Goal: Information Seeking & Learning: Compare options

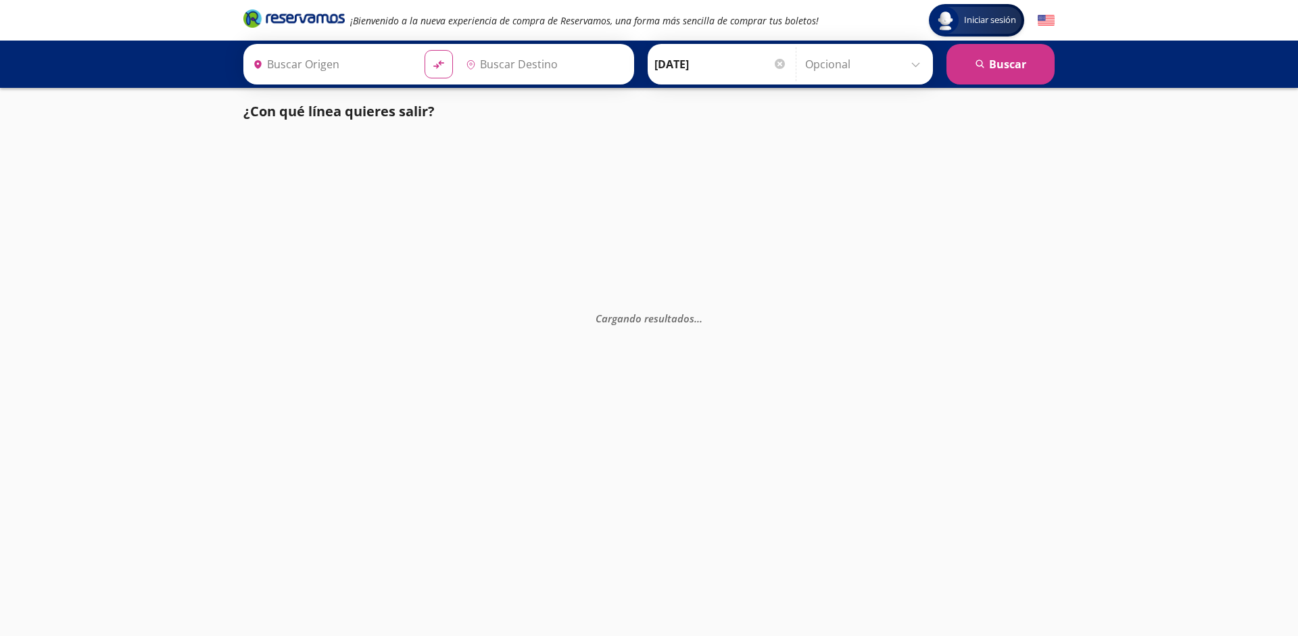
type input "[GEOGRAPHIC_DATA], [GEOGRAPHIC_DATA]"
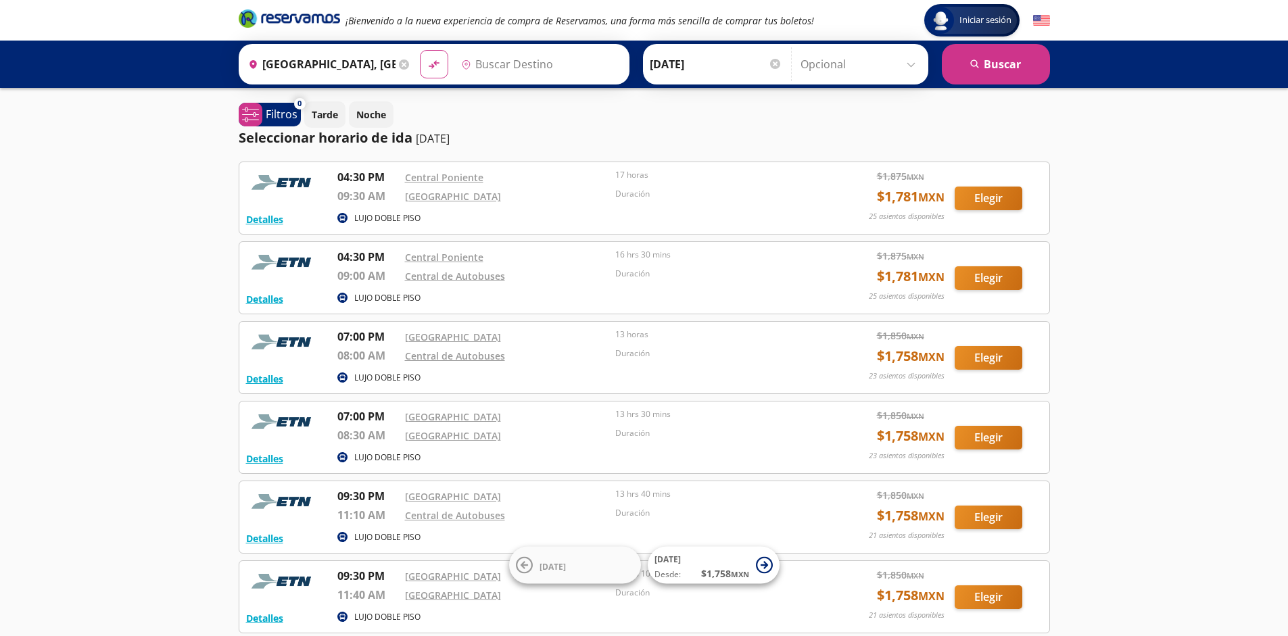
type input "[GEOGRAPHIC_DATA], [GEOGRAPHIC_DATA]"
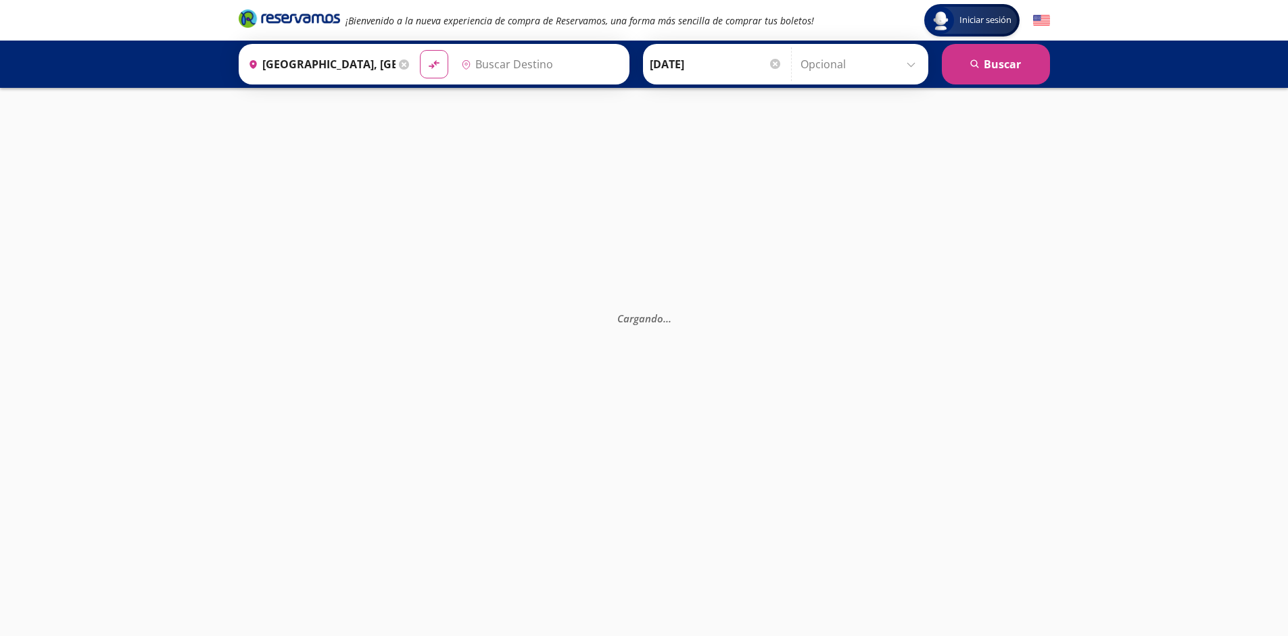
type input "[GEOGRAPHIC_DATA], [GEOGRAPHIC_DATA]"
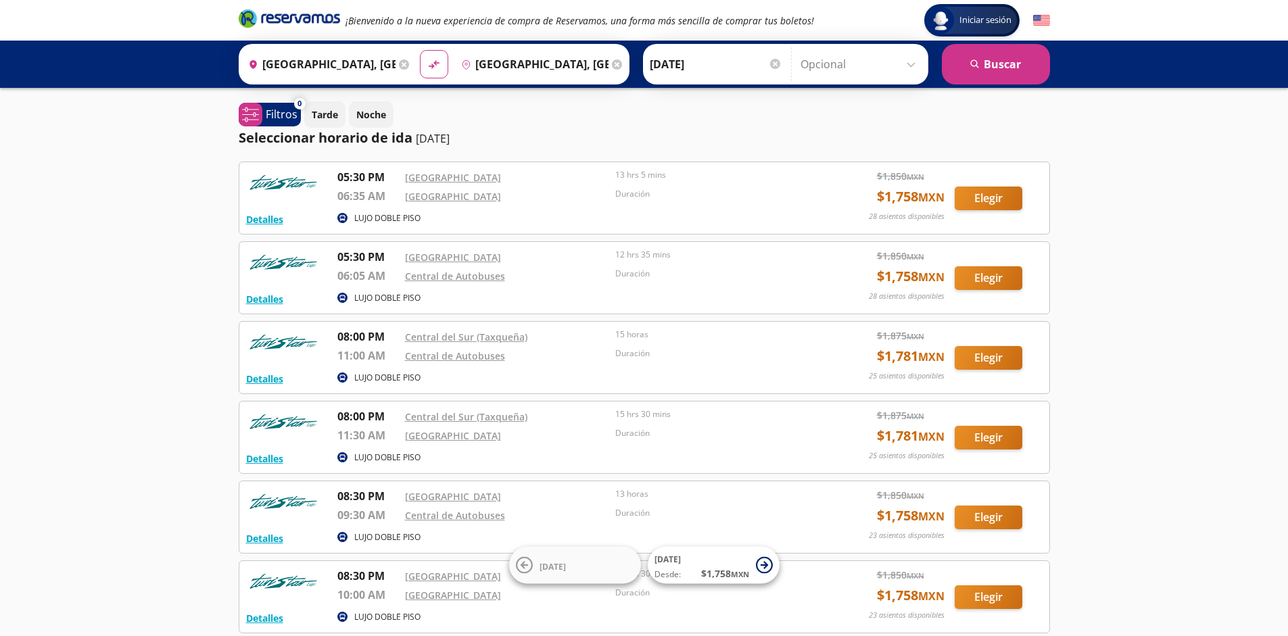
scroll to position [124, 0]
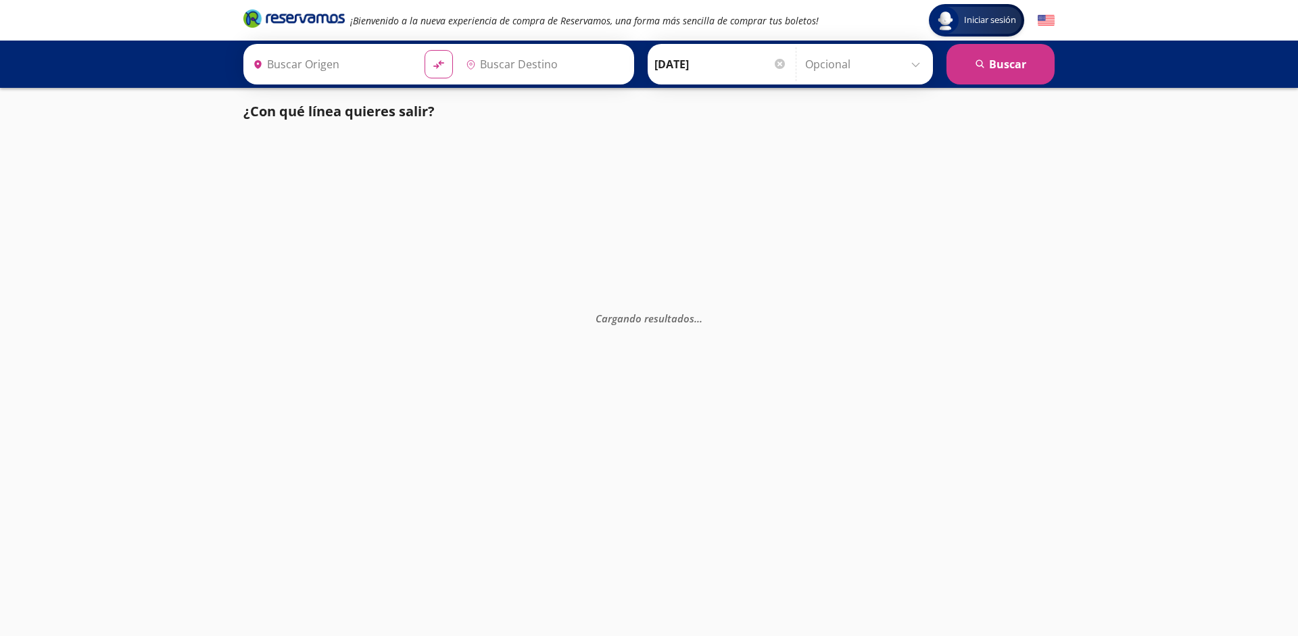
type input "[GEOGRAPHIC_DATA], [GEOGRAPHIC_DATA]"
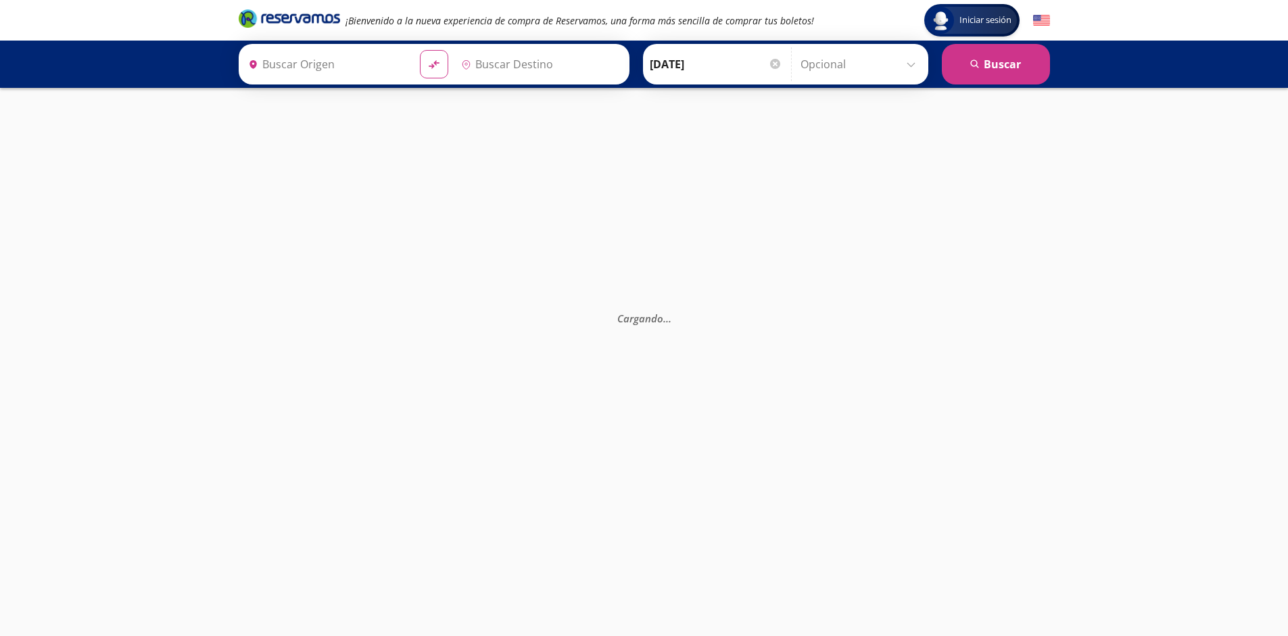
type input "[GEOGRAPHIC_DATA], [GEOGRAPHIC_DATA]"
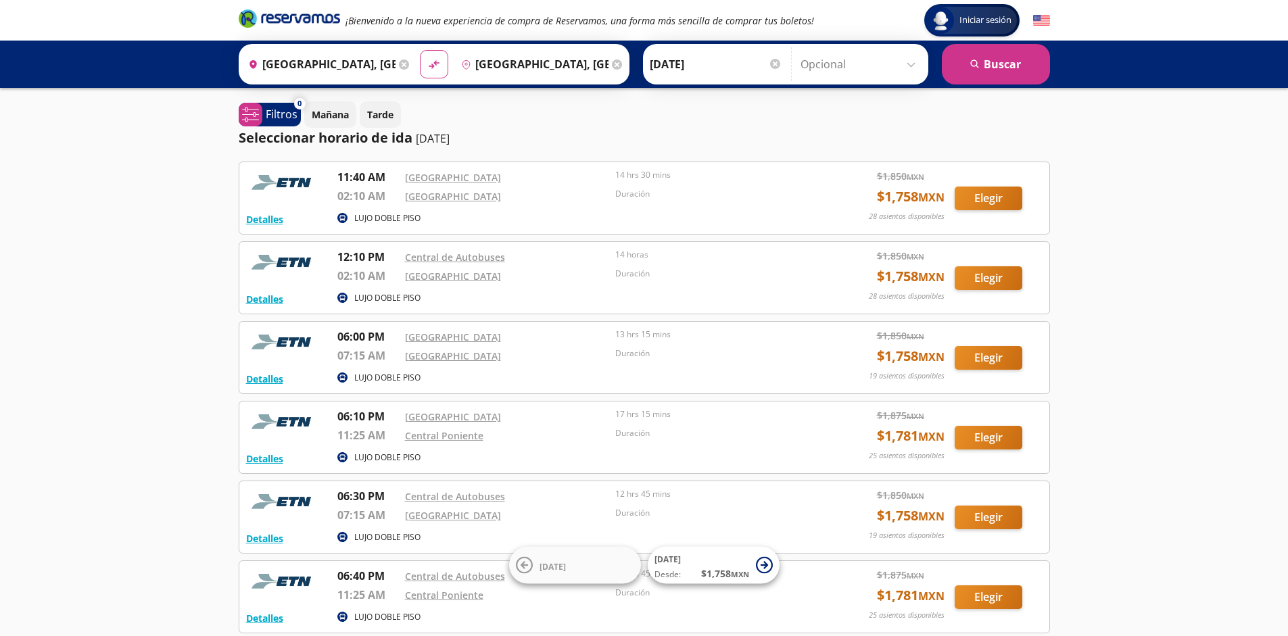
scroll to position [124, 0]
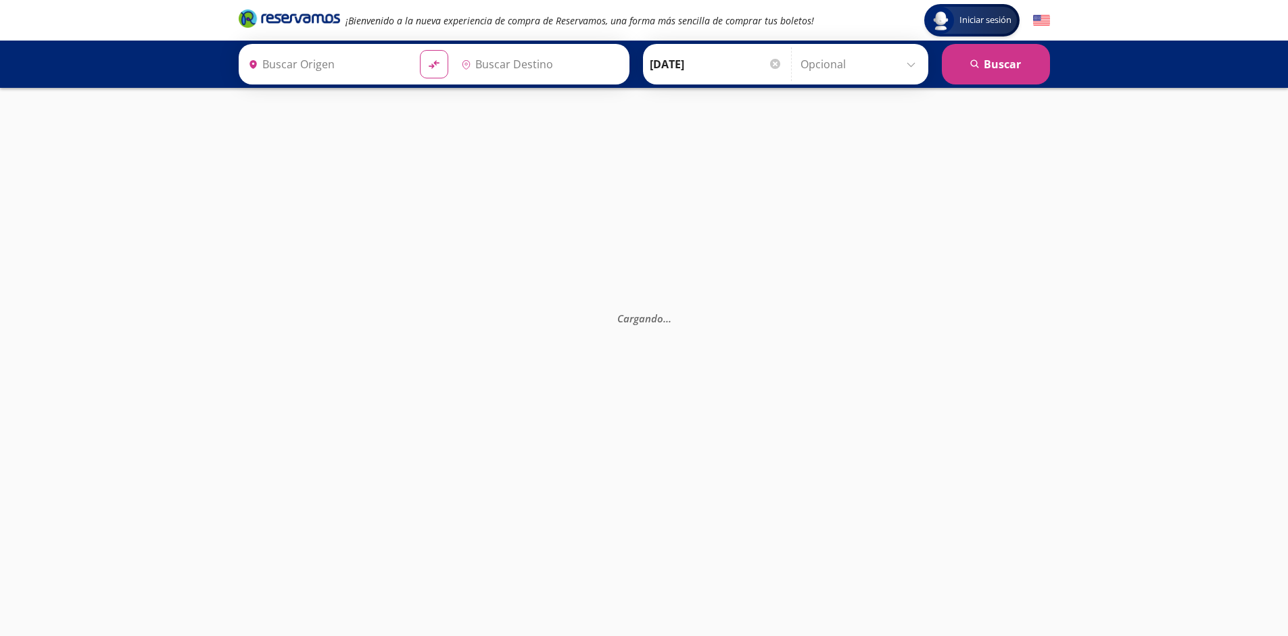
type input "[GEOGRAPHIC_DATA], [GEOGRAPHIC_DATA]"
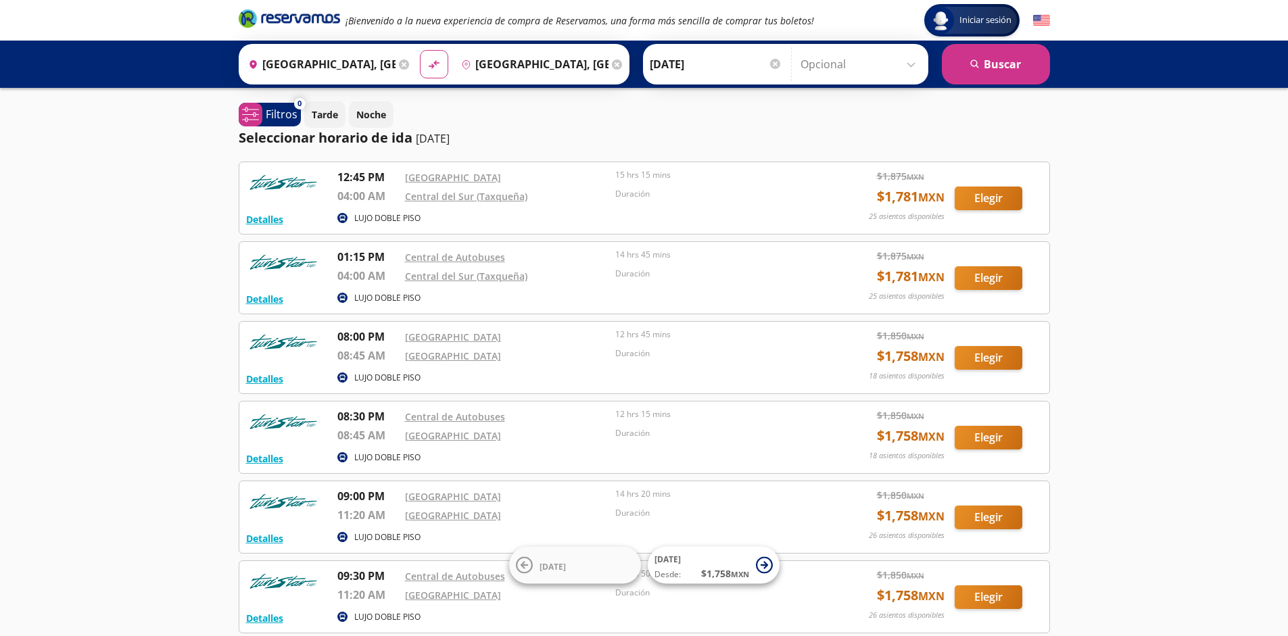
scroll to position [124, 0]
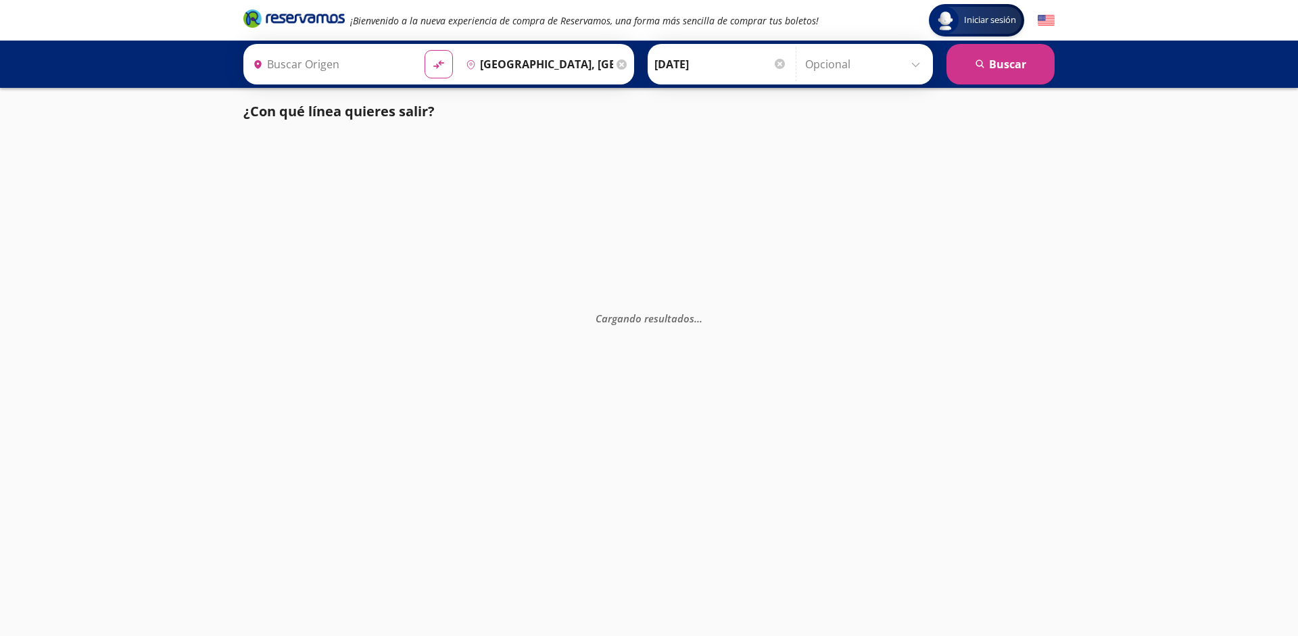
type input "[GEOGRAPHIC_DATA], [GEOGRAPHIC_DATA]"
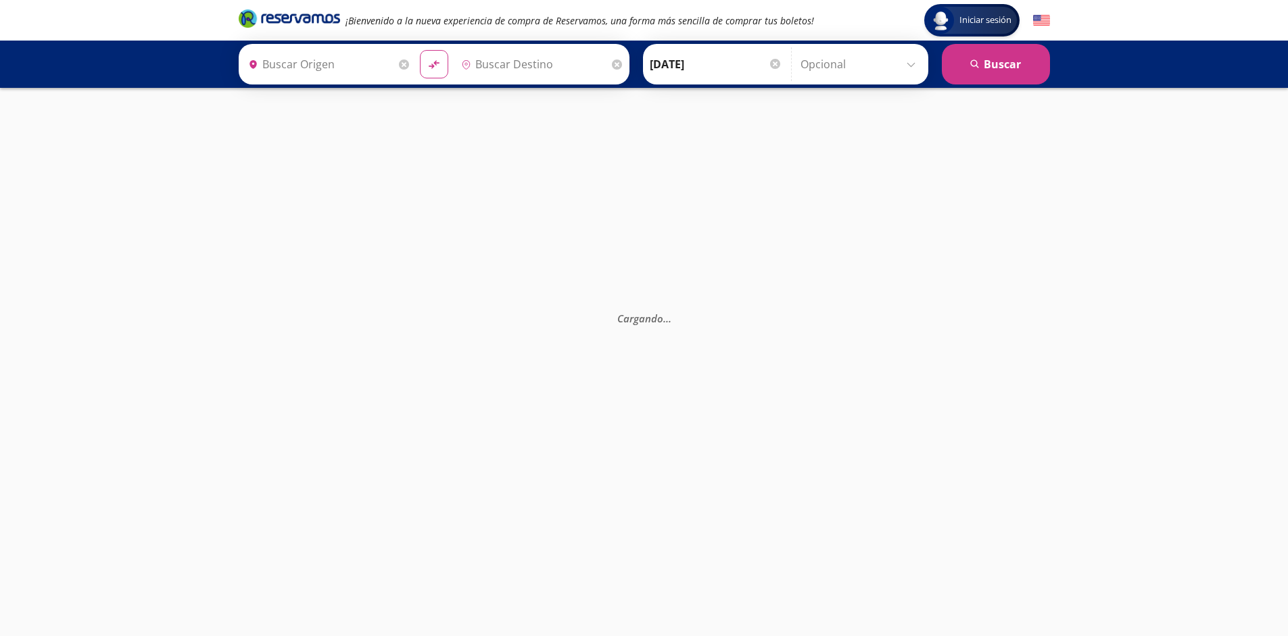
type input "[GEOGRAPHIC_DATA], [GEOGRAPHIC_DATA]"
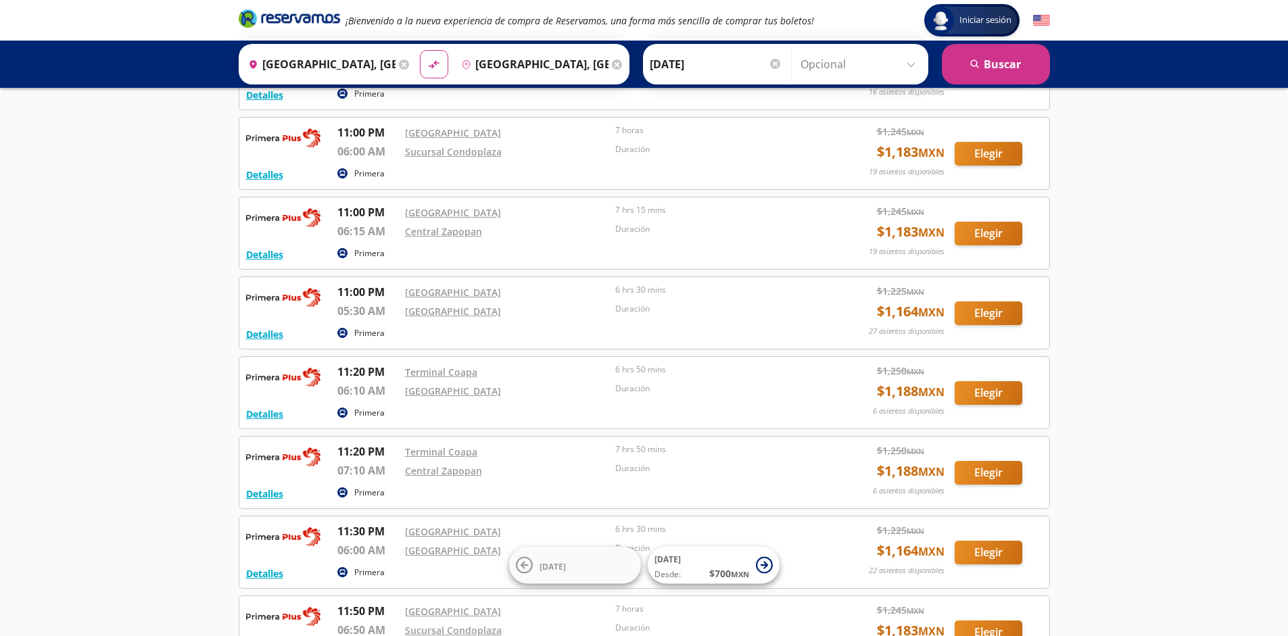
scroll to position [2357, 0]
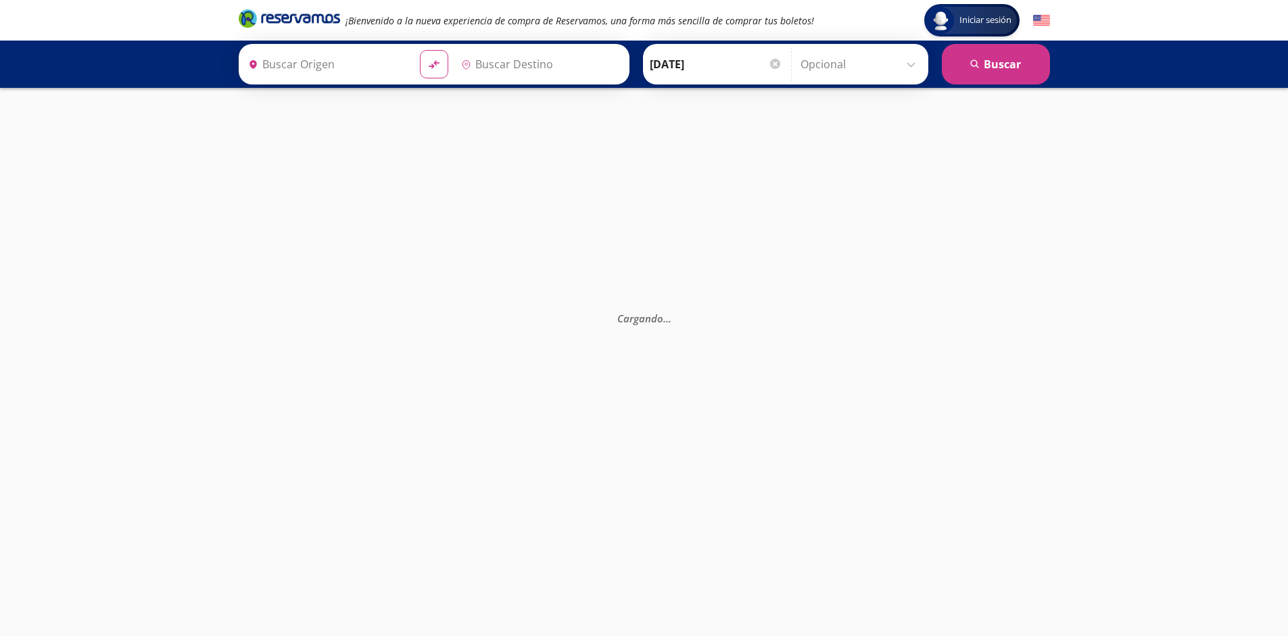
type input "[GEOGRAPHIC_DATA], [GEOGRAPHIC_DATA]"
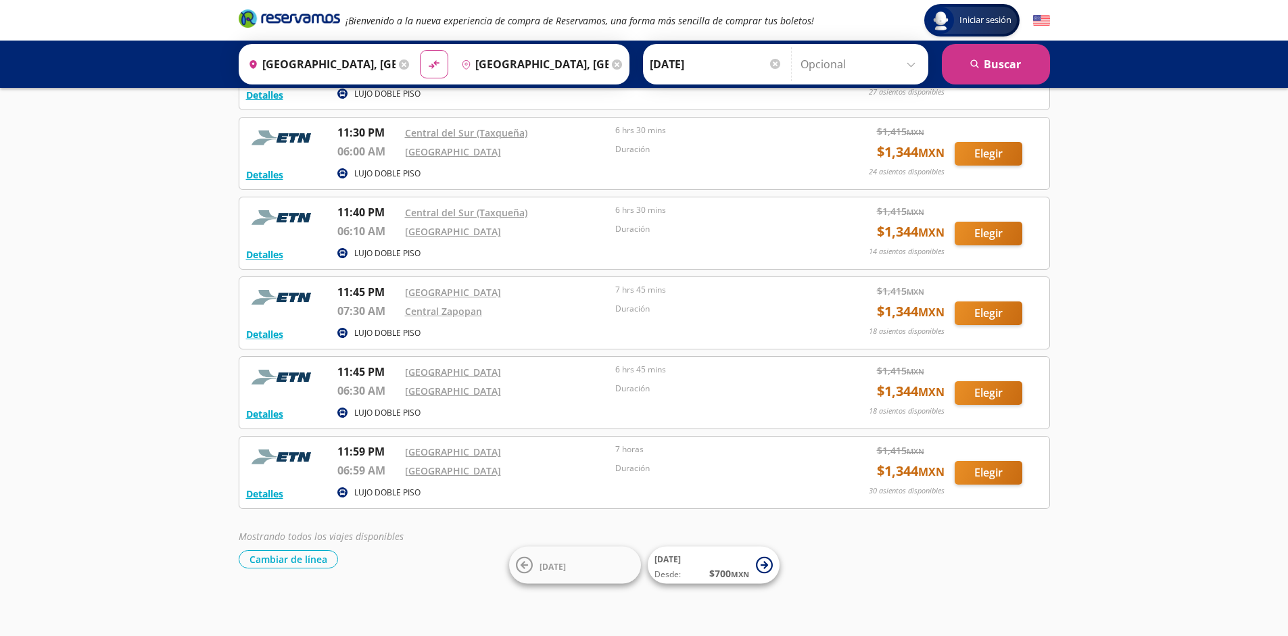
scroll to position [1321, 0]
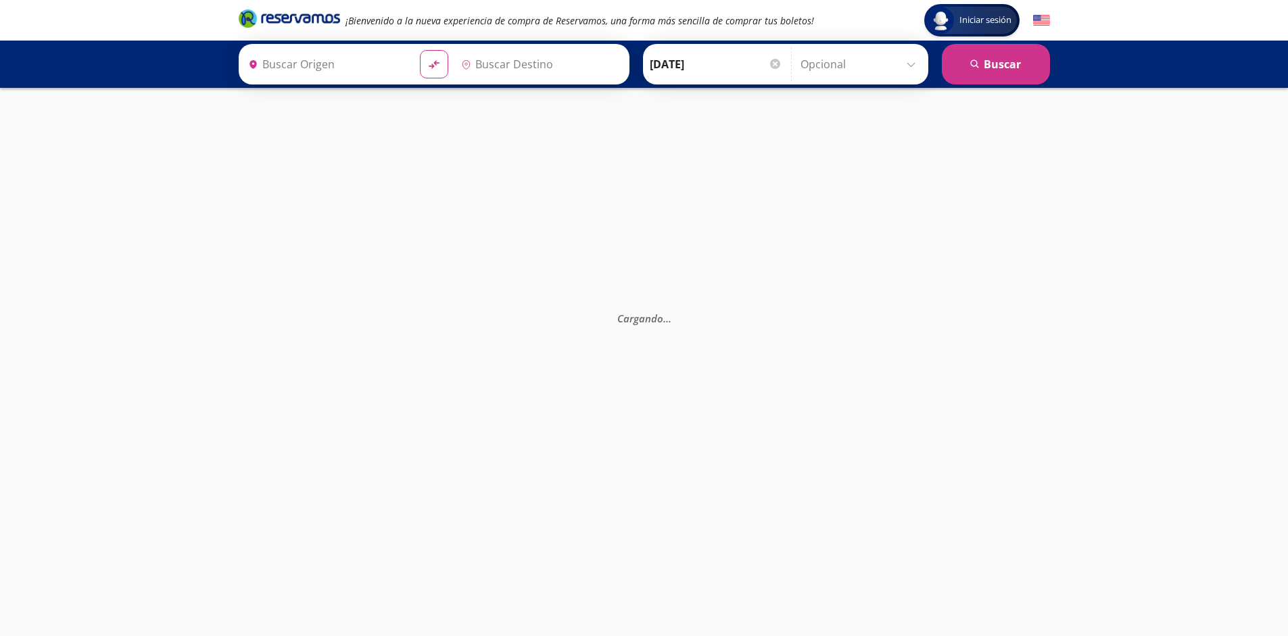
type input "[GEOGRAPHIC_DATA], [GEOGRAPHIC_DATA]"
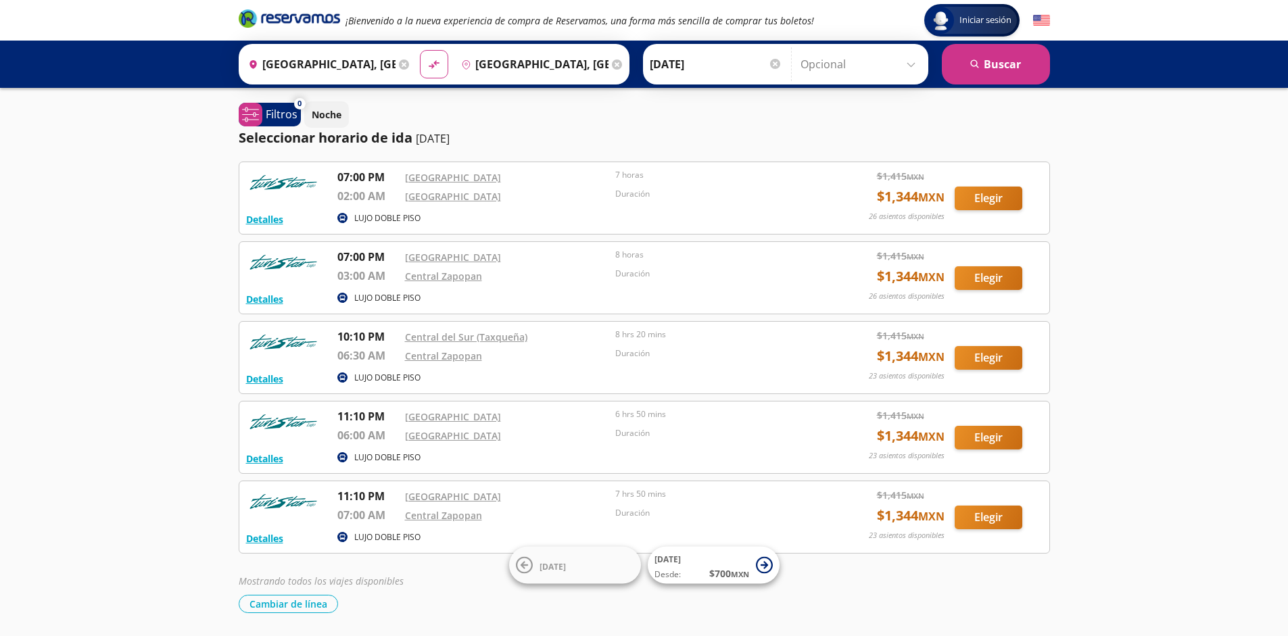
scroll to position [45, 0]
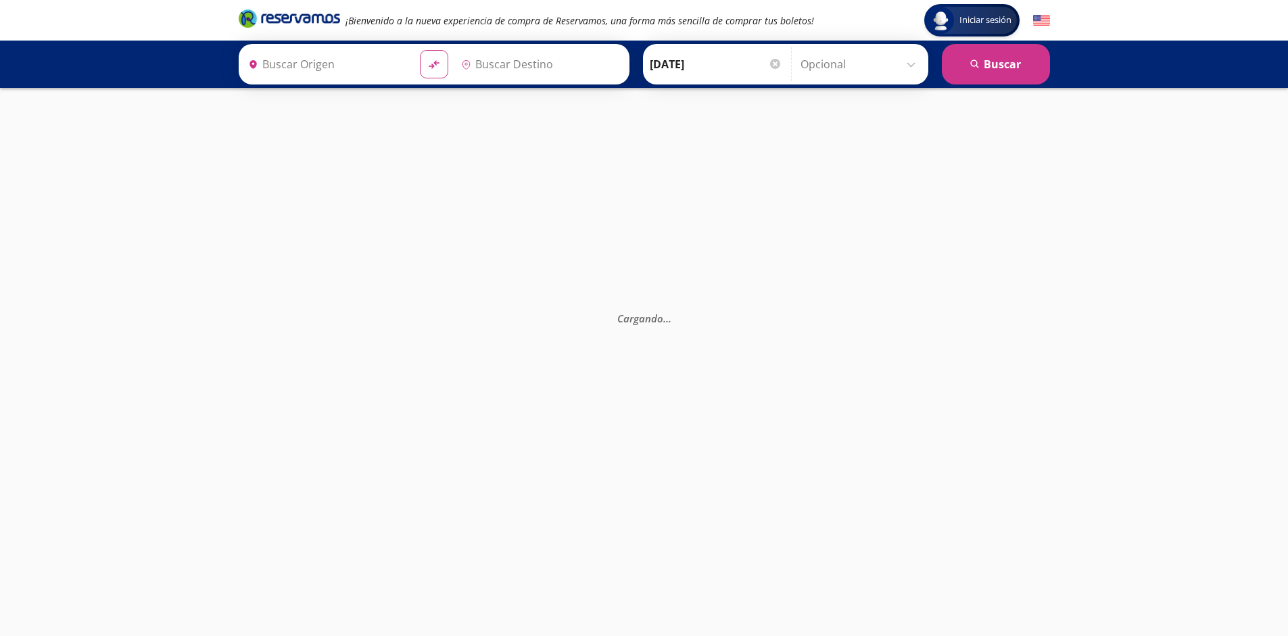
type input "[GEOGRAPHIC_DATA], [GEOGRAPHIC_DATA]"
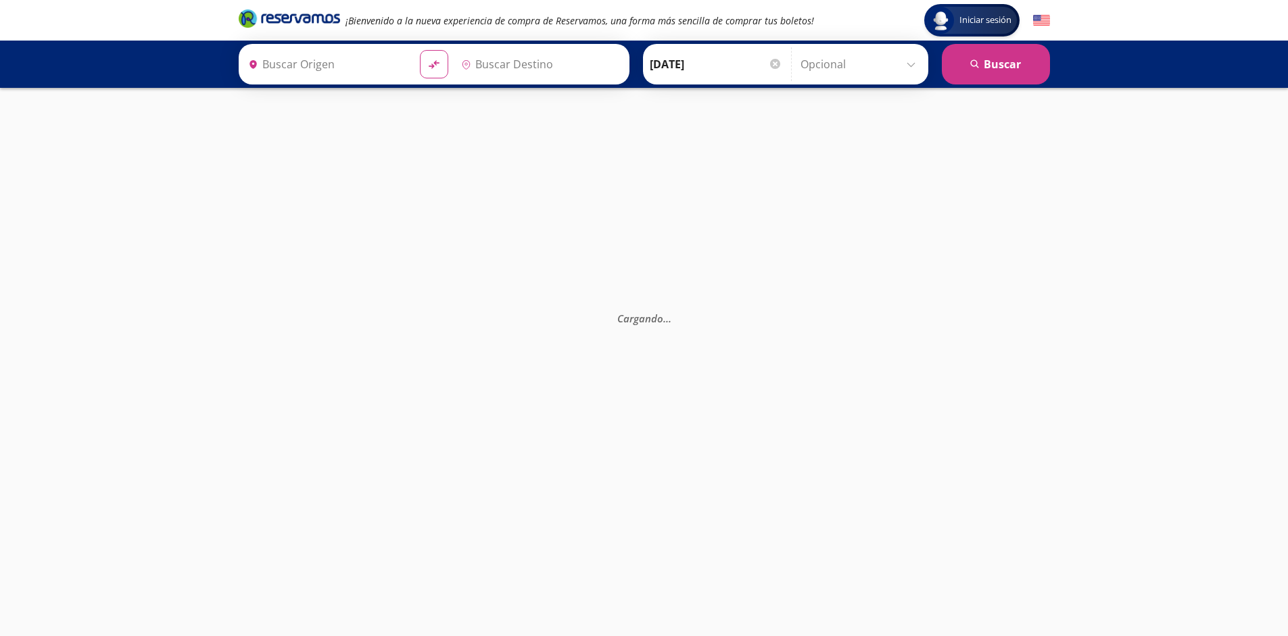
type input "[GEOGRAPHIC_DATA], [GEOGRAPHIC_DATA]"
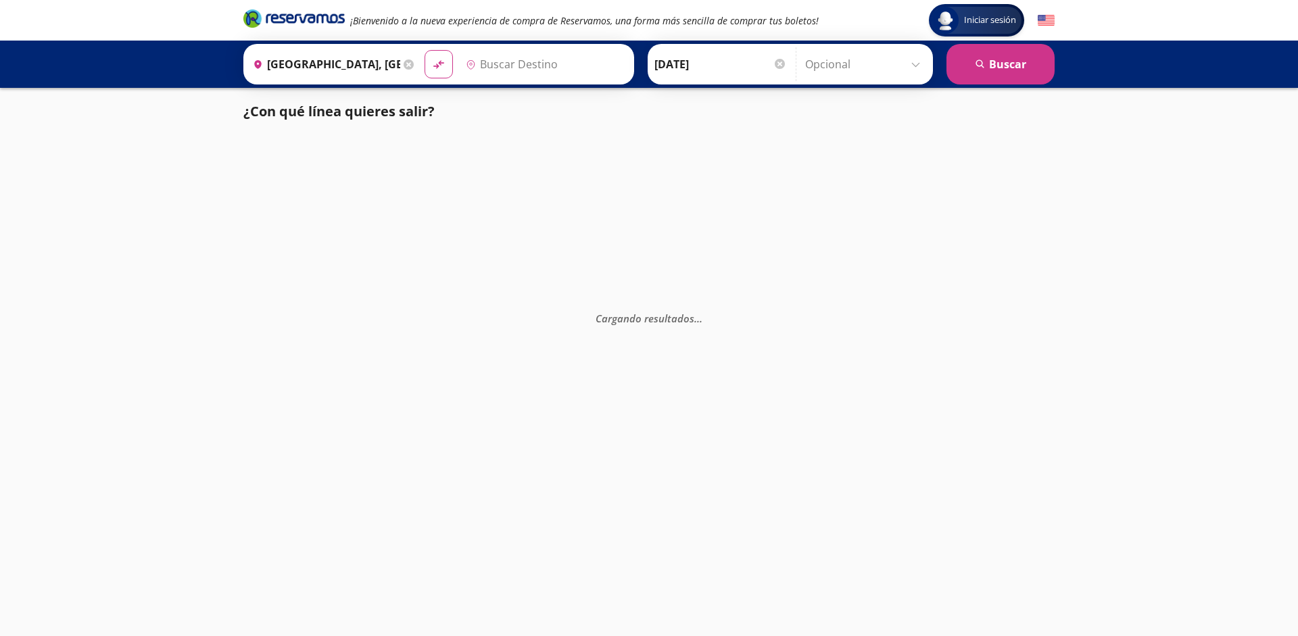
type input "[GEOGRAPHIC_DATA], [GEOGRAPHIC_DATA]"
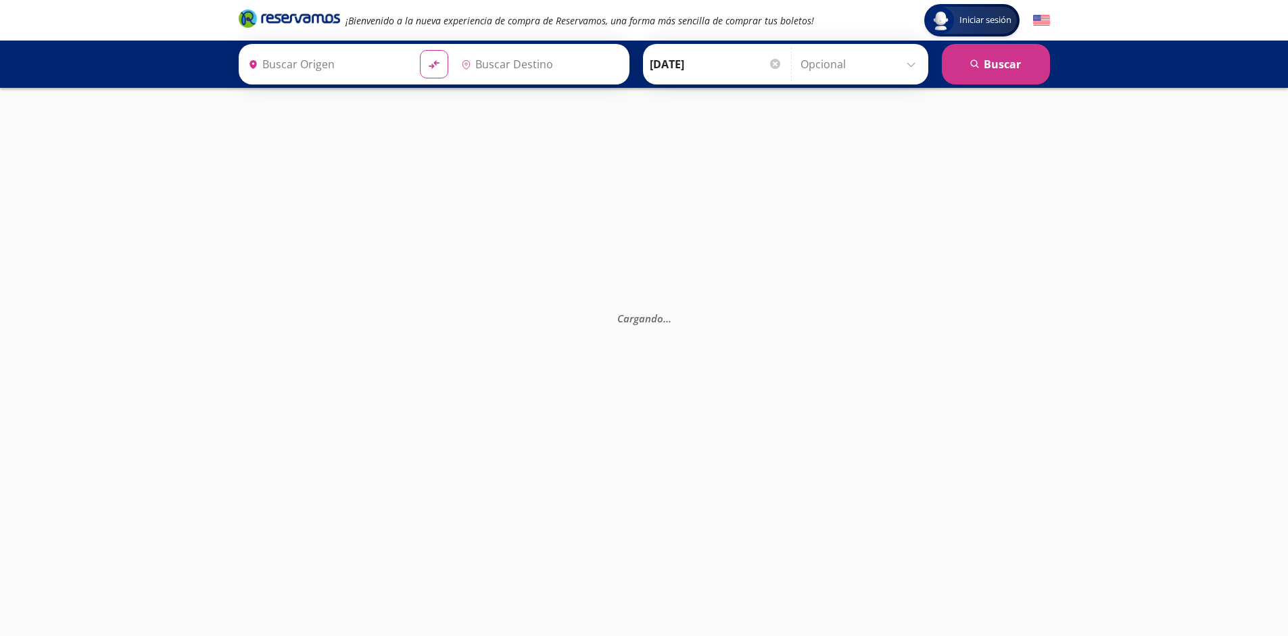
type input "[GEOGRAPHIC_DATA], [GEOGRAPHIC_DATA]"
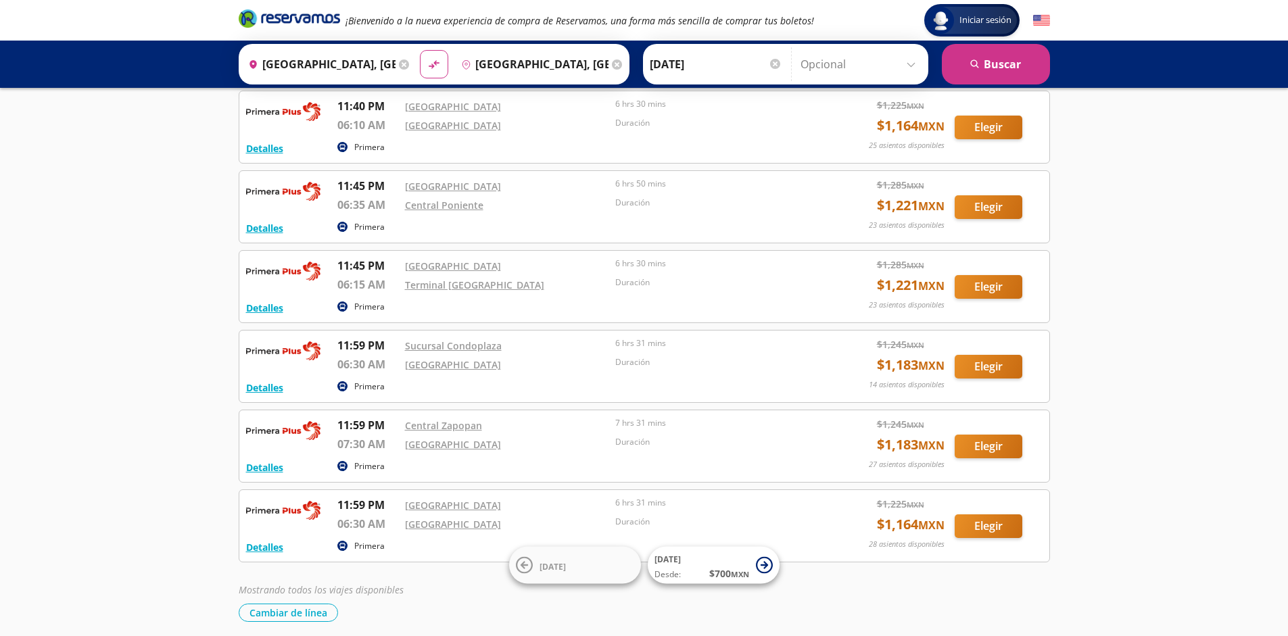
scroll to position [2118, 0]
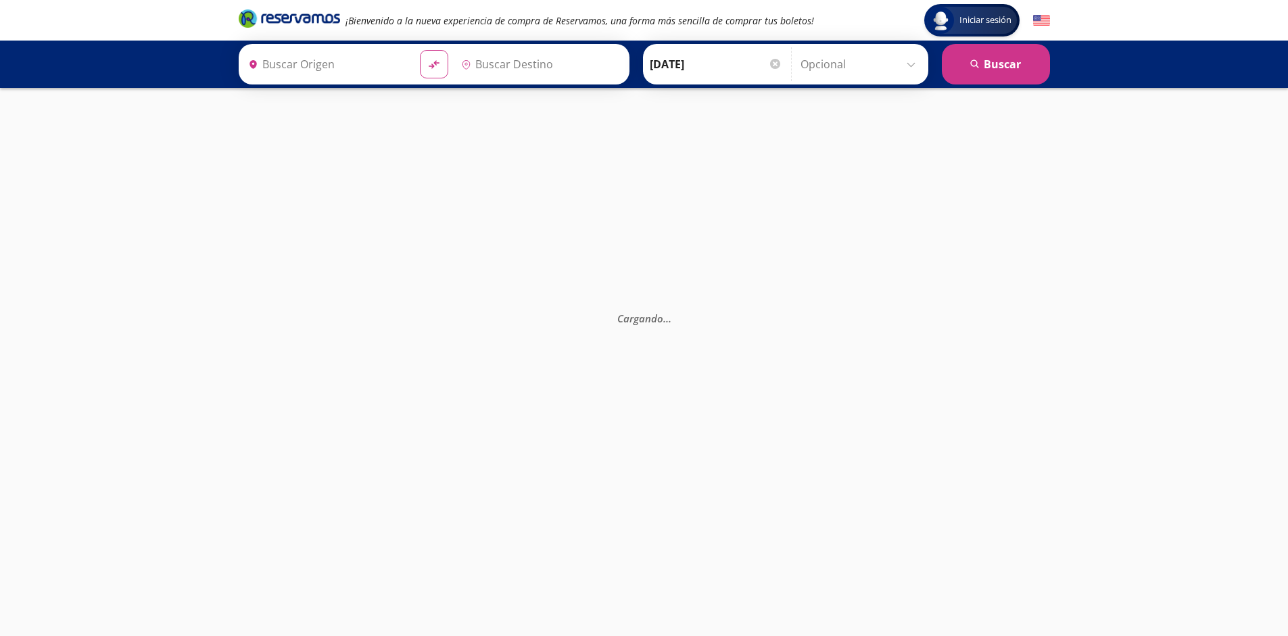
type input "[GEOGRAPHIC_DATA], [GEOGRAPHIC_DATA]"
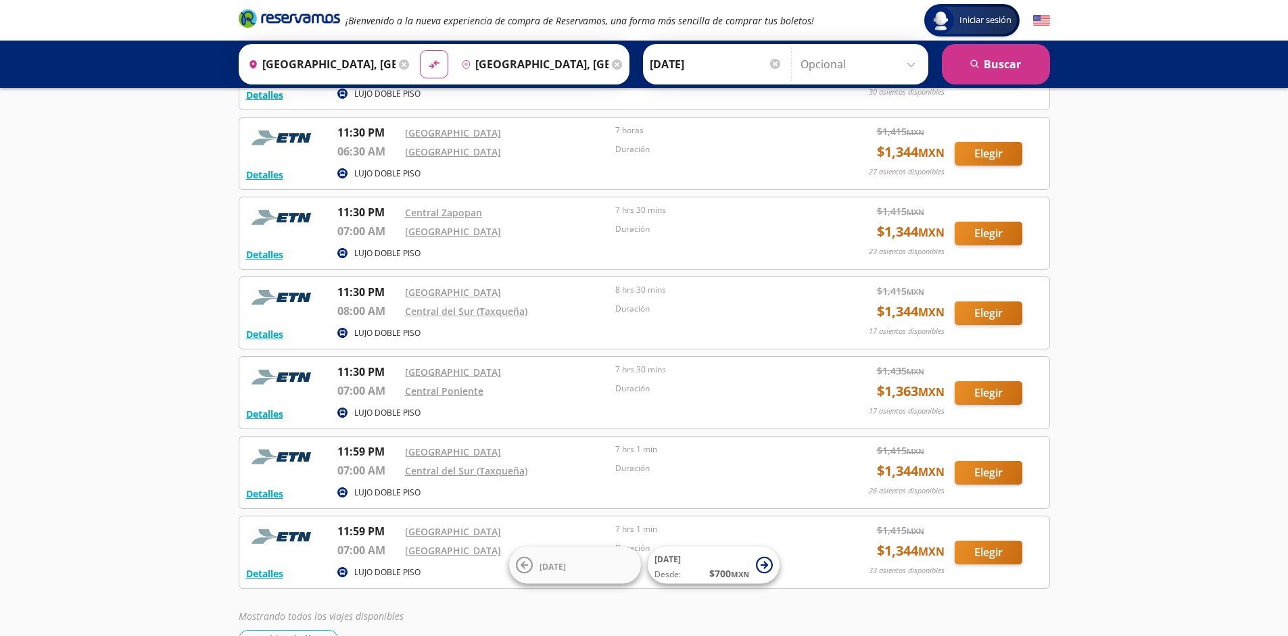
scroll to position [1321, 0]
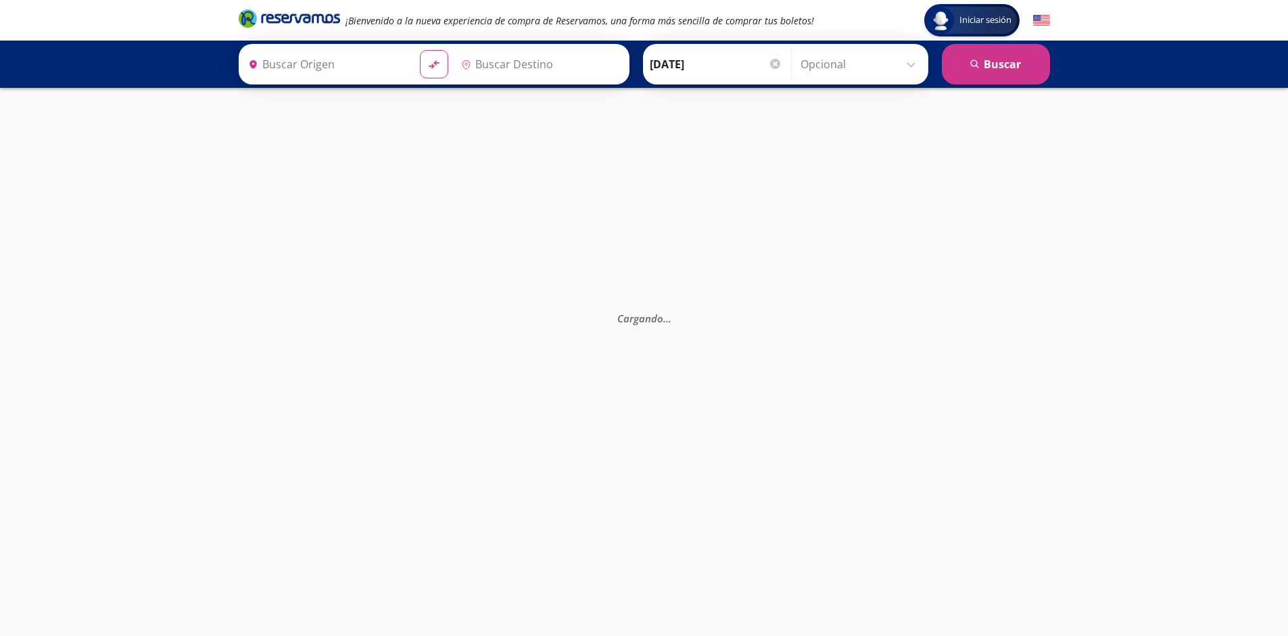
type input "[GEOGRAPHIC_DATA], [GEOGRAPHIC_DATA]"
type input "Guadalajara, Jalisco"
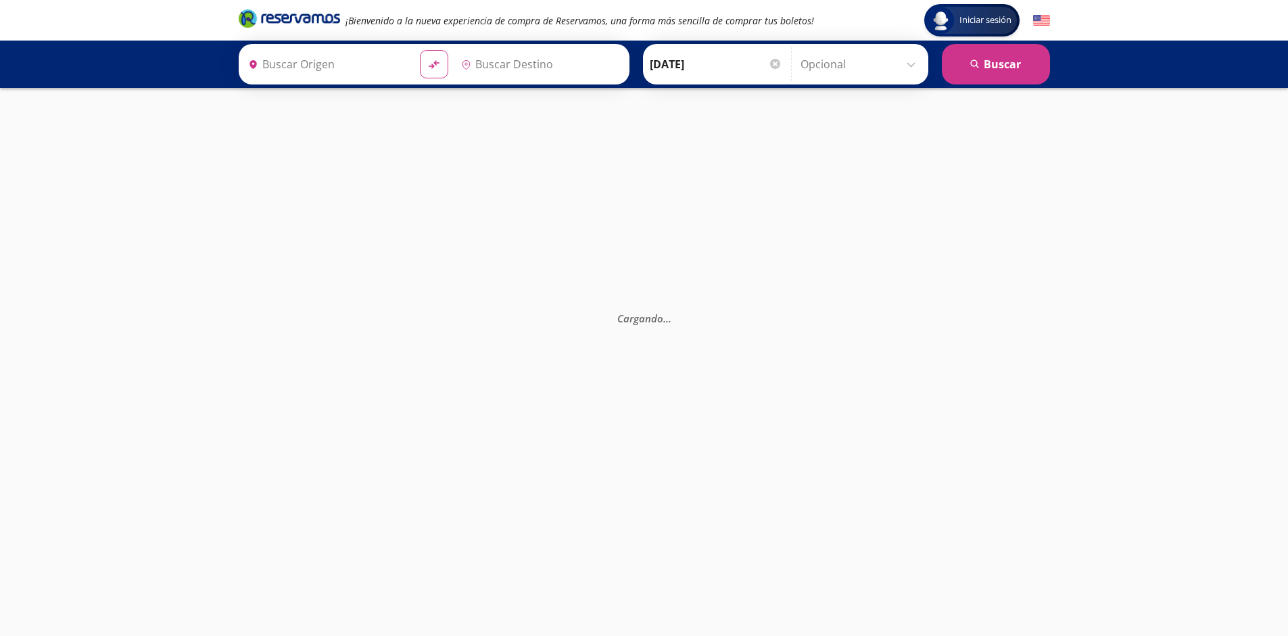
type input "Ciudad de México, Distrito Federal"
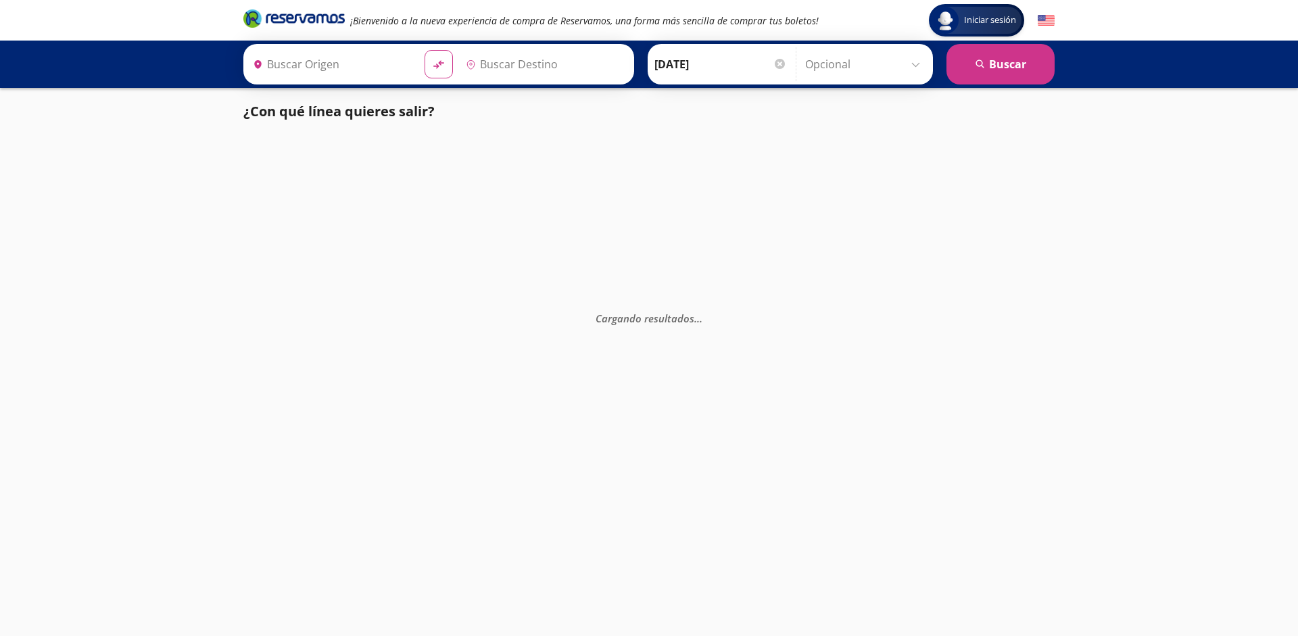
type input "Tijuana, [GEOGRAPHIC_DATA][US_STATE]"
type input "Mexicali, [GEOGRAPHIC_DATA][US_STATE]"
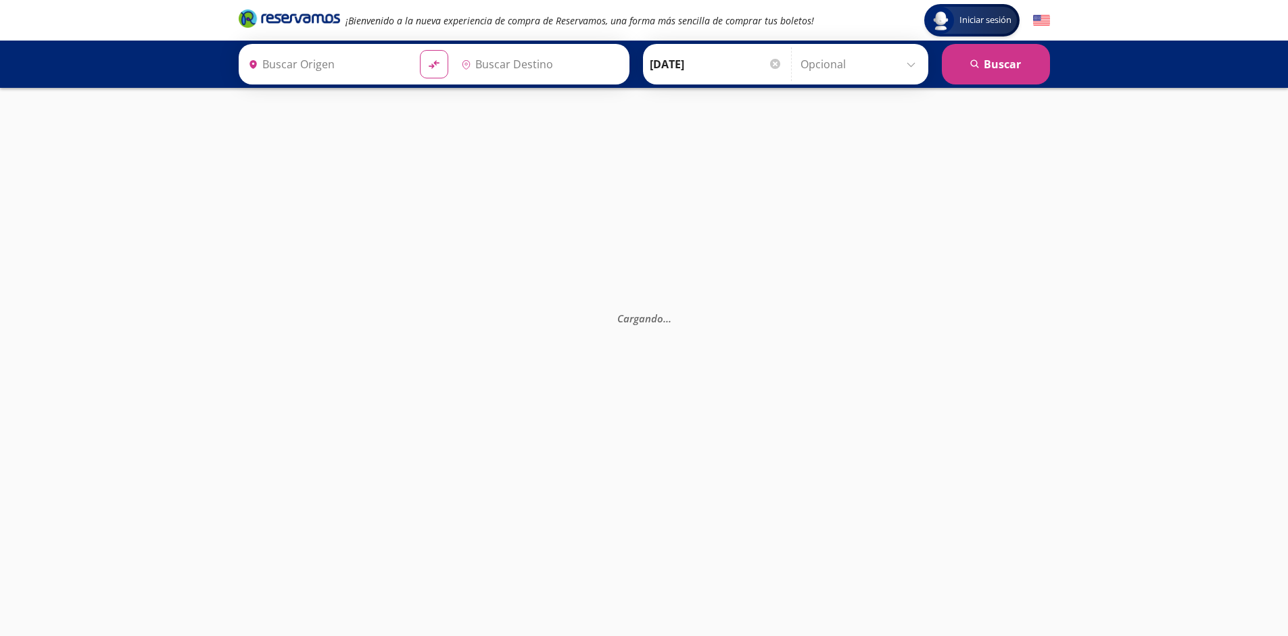
type input "Tijuana, [GEOGRAPHIC_DATA][US_STATE]"
type input "Mexicali, [GEOGRAPHIC_DATA][US_STATE]"
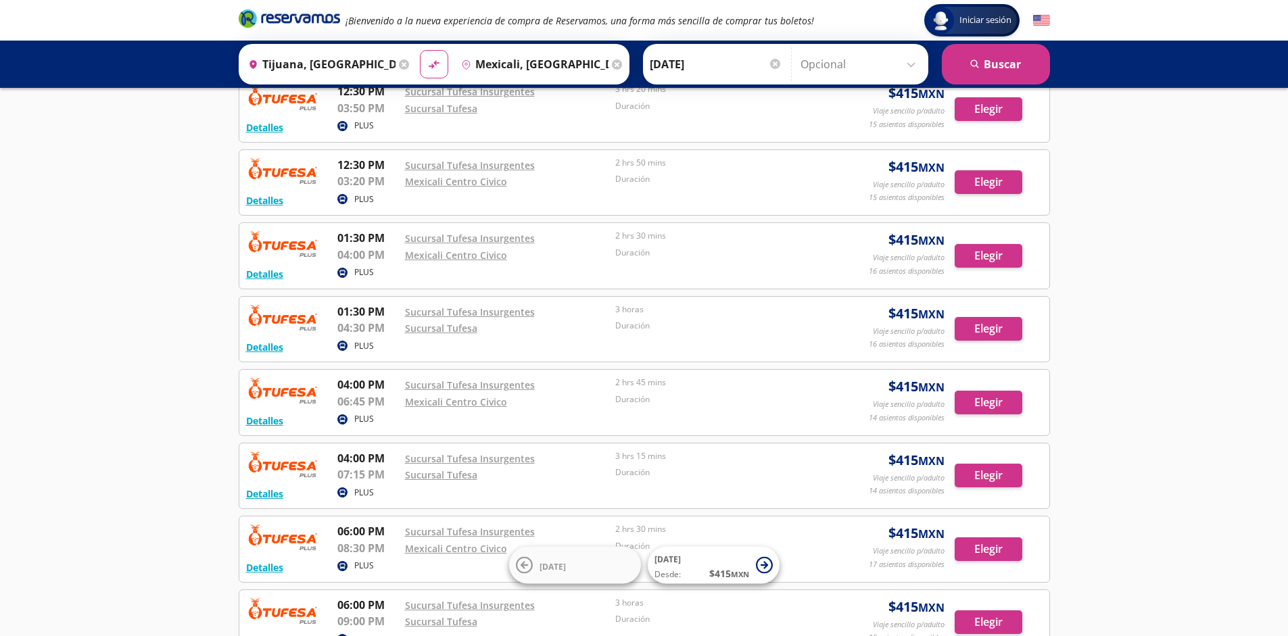
scroll to position [966, 0]
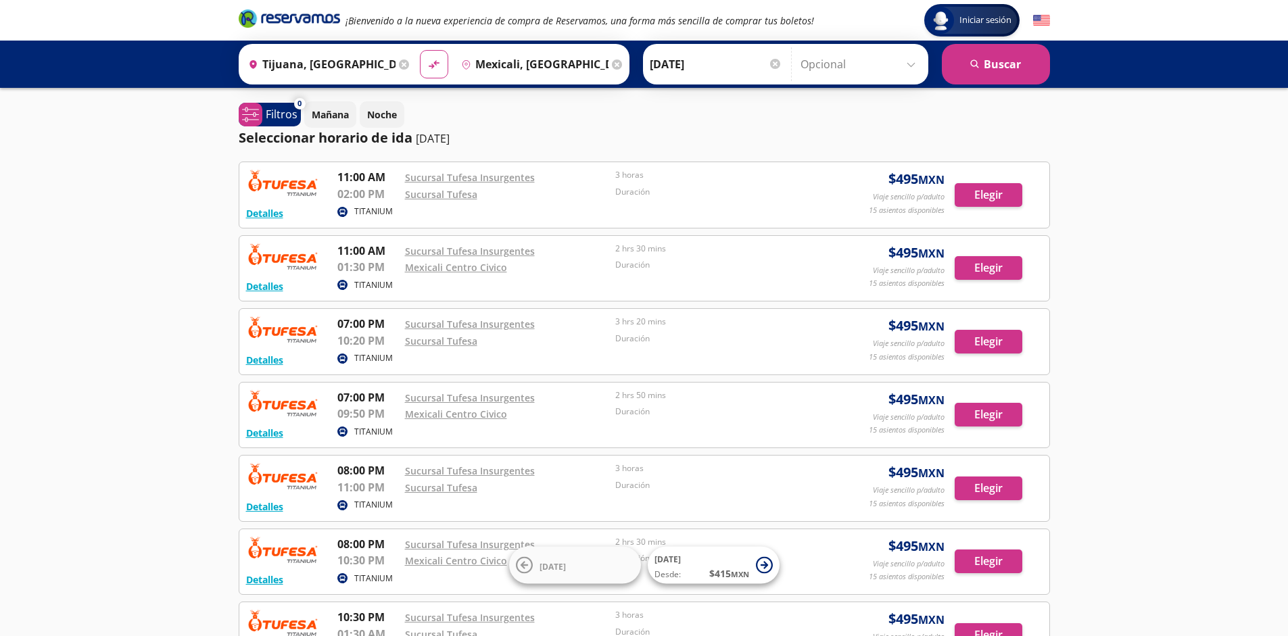
scroll to position [232, 0]
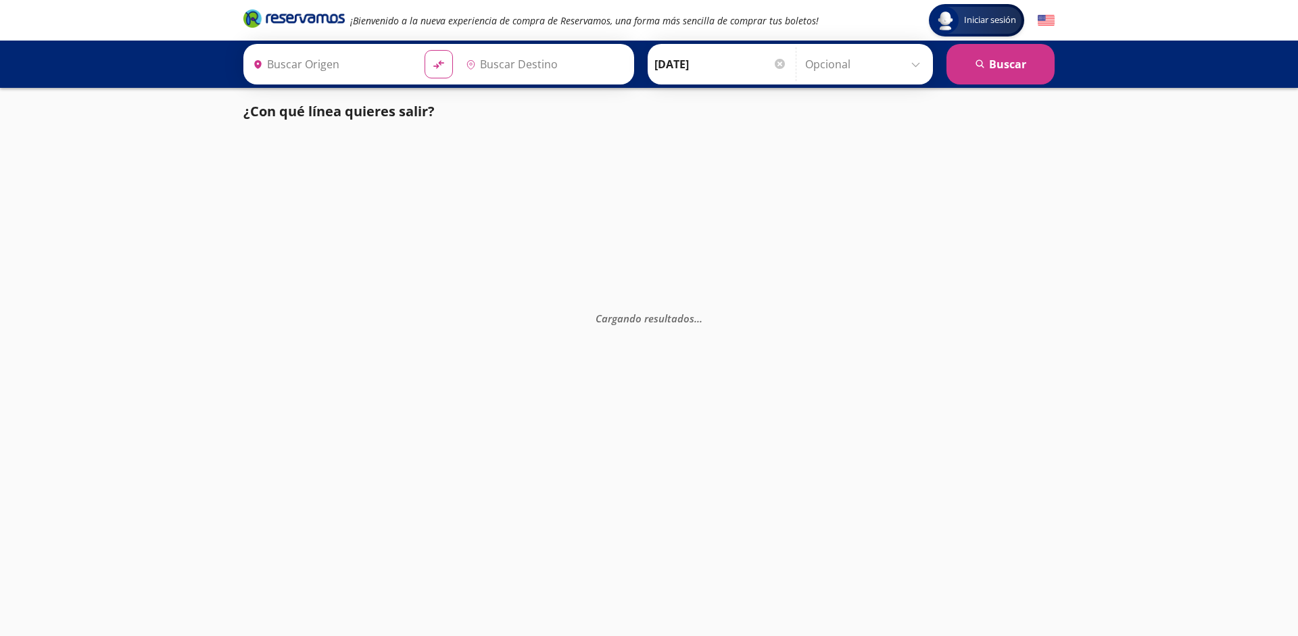
type input "[GEOGRAPHIC_DATA], [GEOGRAPHIC_DATA]"
type input "Santiago de Querétaro, [GEOGRAPHIC_DATA]"
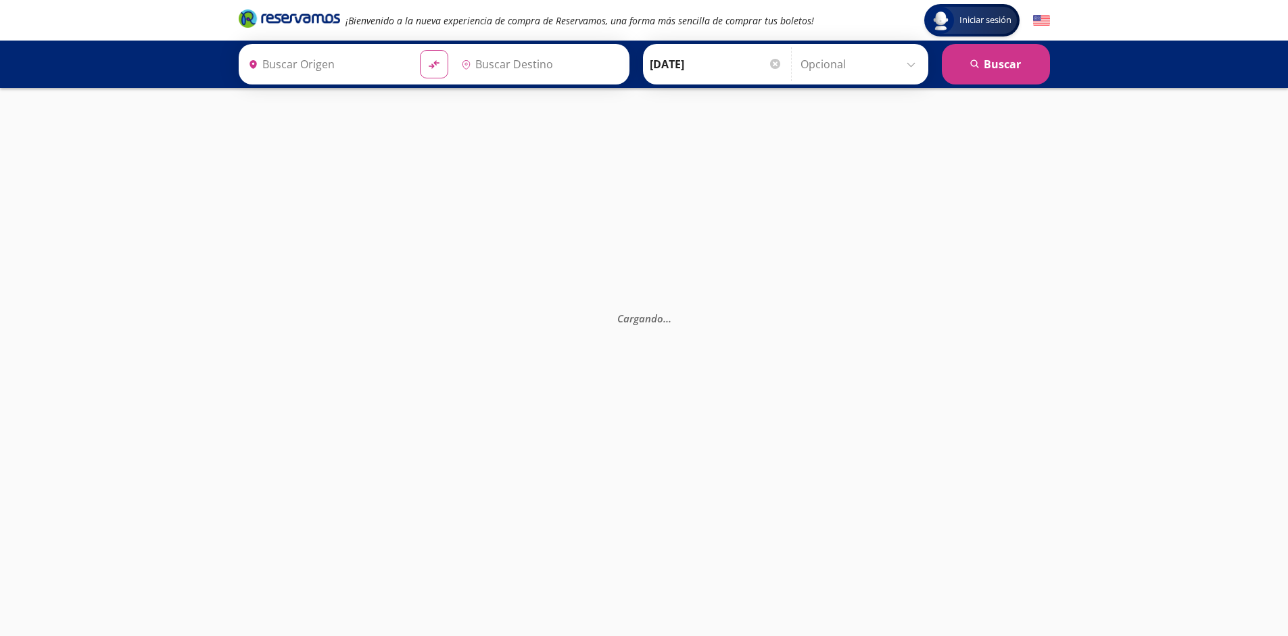
type input "[GEOGRAPHIC_DATA], [GEOGRAPHIC_DATA]"
type input "Santiago de Querétaro, [GEOGRAPHIC_DATA]"
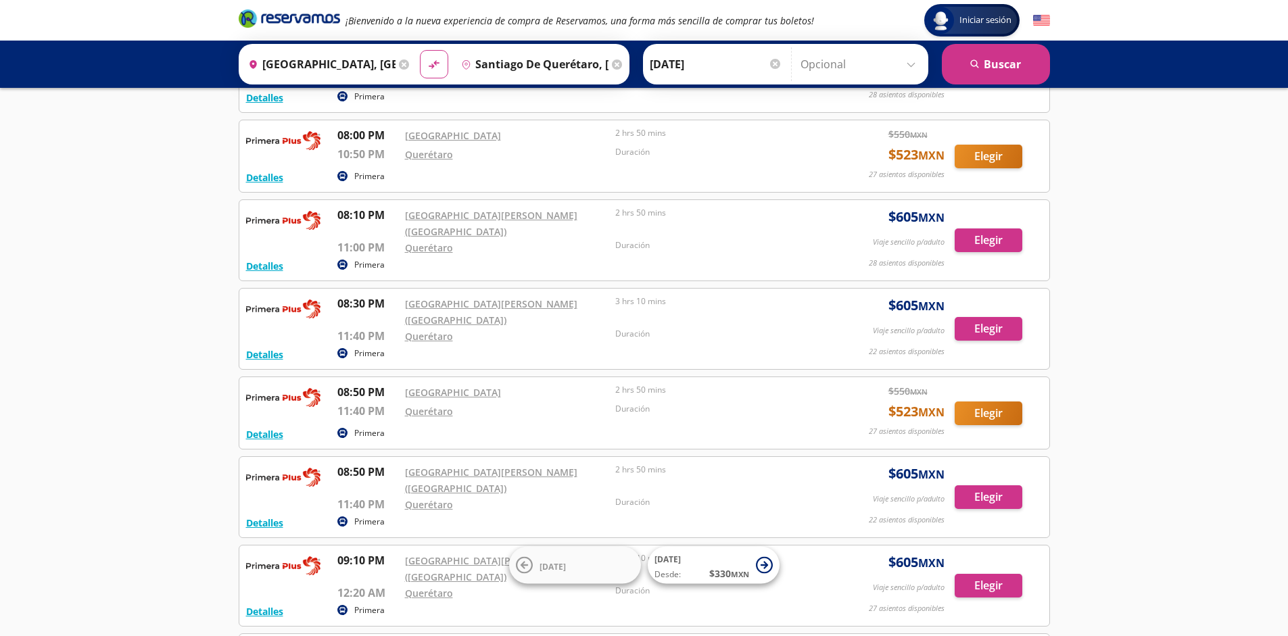
scroll to position [9906, 0]
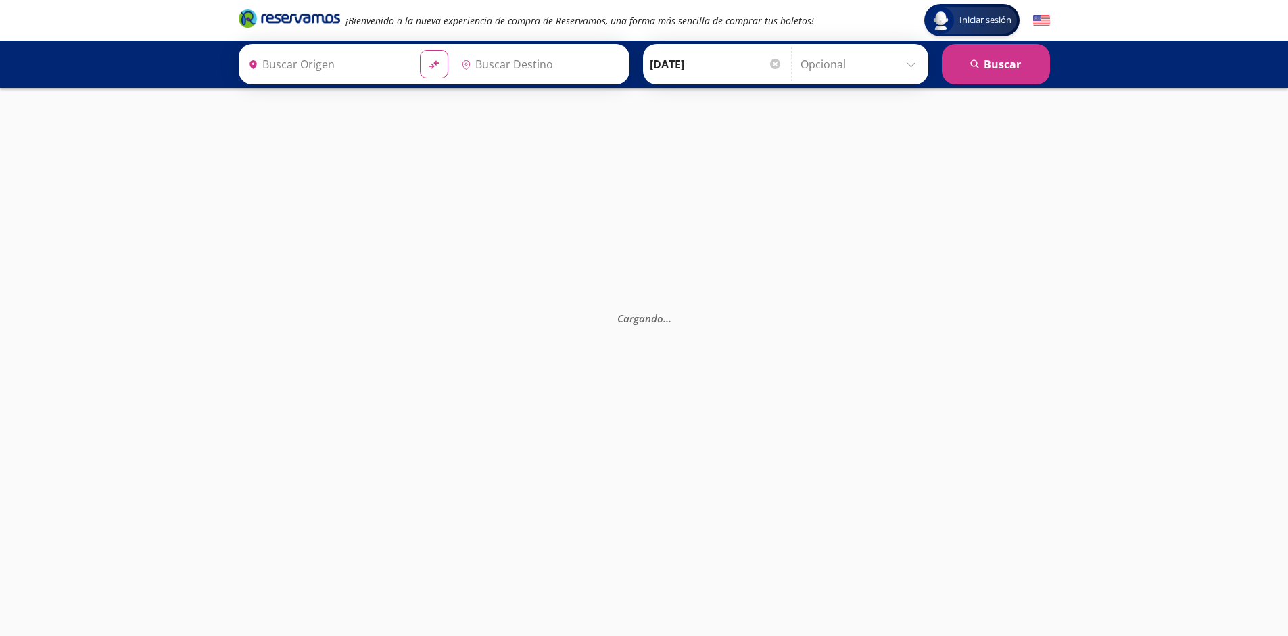
type input "[GEOGRAPHIC_DATA], [GEOGRAPHIC_DATA]"
type input "Santiago de Querétaro, [GEOGRAPHIC_DATA]"
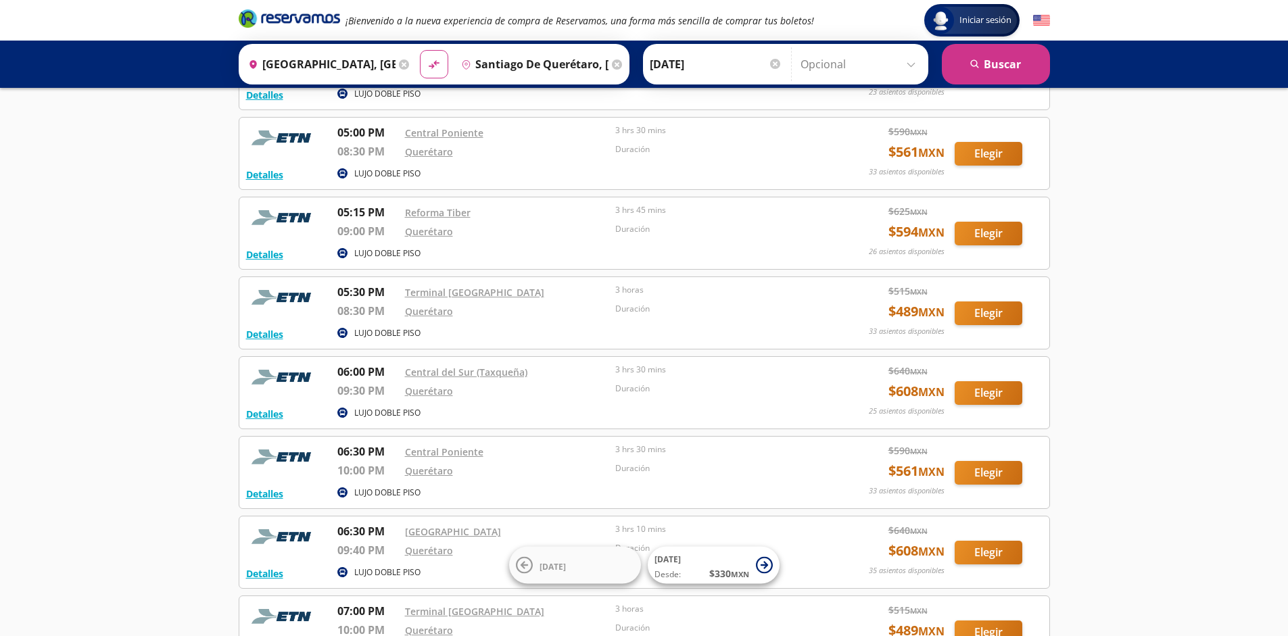
scroll to position [2623, 0]
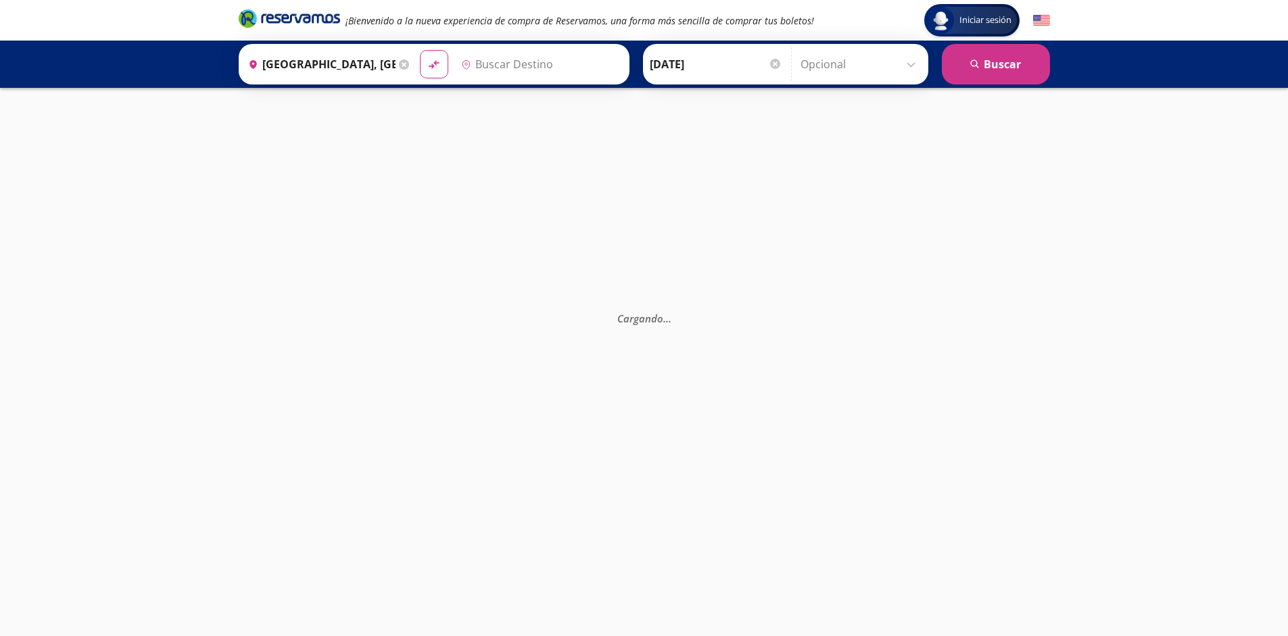
type input "Santiago de Querétaro, [GEOGRAPHIC_DATA]"
type input "[GEOGRAPHIC_DATA], [GEOGRAPHIC_DATA]"
type input "Santiago de Querétaro, [GEOGRAPHIC_DATA]"
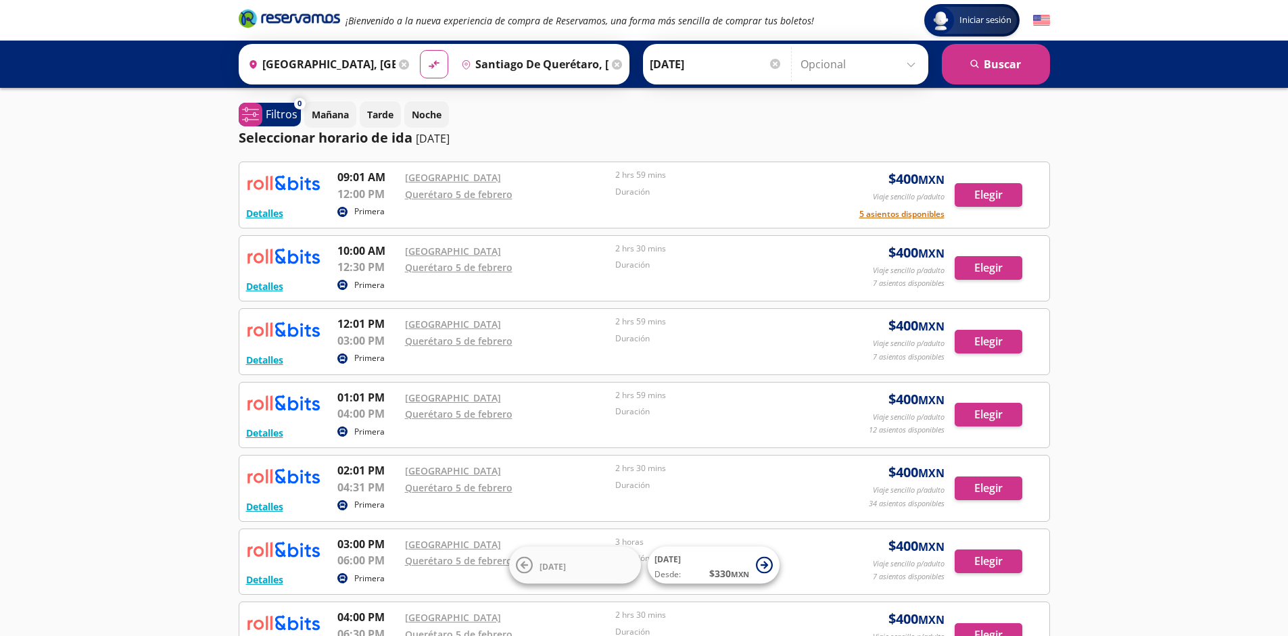
scroll to position [306, 0]
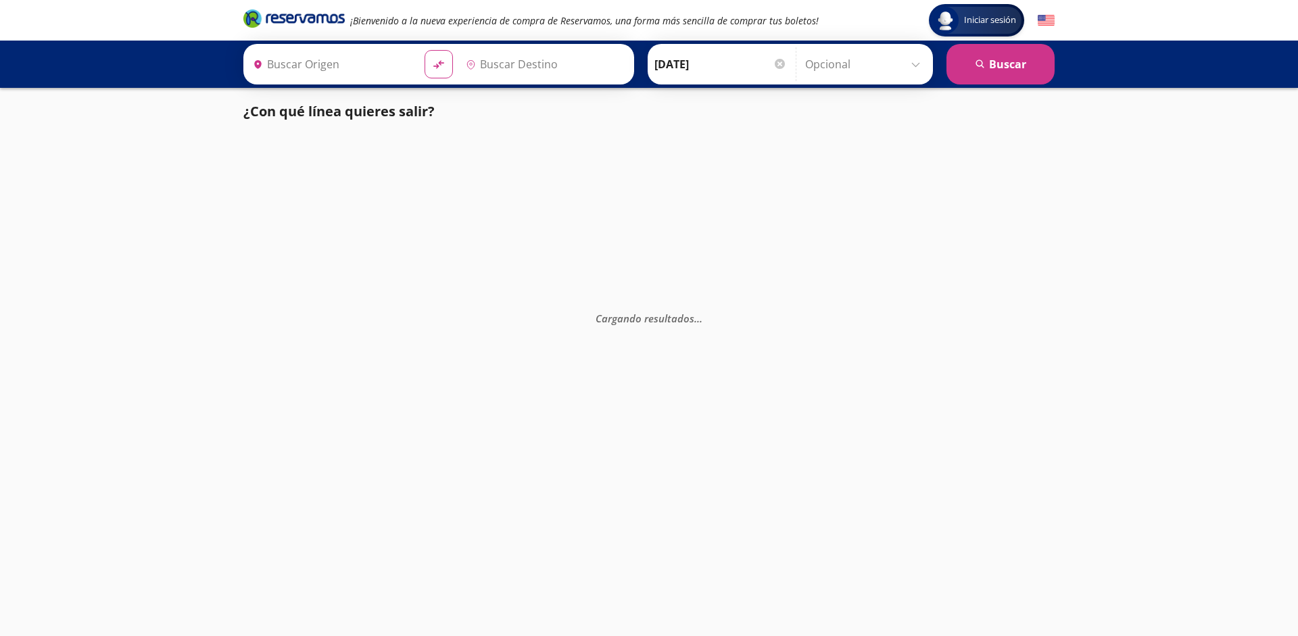
type input "Santiago de Querétaro, [GEOGRAPHIC_DATA]"
type input "[GEOGRAPHIC_DATA], [GEOGRAPHIC_DATA]"
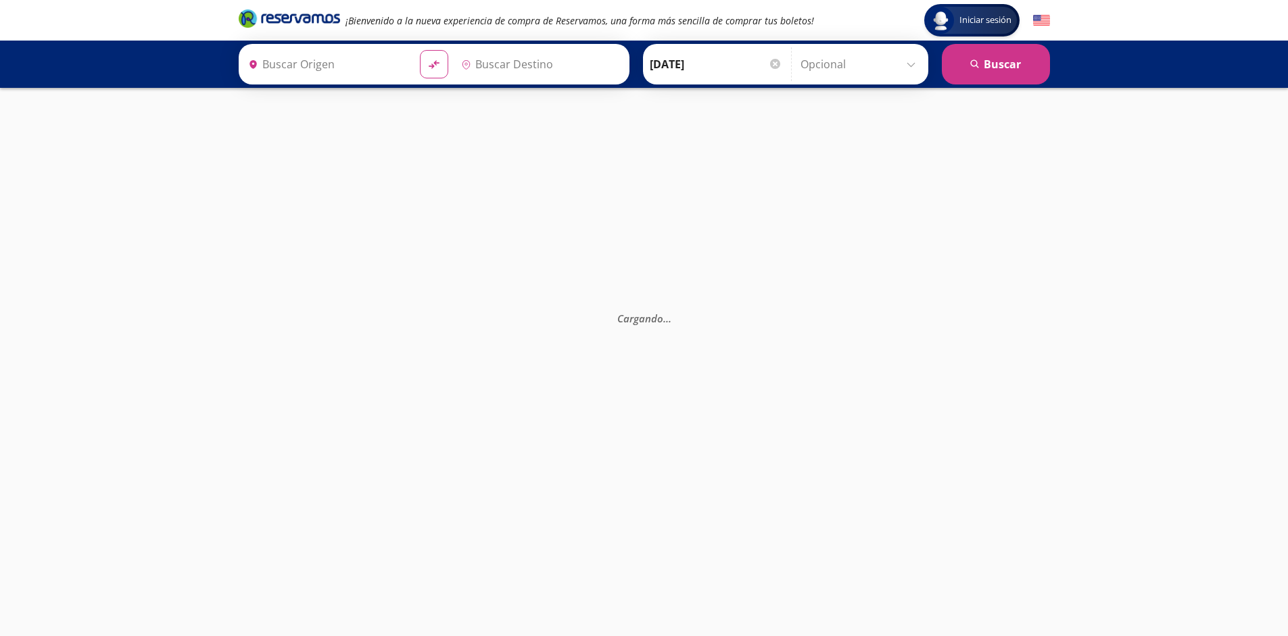
type input "Santiago de Querétaro, [GEOGRAPHIC_DATA]"
type input "[GEOGRAPHIC_DATA], [GEOGRAPHIC_DATA]"
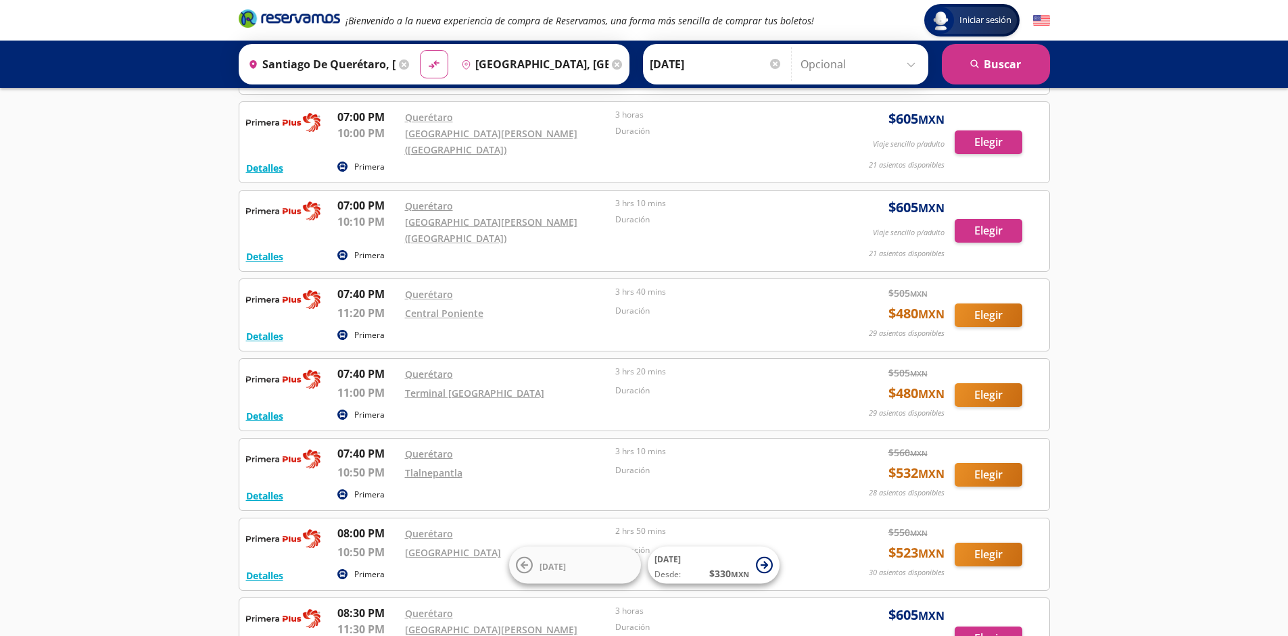
scroll to position [8350, 0]
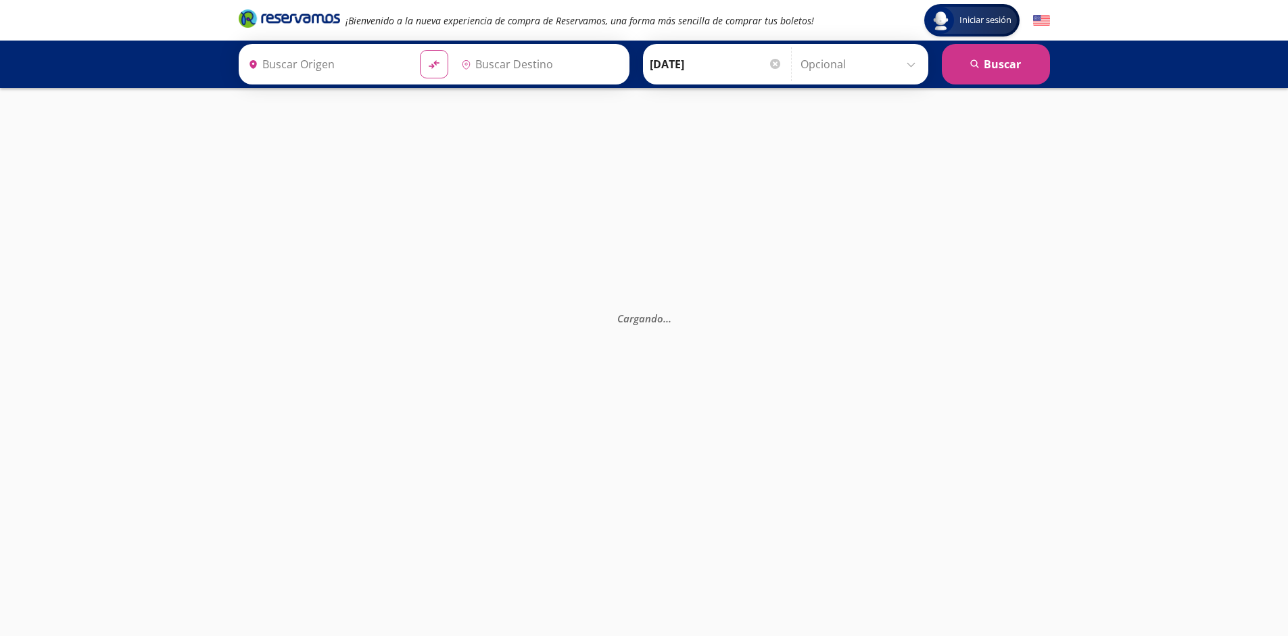
type input "Santiago de Querétaro, [GEOGRAPHIC_DATA]"
type input "[GEOGRAPHIC_DATA], [GEOGRAPHIC_DATA]"
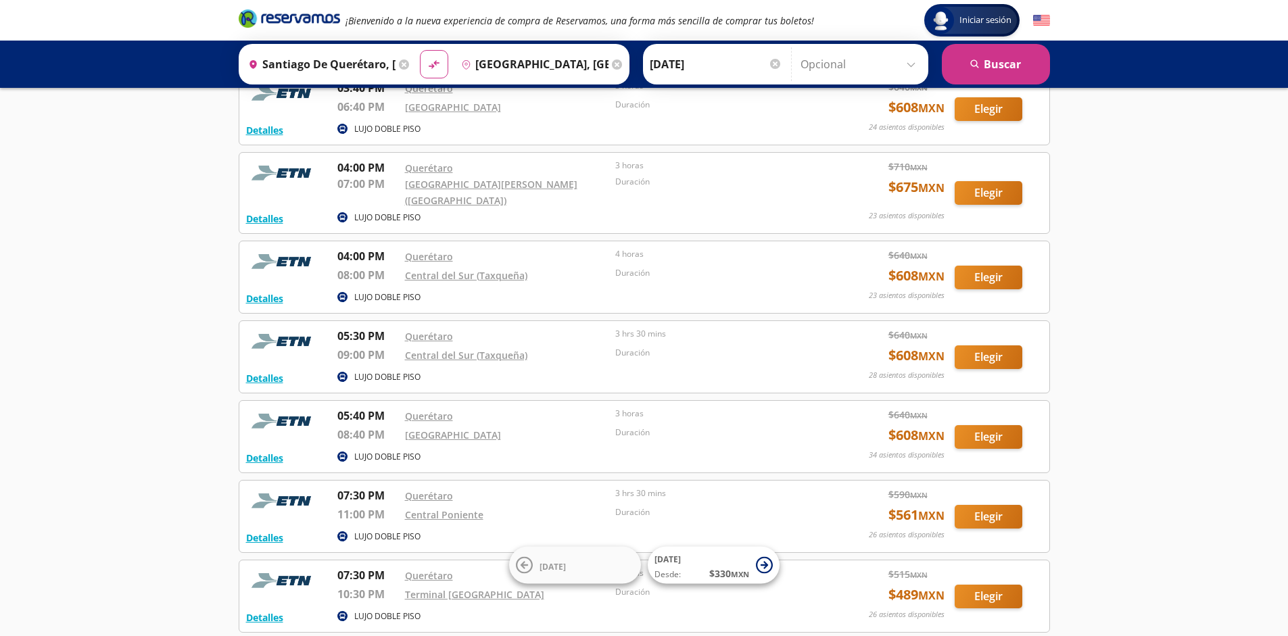
scroll to position [2455, 0]
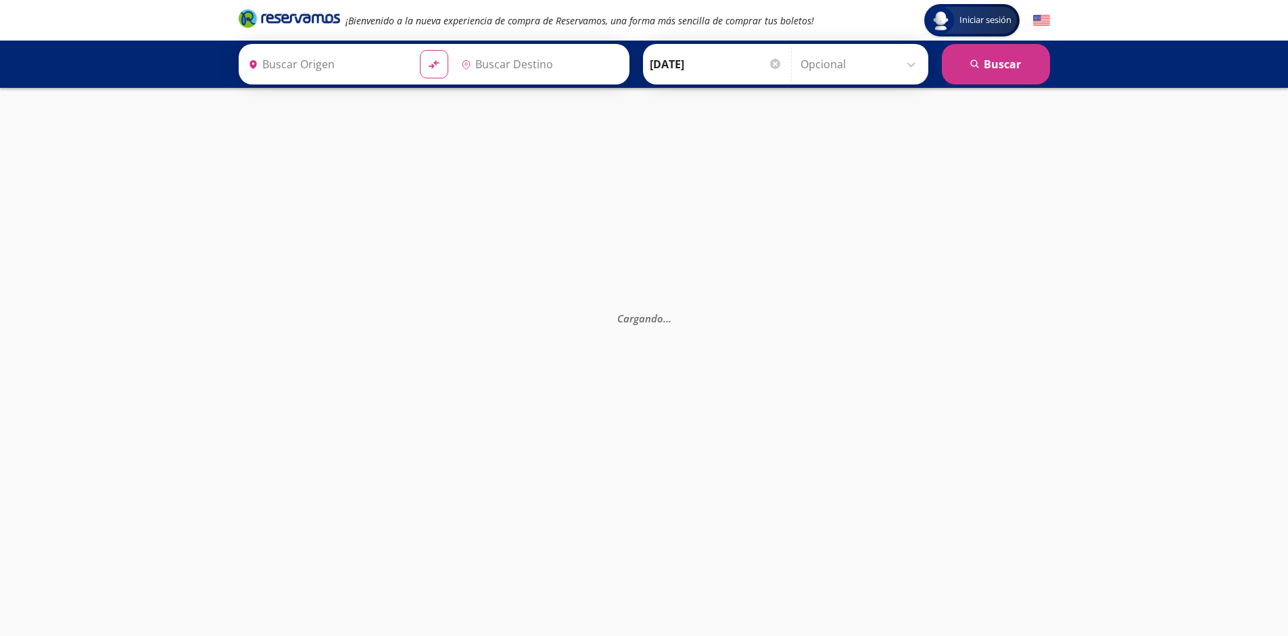
type input "[GEOGRAPHIC_DATA], [GEOGRAPHIC_DATA]"
type input "Santiago de Querétaro, [GEOGRAPHIC_DATA]"
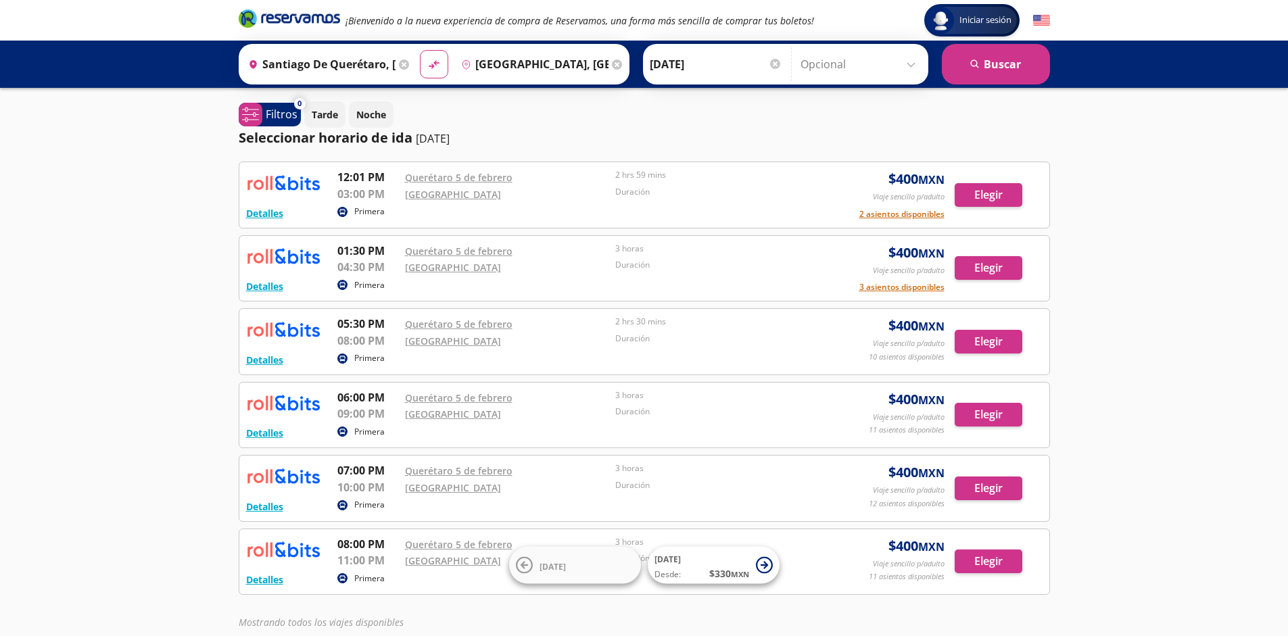
scroll to position [86, 0]
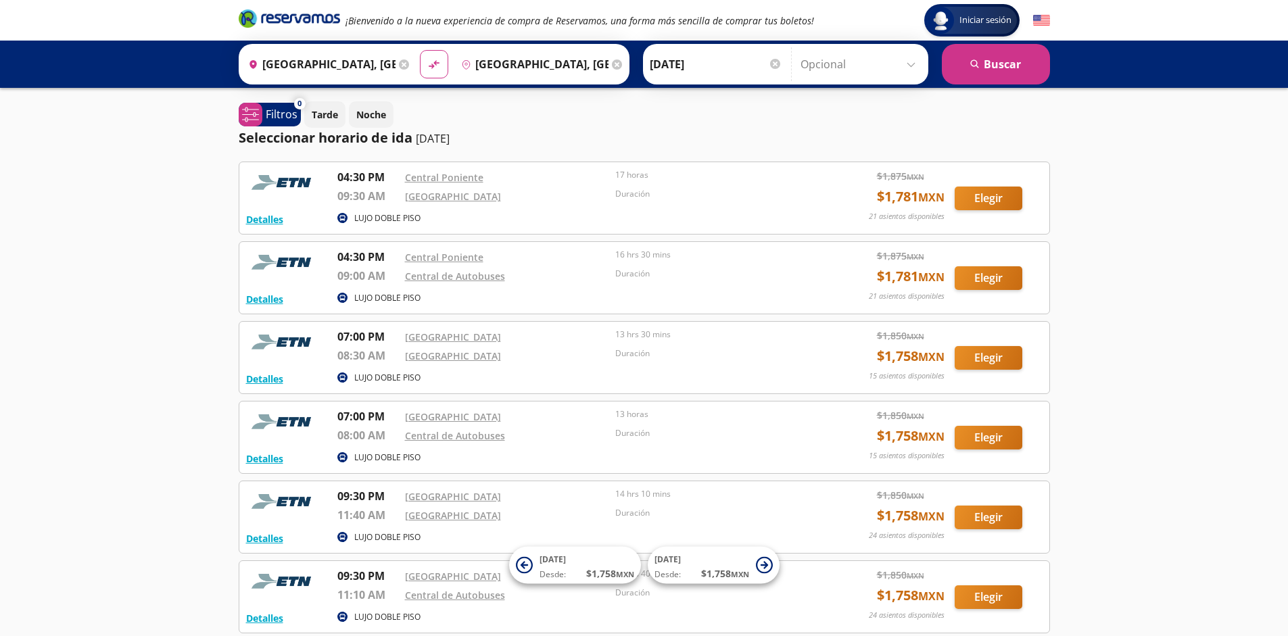
scroll to position [124, 0]
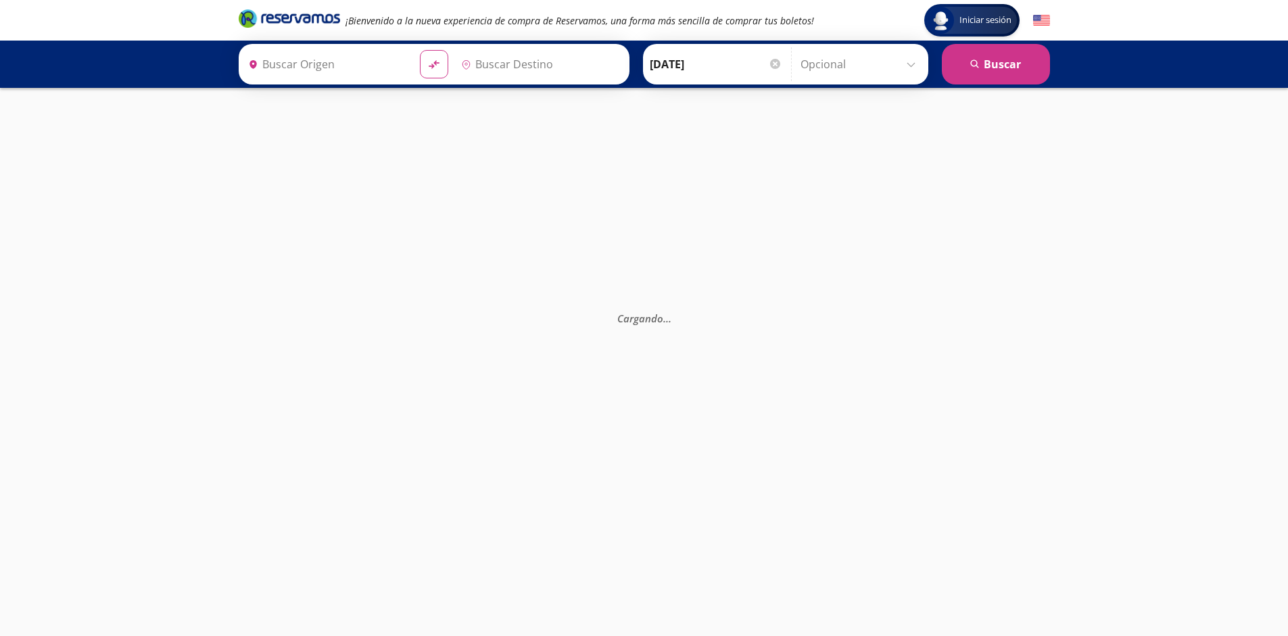
type input "[GEOGRAPHIC_DATA], [GEOGRAPHIC_DATA]"
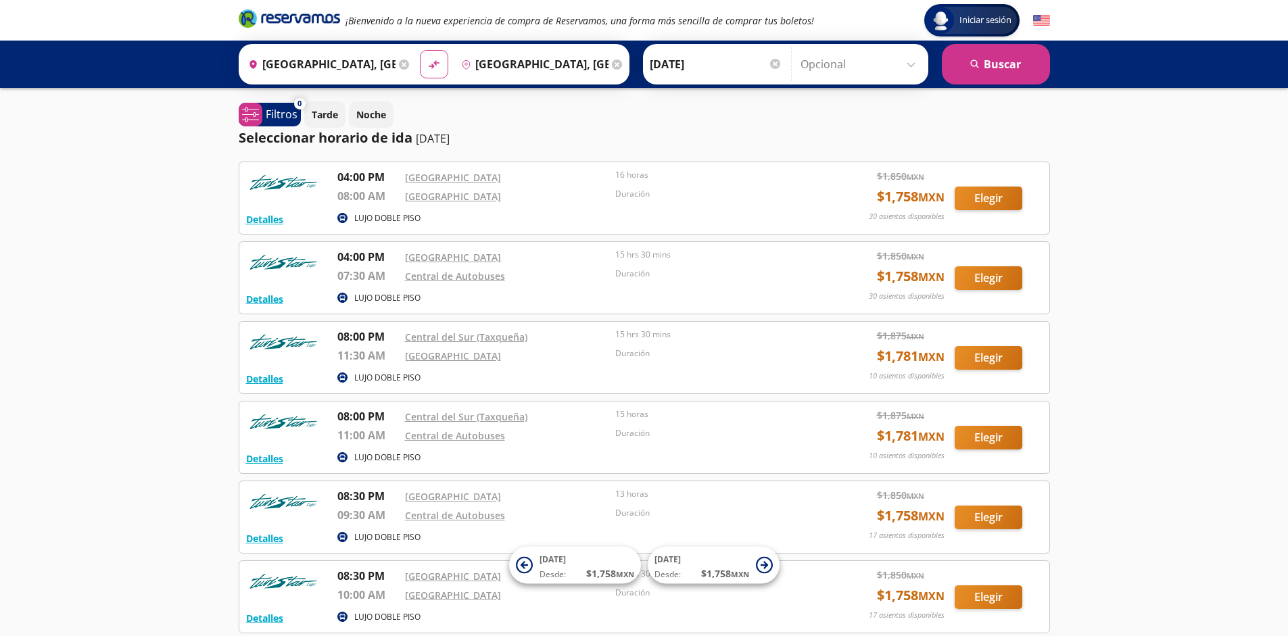
scroll to position [124, 0]
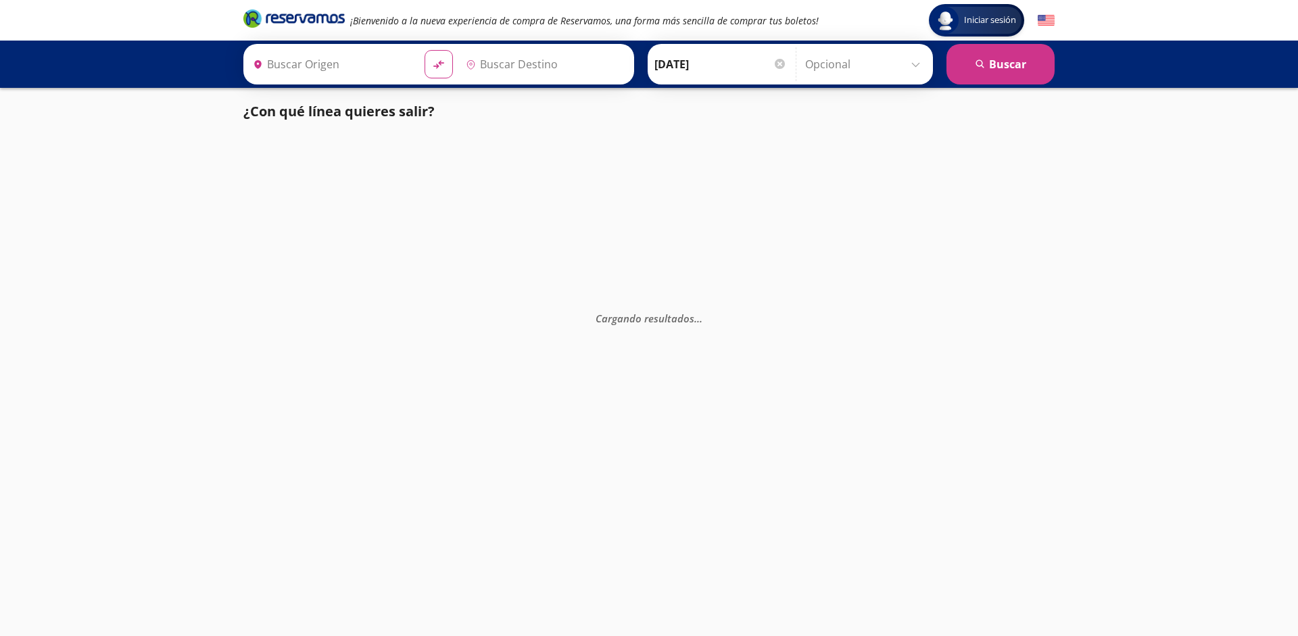
type input "[GEOGRAPHIC_DATA], [GEOGRAPHIC_DATA]"
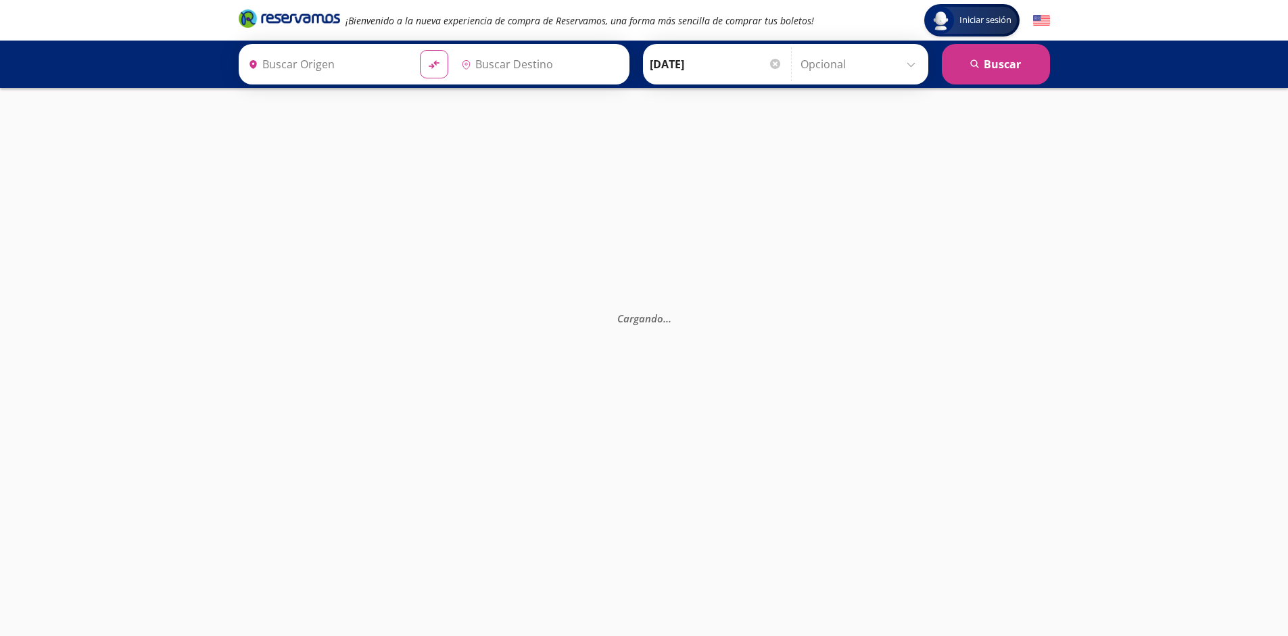
type input "[GEOGRAPHIC_DATA], [GEOGRAPHIC_DATA]"
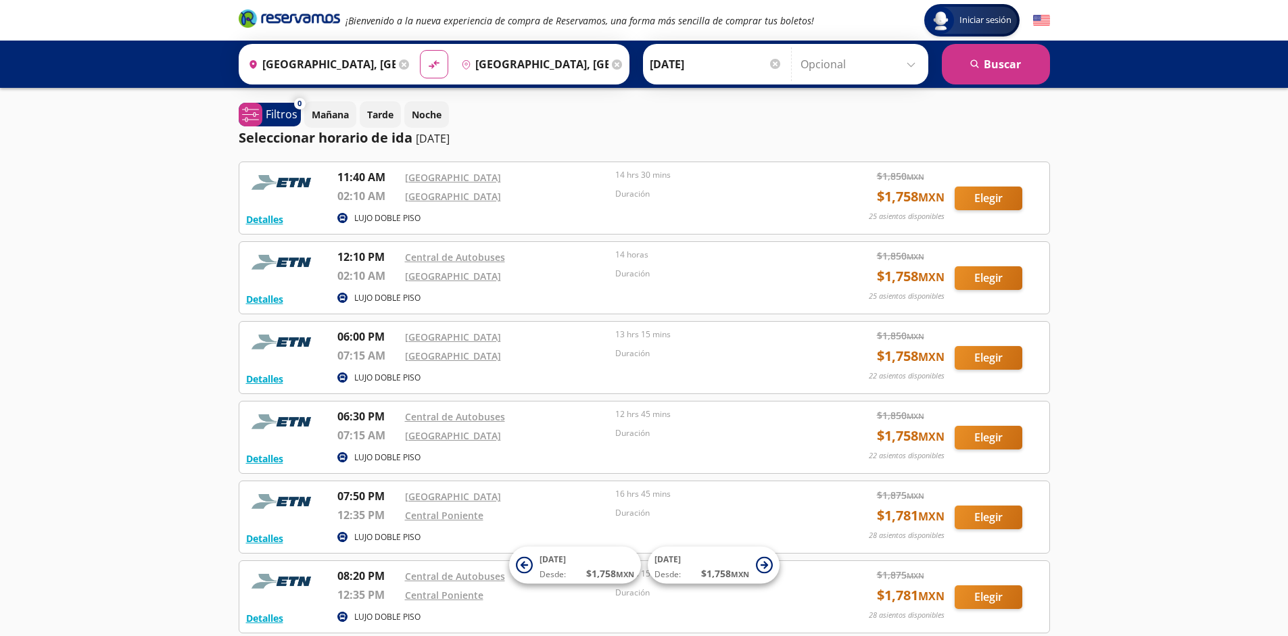
scroll to position [284, 0]
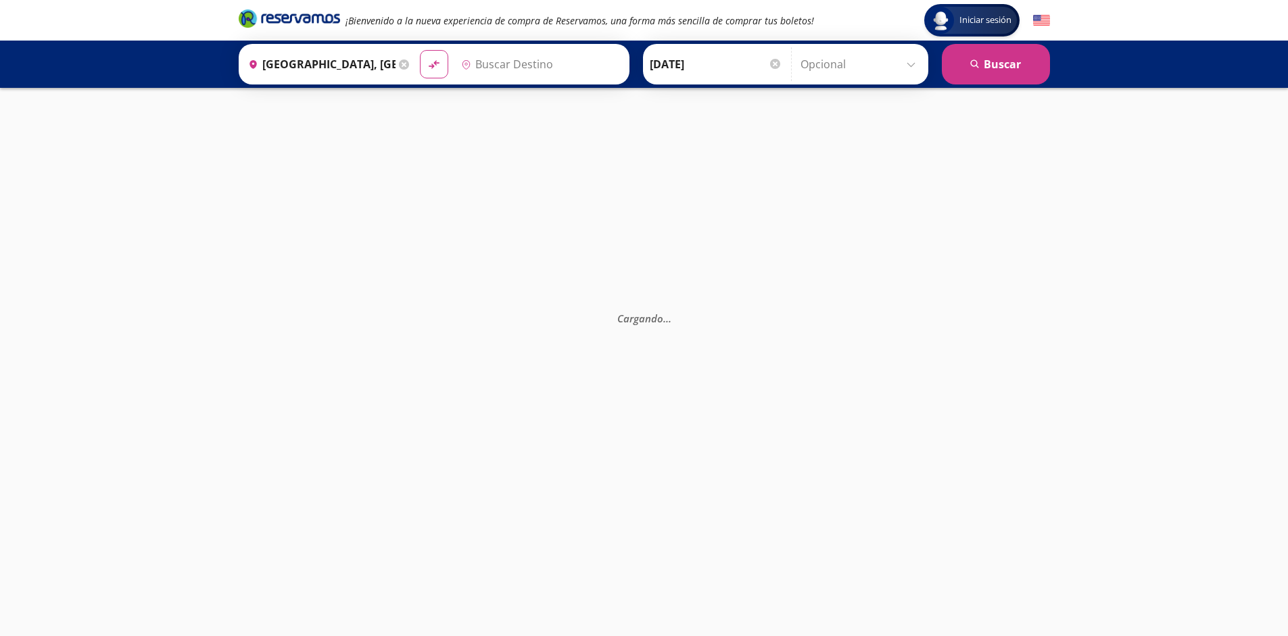
type input "[GEOGRAPHIC_DATA], [GEOGRAPHIC_DATA]"
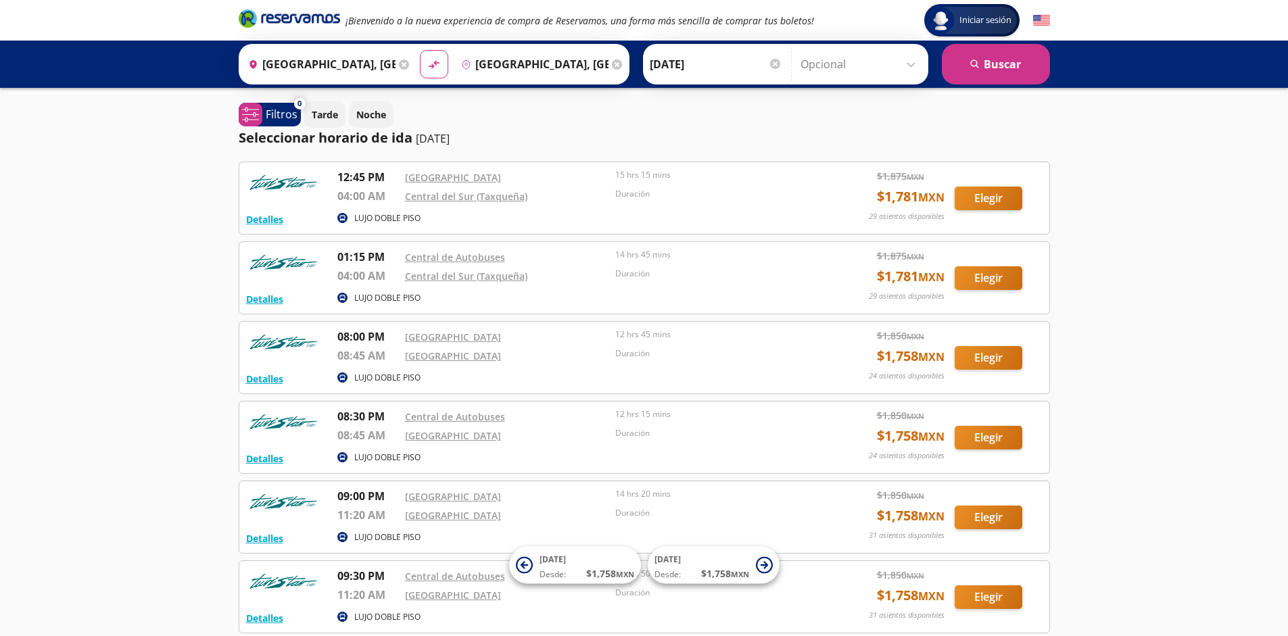
scroll to position [124, 0]
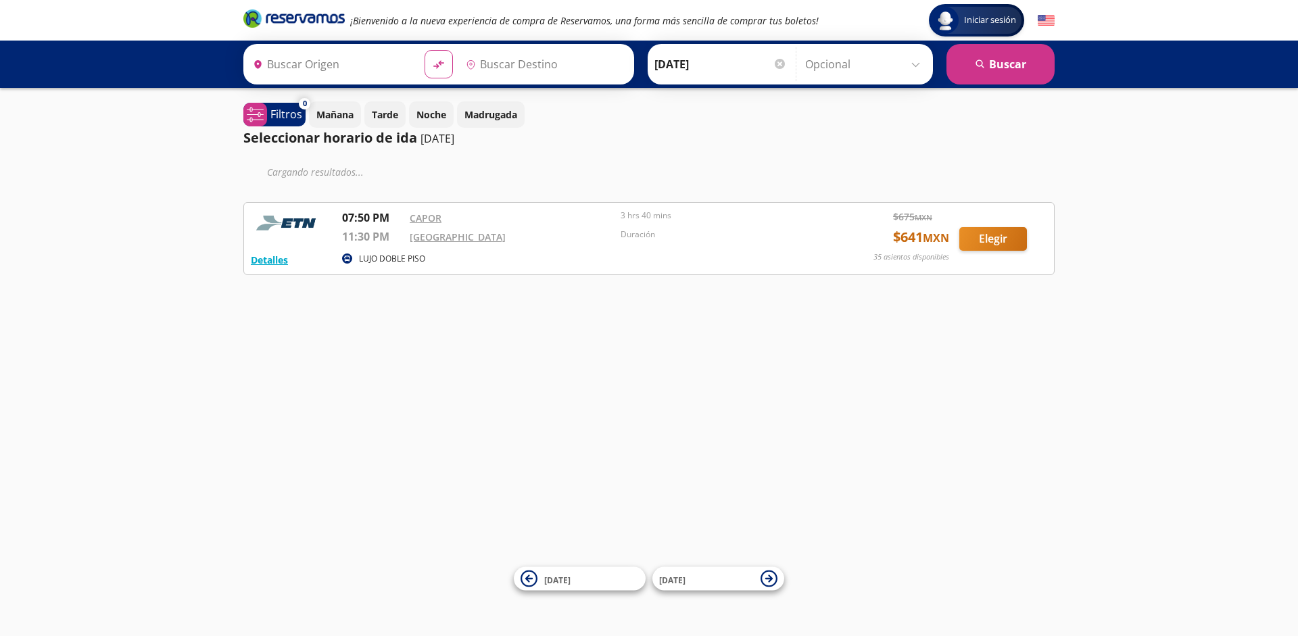
type input "[GEOGRAPHIC_DATA], [GEOGRAPHIC_DATA]"
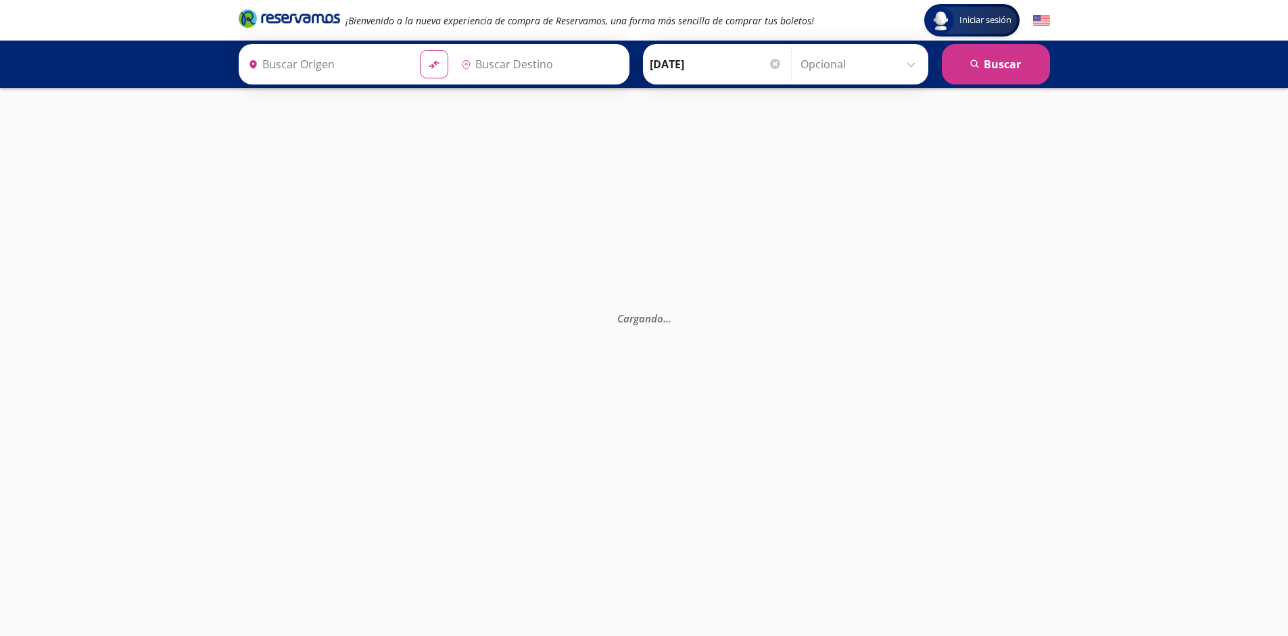
type input "[GEOGRAPHIC_DATA], [GEOGRAPHIC_DATA]"
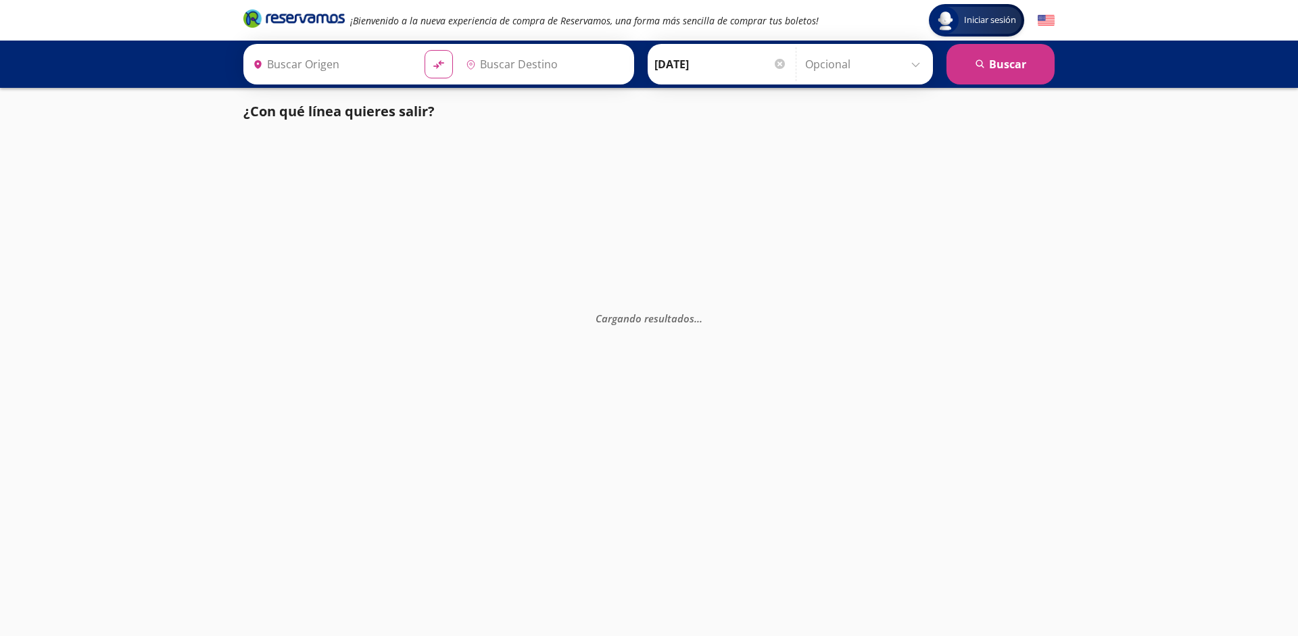
type input "[GEOGRAPHIC_DATA], [GEOGRAPHIC_DATA]"
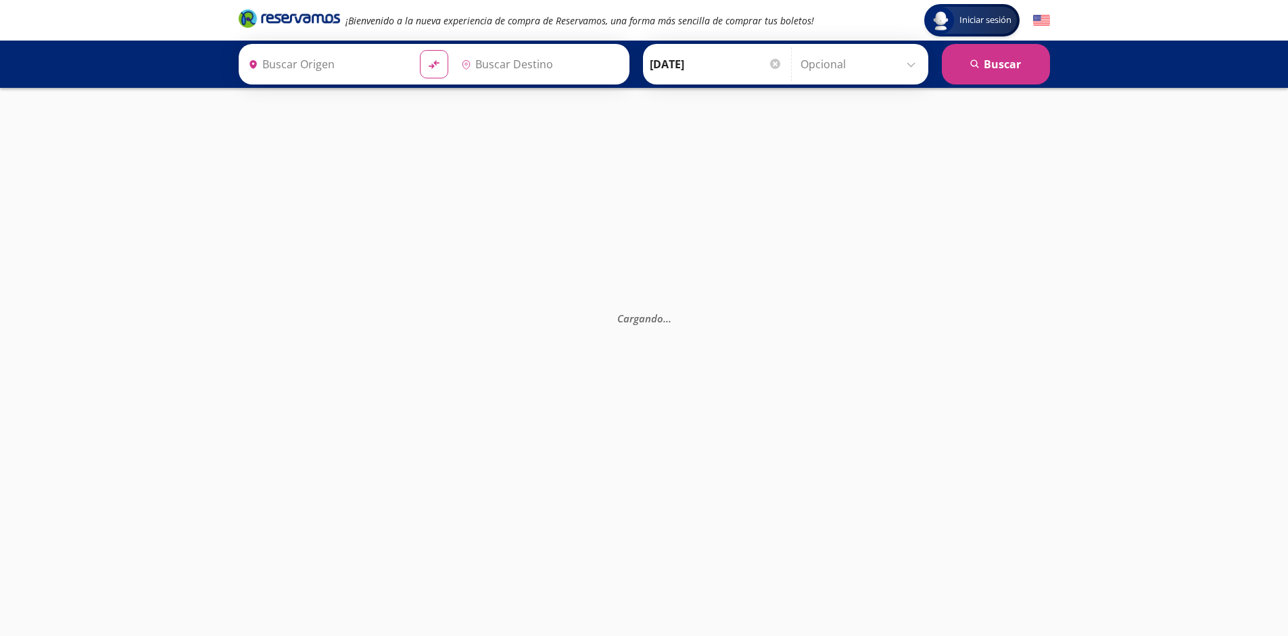
type input "[GEOGRAPHIC_DATA], [GEOGRAPHIC_DATA]"
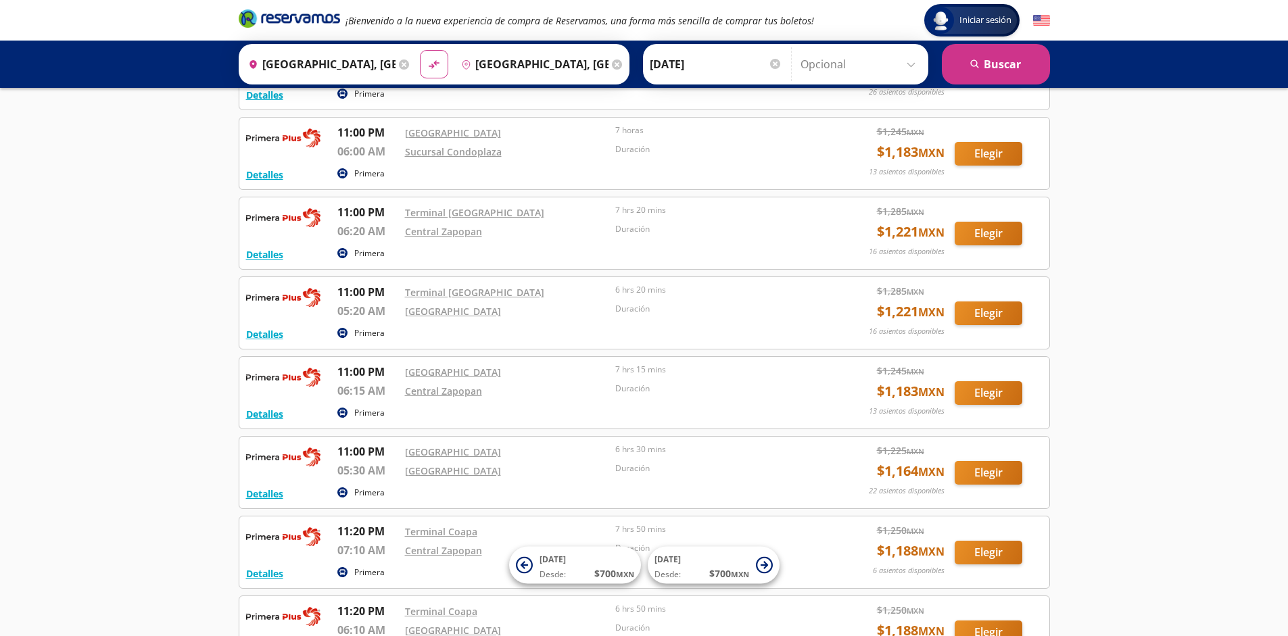
scroll to position [2676, 0]
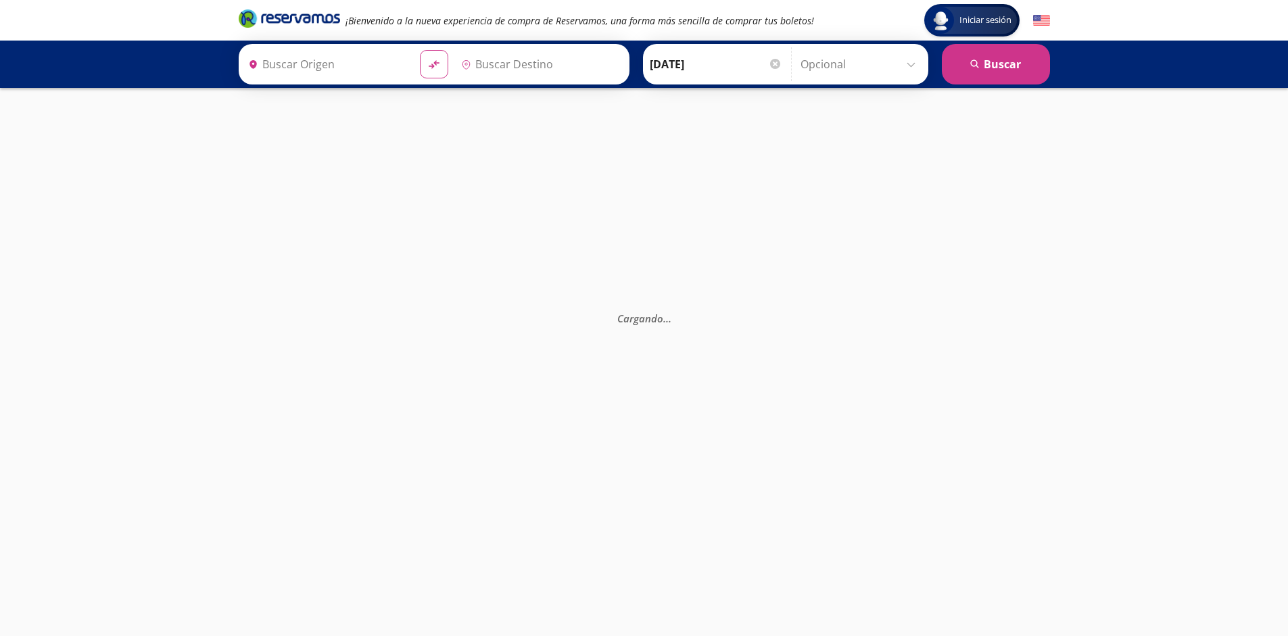
type input "[GEOGRAPHIC_DATA], [GEOGRAPHIC_DATA]"
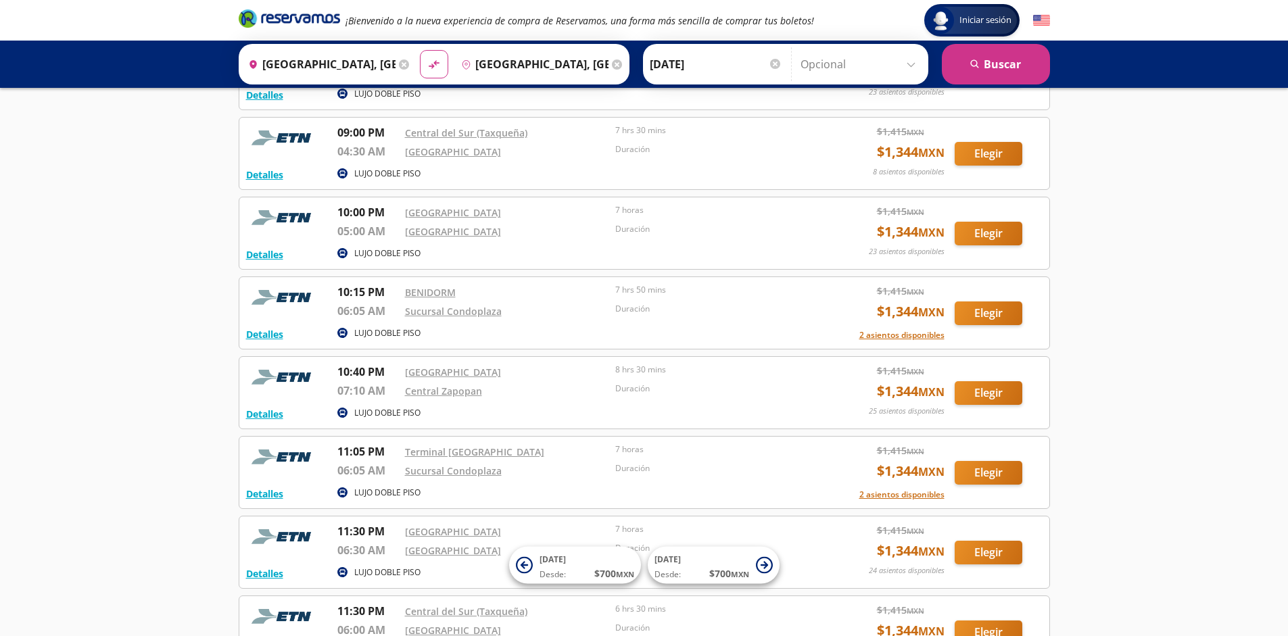
scroll to position [1719, 0]
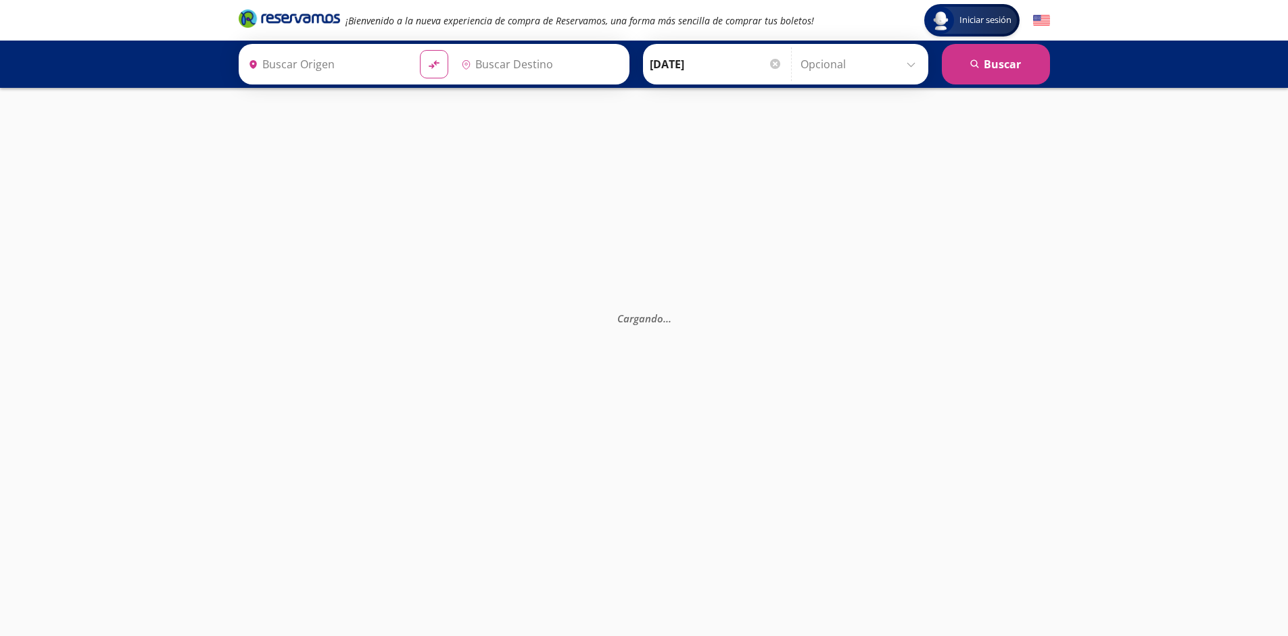
type input "[GEOGRAPHIC_DATA], [GEOGRAPHIC_DATA]"
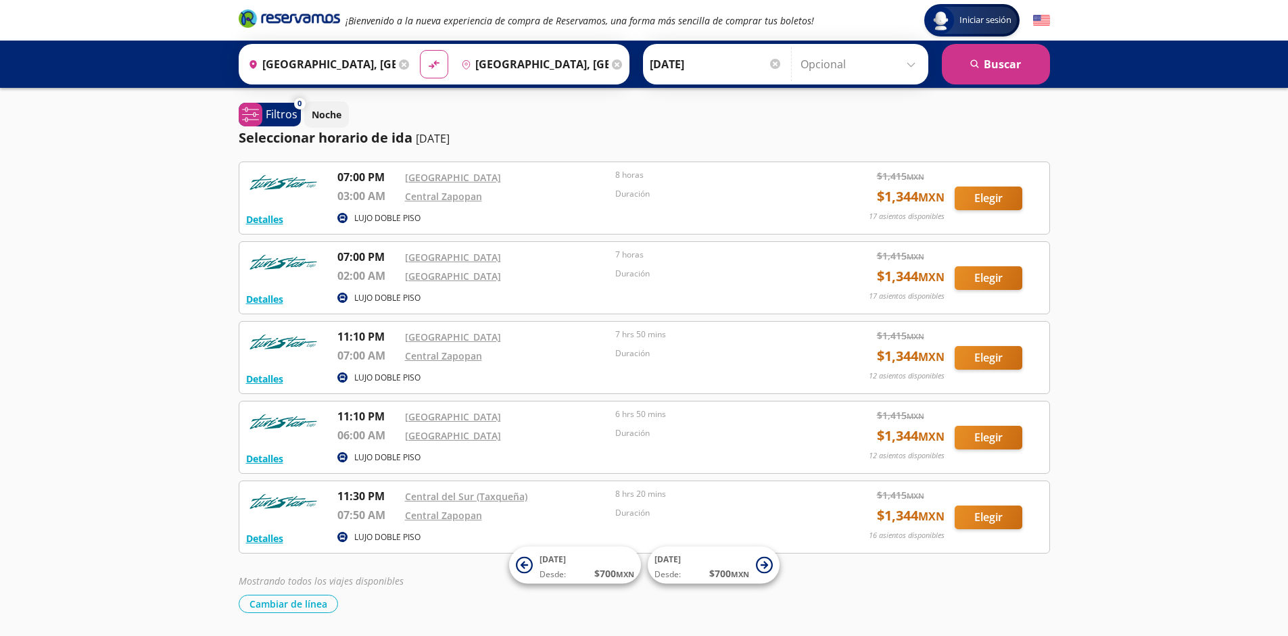
scroll to position [45, 0]
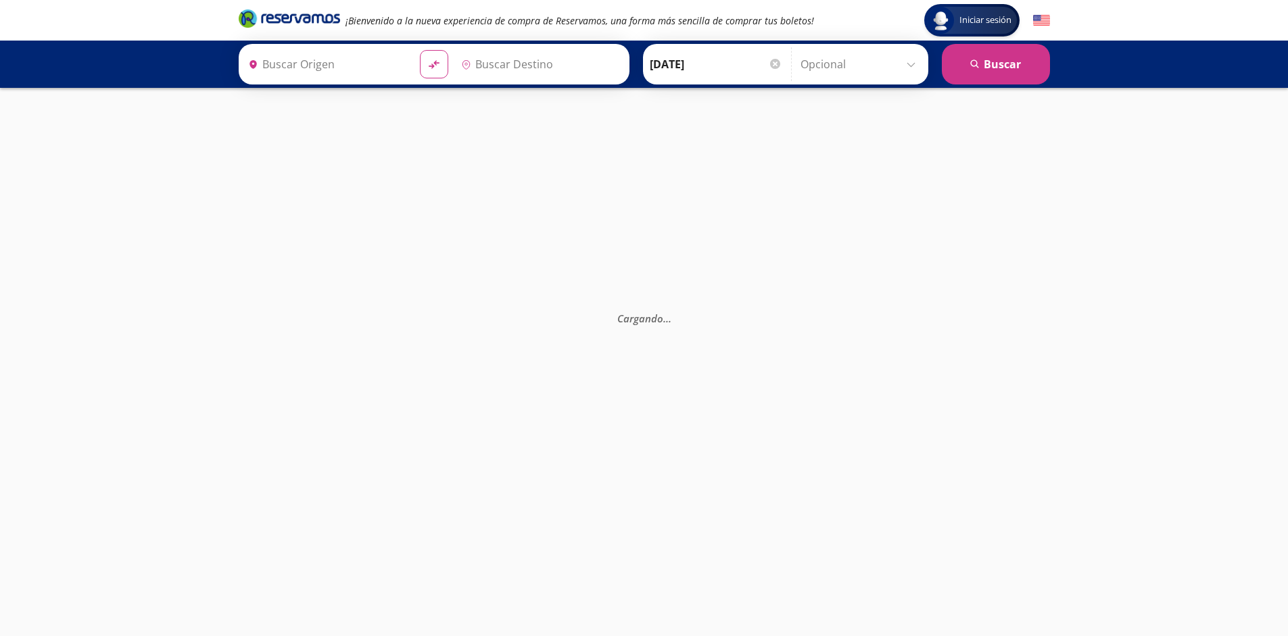
type input "[GEOGRAPHIC_DATA], [GEOGRAPHIC_DATA]"
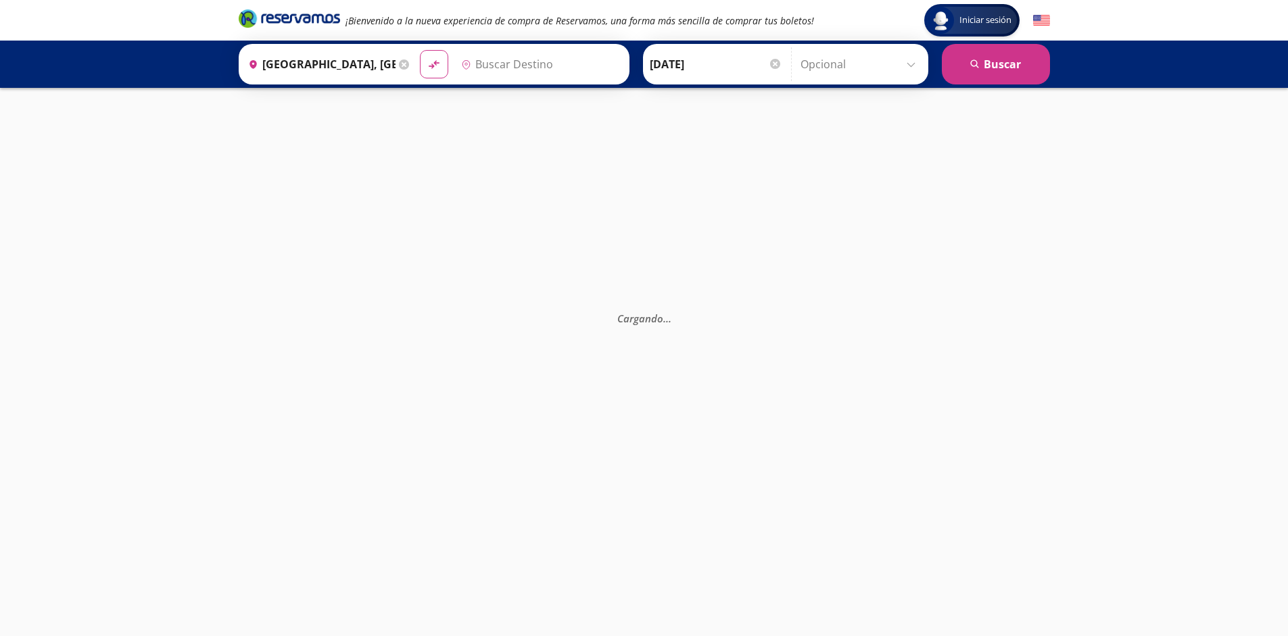
type input "[GEOGRAPHIC_DATA], [GEOGRAPHIC_DATA]"
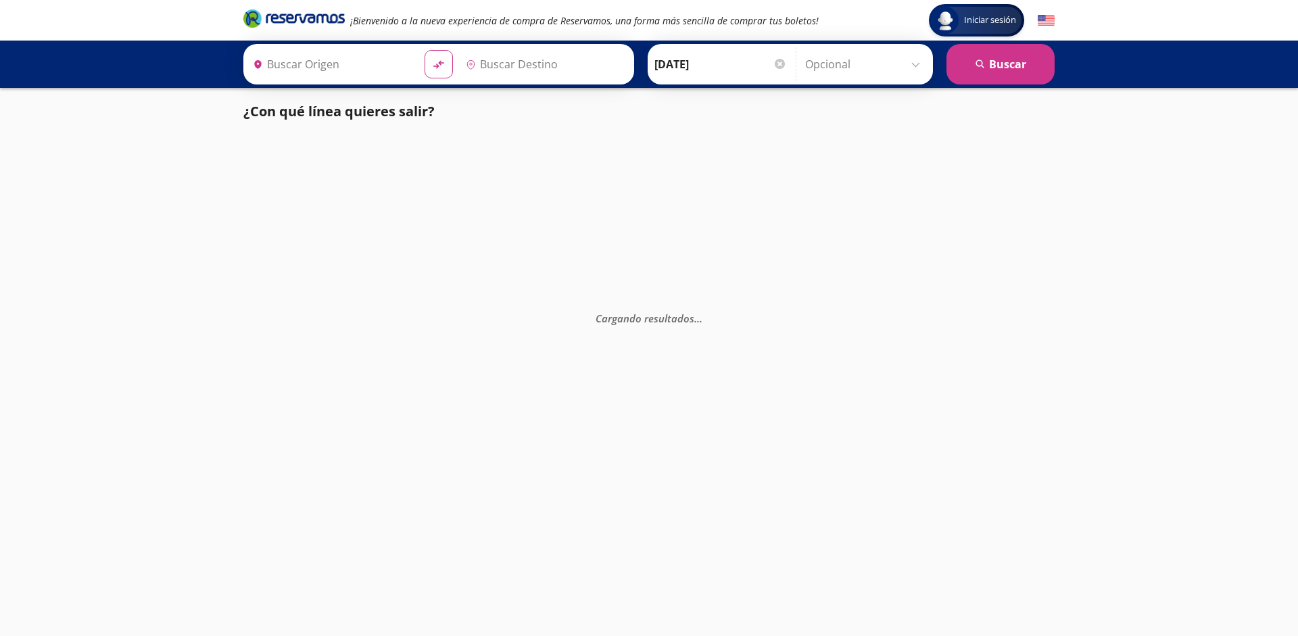
type input "[GEOGRAPHIC_DATA], [GEOGRAPHIC_DATA]"
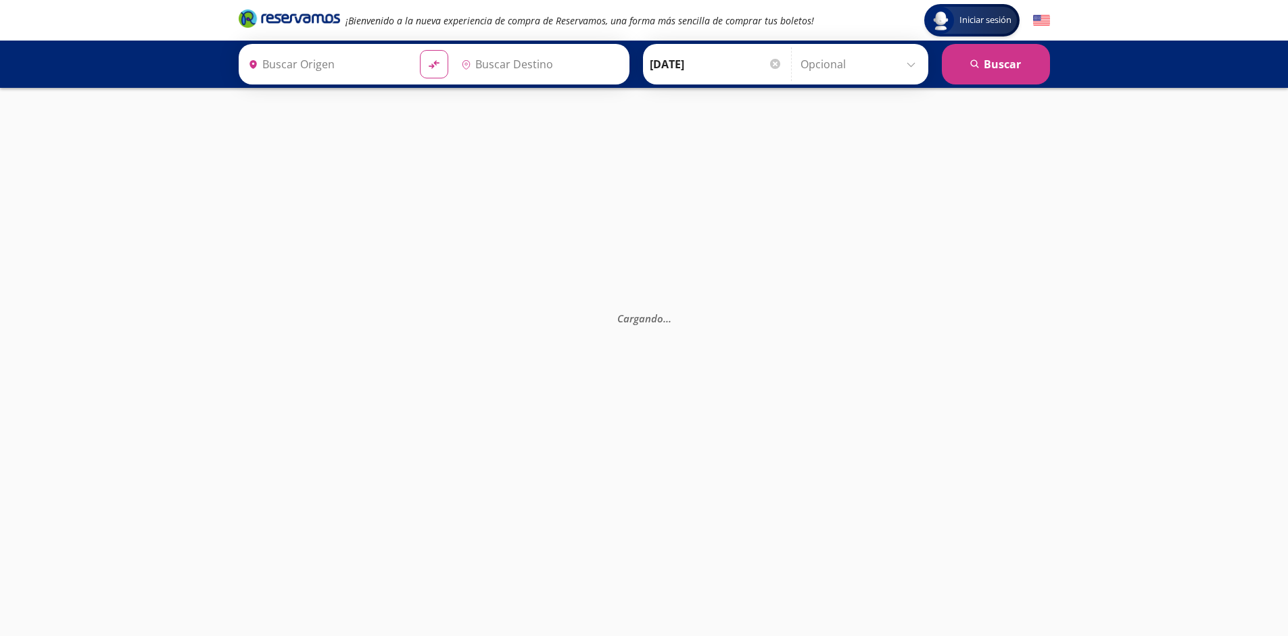
type input "[GEOGRAPHIC_DATA], [GEOGRAPHIC_DATA]"
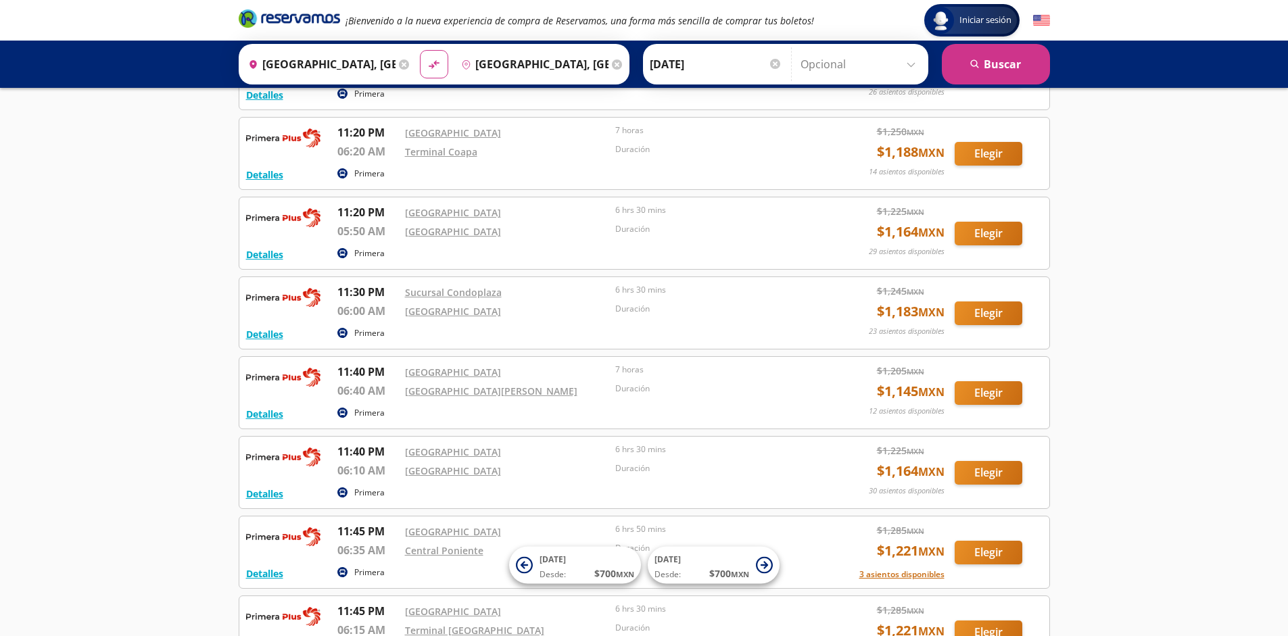
scroll to position [2437, 0]
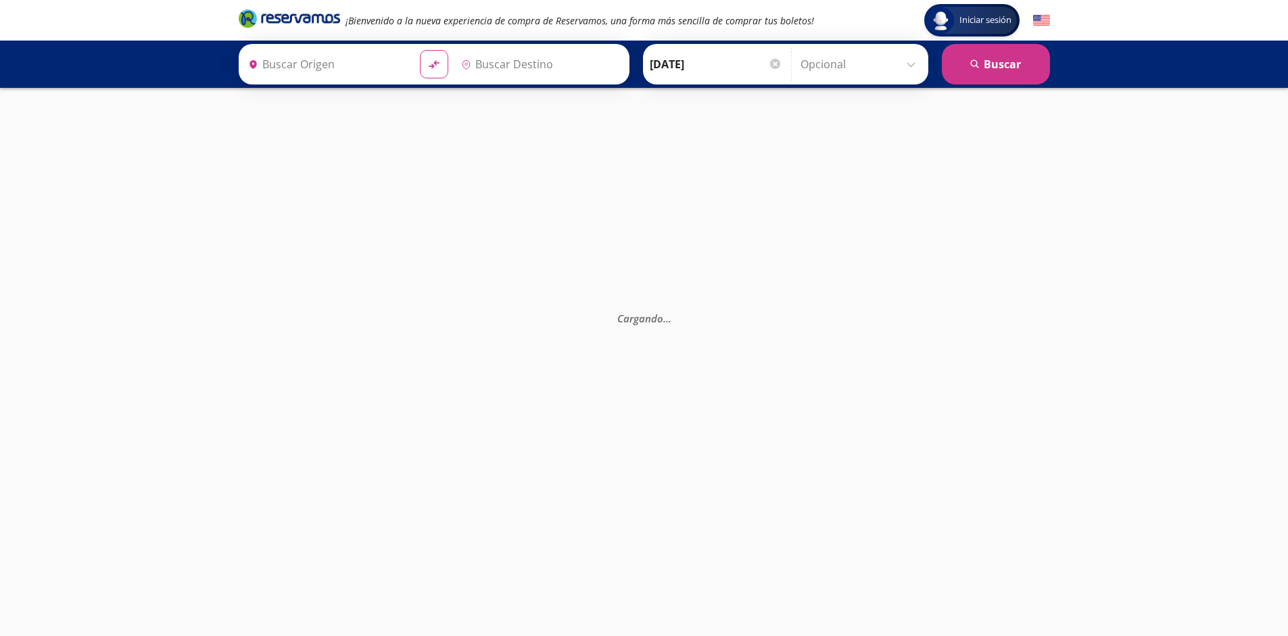
type input "Guadalajara, Jalisco"
type input "Ciudad de México, Distrito Federal"
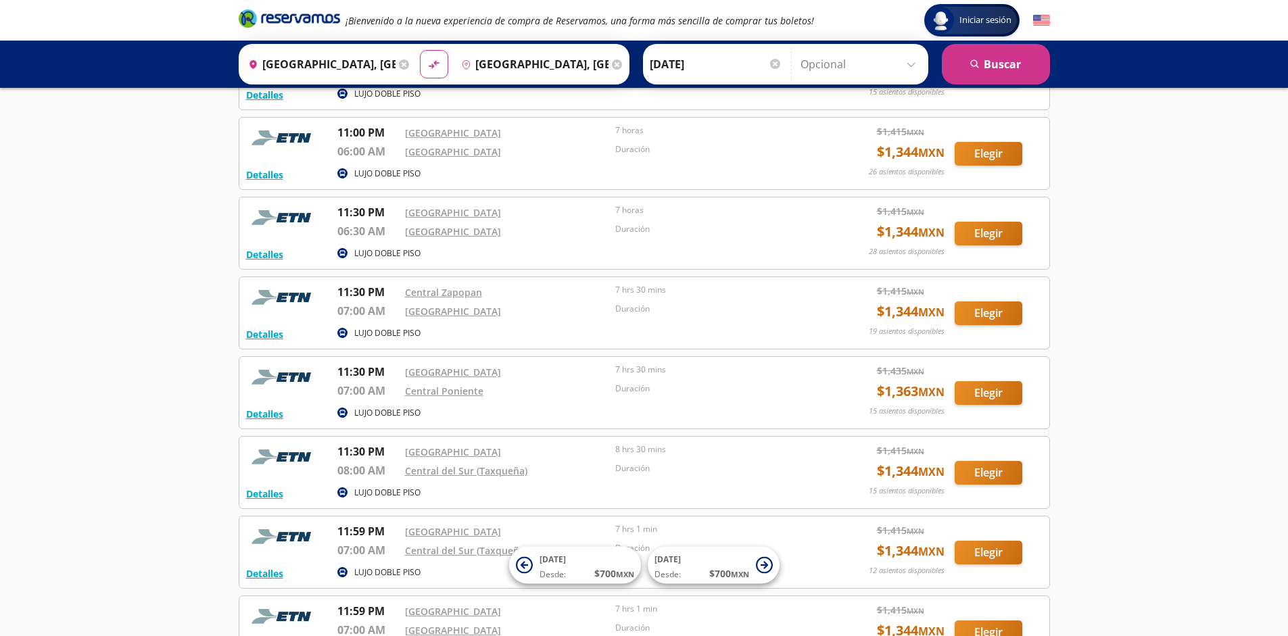
scroll to position [1400, 0]
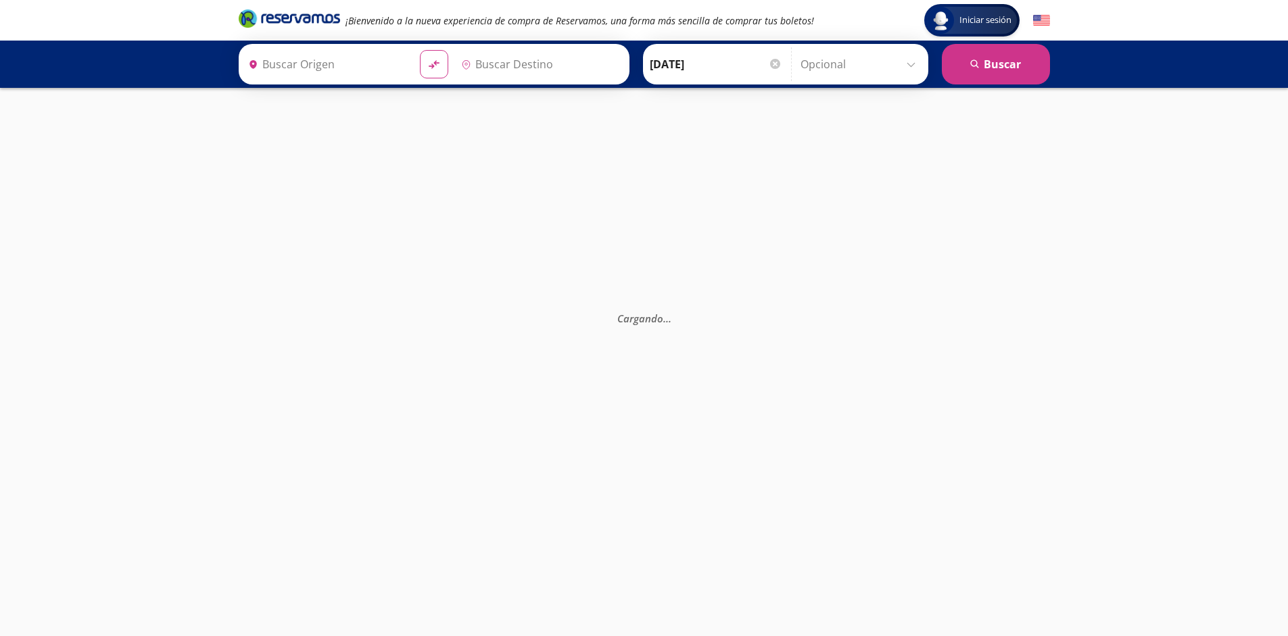
type input "[GEOGRAPHIC_DATA], [GEOGRAPHIC_DATA]"
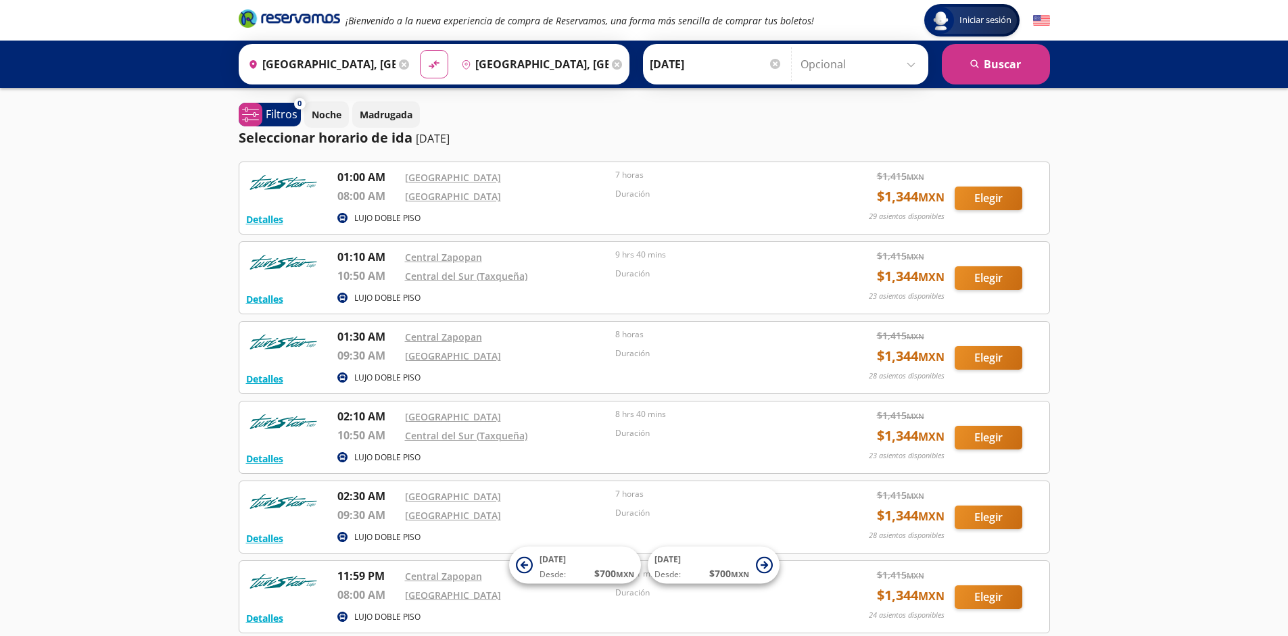
scroll to position [124, 0]
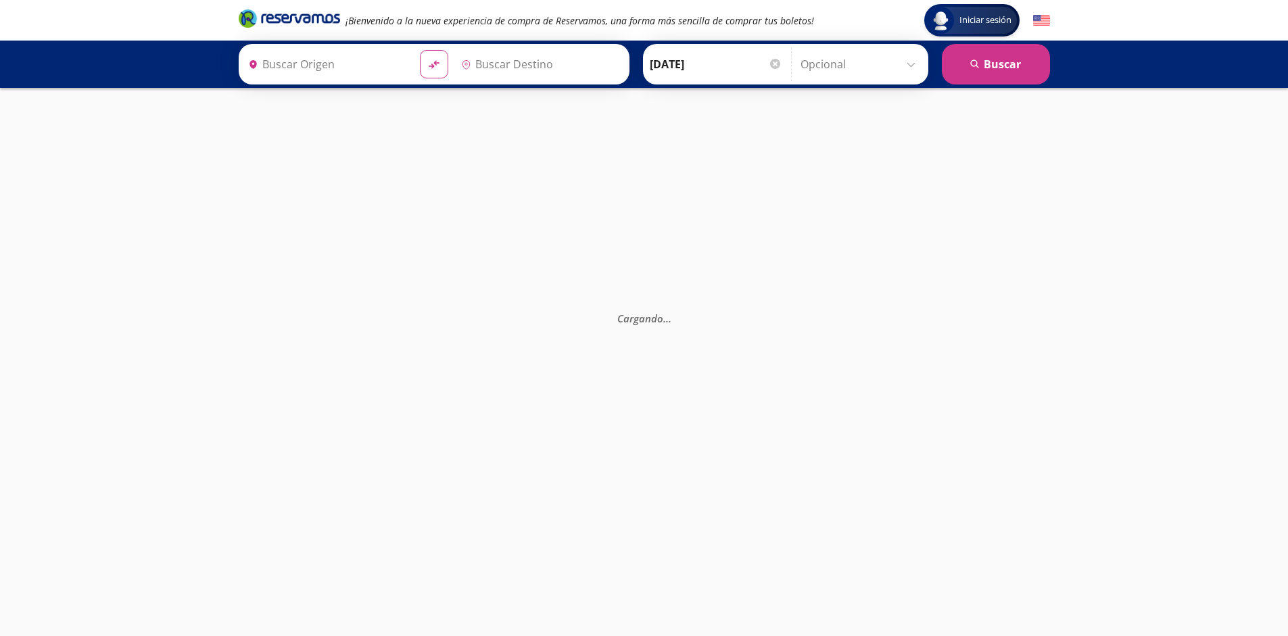
type input "[GEOGRAPHIC_DATA], [GEOGRAPHIC_DATA]"
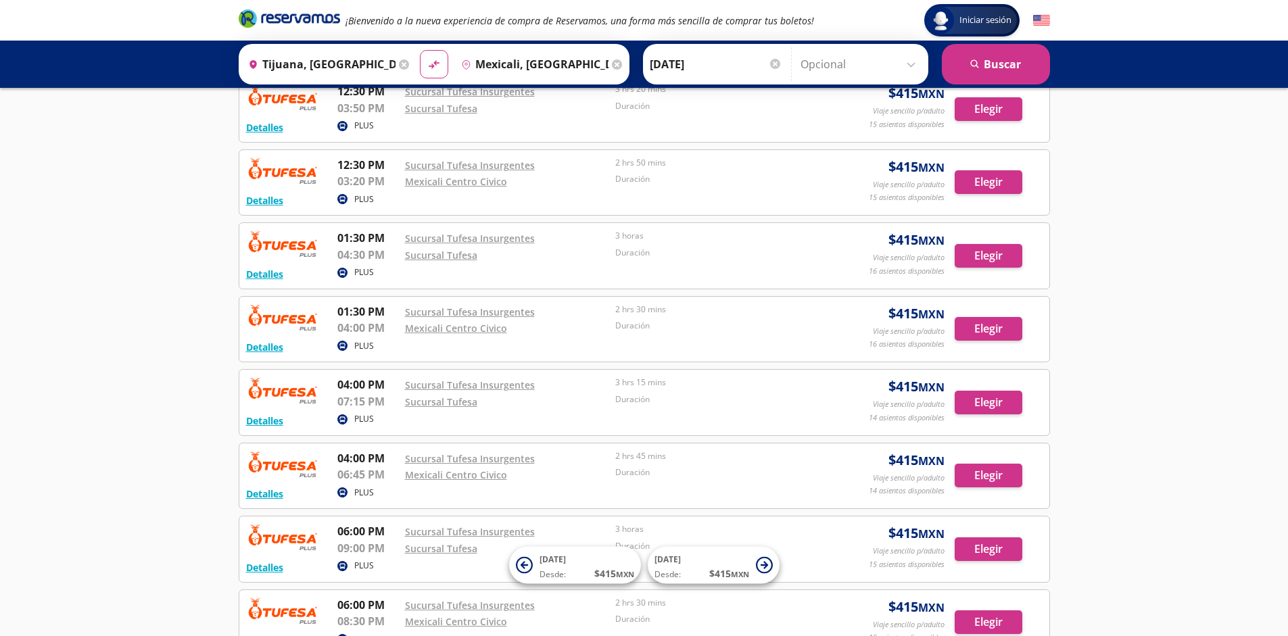
scroll to position [966, 0]
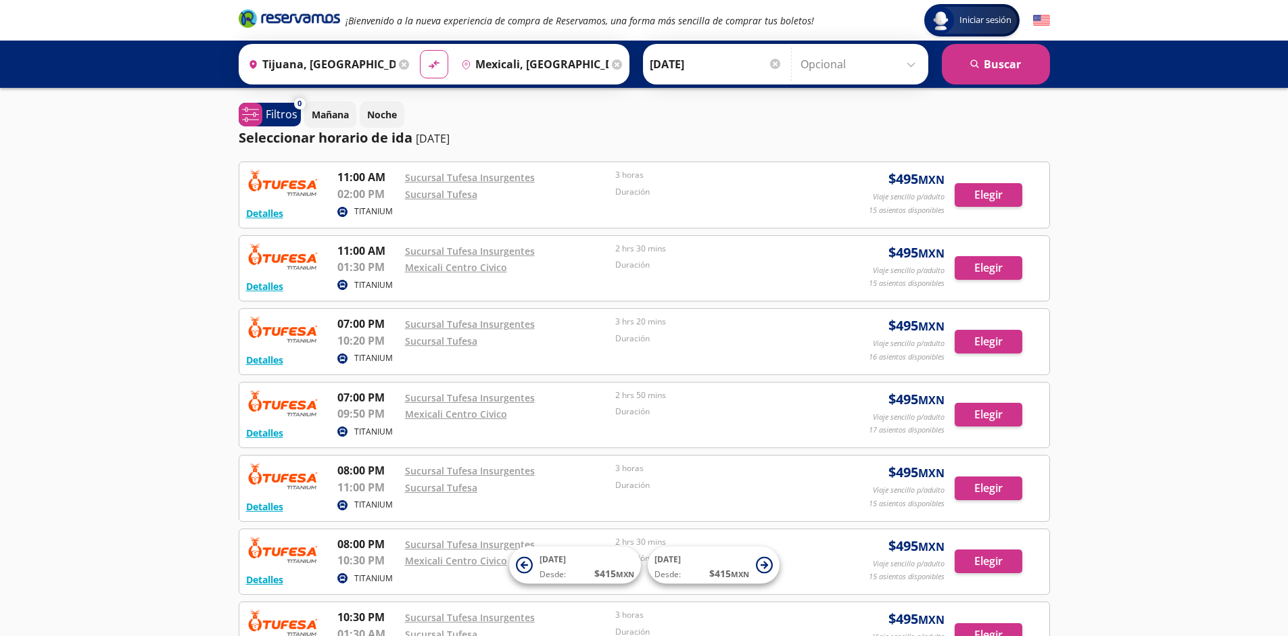
scroll to position [232, 0]
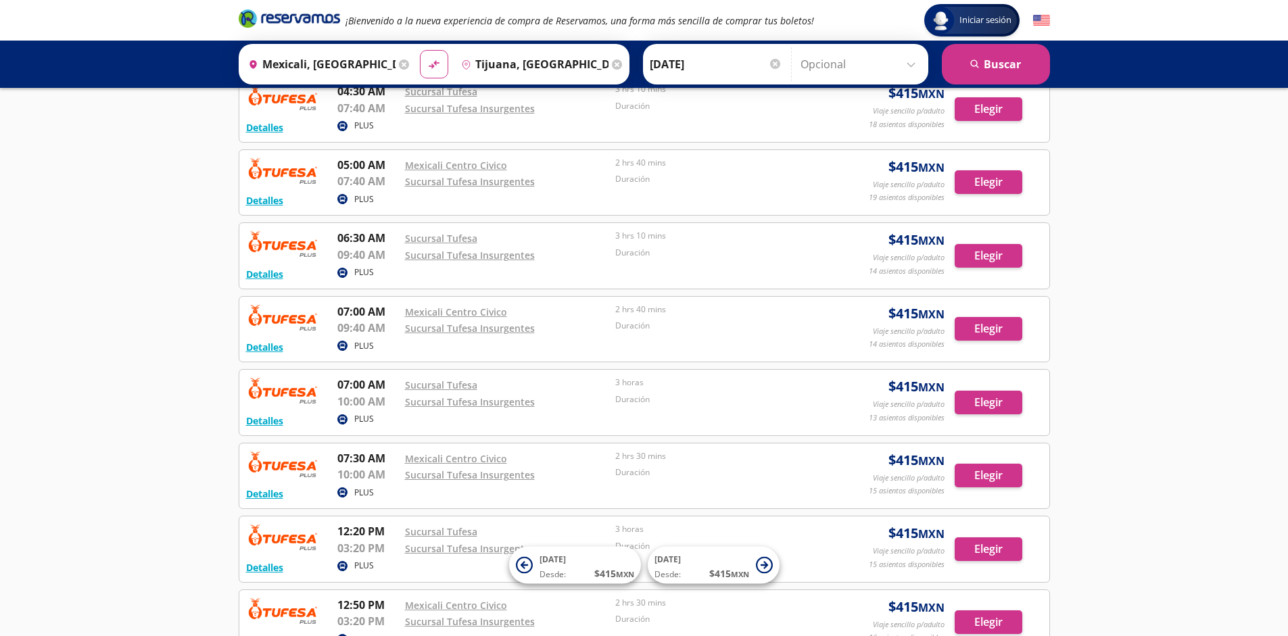
scroll to position [966, 0]
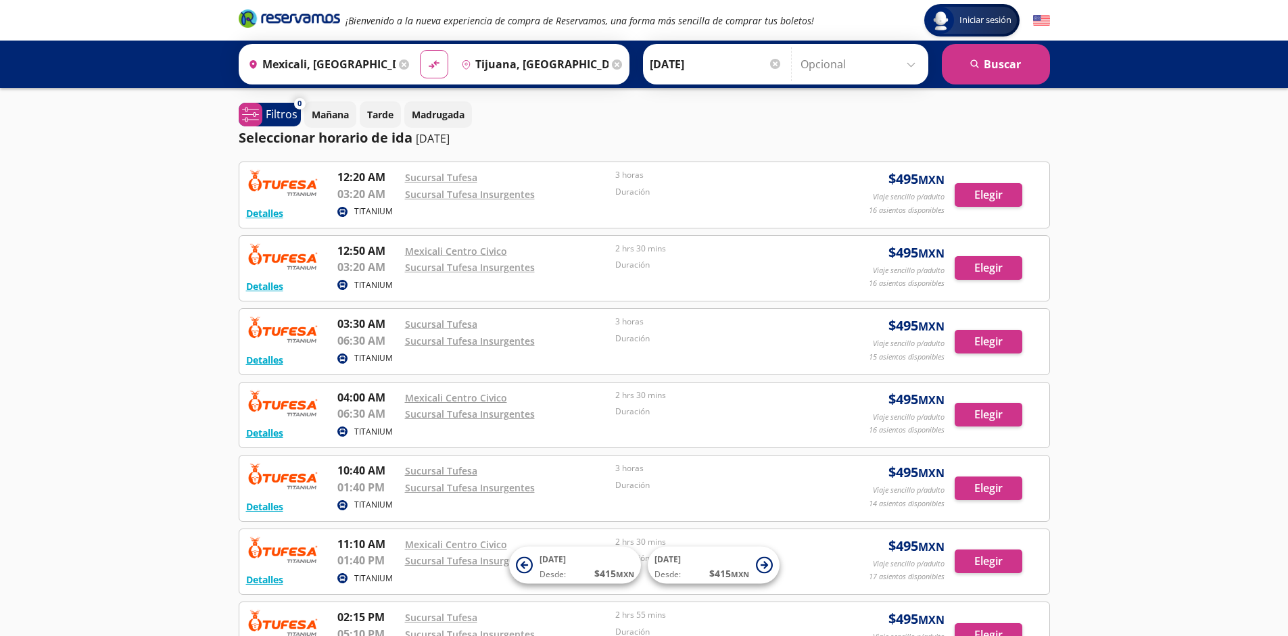
scroll to position [232, 0]
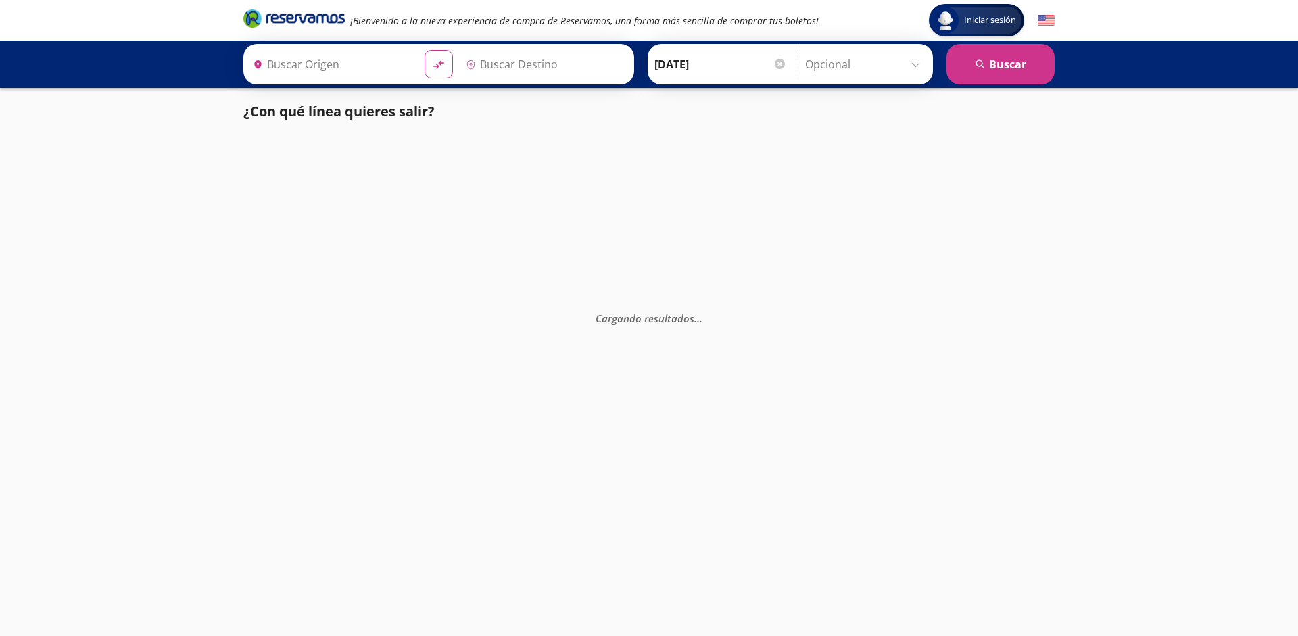
type input "Ciudad de México, Distrito Federal"
type input "Santiago de Querétaro, Querétaro"
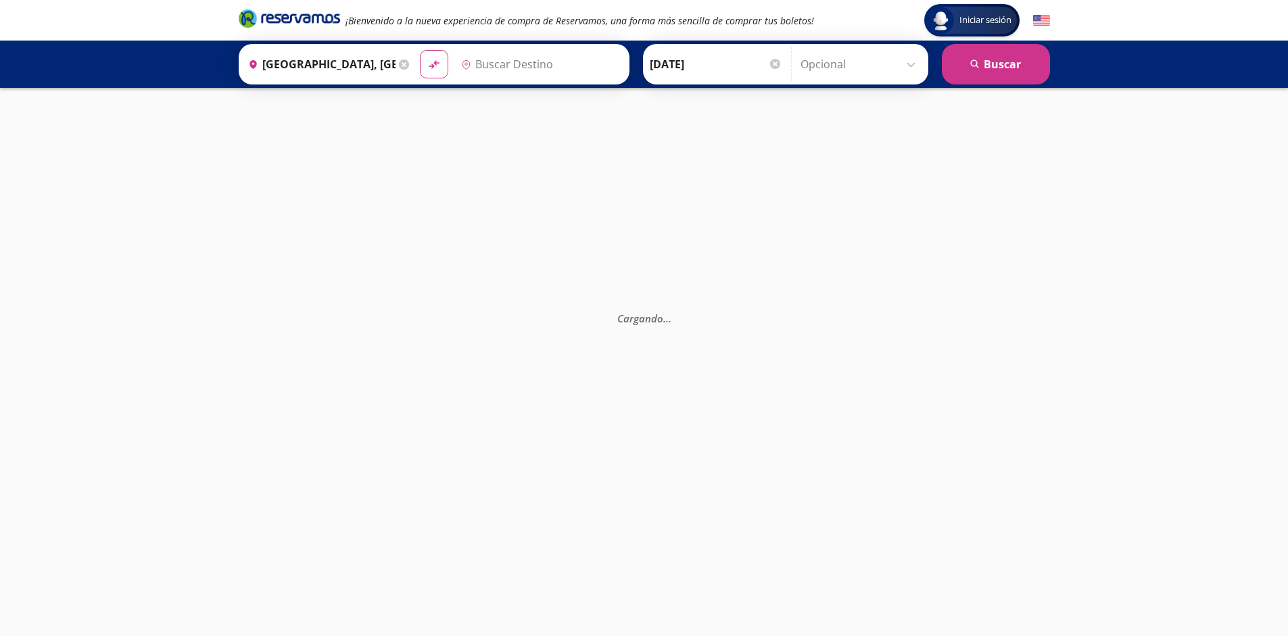
type input "Santiago de Querétaro, [GEOGRAPHIC_DATA]"
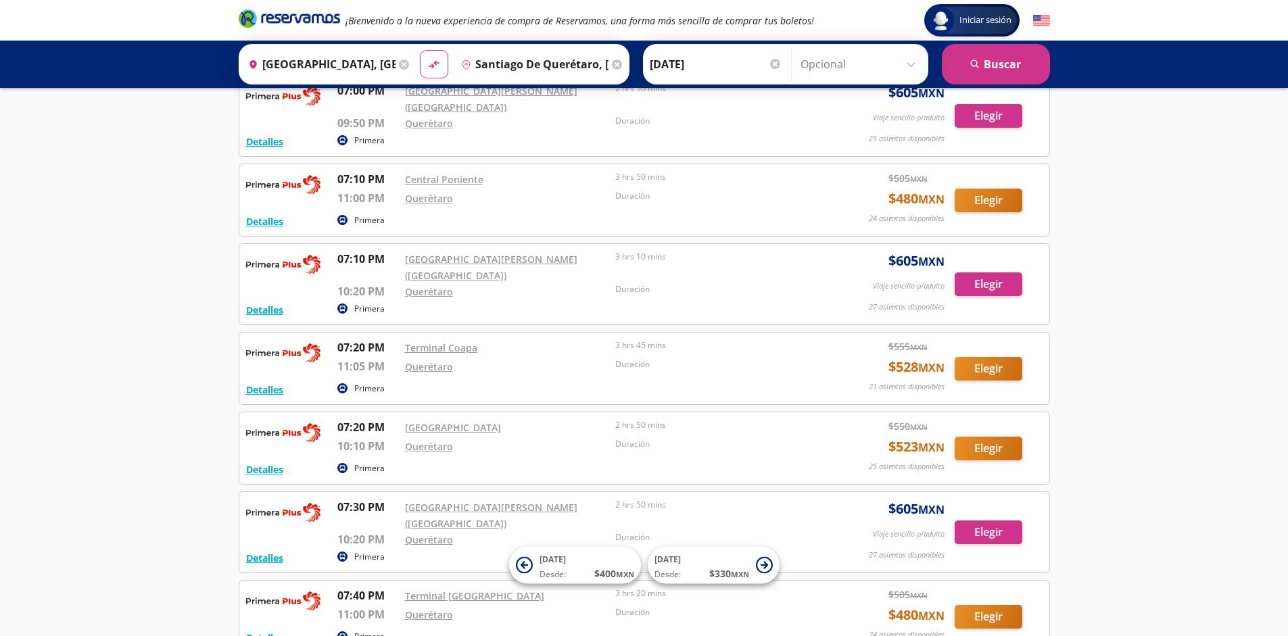
scroll to position [11105, 0]
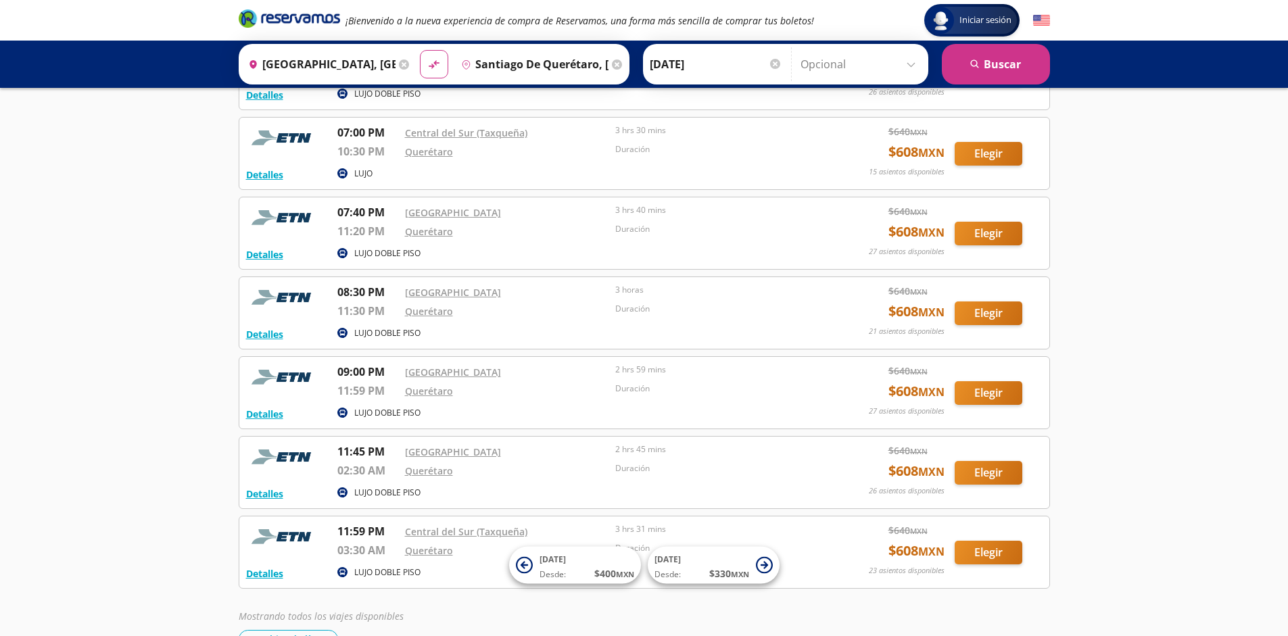
scroll to position [3740, 0]
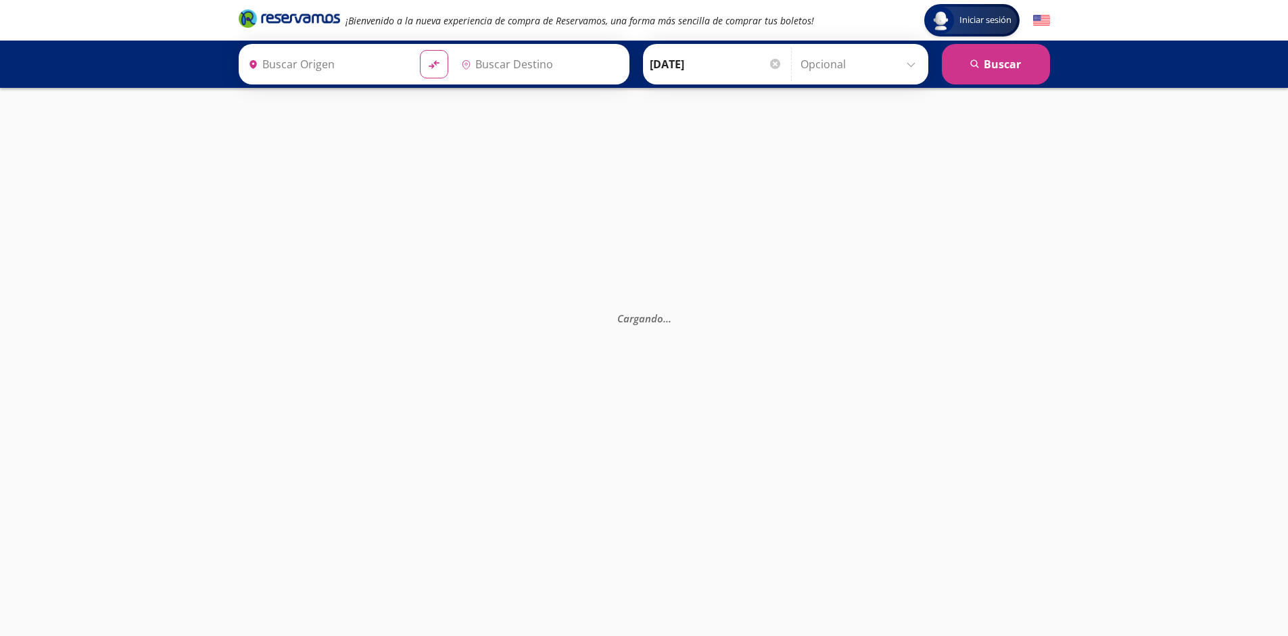
type input "[GEOGRAPHIC_DATA], [GEOGRAPHIC_DATA]"
type input "Santiago de Querétaro, [GEOGRAPHIC_DATA]"
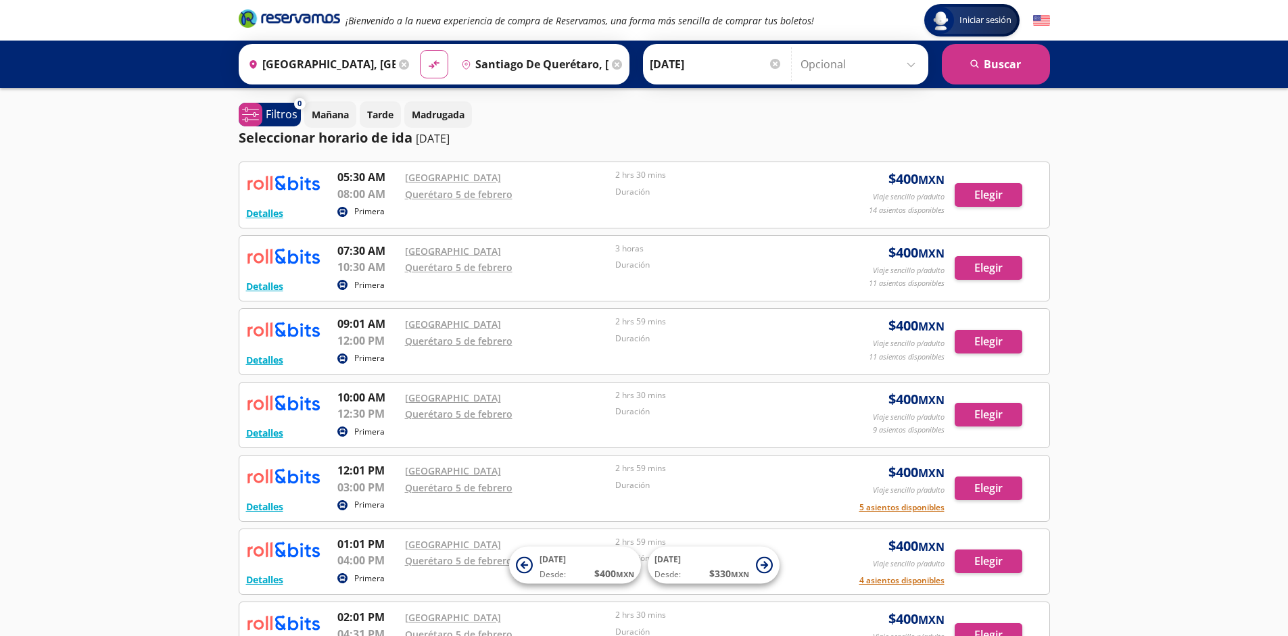
scroll to position [160, 0]
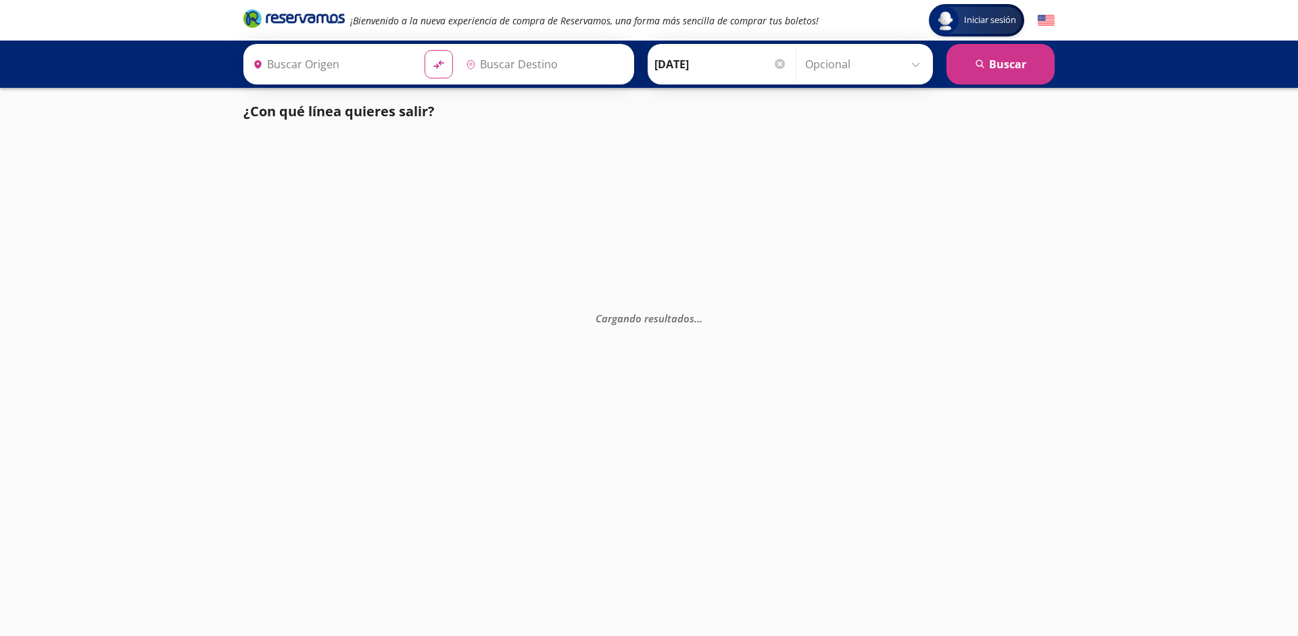
type input "Santiago de Querétaro, [GEOGRAPHIC_DATA]"
type input "[GEOGRAPHIC_DATA], [GEOGRAPHIC_DATA]"
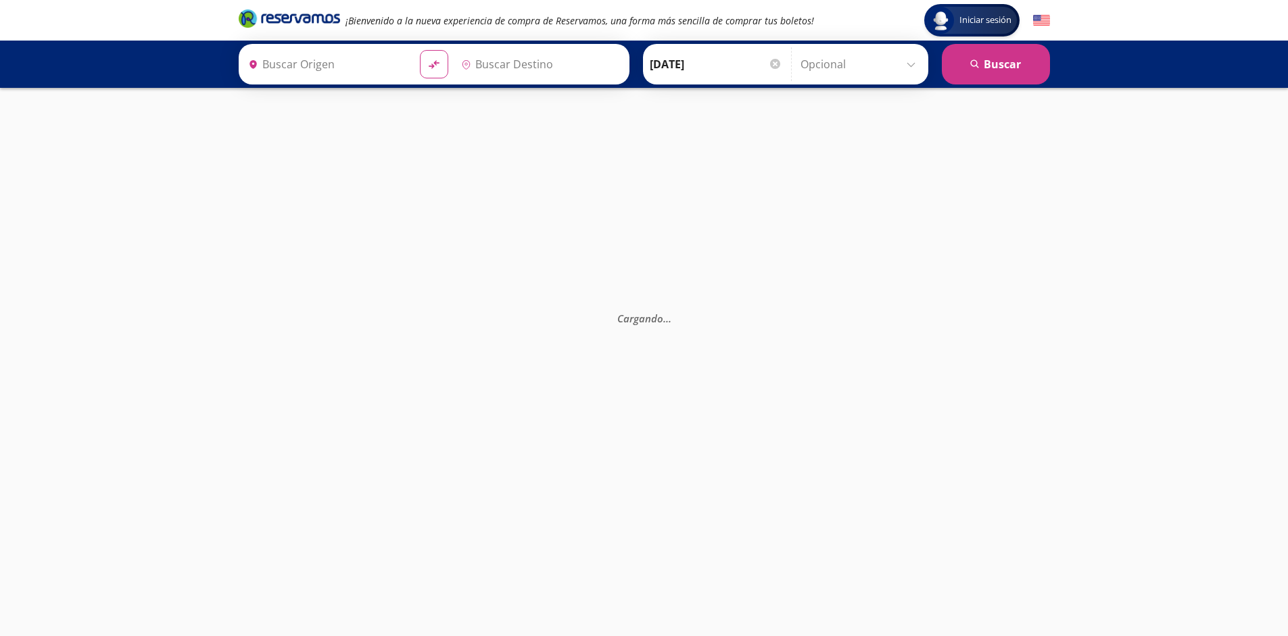
type input "Santiago de Querétaro, [GEOGRAPHIC_DATA]"
type input "[GEOGRAPHIC_DATA], [GEOGRAPHIC_DATA]"
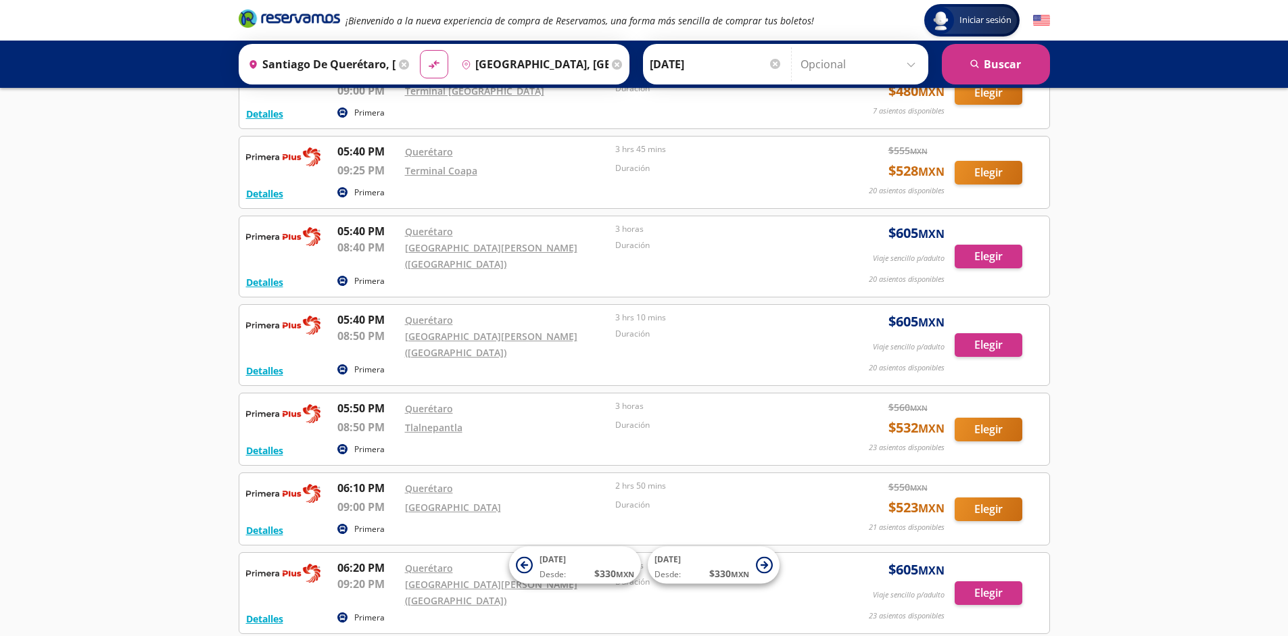
scroll to position [11198, 0]
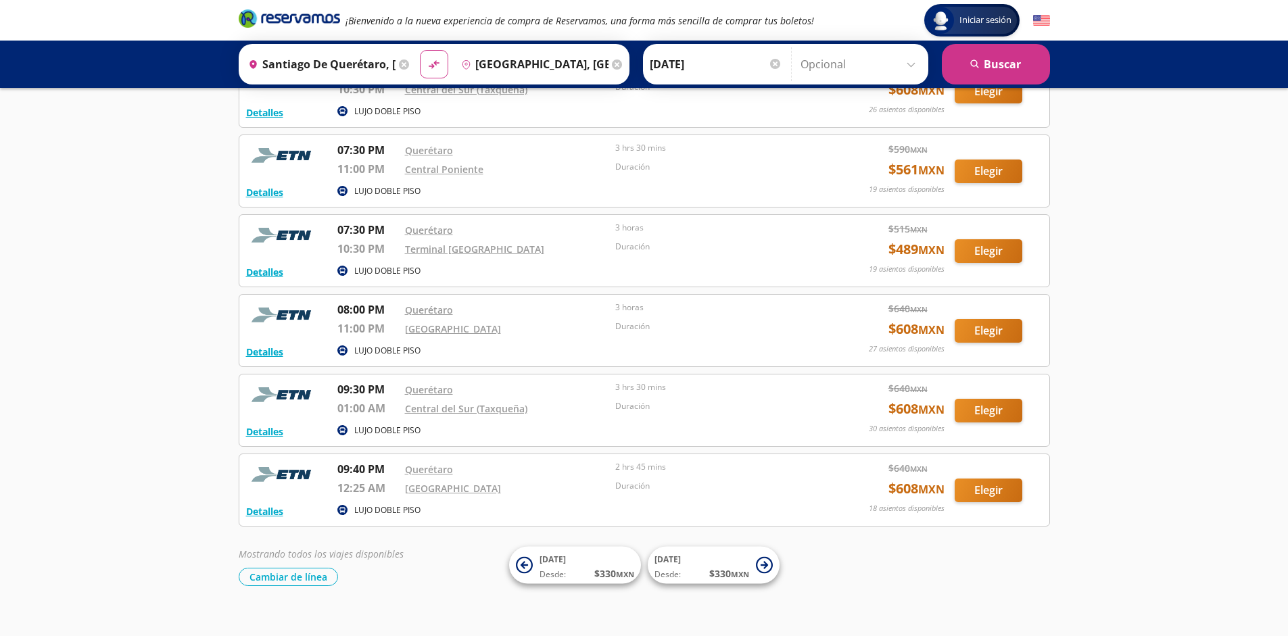
scroll to position [3261, 0]
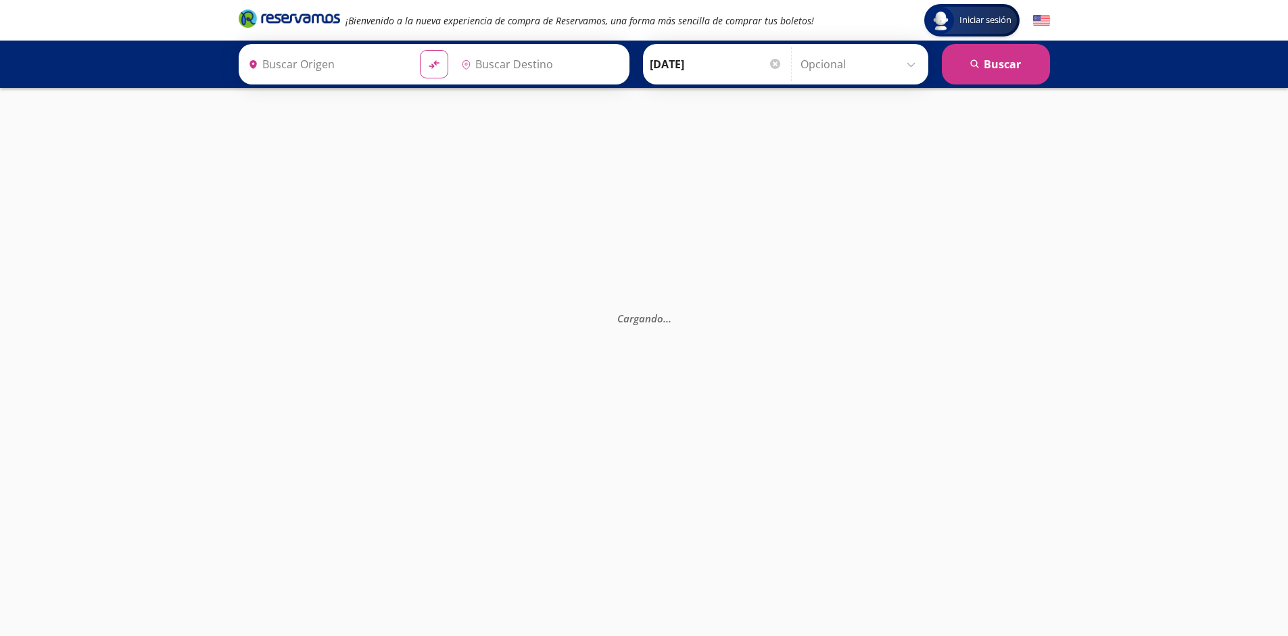
type input "Santiago de Querétaro, [GEOGRAPHIC_DATA]"
type input "[GEOGRAPHIC_DATA], [GEOGRAPHIC_DATA]"
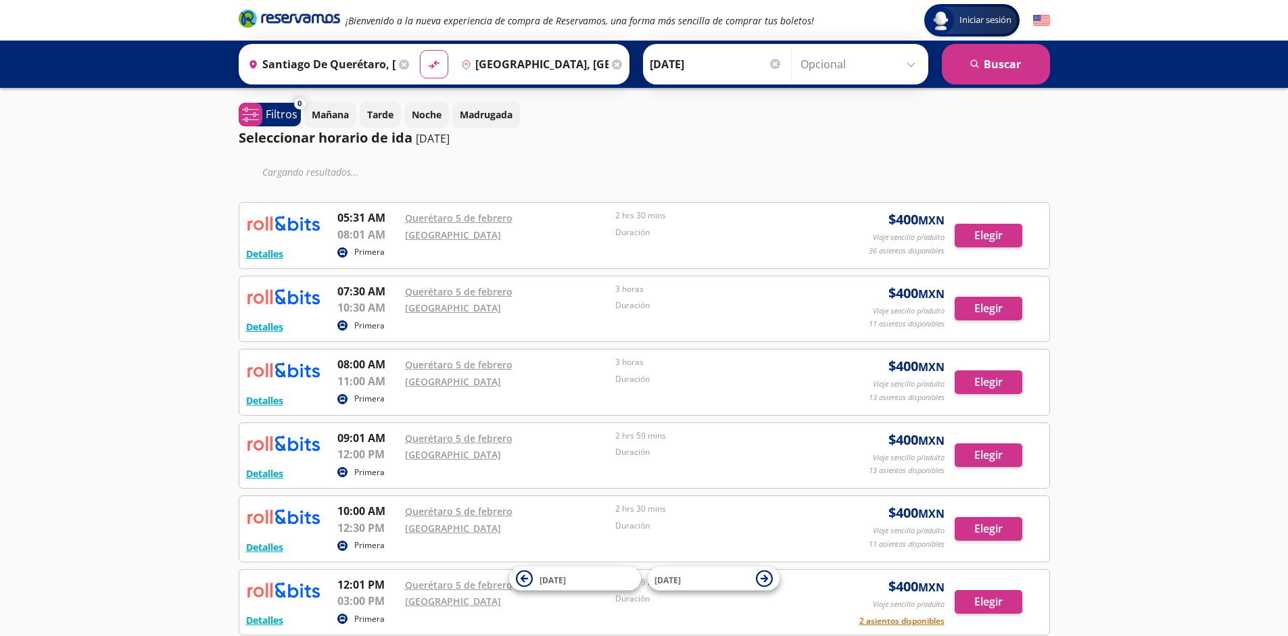
scroll to position [333, 0]
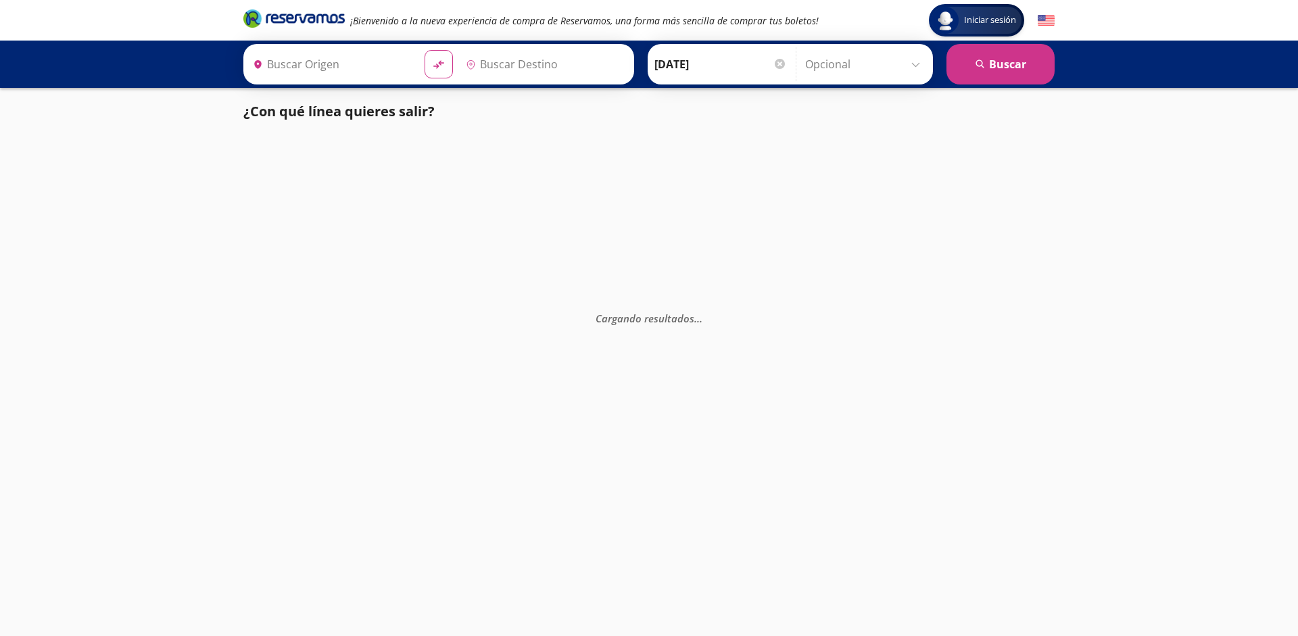
type input "[GEOGRAPHIC_DATA], [GEOGRAPHIC_DATA]"
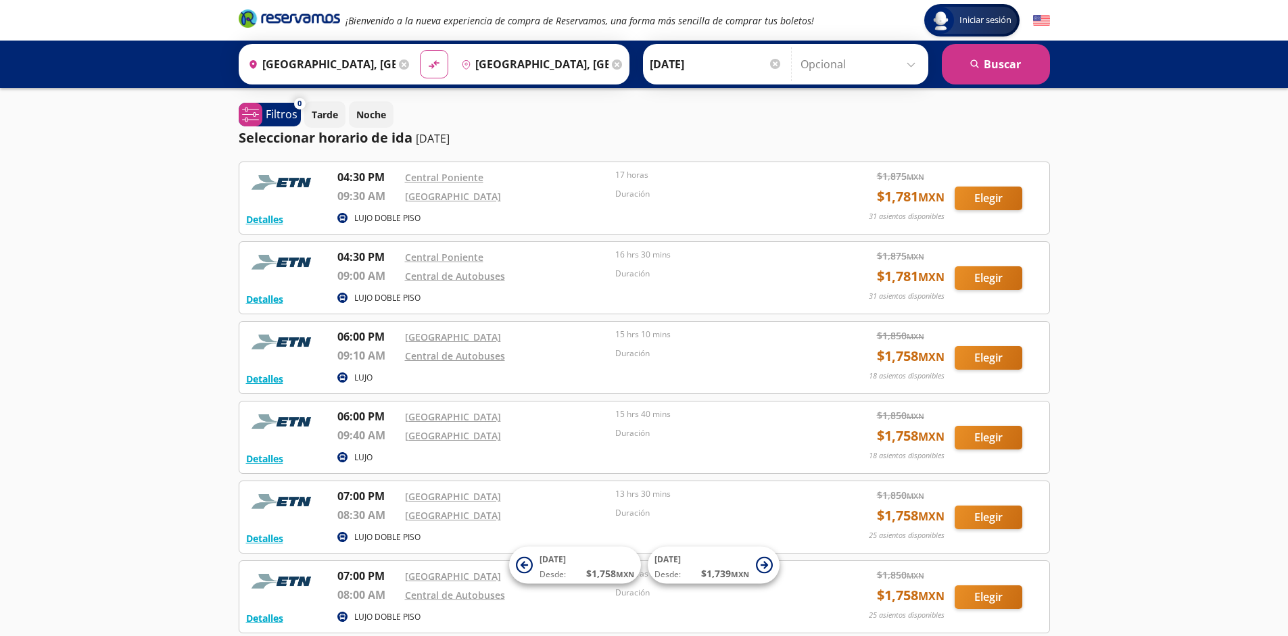
scroll to position [284, 0]
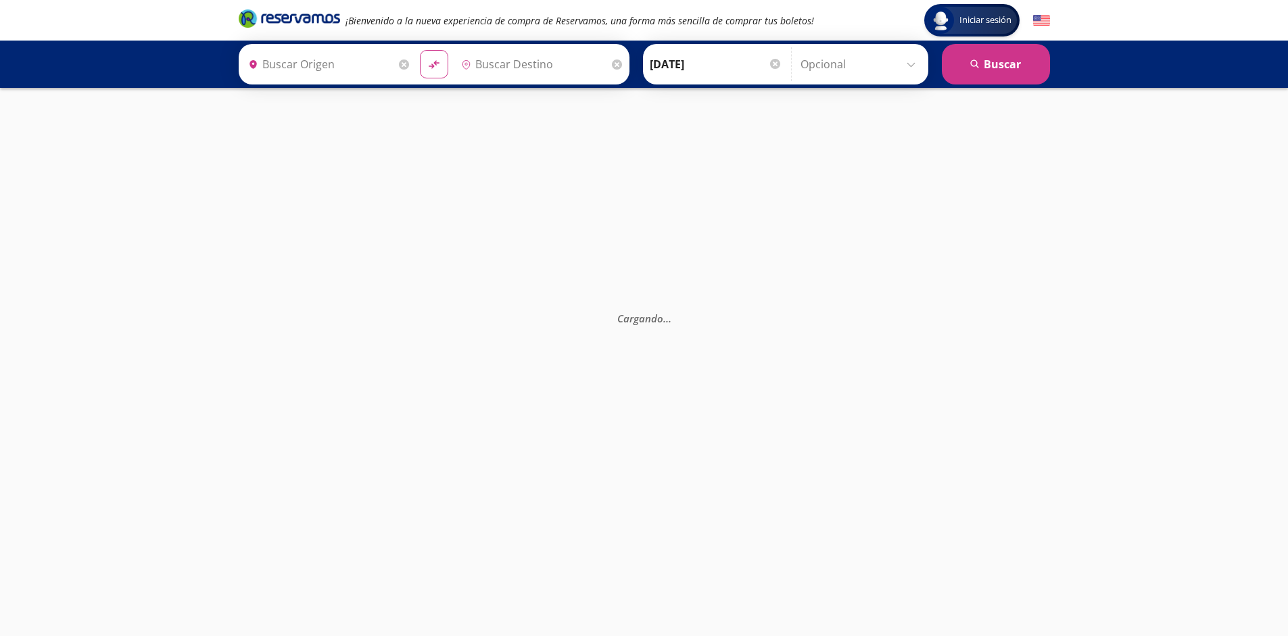
type input "[GEOGRAPHIC_DATA], [GEOGRAPHIC_DATA]"
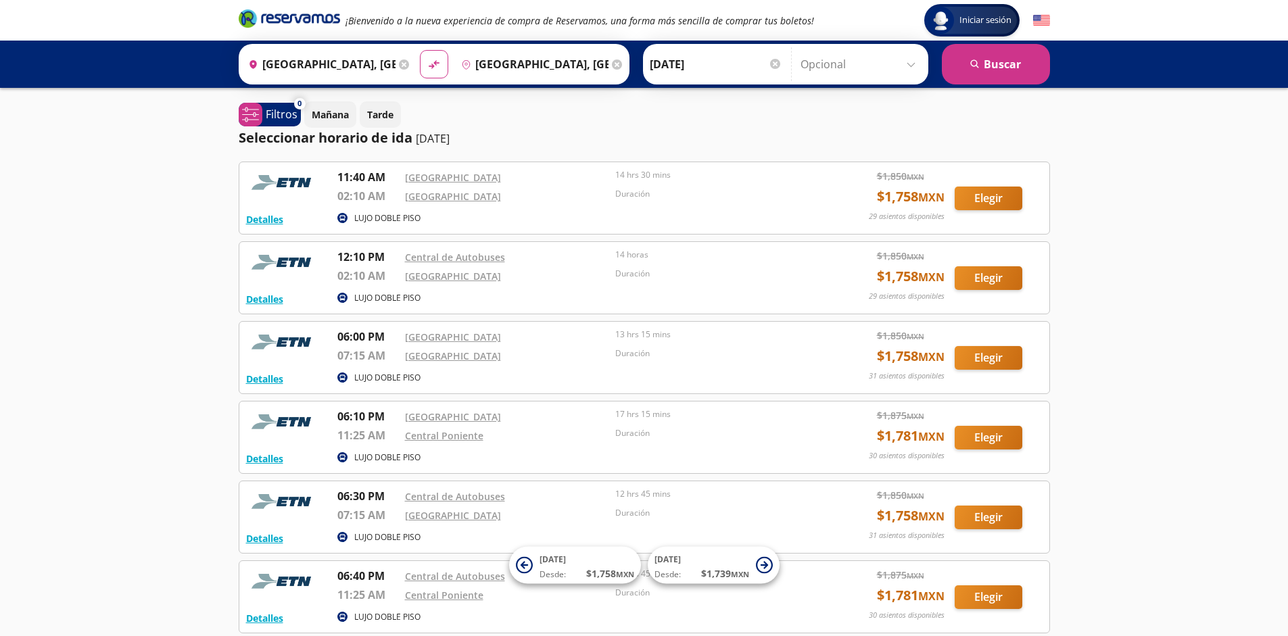
scroll to position [124, 0]
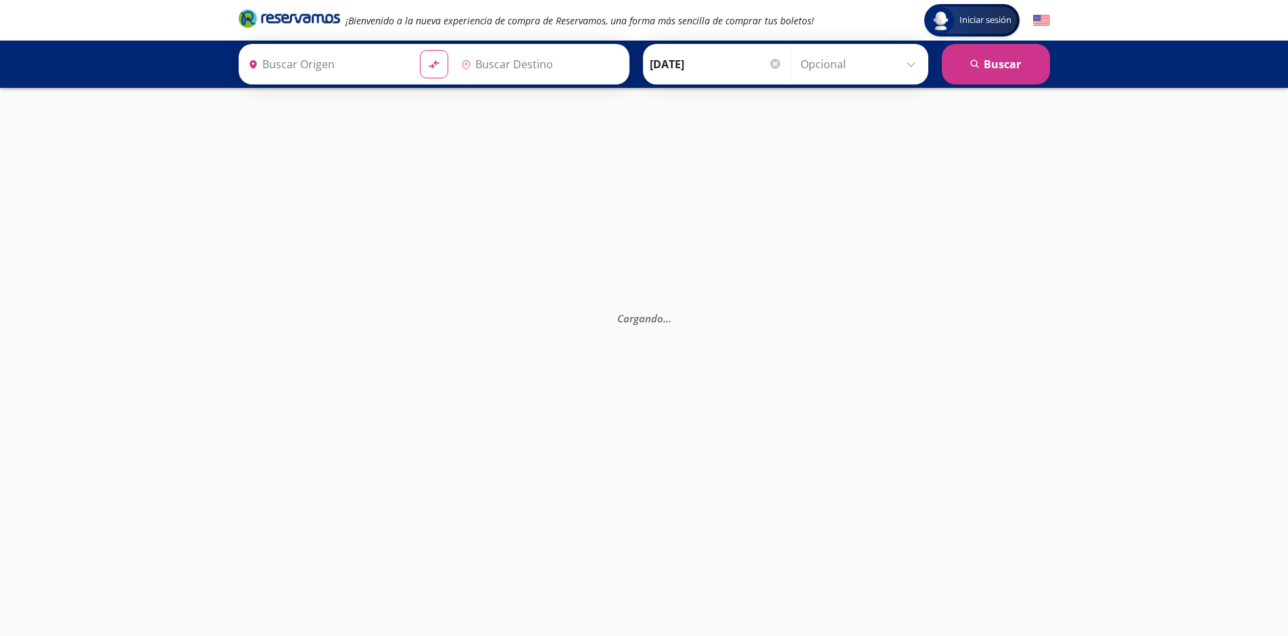
type input "[GEOGRAPHIC_DATA], [GEOGRAPHIC_DATA]"
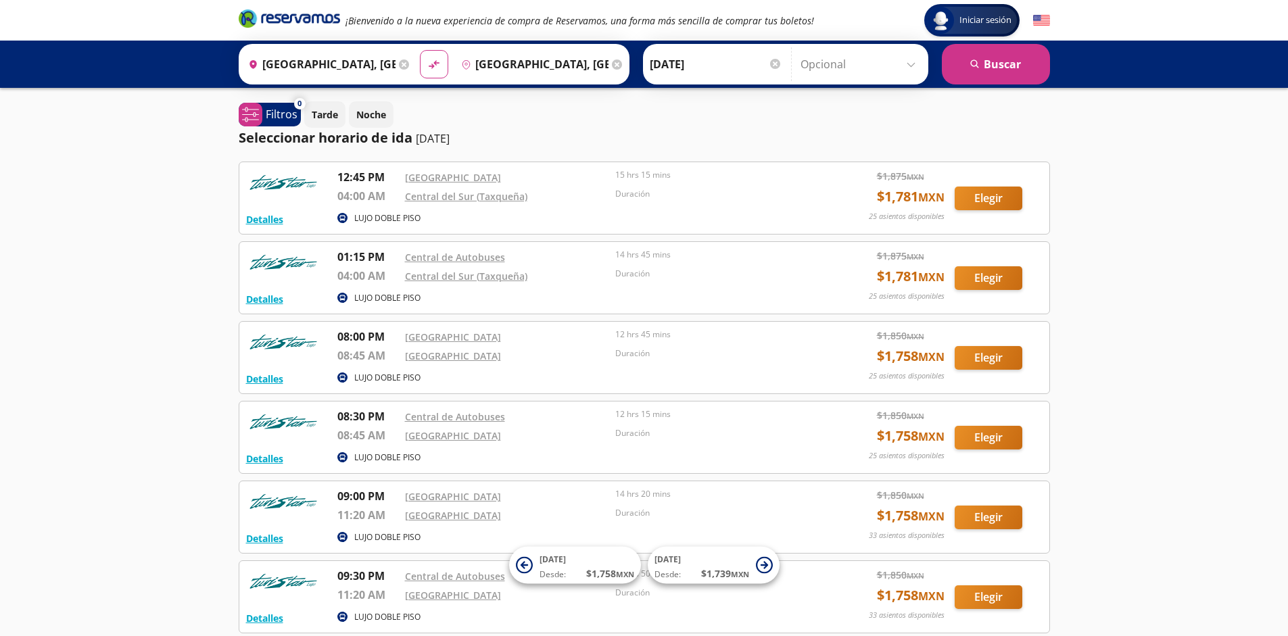
scroll to position [124, 0]
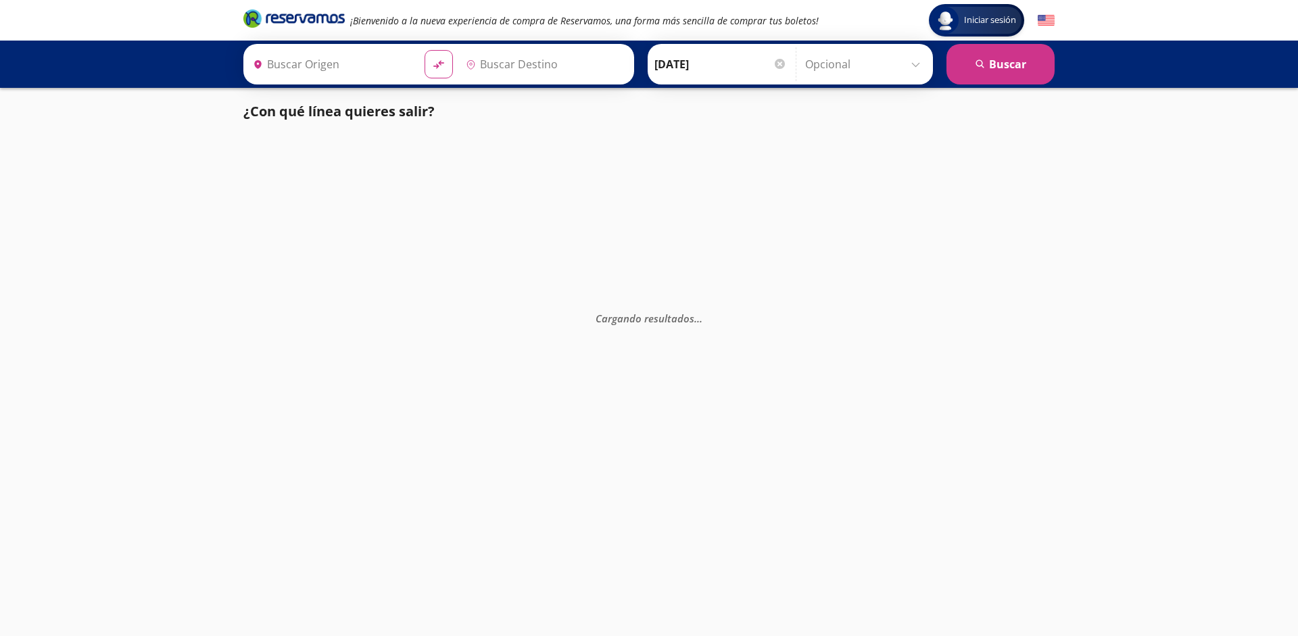
type input "[GEOGRAPHIC_DATA], [GEOGRAPHIC_DATA]"
type input "Poza Rica, Veracruz"
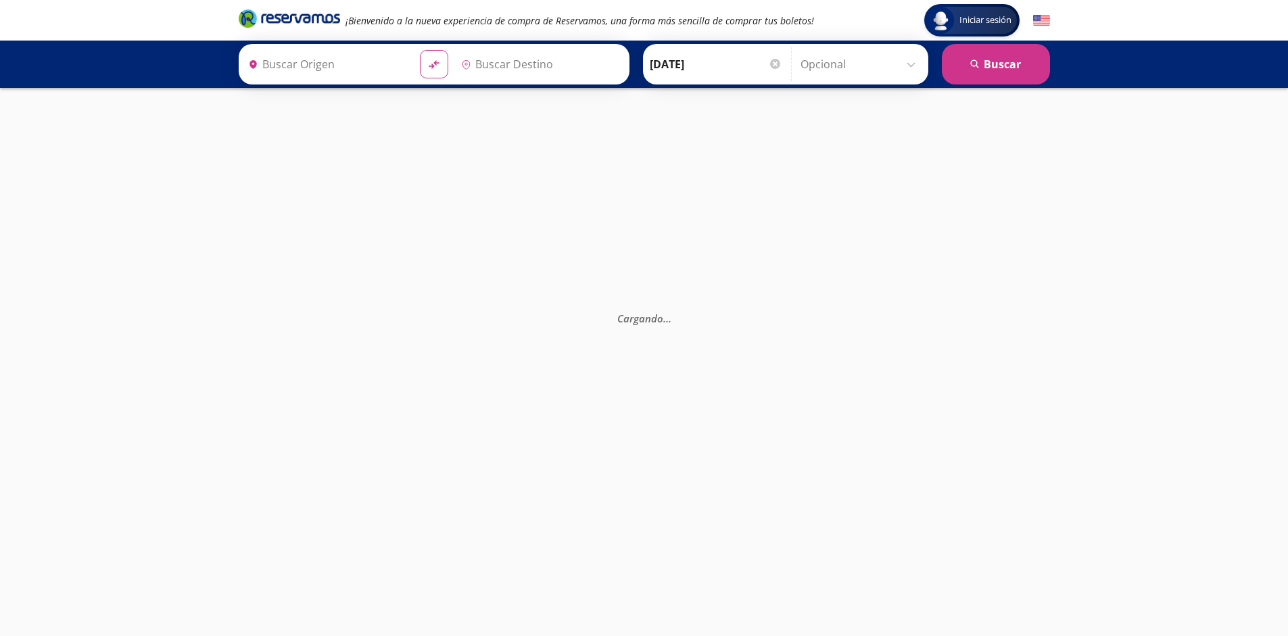
type input "[GEOGRAPHIC_DATA], [GEOGRAPHIC_DATA]"
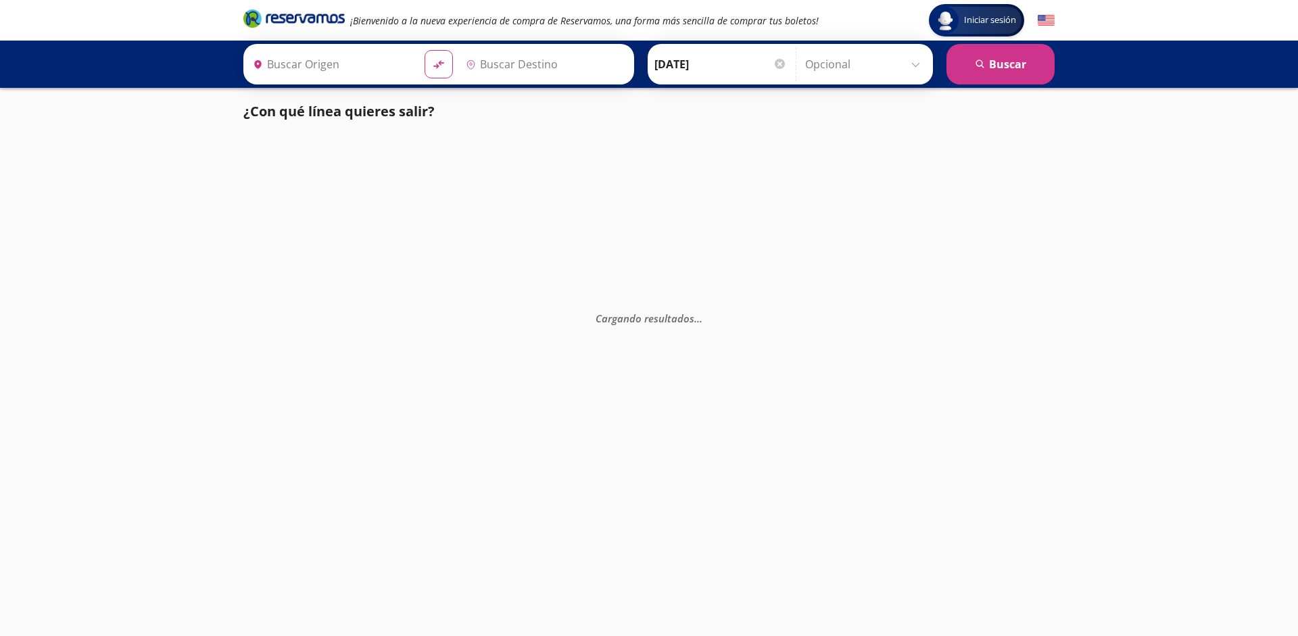
type input "[GEOGRAPHIC_DATA], [GEOGRAPHIC_DATA]"
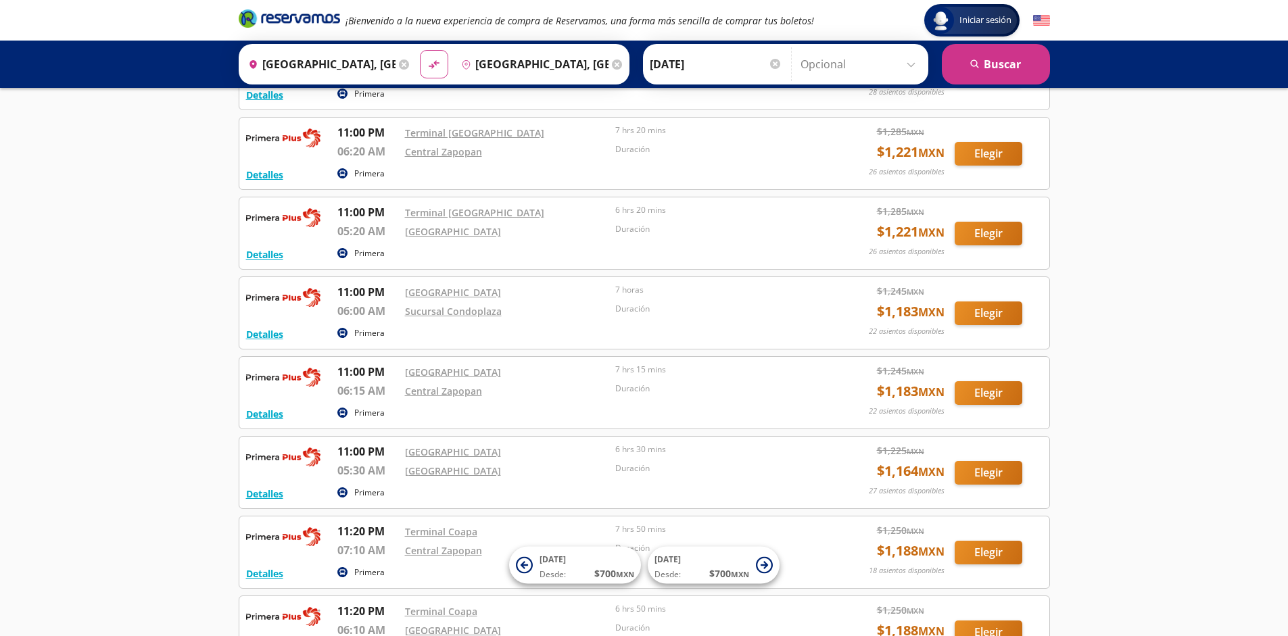
scroll to position [2517, 0]
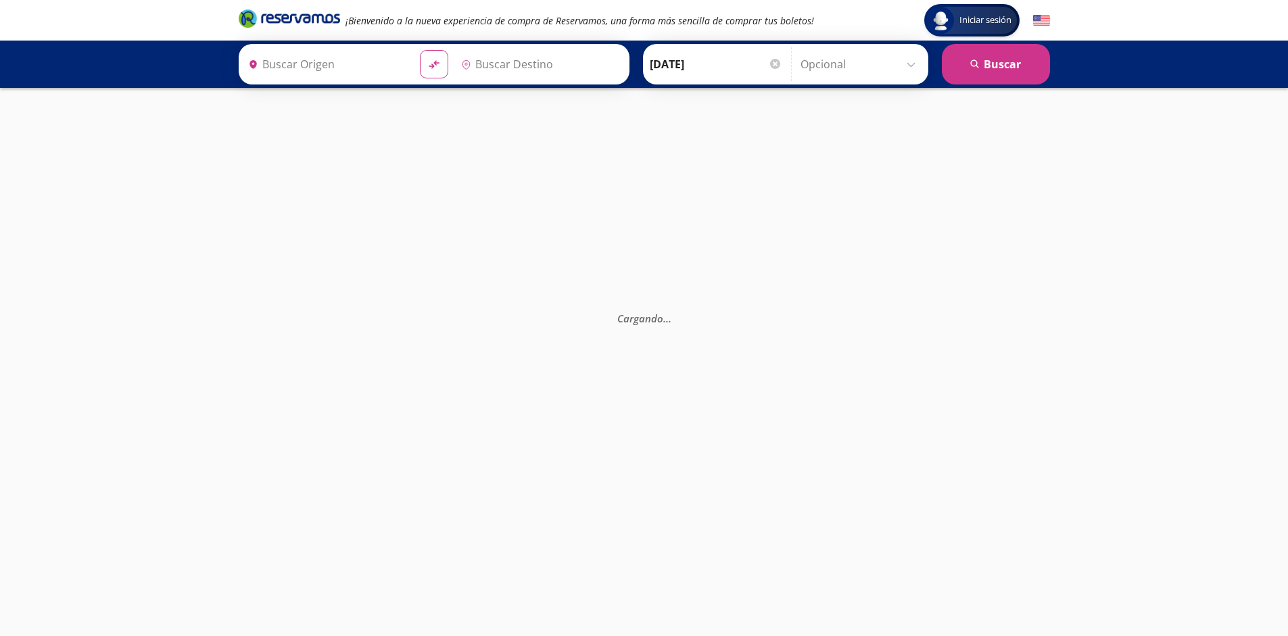
type input "[GEOGRAPHIC_DATA], [GEOGRAPHIC_DATA]"
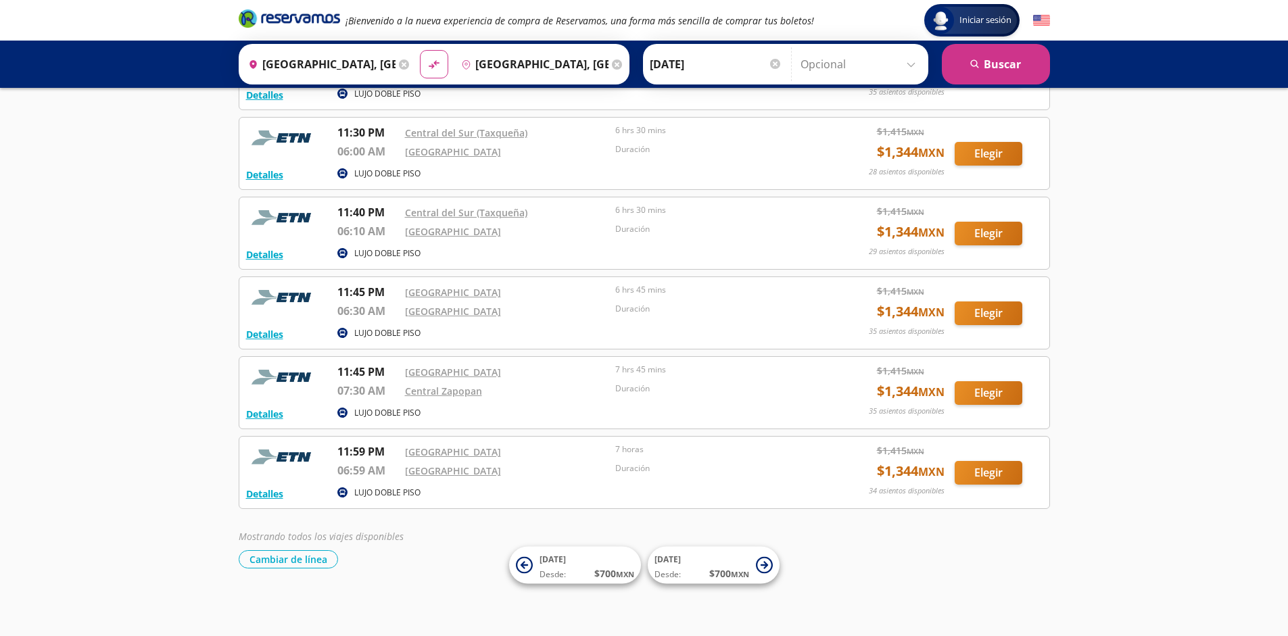
scroll to position [1719, 0]
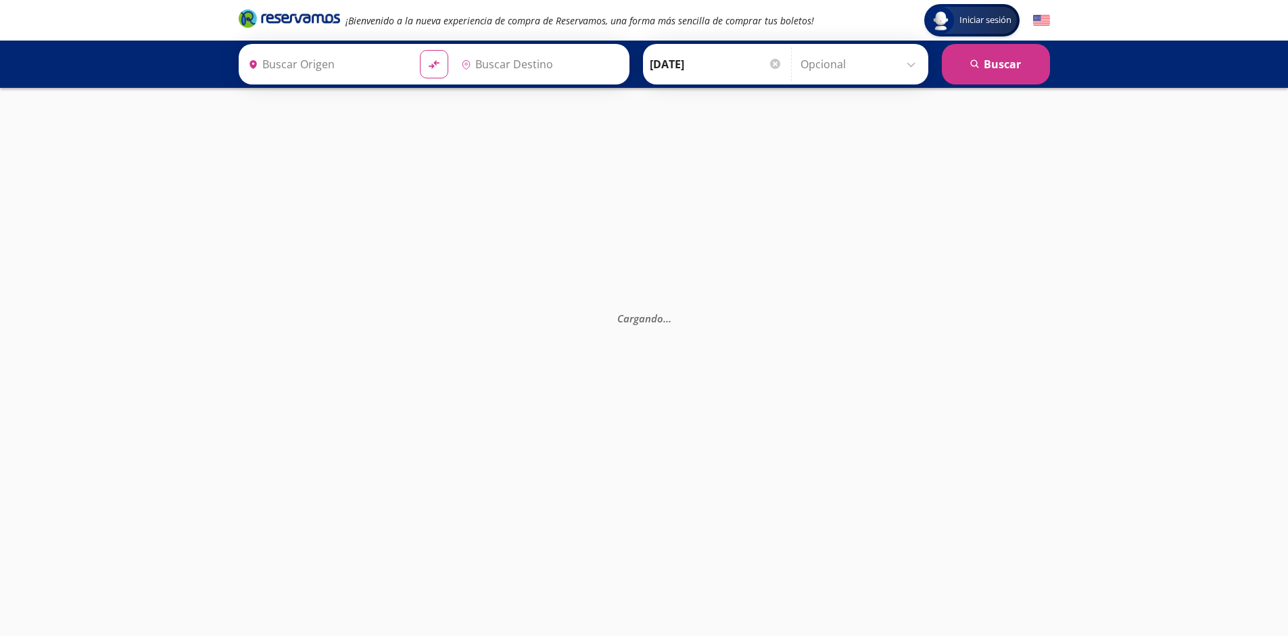
type input "[GEOGRAPHIC_DATA], [GEOGRAPHIC_DATA]"
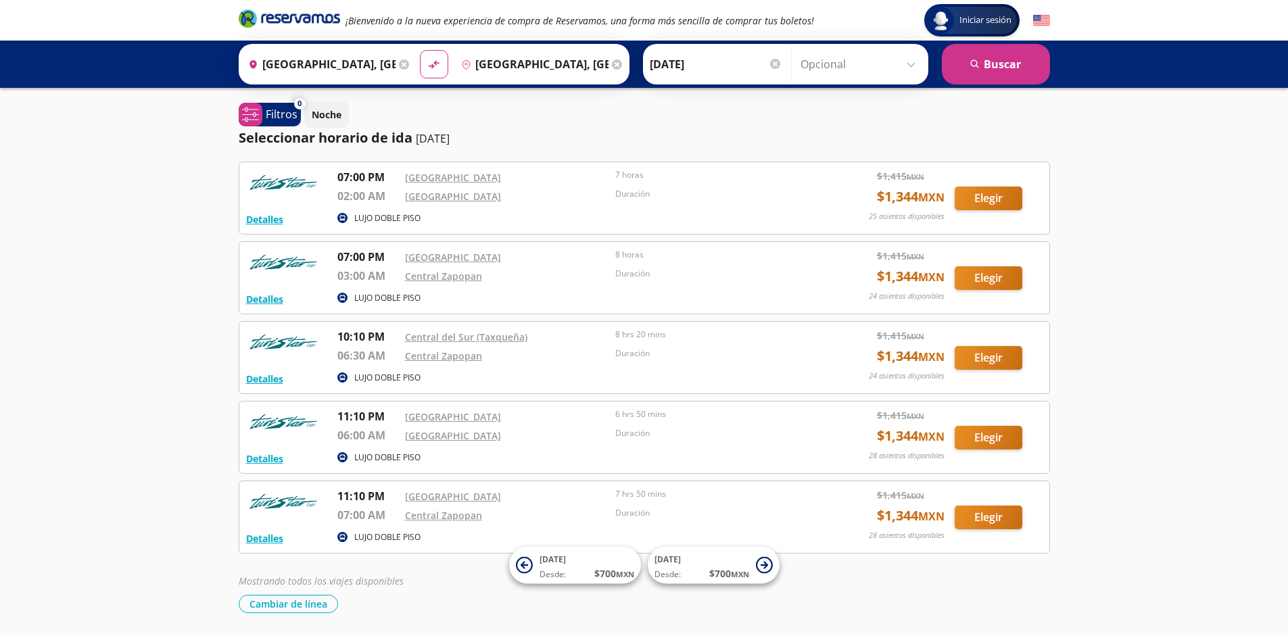
scroll to position [45, 0]
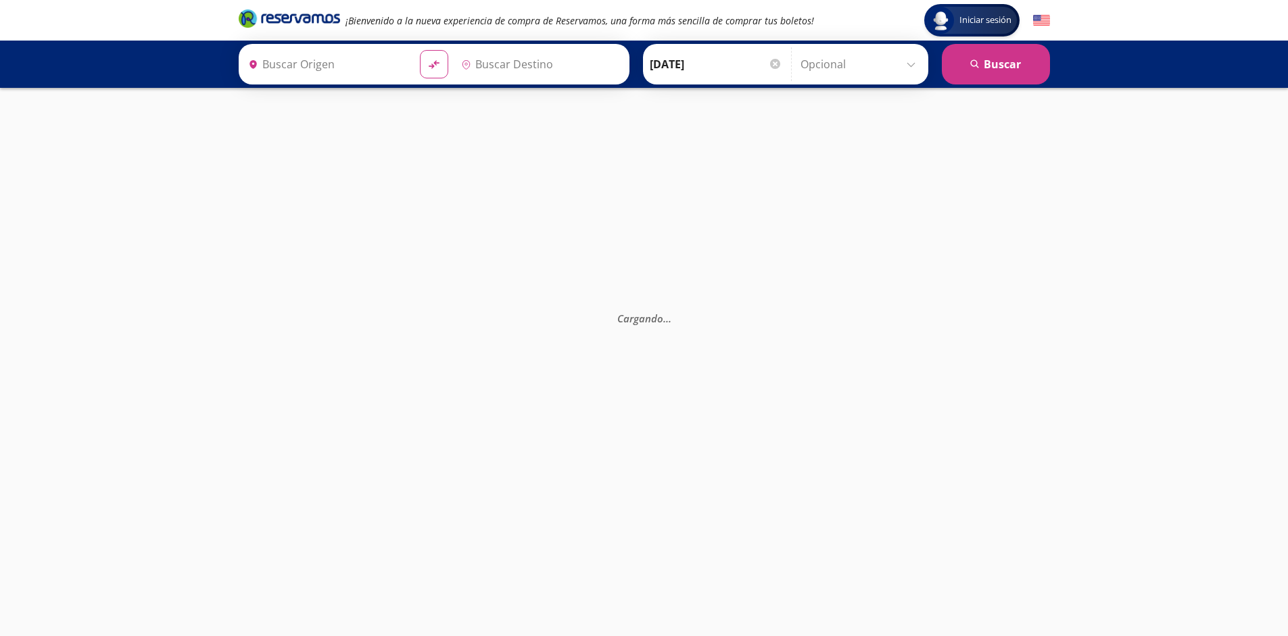
type input "[GEOGRAPHIC_DATA], [GEOGRAPHIC_DATA]"
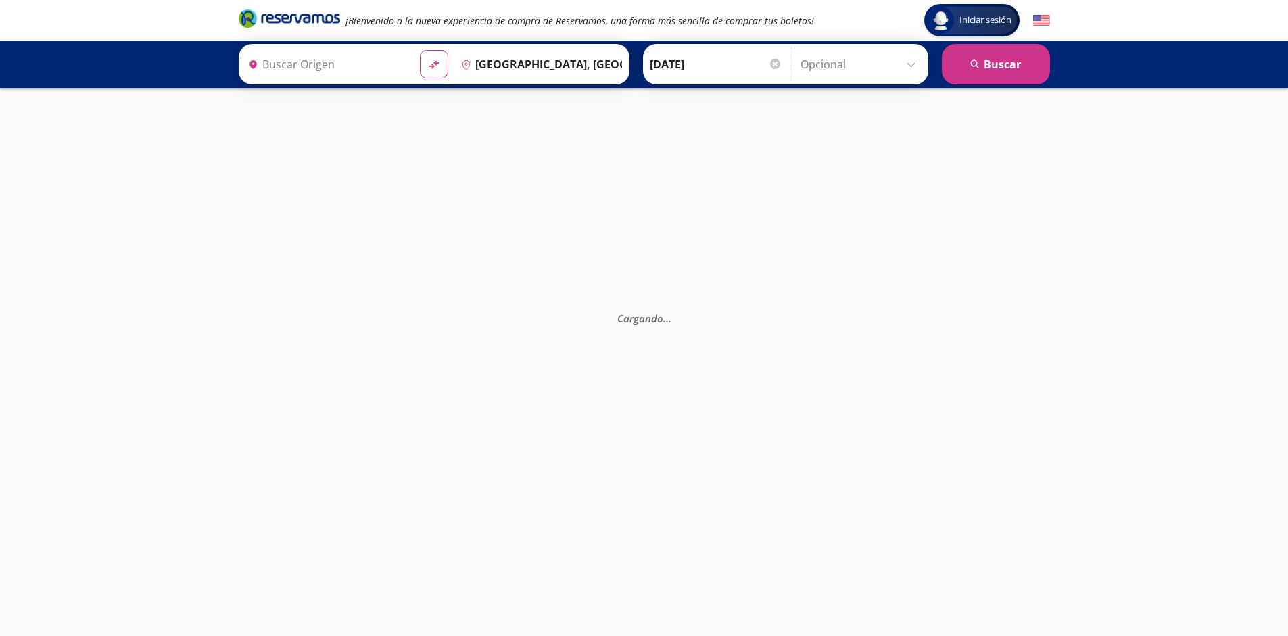
type input "[GEOGRAPHIC_DATA], [GEOGRAPHIC_DATA]"
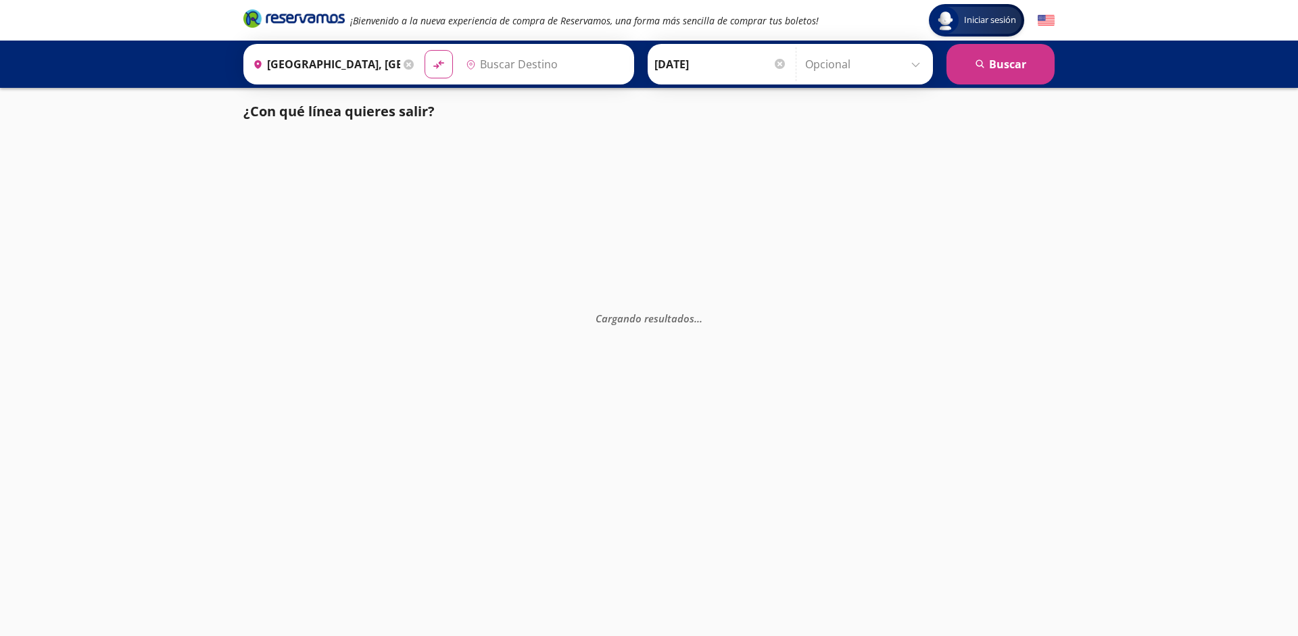
type input "[GEOGRAPHIC_DATA], [GEOGRAPHIC_DATA]"
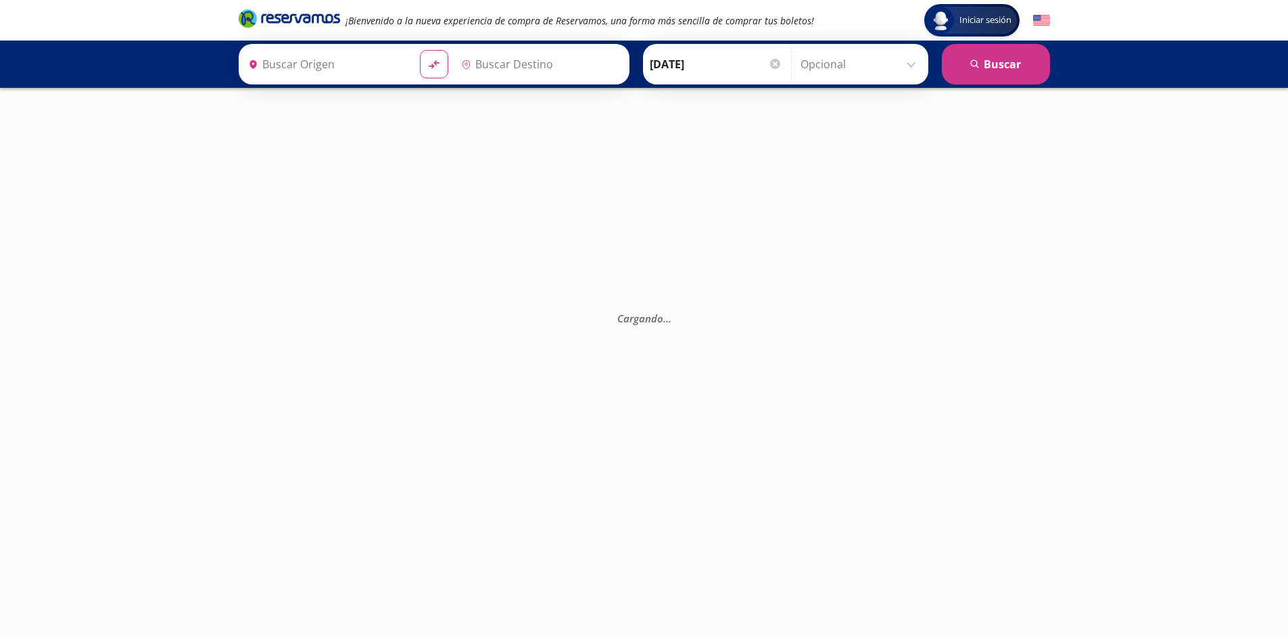
type input "[GEOGRAPHIC_DATA], [GEOGRAPHIC_DATA]"
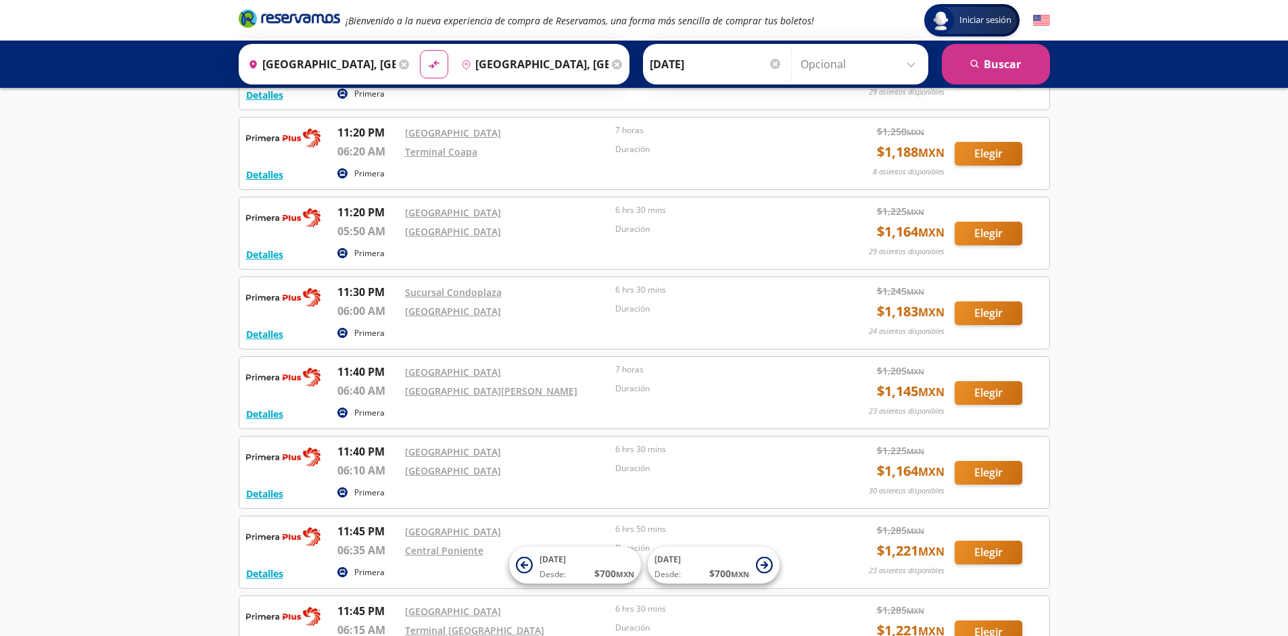
scroll to position [2437, 0]
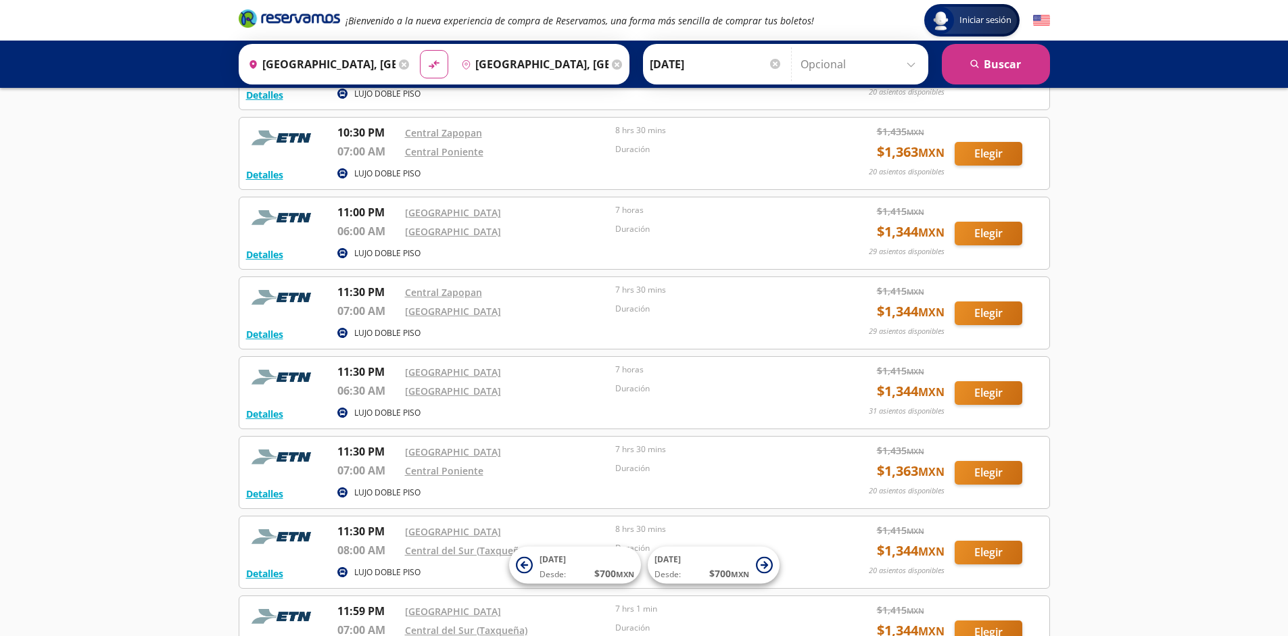
scroll to position [1480, 0]
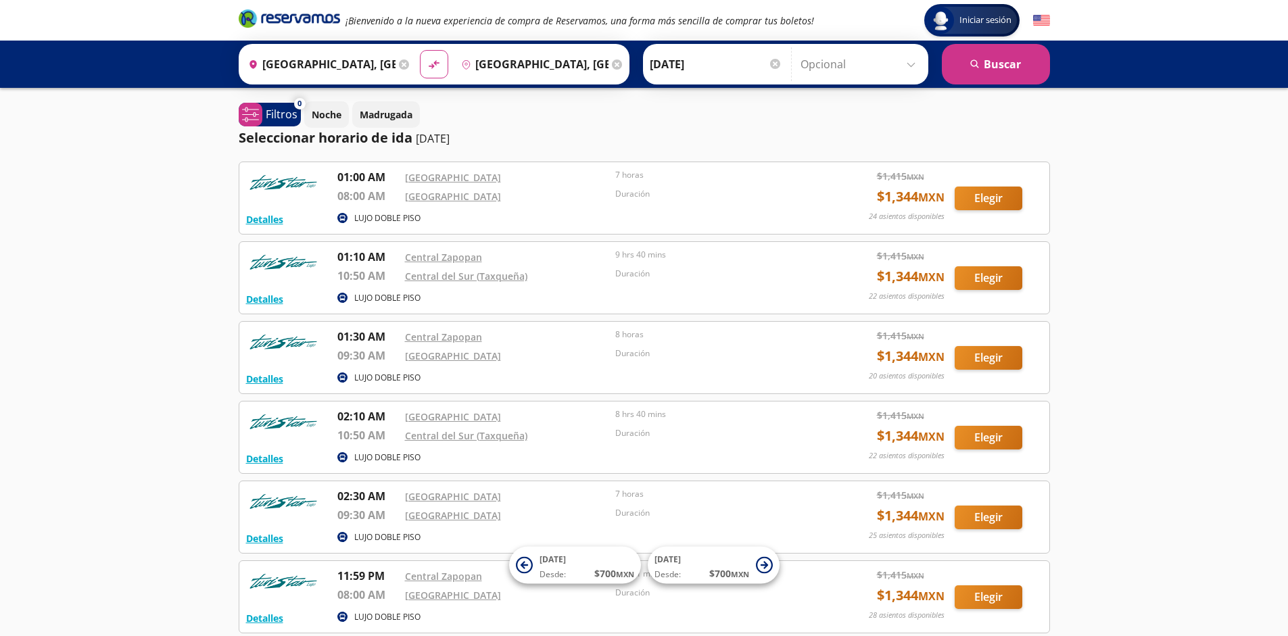
scroll to position [124, 0]
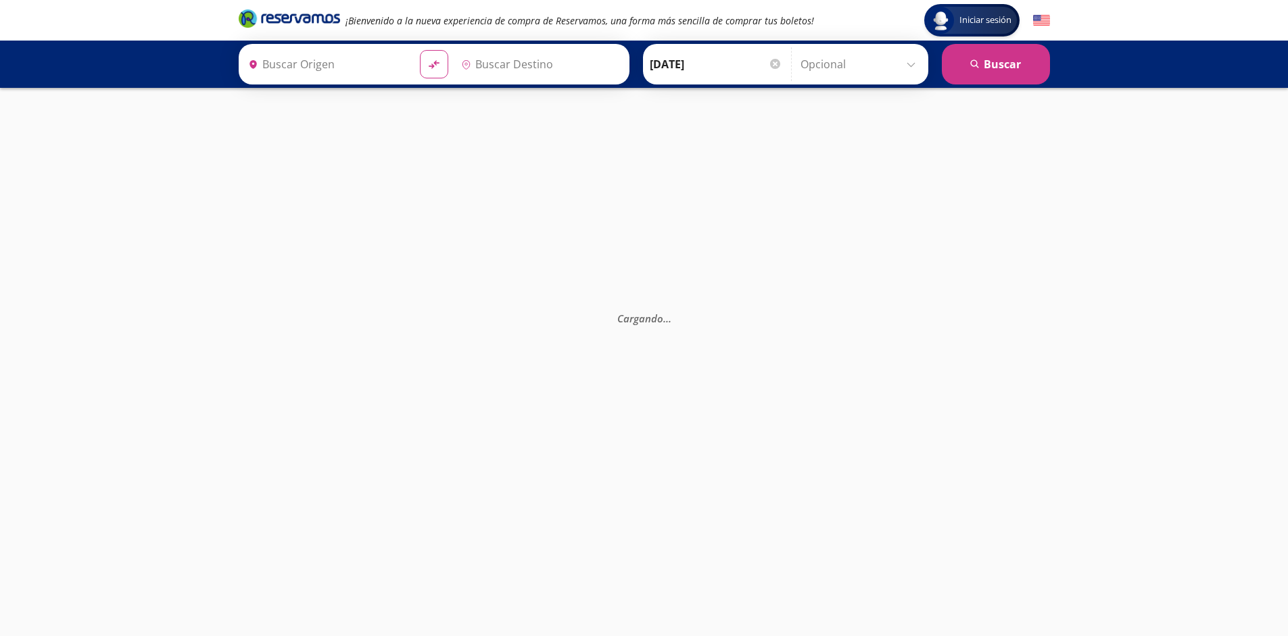
type input "Guadalajara, Jalisco"
type input "Ciudad de México, Distrito Federal"
type input "Guadalajara, Jalisco"
type input "Ciudad de México, Distrito Federal"
type input "[GEOGRAPHIC_DATA], [GEOGRAPHIC_DATA]"
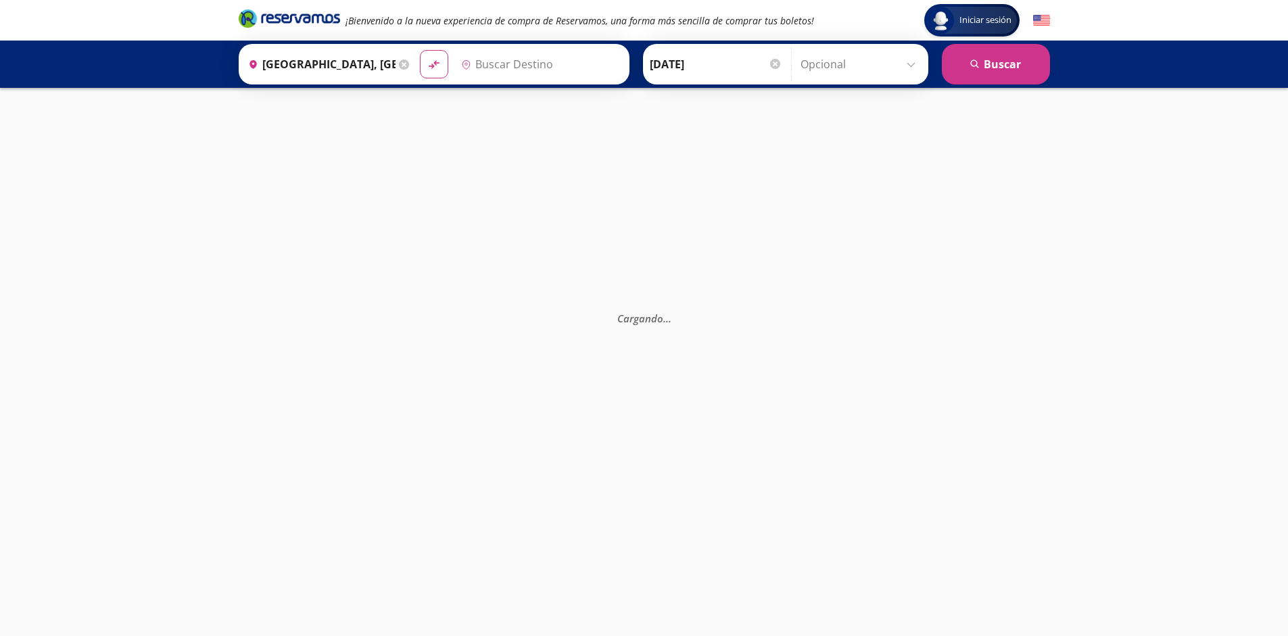
type input "[GEOGRAPHIC_DATA], [GEOGRAPHIC_DATA]"
type input "Guadalajara, Jalisco"
type input "Ciudad de México, Distrito Federal"
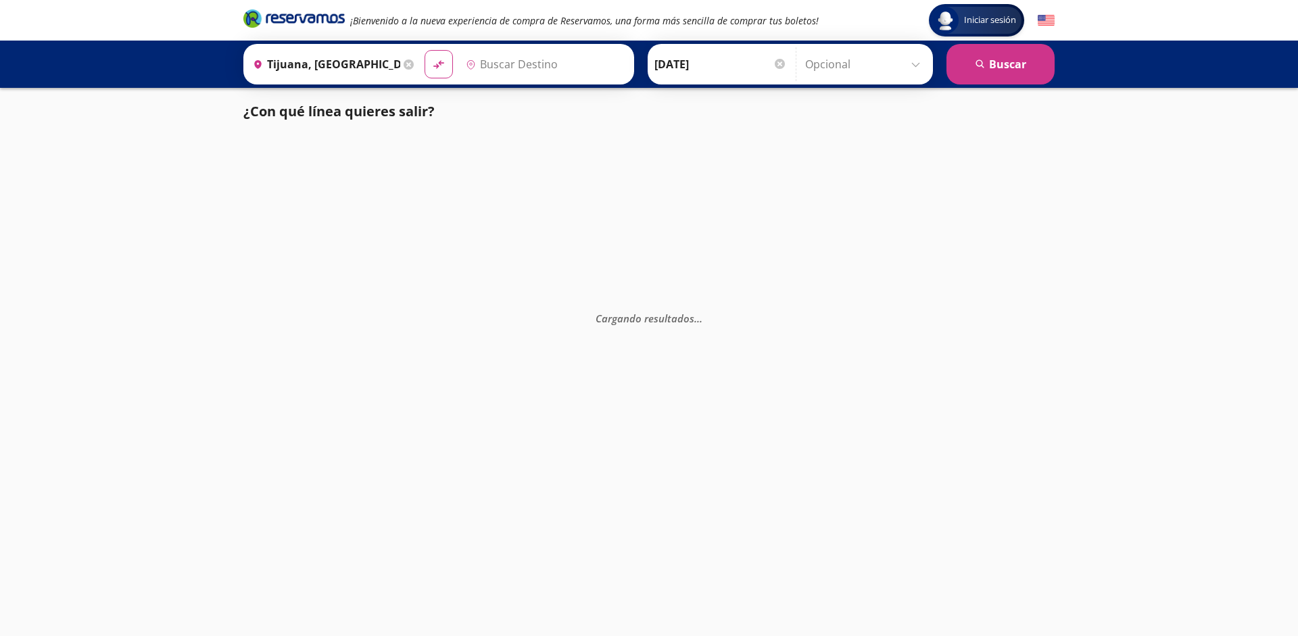
type input "Mexicali, [GEOGRAPHIC_DATA][US_STATE]"
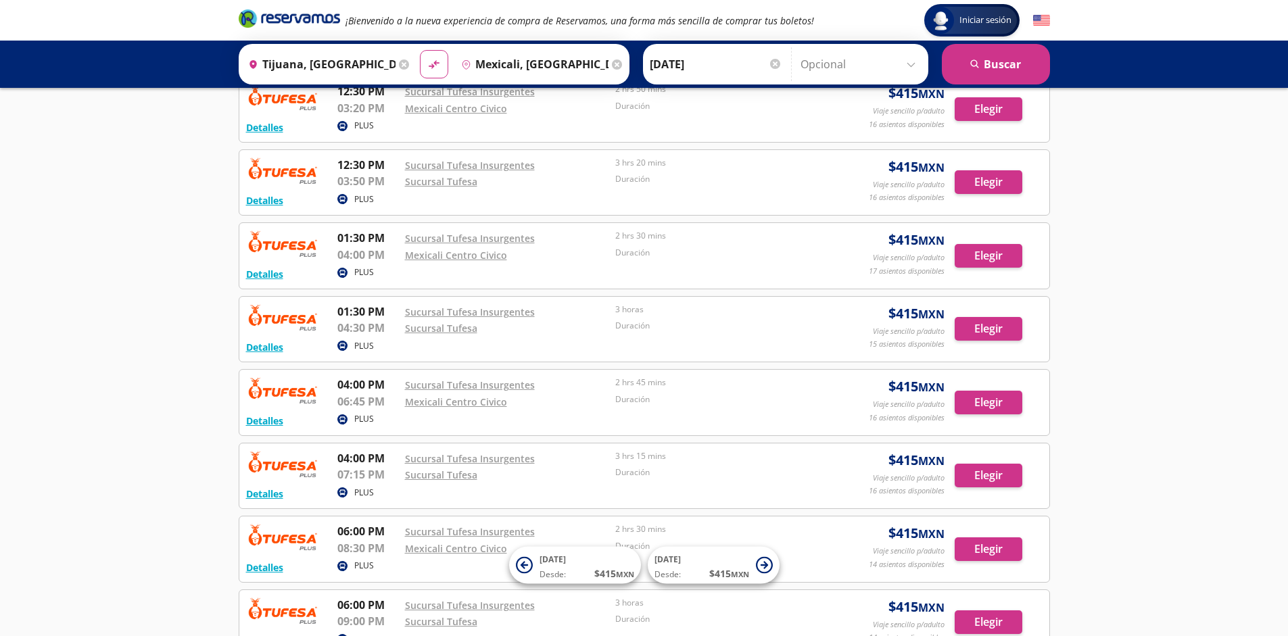
scroll to position [966, 0]
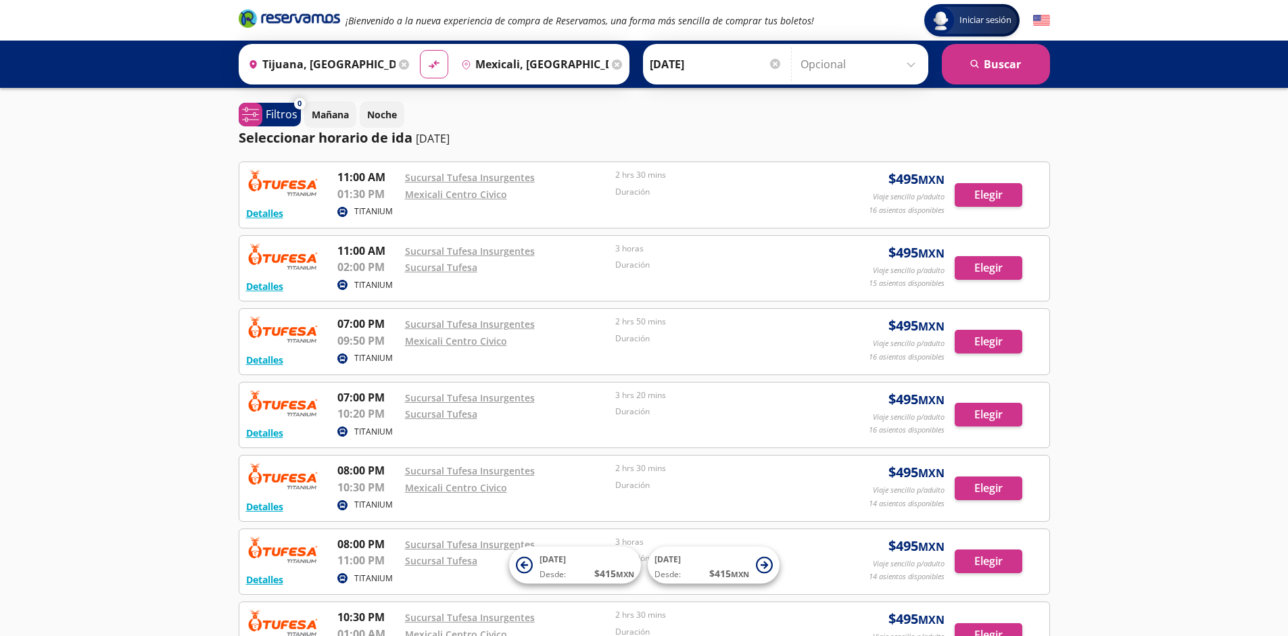
scroll to position [232, 0]
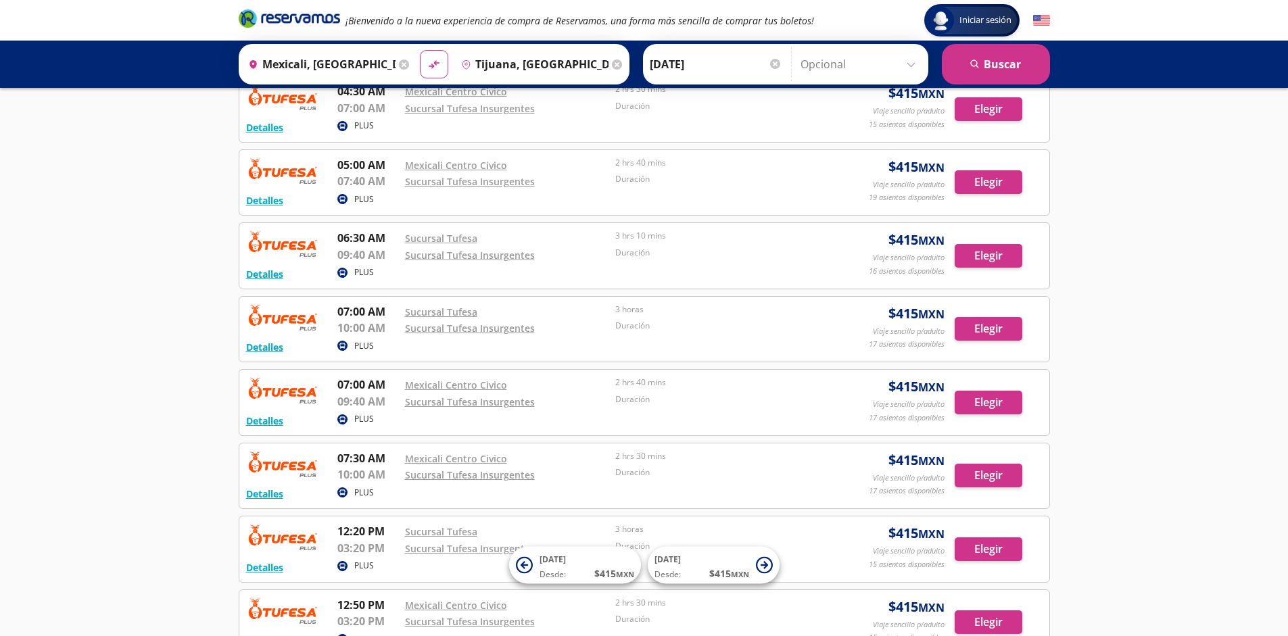
scroll to position [966, 0]
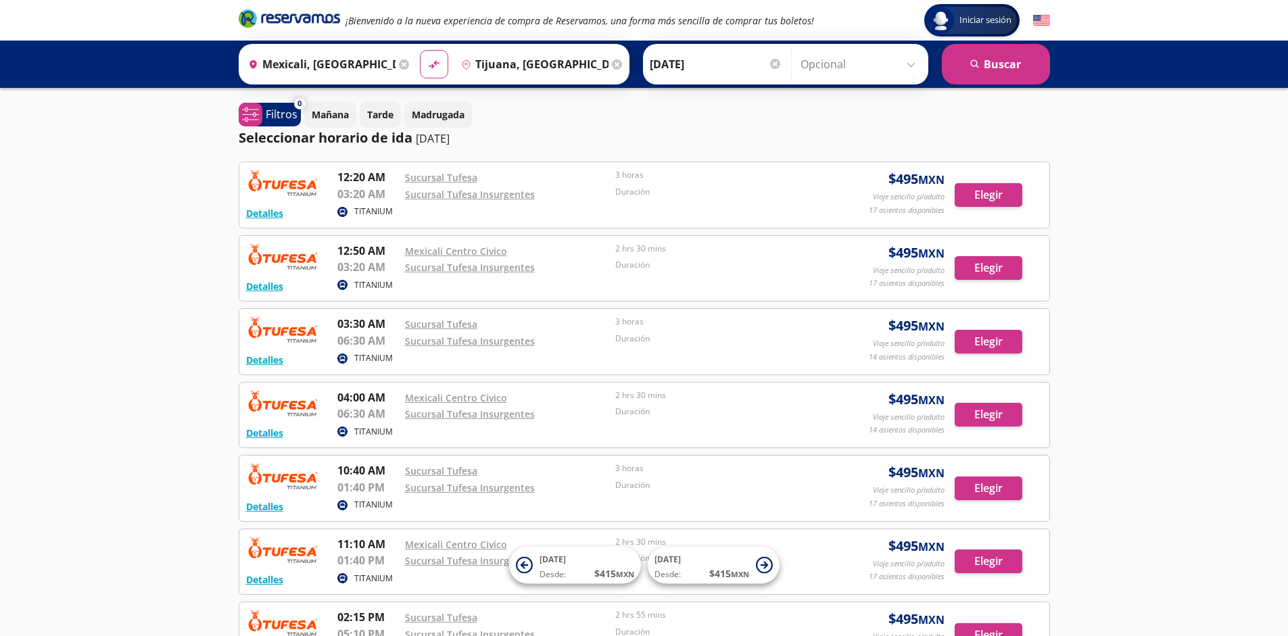
scroll to position [232, 0]
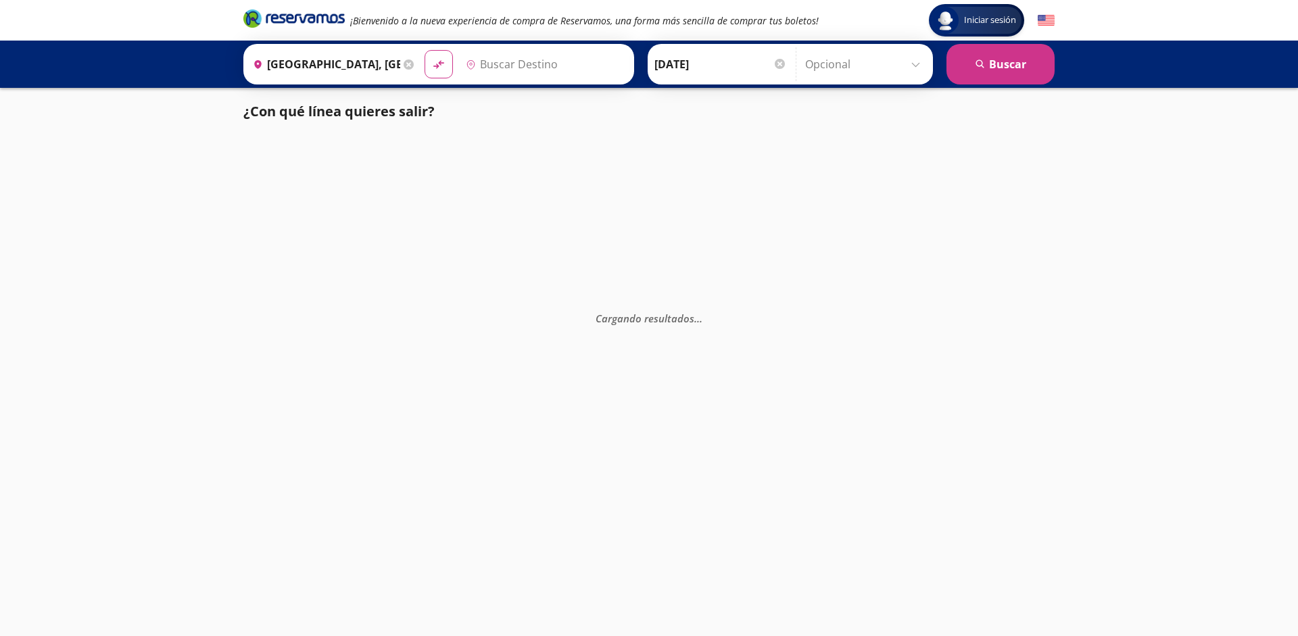
type input "Santiago de Querétaro, [GEOGRAPHIC_DATA]"
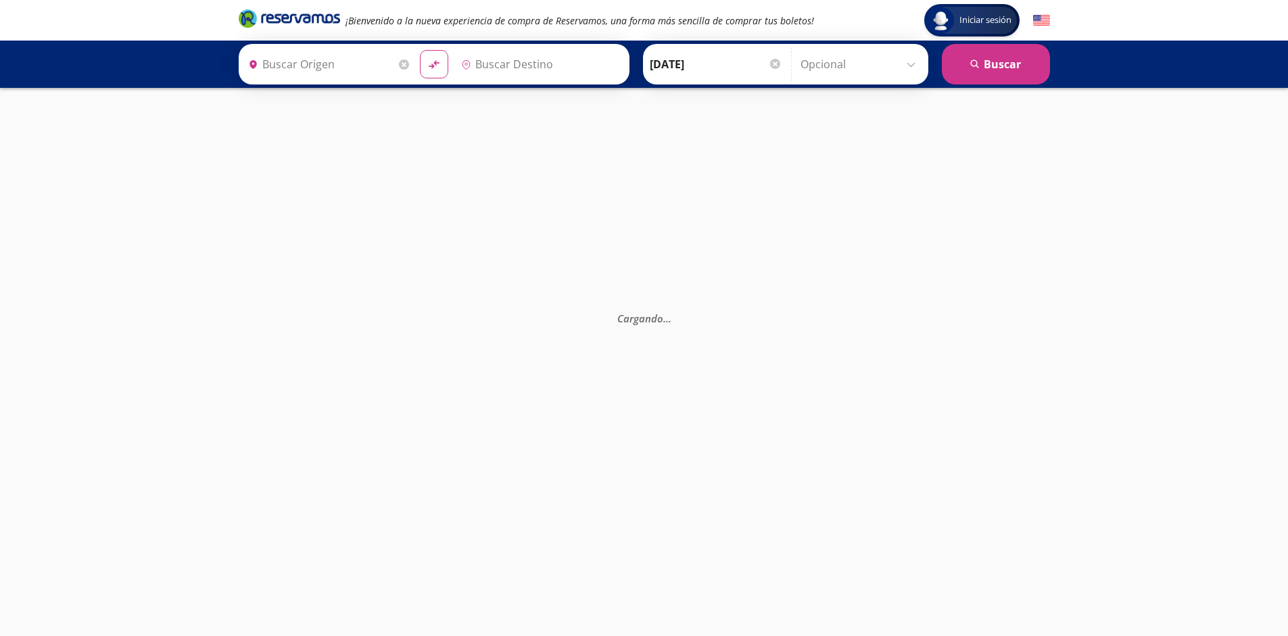
type input "[GEOGRAPHIC_DATA], [GEOGRAPHIC_DATA]"
type input "Santiago de Querétaro, [GEOGRAPHIC_DATA]"
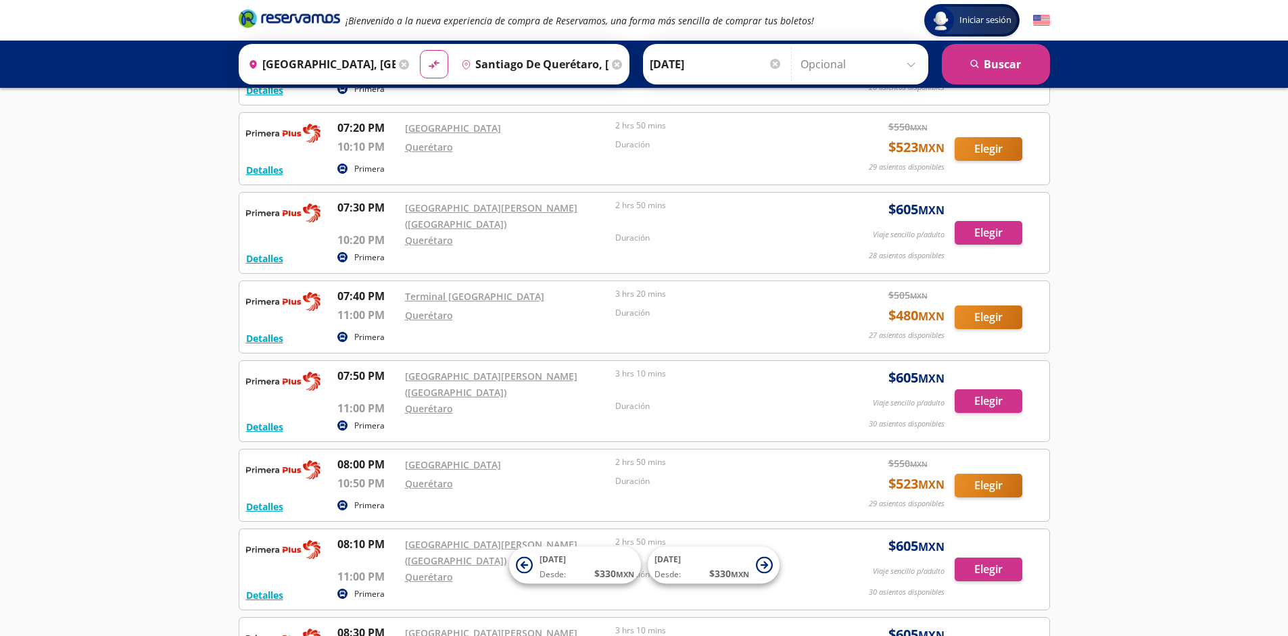
scroll to position [11584, 0]
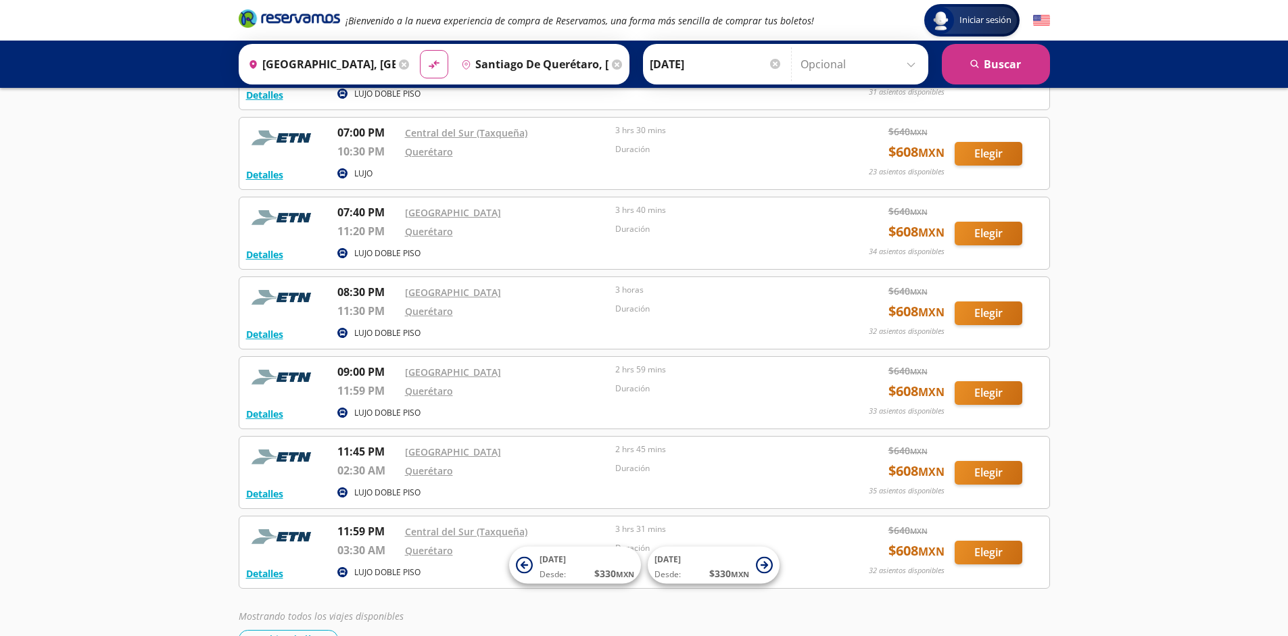
scroll to position [3740, 0]
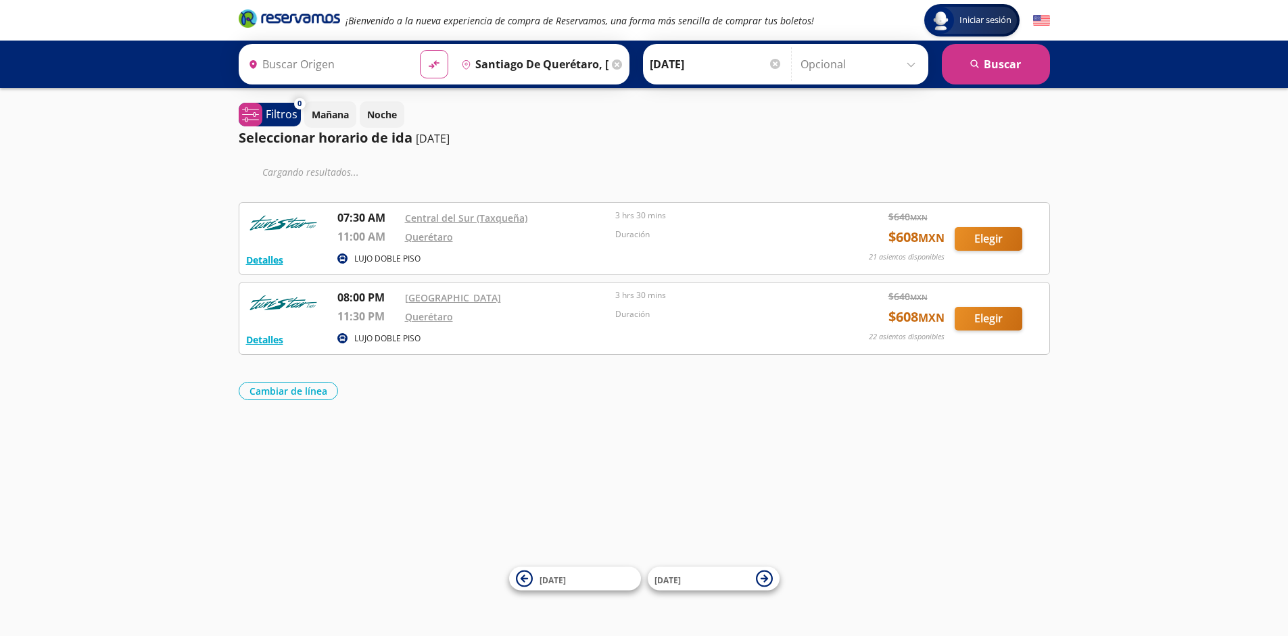
type input "[GEOGRAPHIC_DATA], [GEOGRAPHIC_DATA]"
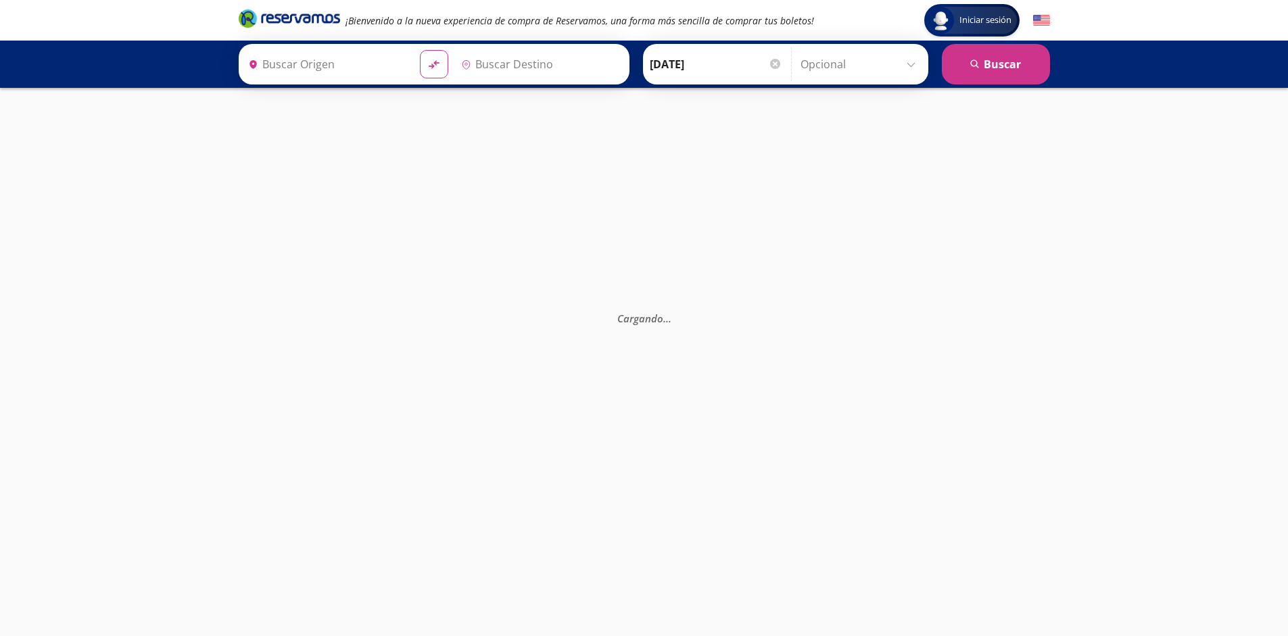
type input "[GEOGRAPHIC_DATA], [GEOGRAPHIC_DATA]"
type input "Santiago de Querétaro, [GEOGRAPHIC_DATA]"
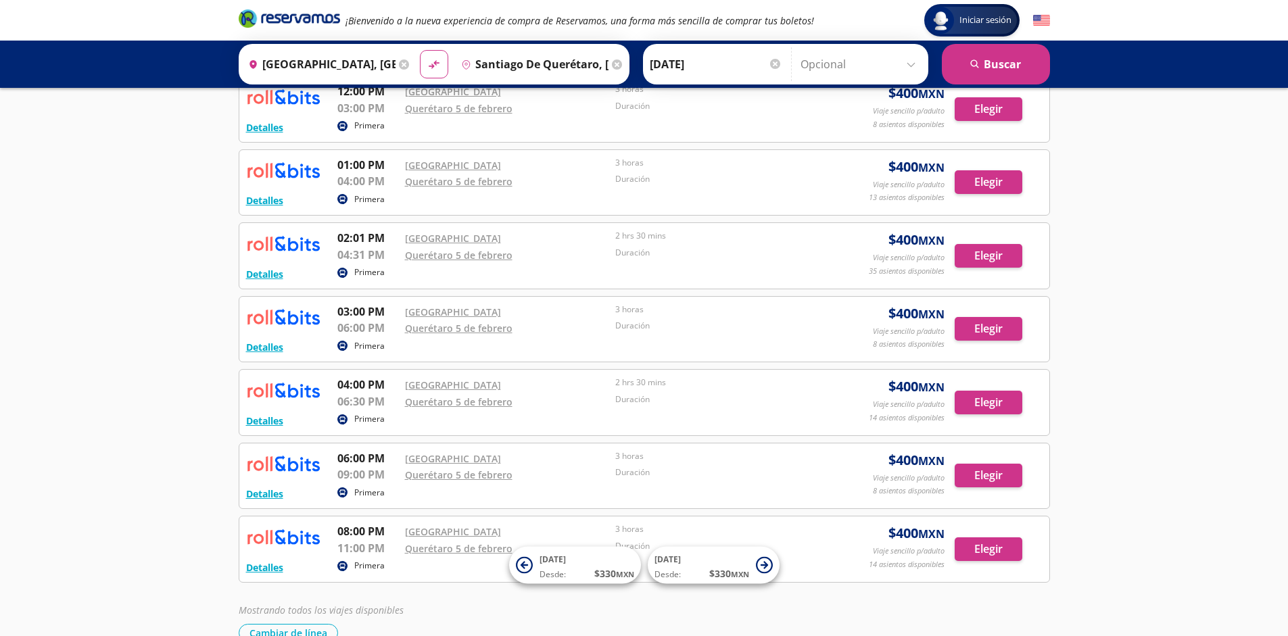
scroll to position [453, 0]
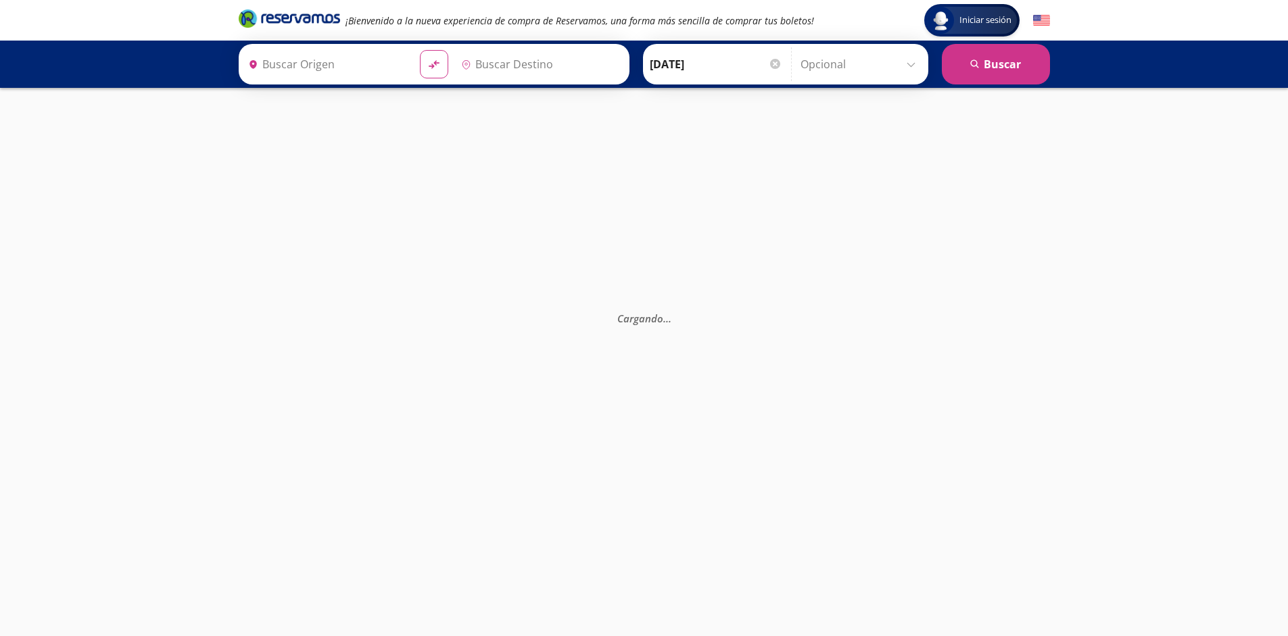
type input "Santiago de Querétaro, [GEOGRAPHIC_DATA]"
type input "[GEOGRAPHIC_DATA], [GEOGRAPHIC_DATA]"
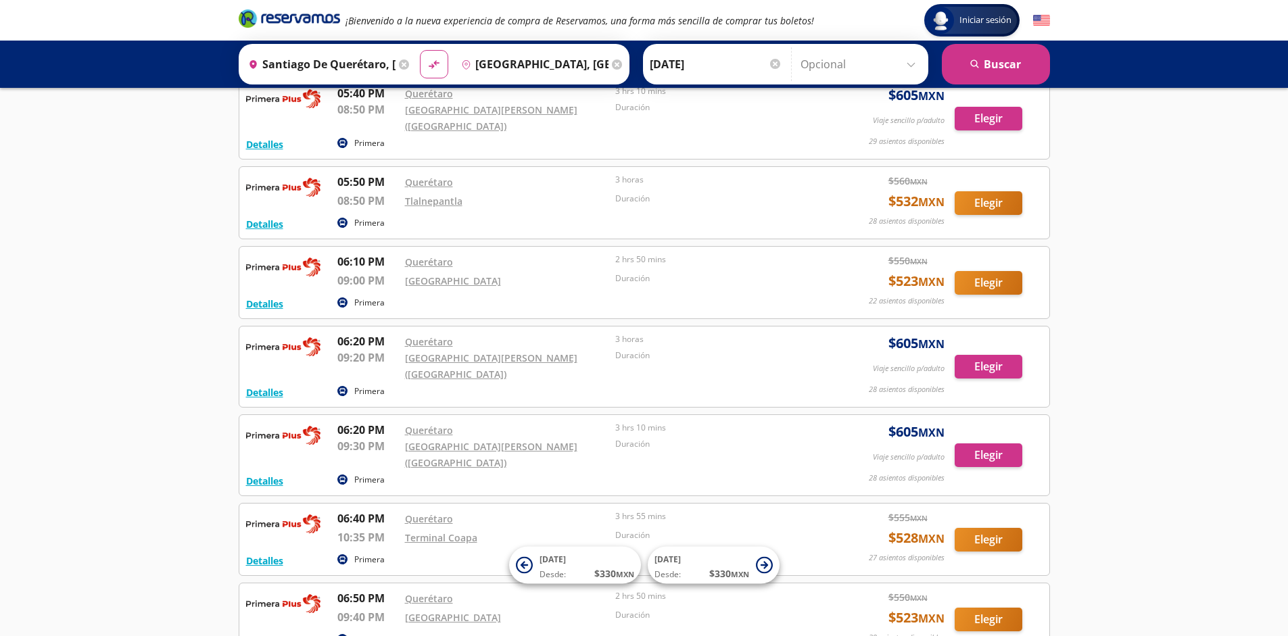
scroll to position [10959, 0]
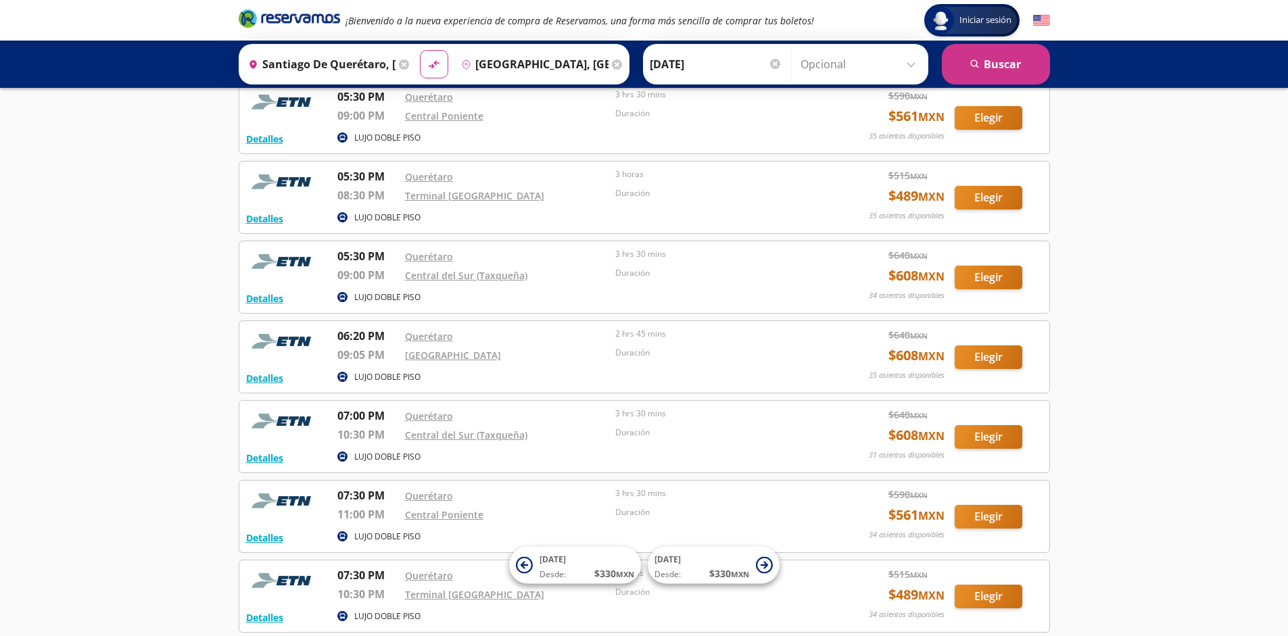
scroll to position [3979, 0]
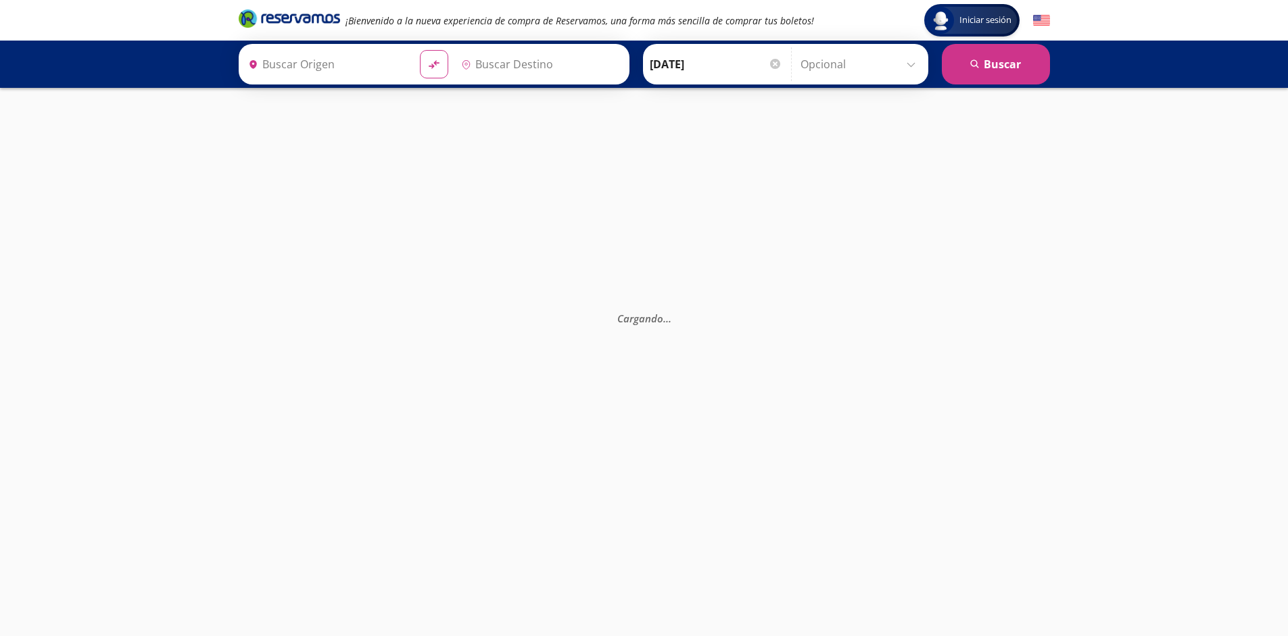
type input "Santiago de Querétaro, [GEOGRAPHIC_DATA]"
type input "[GEOGRAPHIC_DATA], [GEOGRAPHIC_DATA]"
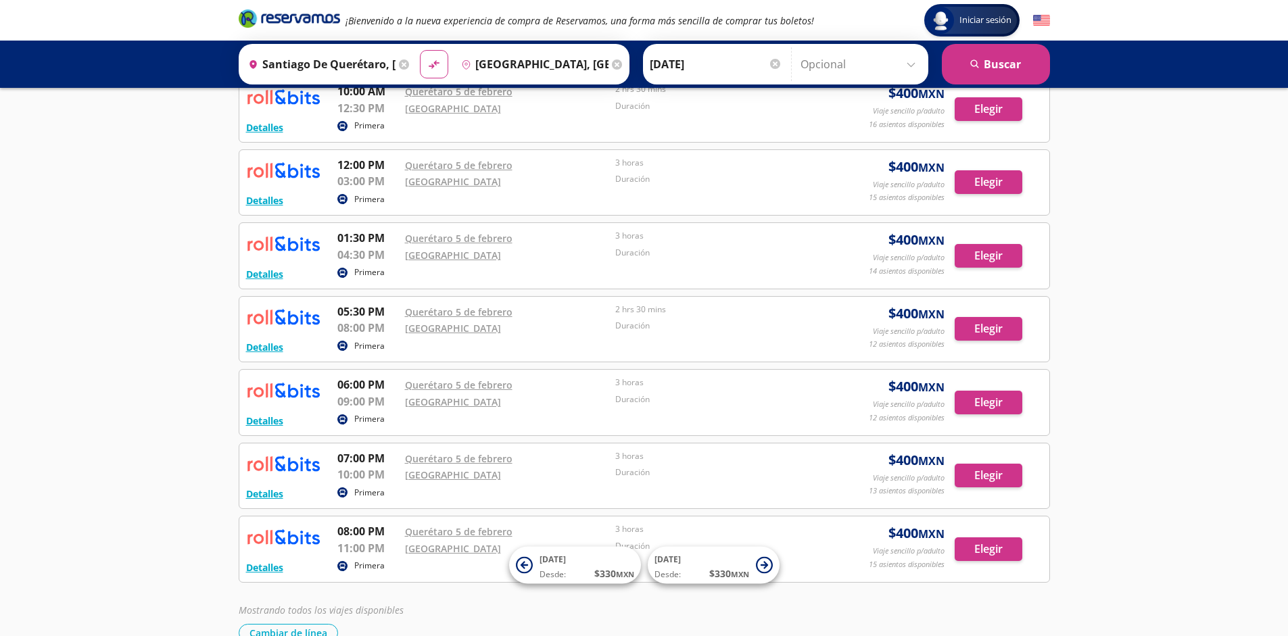
scroll to position [453, 0]
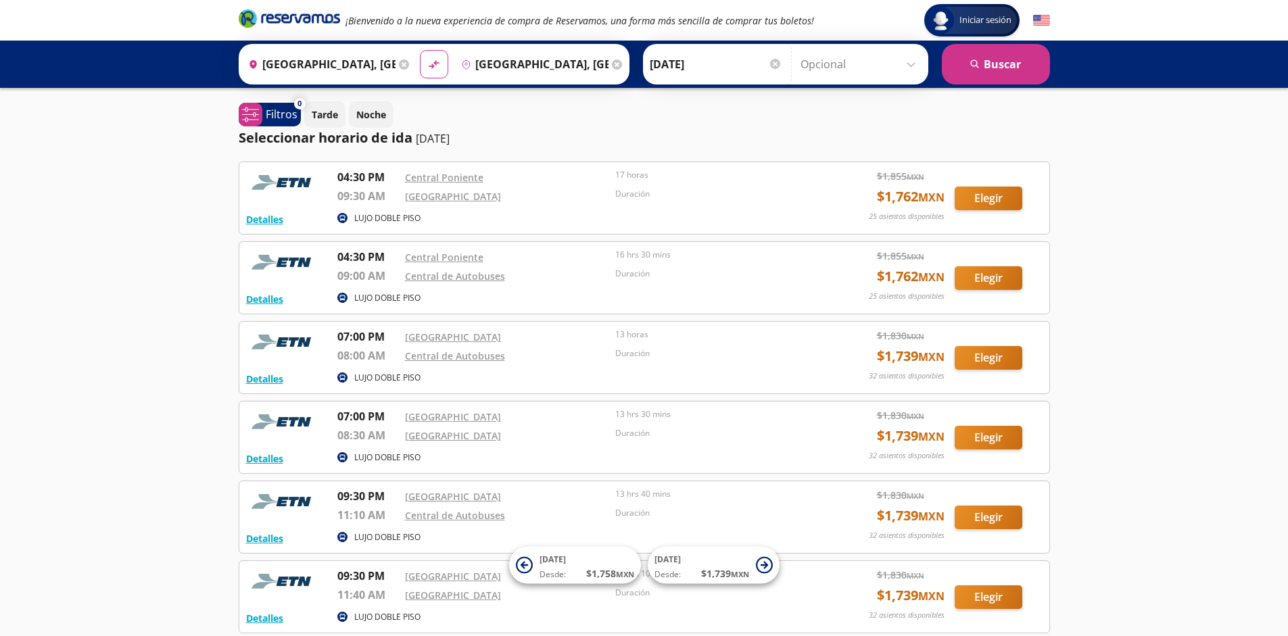
scroll to position [124, 0]
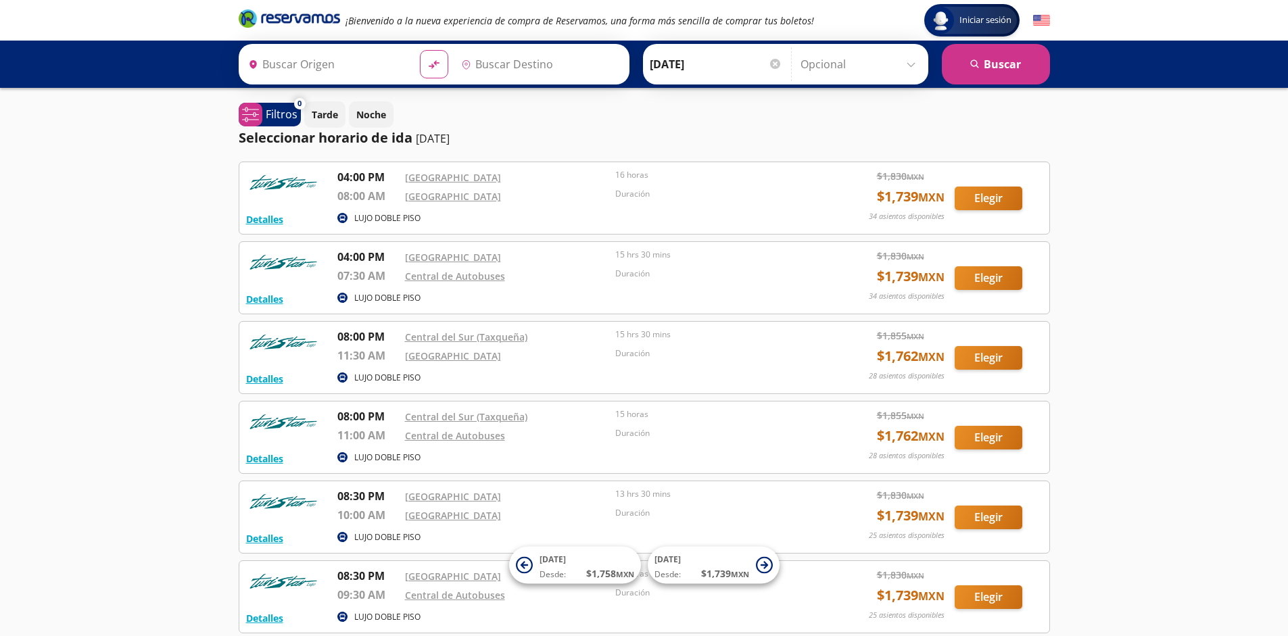
type input "[GEOGRAPHIC_DATA], [GEOGRAPHIC_DATA]"
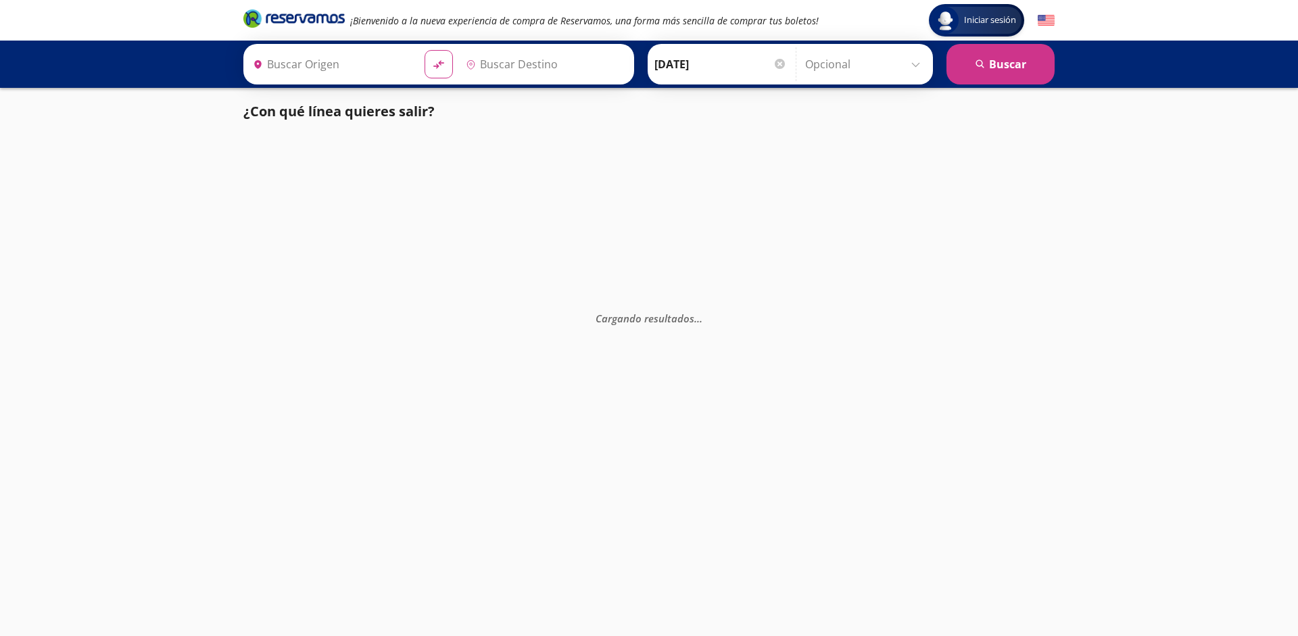
type input "Monterrey, Nuevo León"
type input "[GEOGRAPHIC_DATA], [GEOGRAPHIC_DATA]"
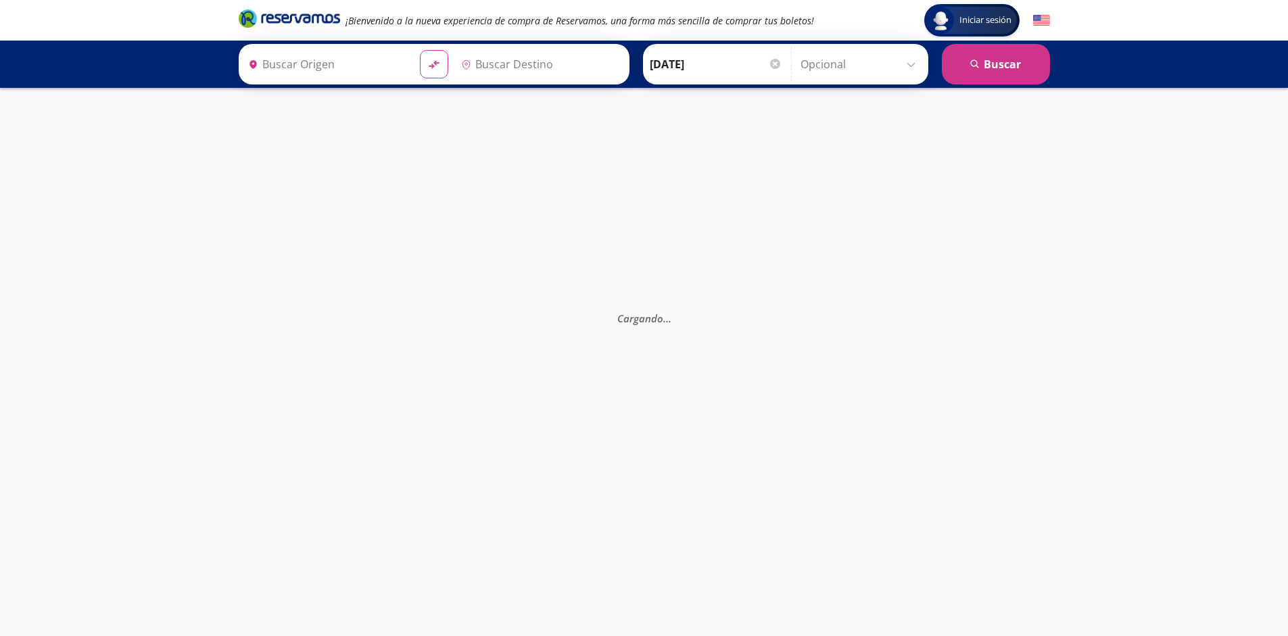
type input "[GEOGRAPHIC_DATA], [GEOGRAPHIC_DATA]"
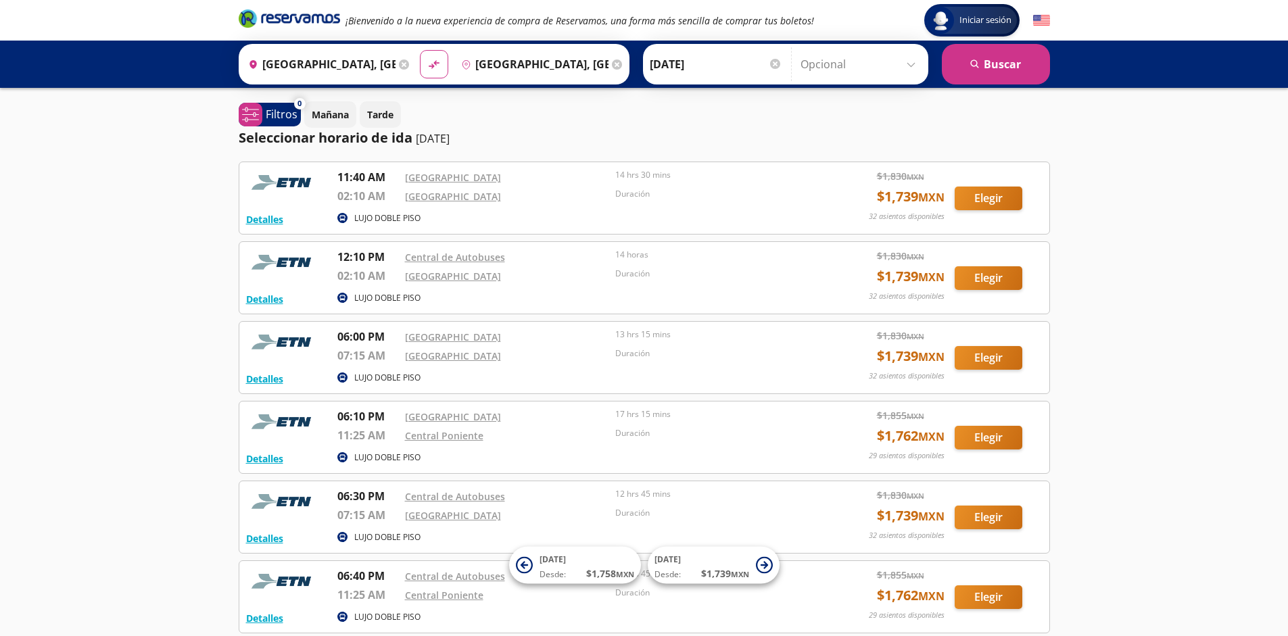
scroll to position [124, 0]
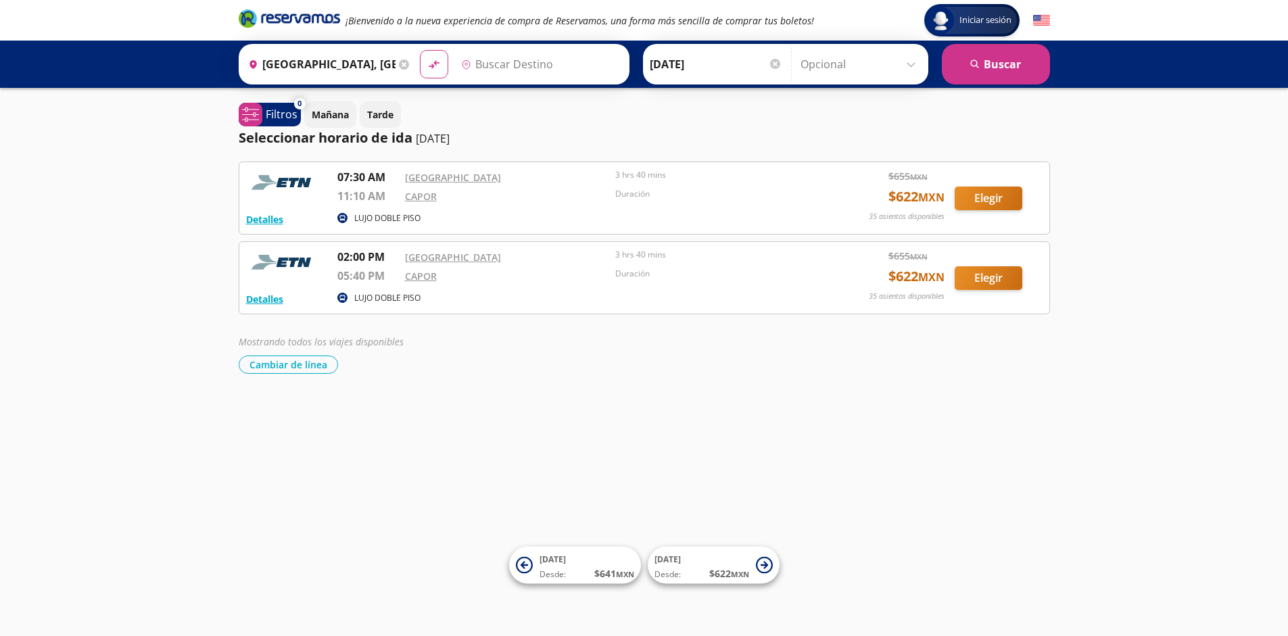
type input "Poza Rica, Veracruz"
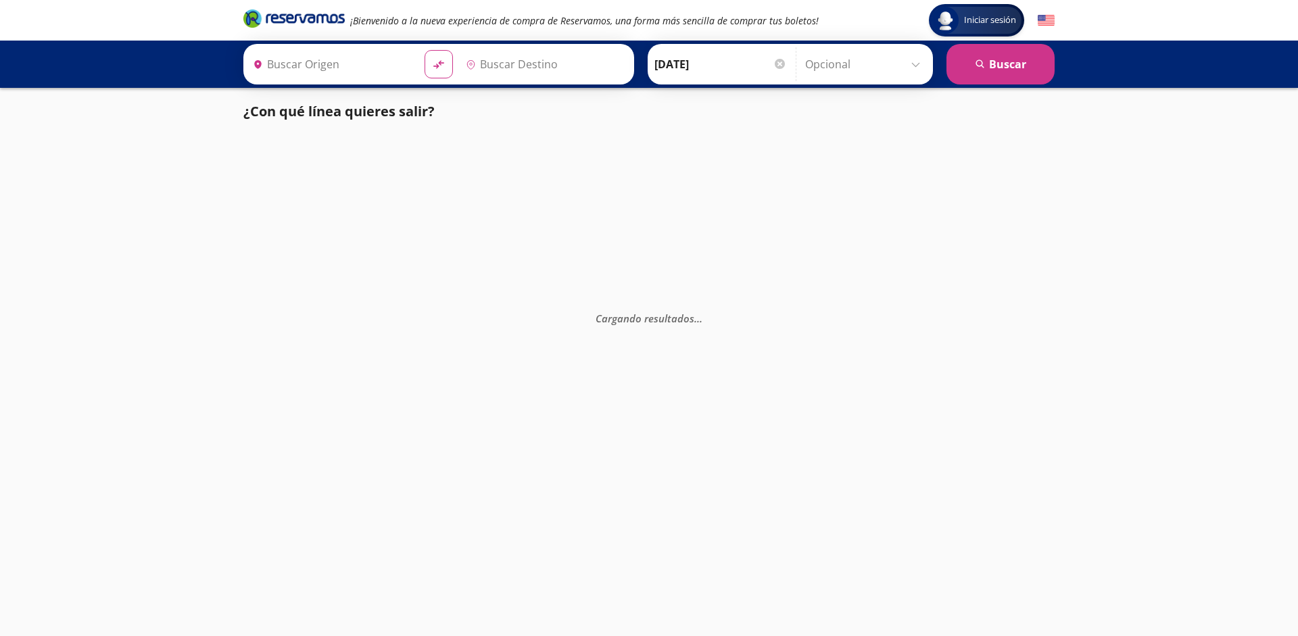
type input "[GEOGRAPHIC_DATA], [GEOGRAPHIC_DATA]"
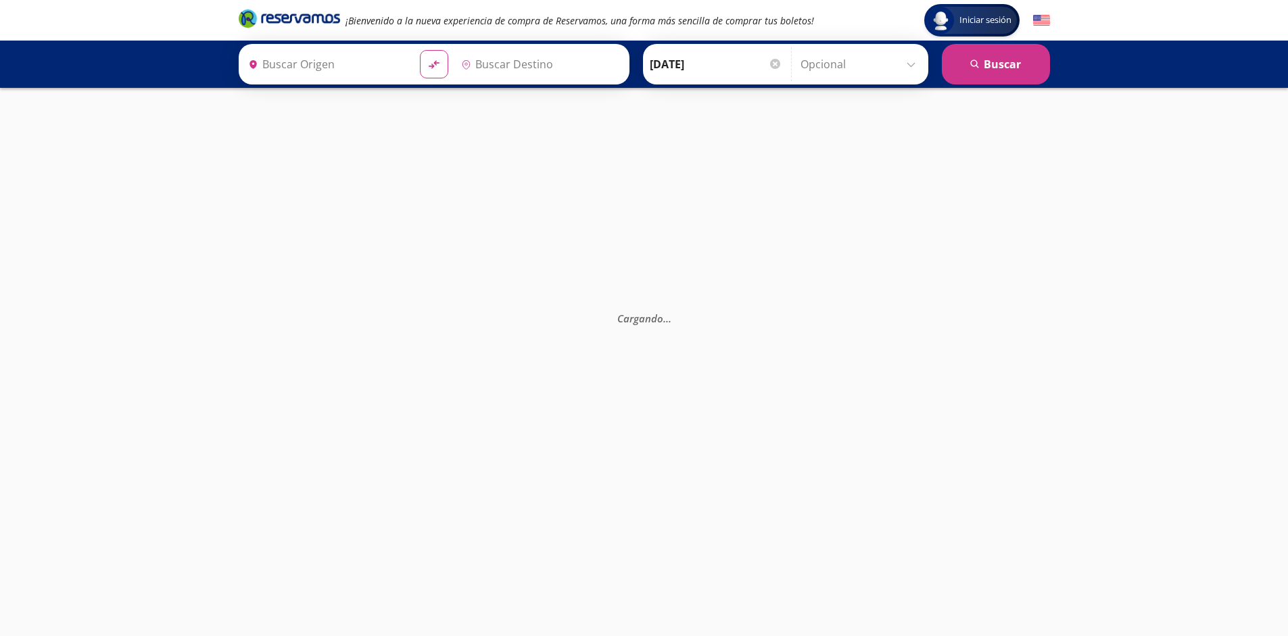
type input "[GEOGRAPHIC_DATA], [GEOGRAPHIC_DATA]"
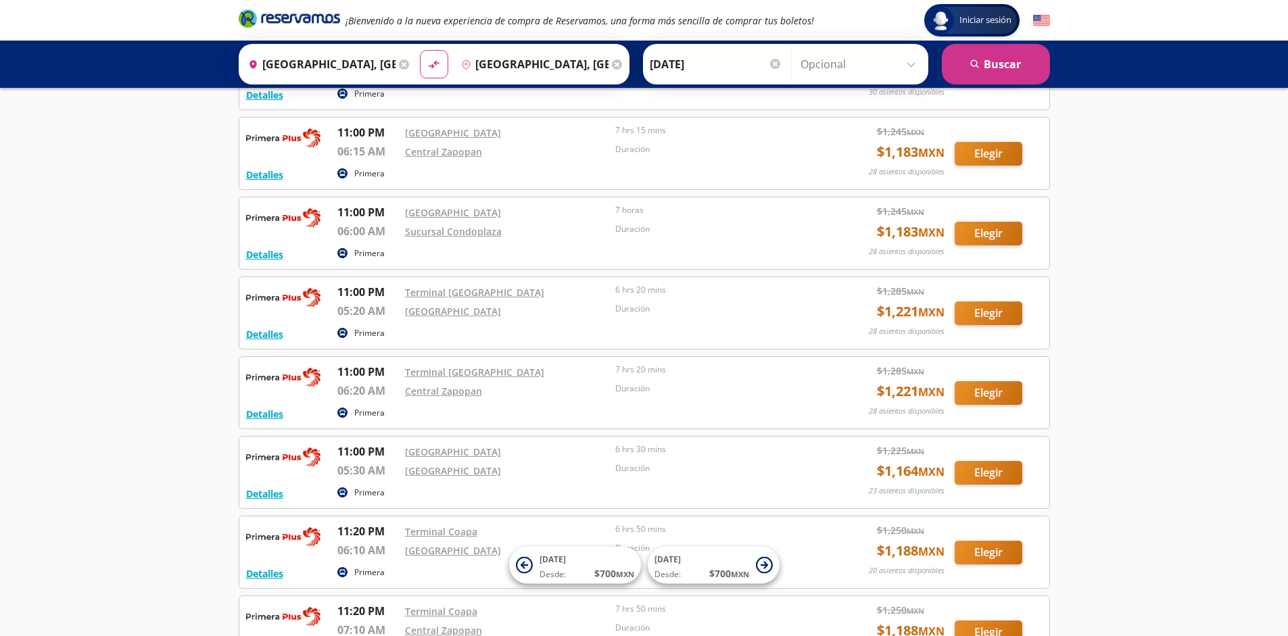
scroll to position [2517, 0]
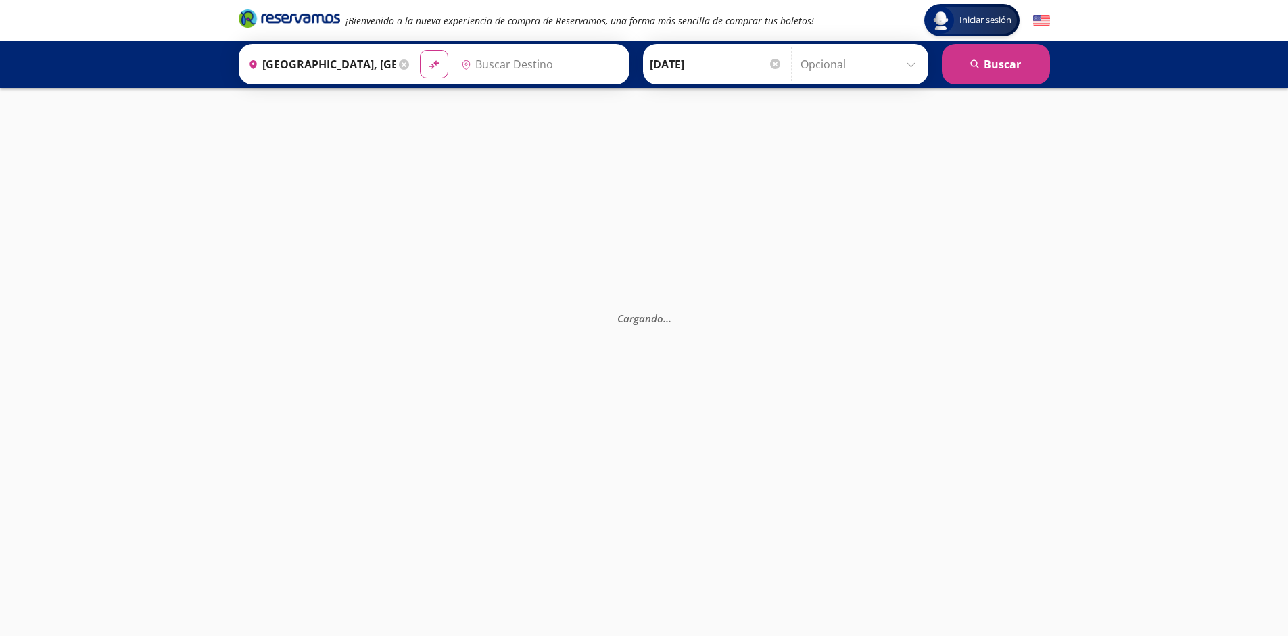
type input "[GEOGRAPHIC_DATA], [GEOGRAPHIC_DATA]"
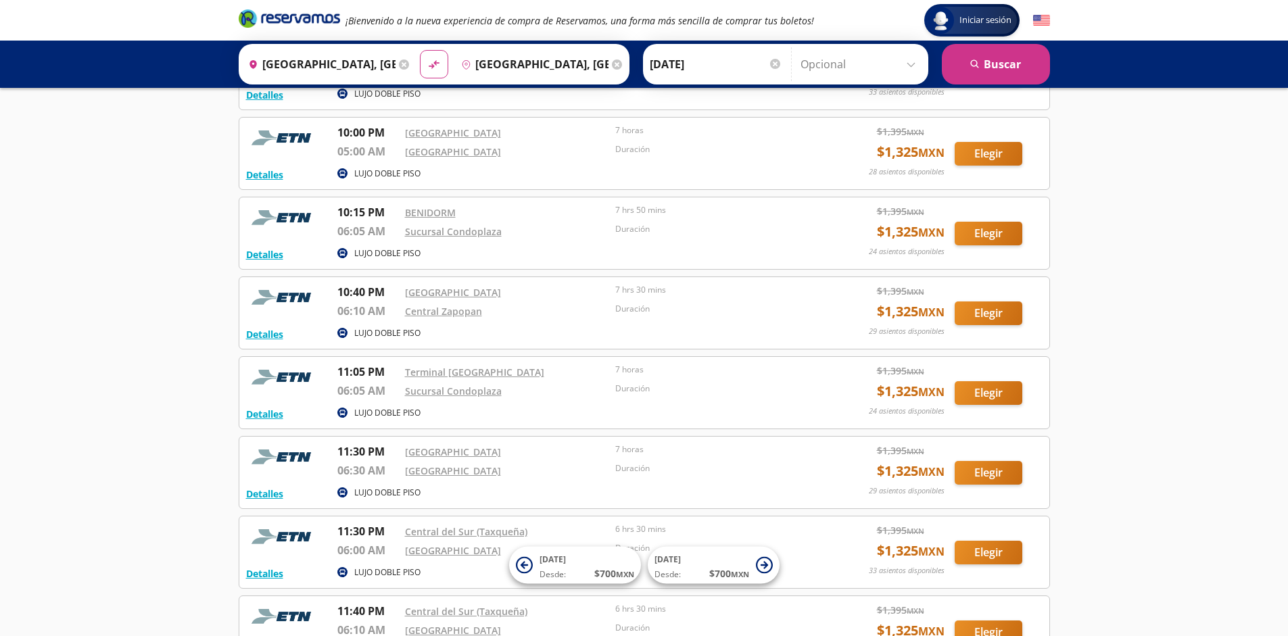
scroll to position [1640, 0]
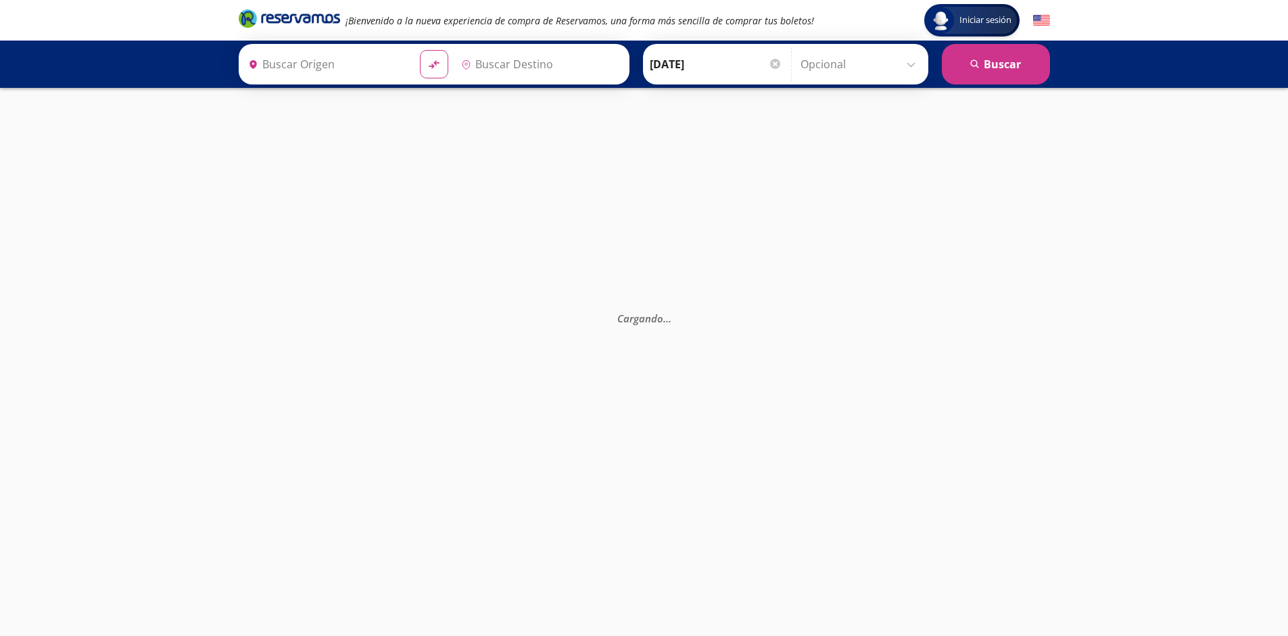
type input "[GEOGRAPHIC_DATA], [GEOGRAPHIC_DATA]"
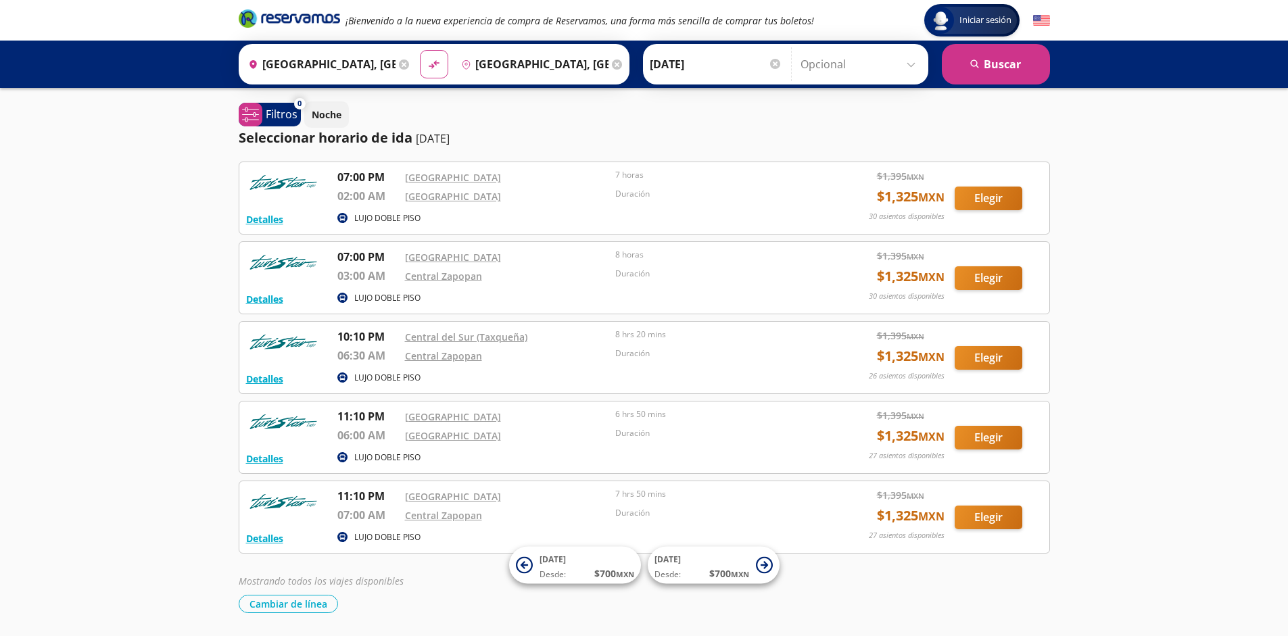
scroll to position [45, 0]
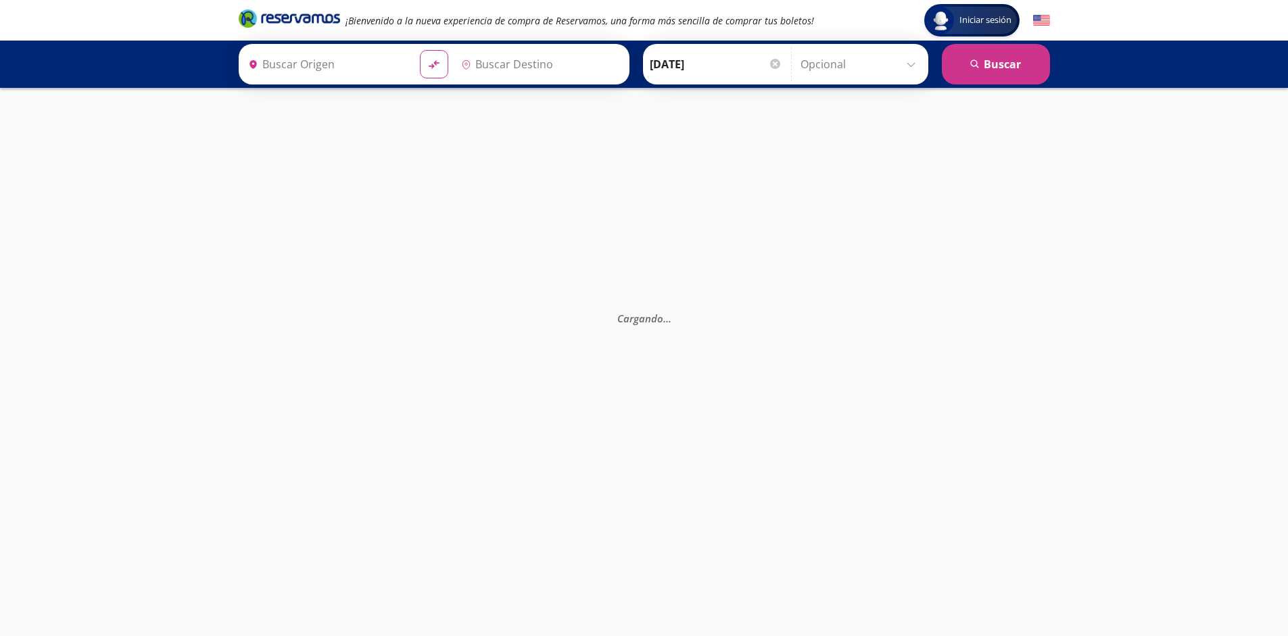
type input "[GEOGRAPHIC_DATA], [GEOGRAPHIC_DATA]"
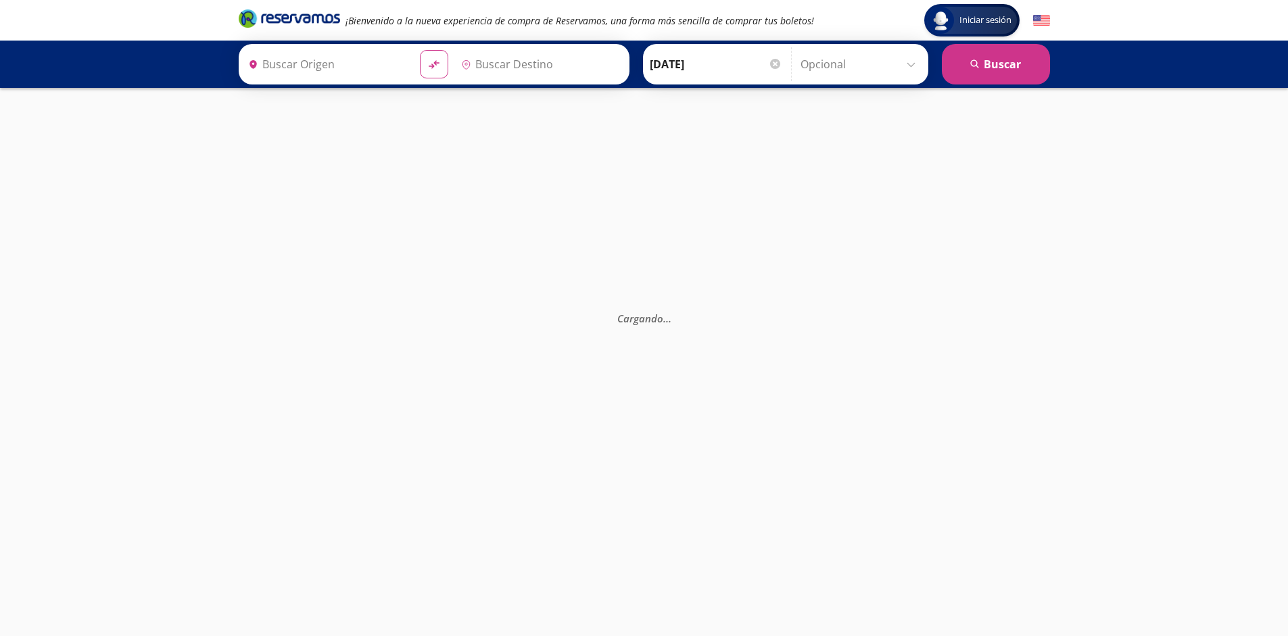
type input "[GEOGRAPHIC_DATA], [GEOGRAPHIC_DATA]"
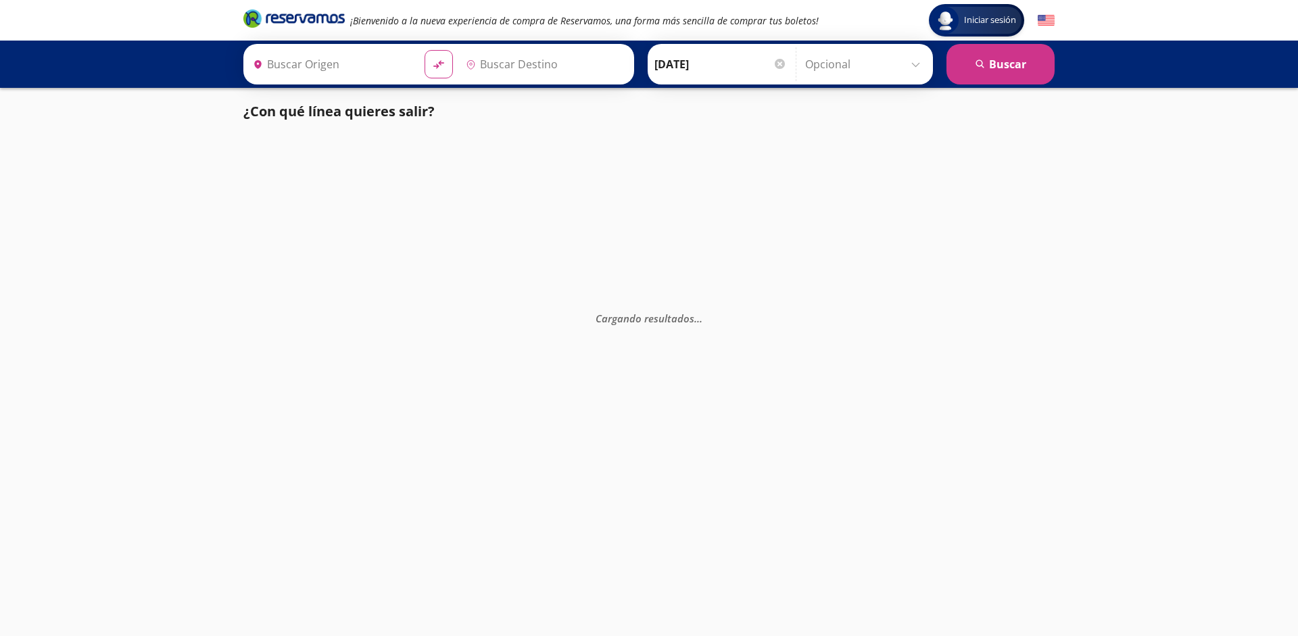
type input "[GEOGRAPHIC_DATA], [GEOGRAPHIC_DATA]"
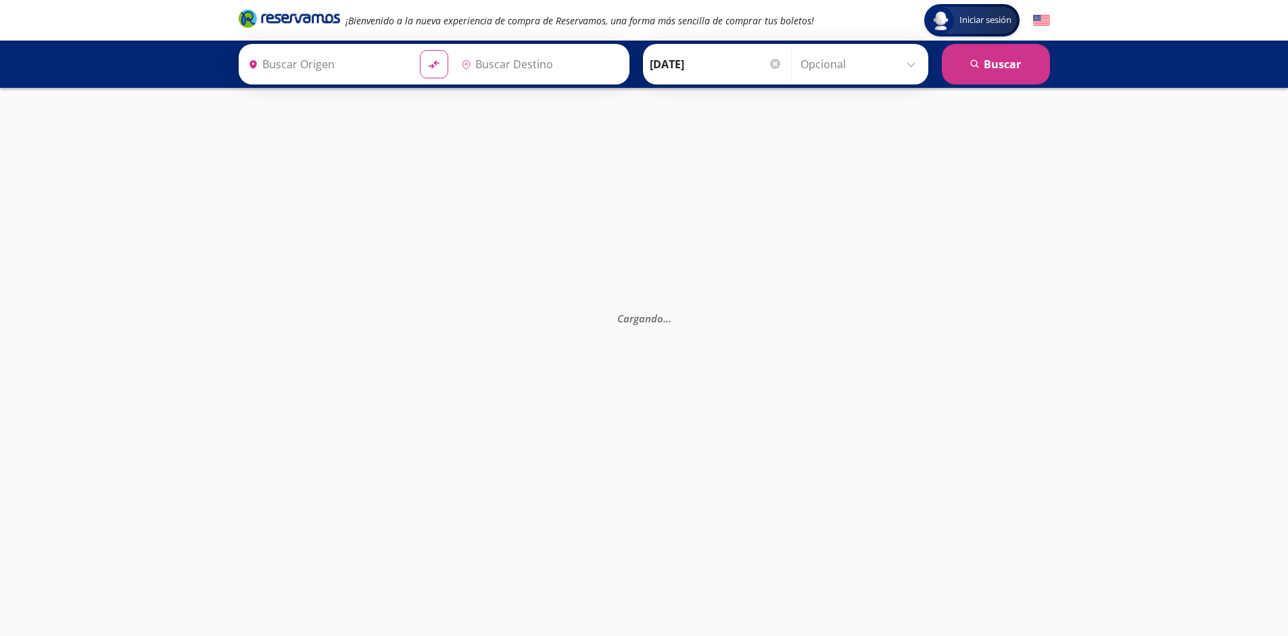
type input "[GEOGRAPHIC_DATA], [GEOGRAPHIC_DATA]"
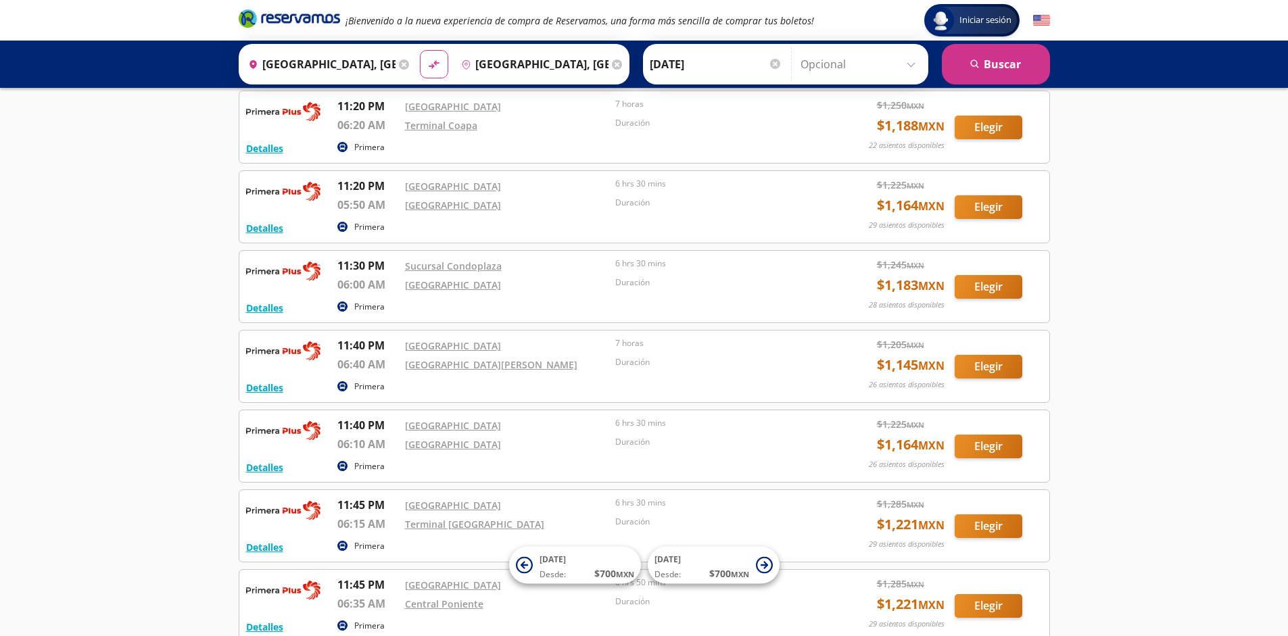
scroll to position [2437, 0]
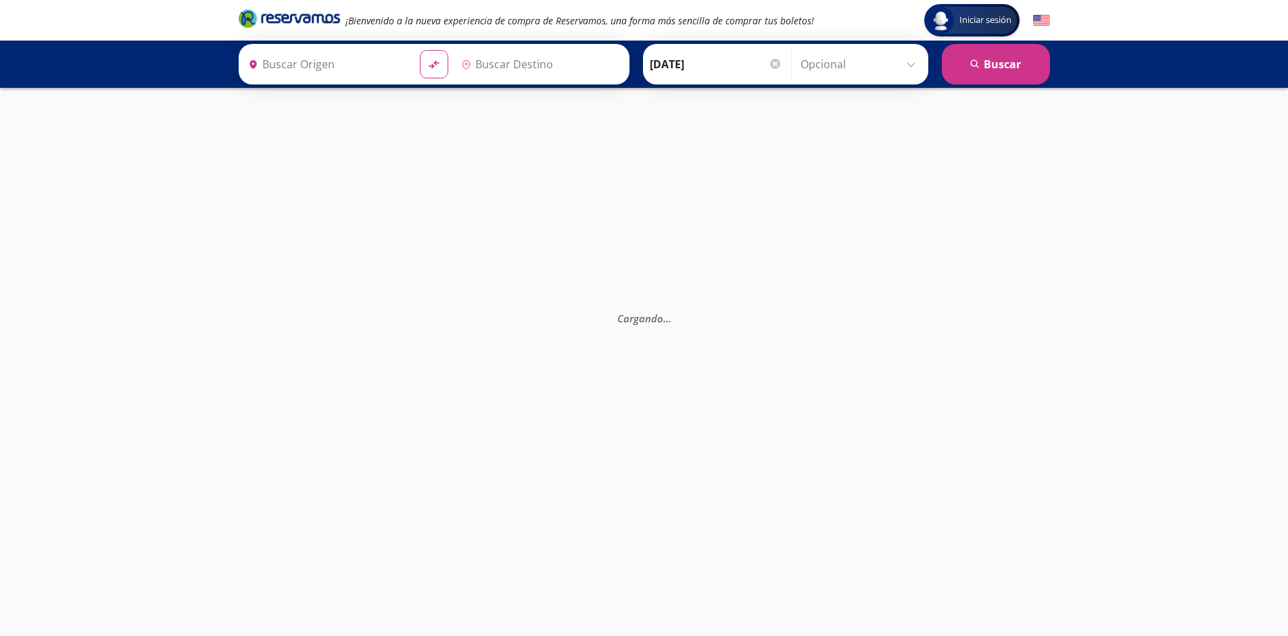
type input "[GEOGRAPHIC_DATA], [GEOGRAPHIC_DATA]"
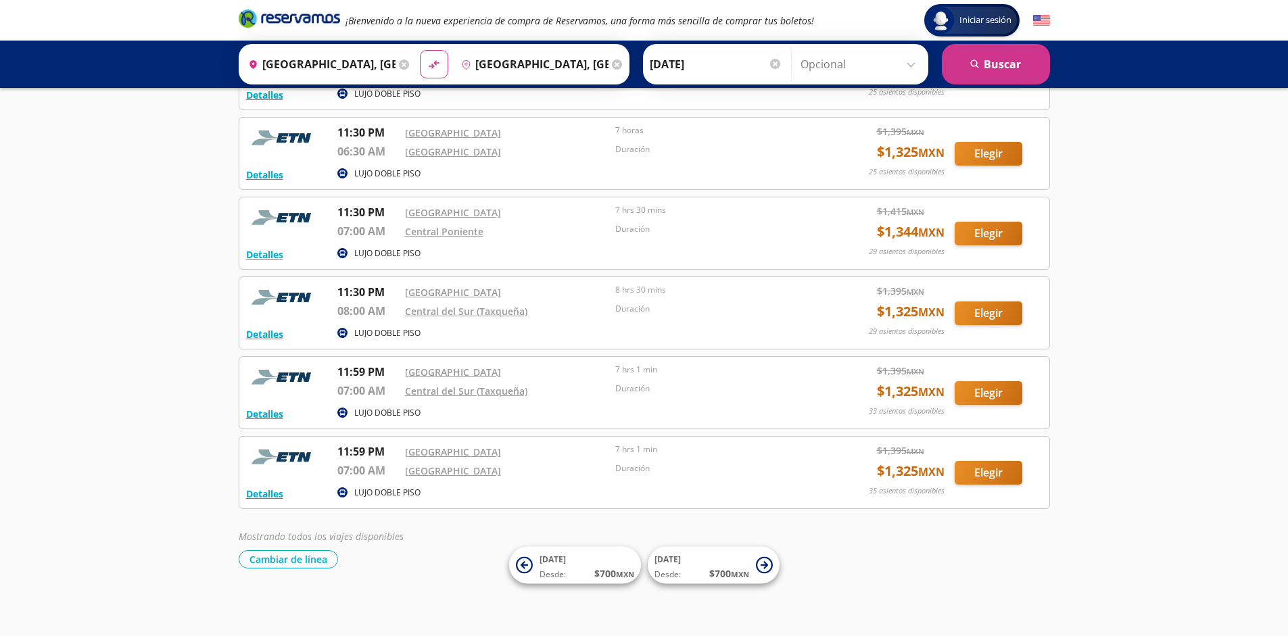
scroll to position [1640, 0]
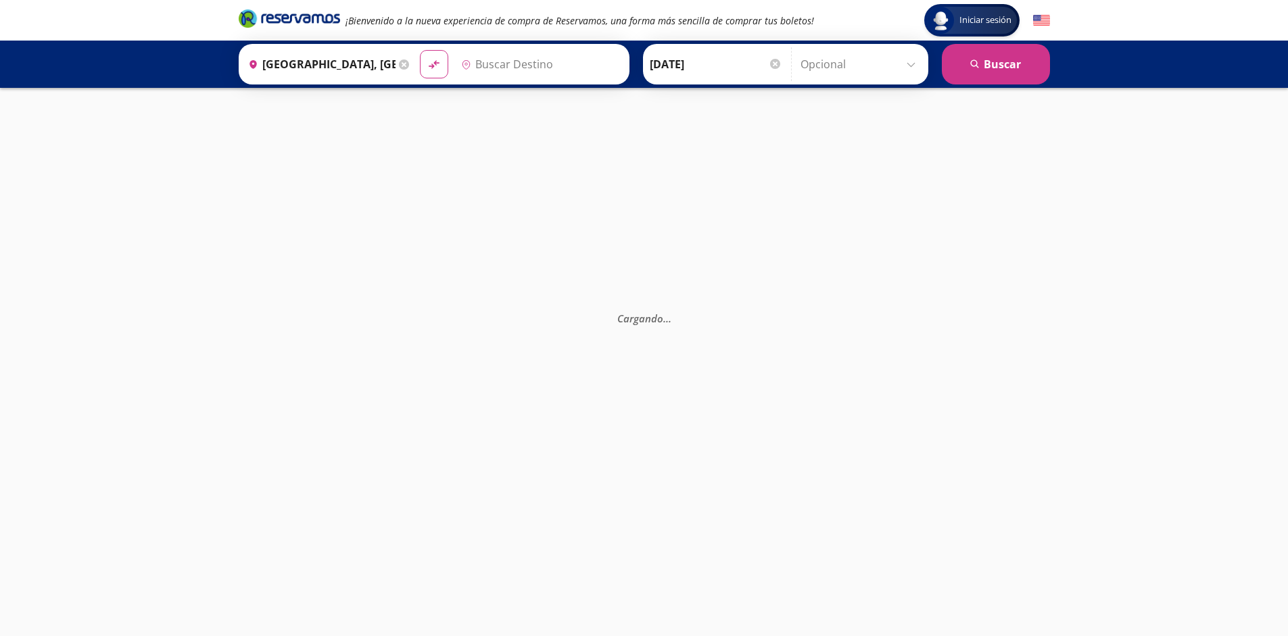
type input "[GEOGRAPHIC_DATA], [GEOGRAPHIC_DATA]"
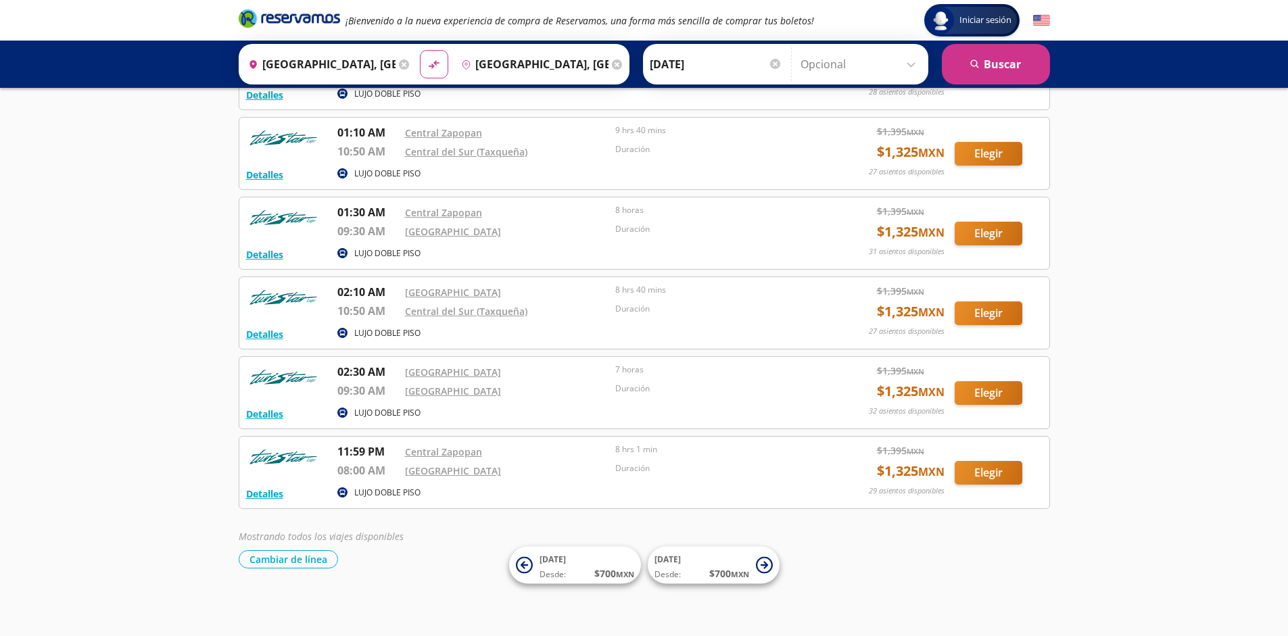
scroll to position [124, 0]
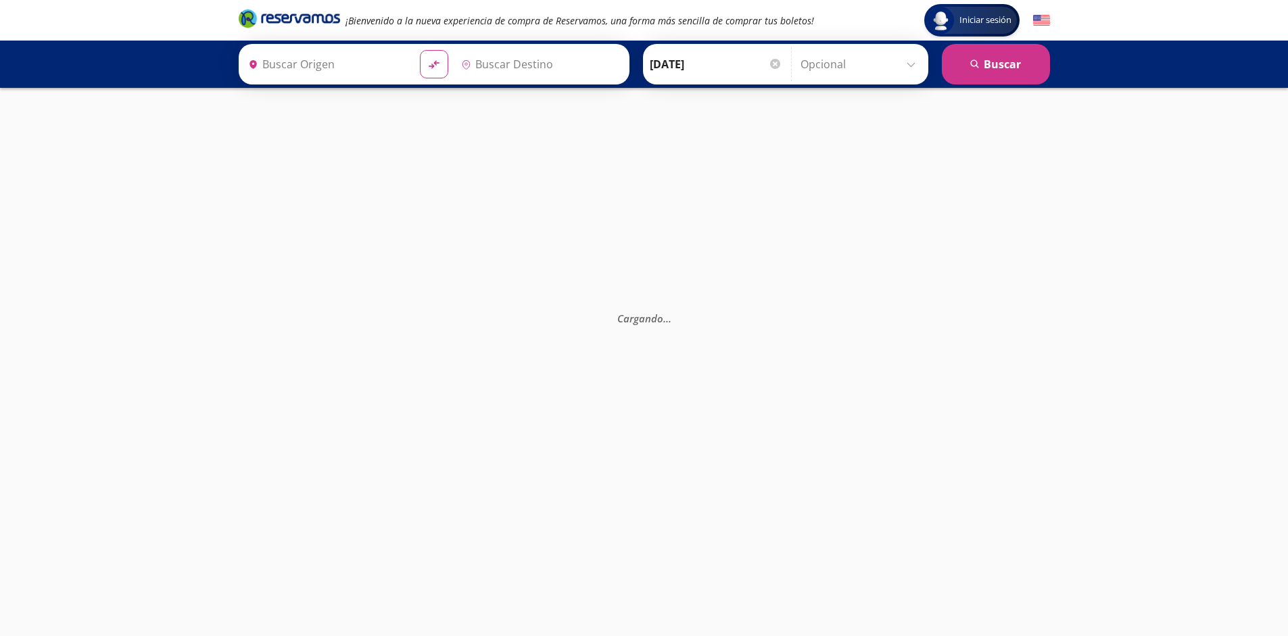
type input "[GEOGRAPHIC_DATA], [GEOGRAPHIC_DATA]"
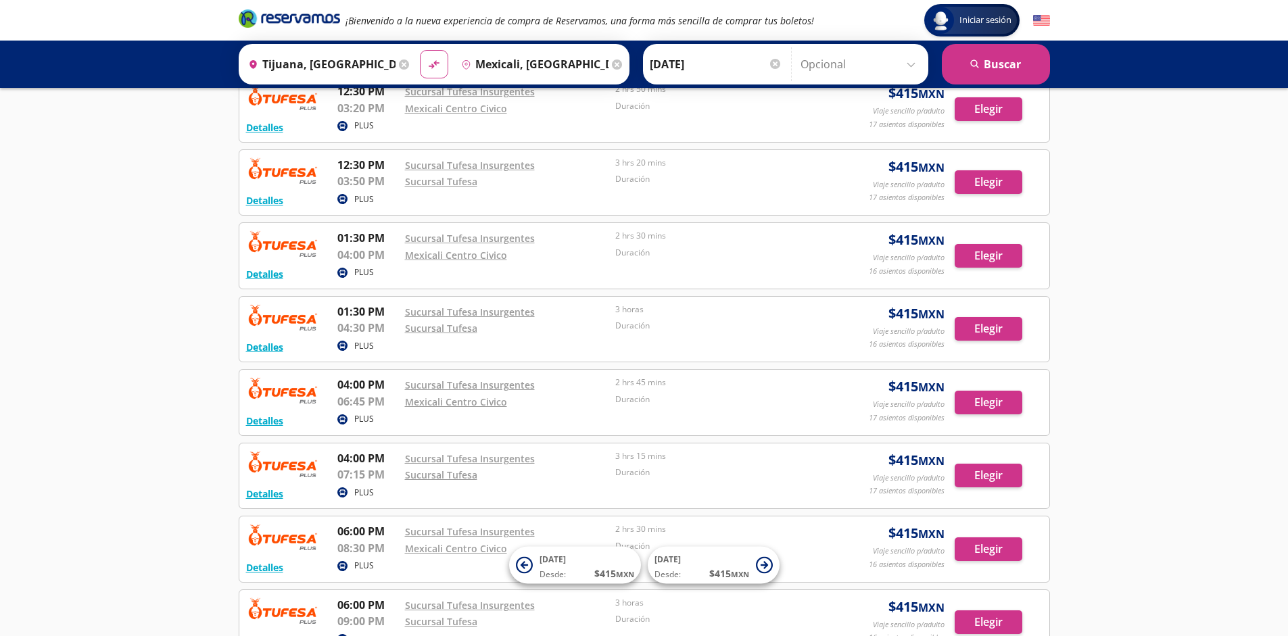
scroll to position [966, 0]
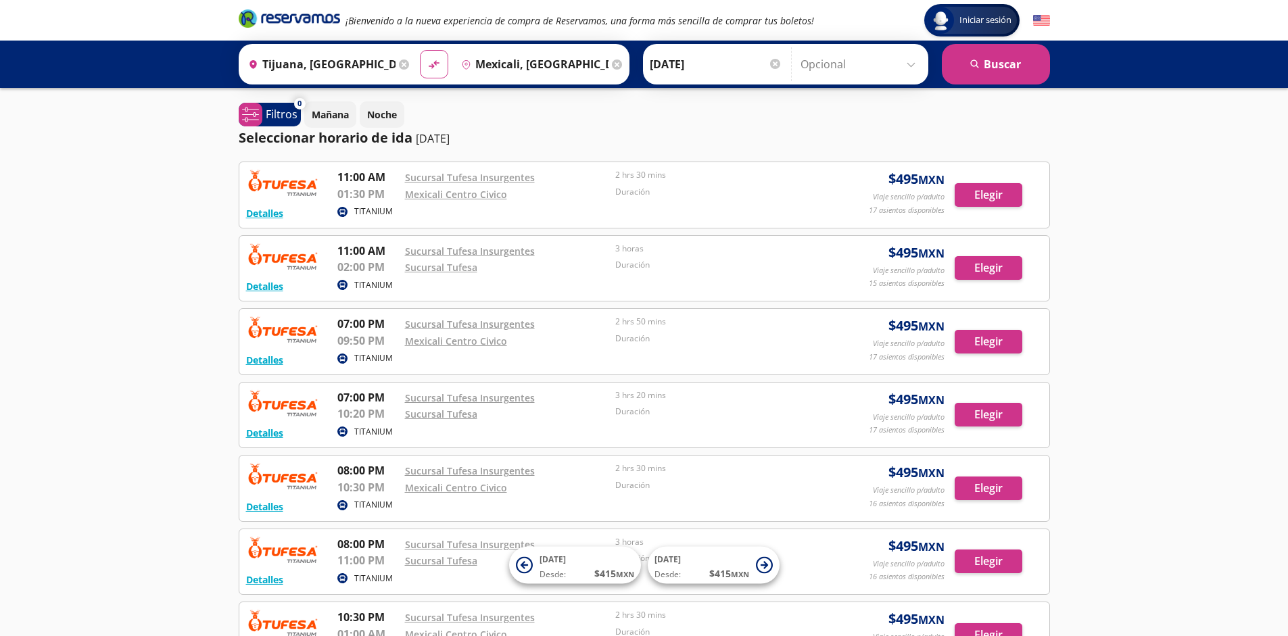
scroll to position [232, 0]
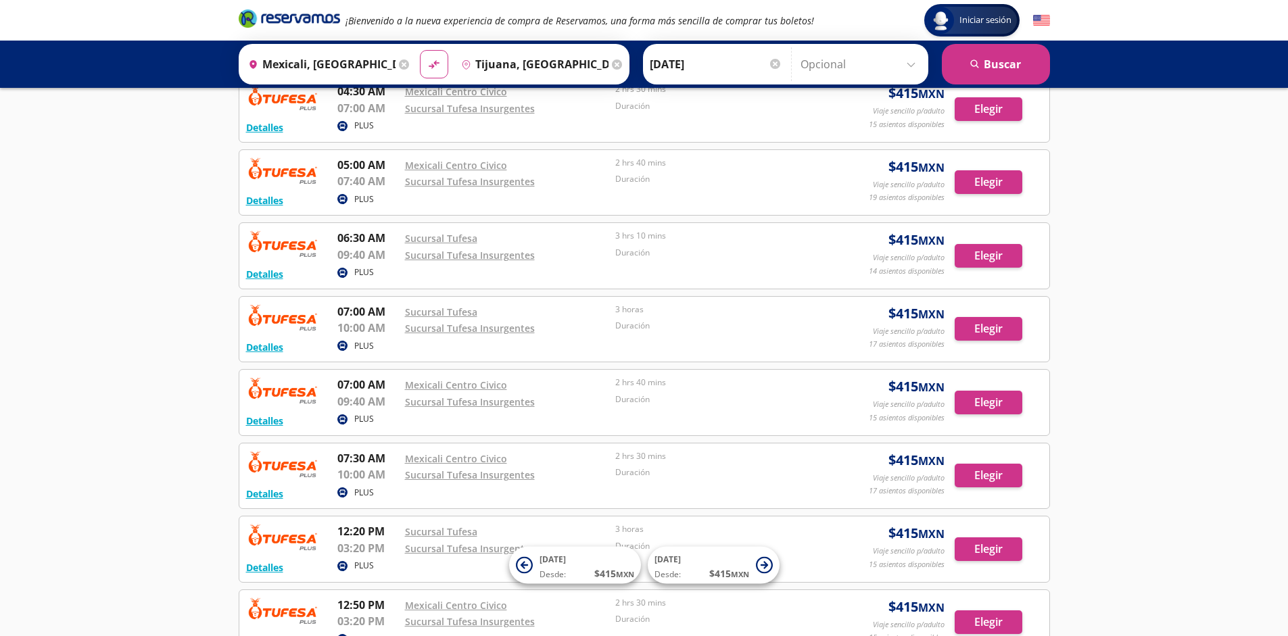
scroll to position [966, 0]
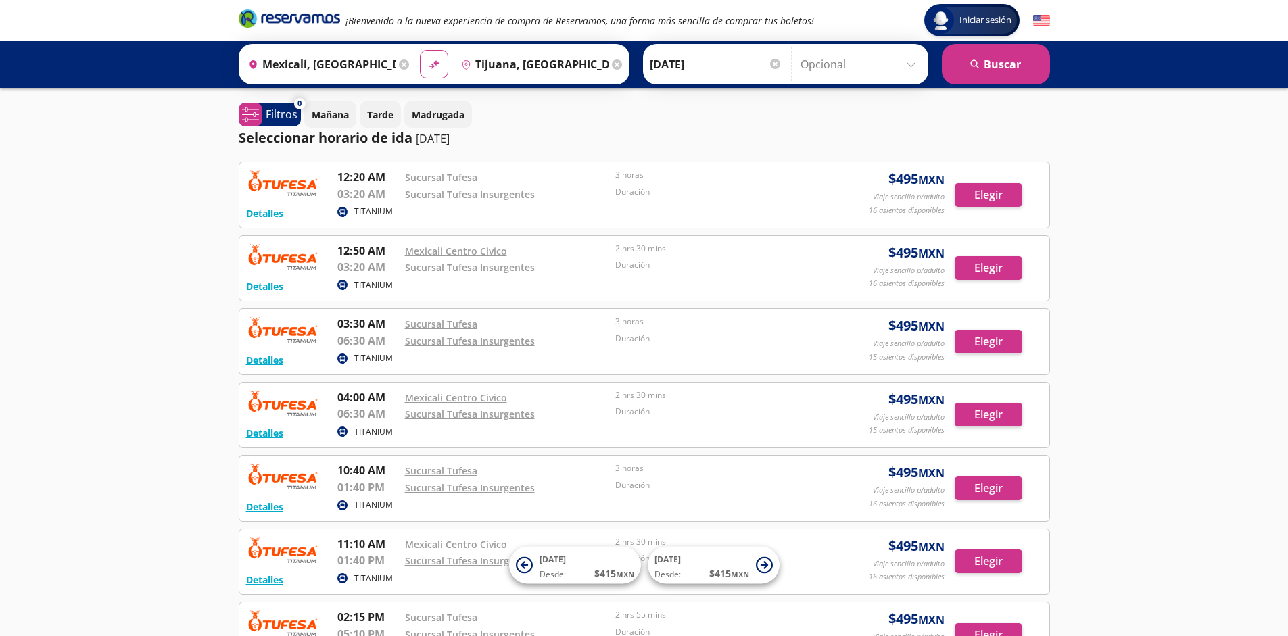
scroll to position [232, 0]
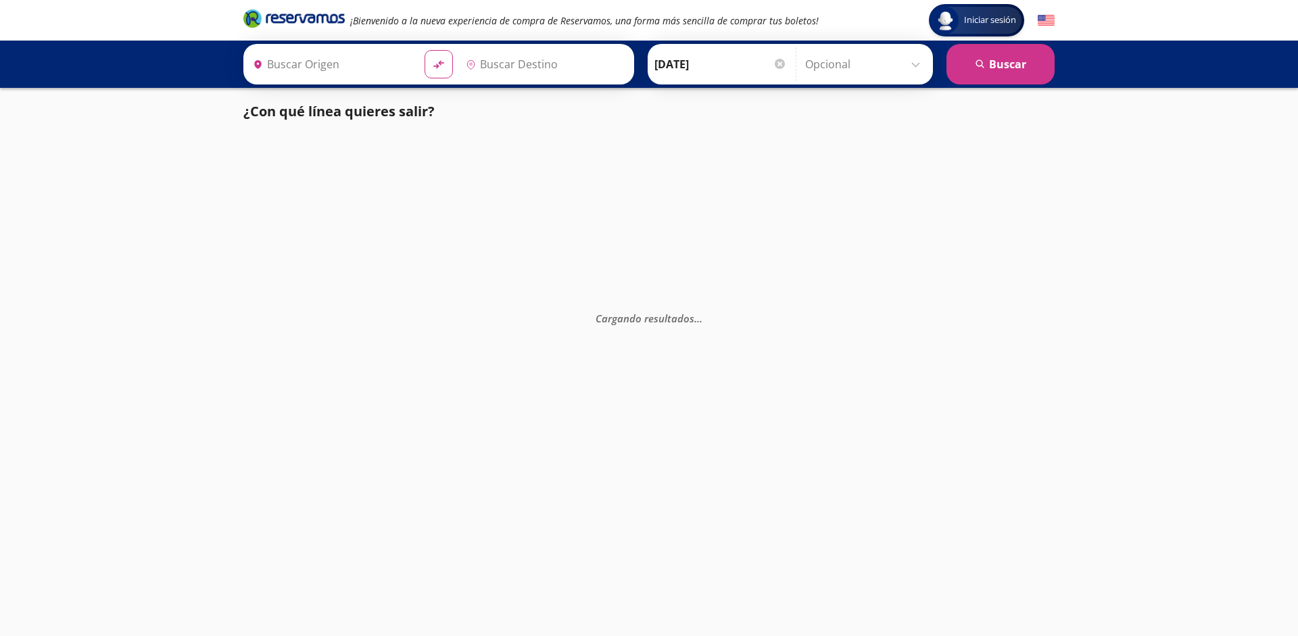
type input "[GEOGRAPHIC_DATA], [GEOGRAPHIC_DATA]"
type input "Santiago de Querétaro, [GEOGRAPHIC_DATA]"
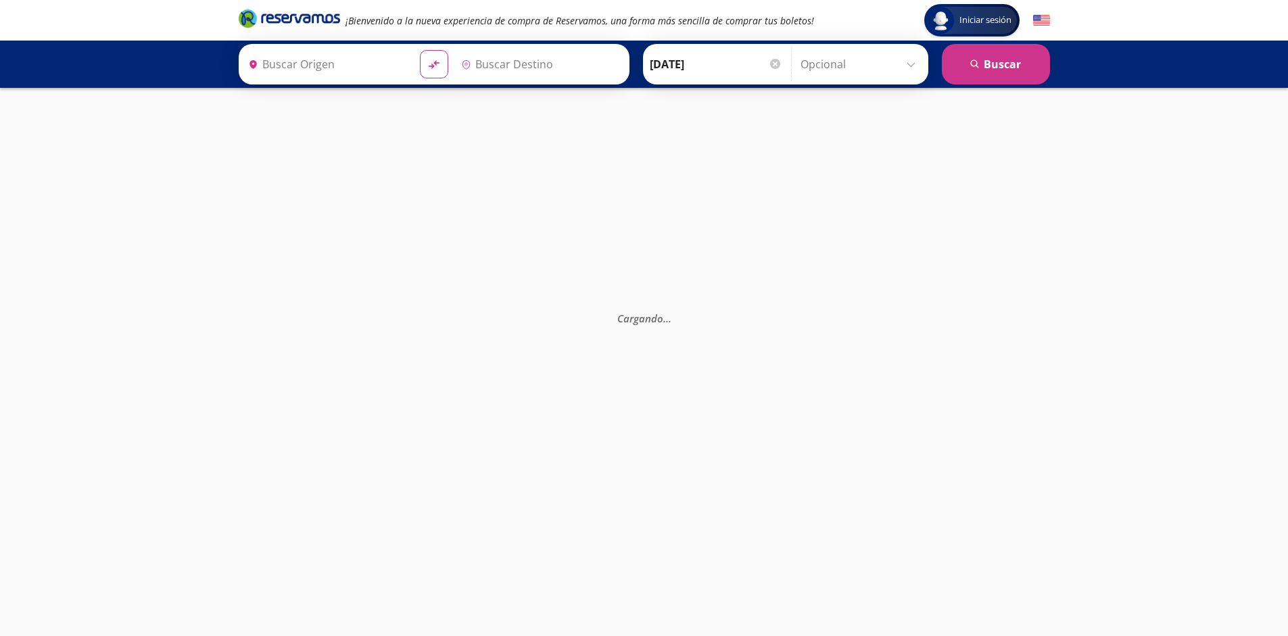
type input "[GEOGRAPHIC_DATA], [GEOGRAPHIC_DATA]"
type input "Santiago de Querétaro, [GEOGRAPHIC_DATA]"
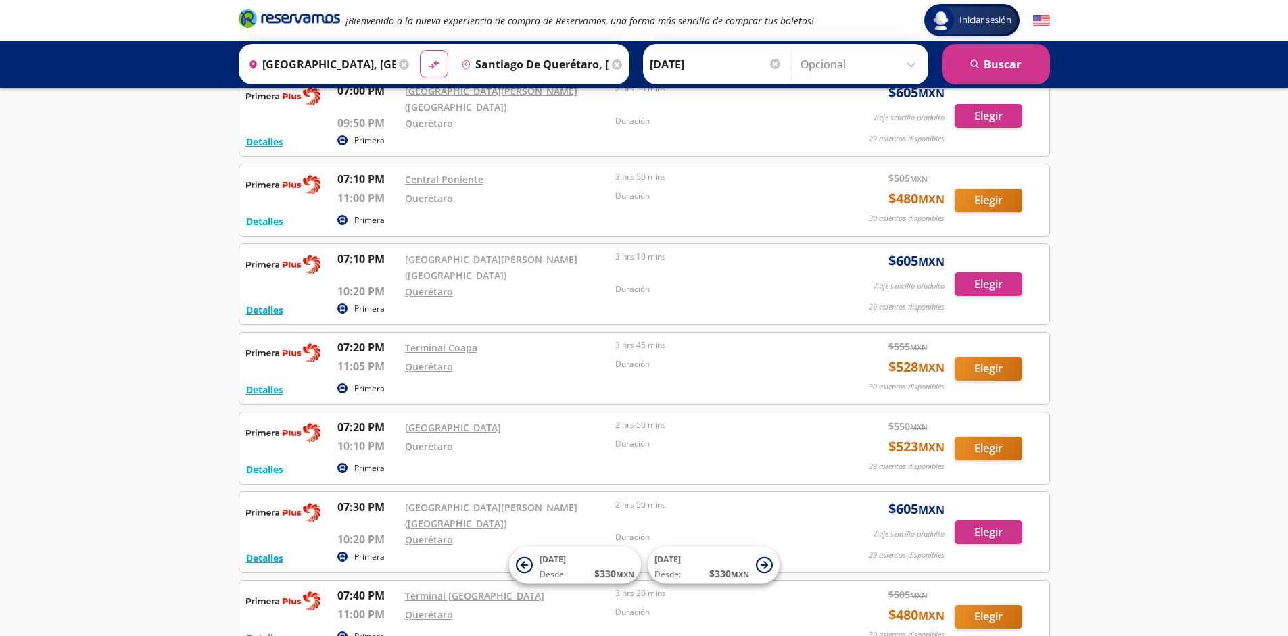
scroll to position [11105, 0]
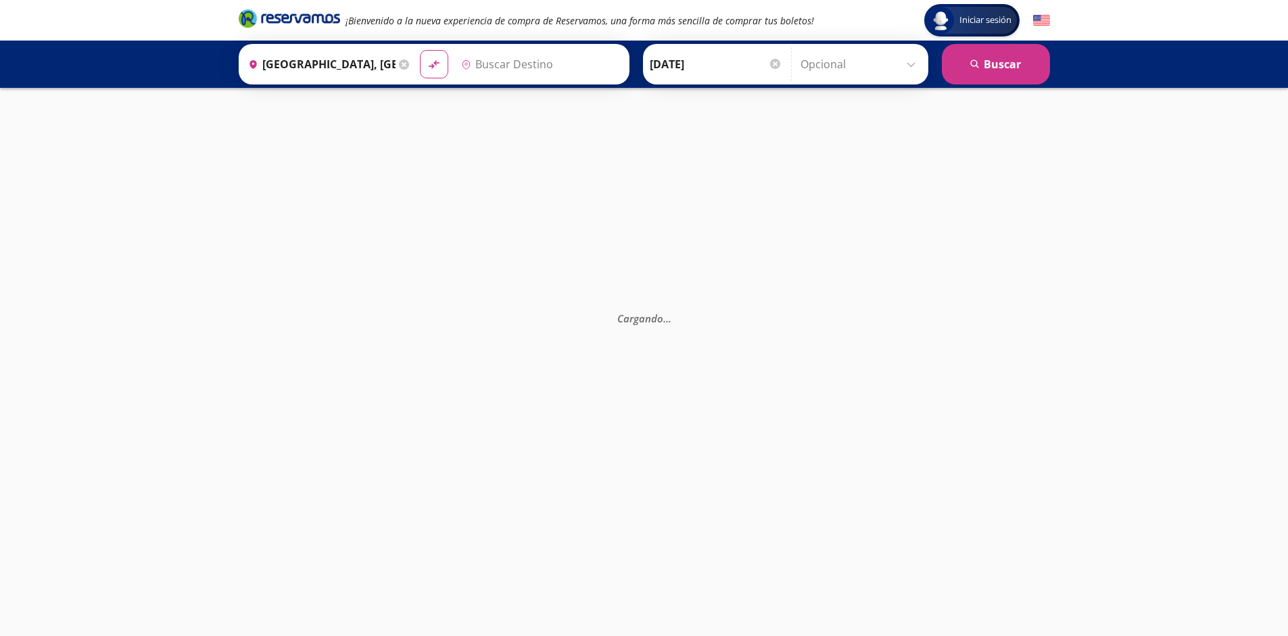
type input "Santiago de Querétaro, [GEOGRAPHIC_DATA]"
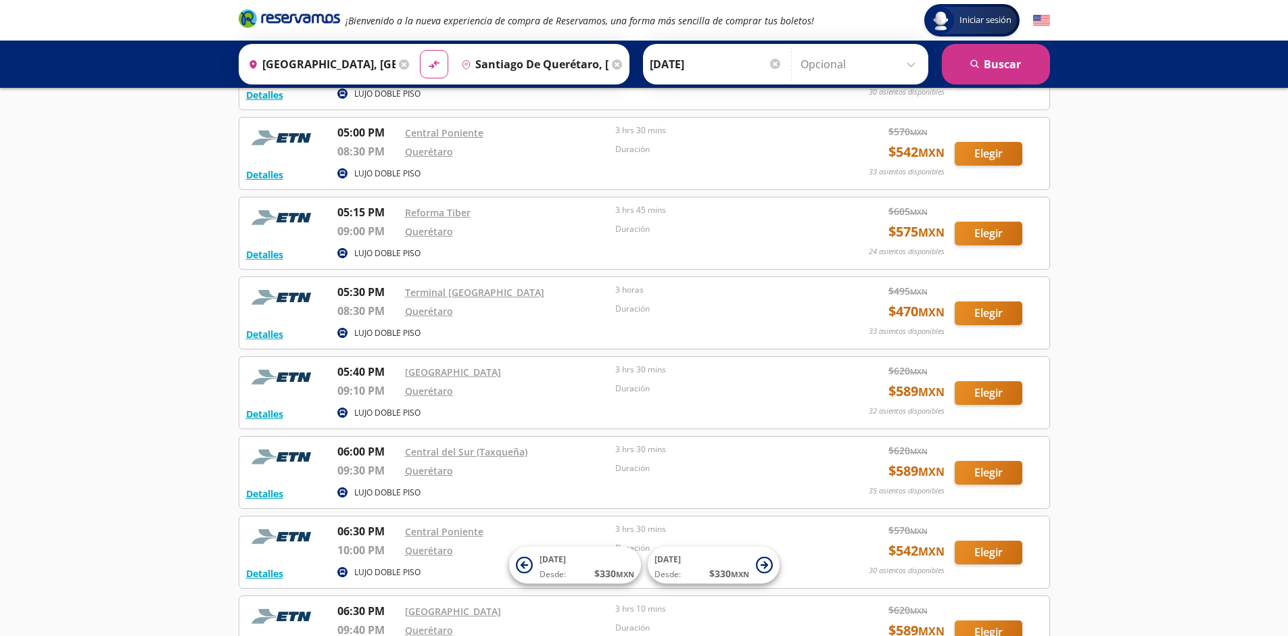
scroll to position [3580, 0]
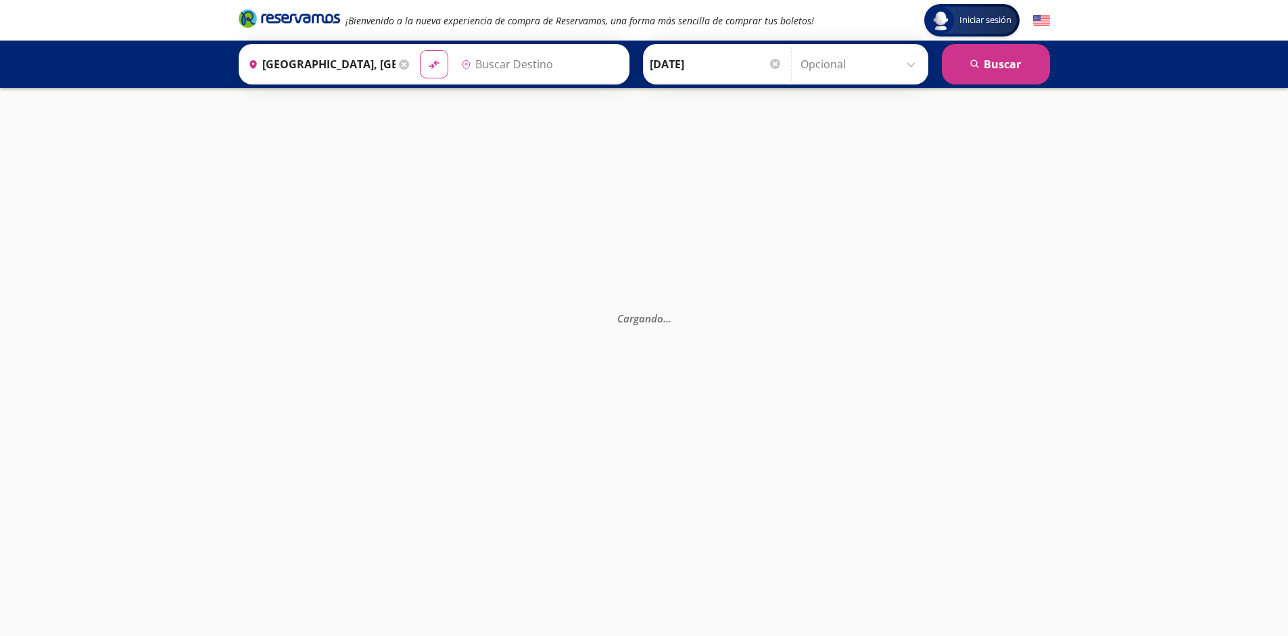
type input "Santiago de Querétaro, [GEOGRAPHIC_DATA]"
type input "[GEOGRAPHIC_DATA], [GEOGRAPHIC_DATA]"
type input "Santiago de Querétaro, [GEOGRAPHIC_DATA]"
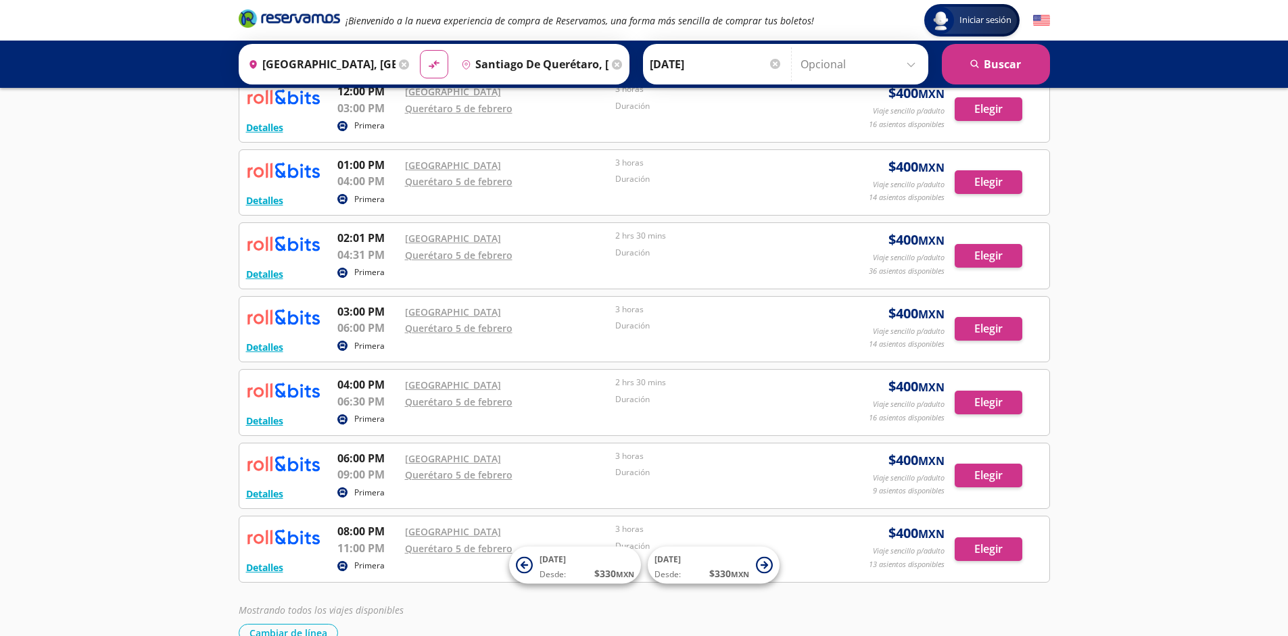
scroll to position [453, 0]
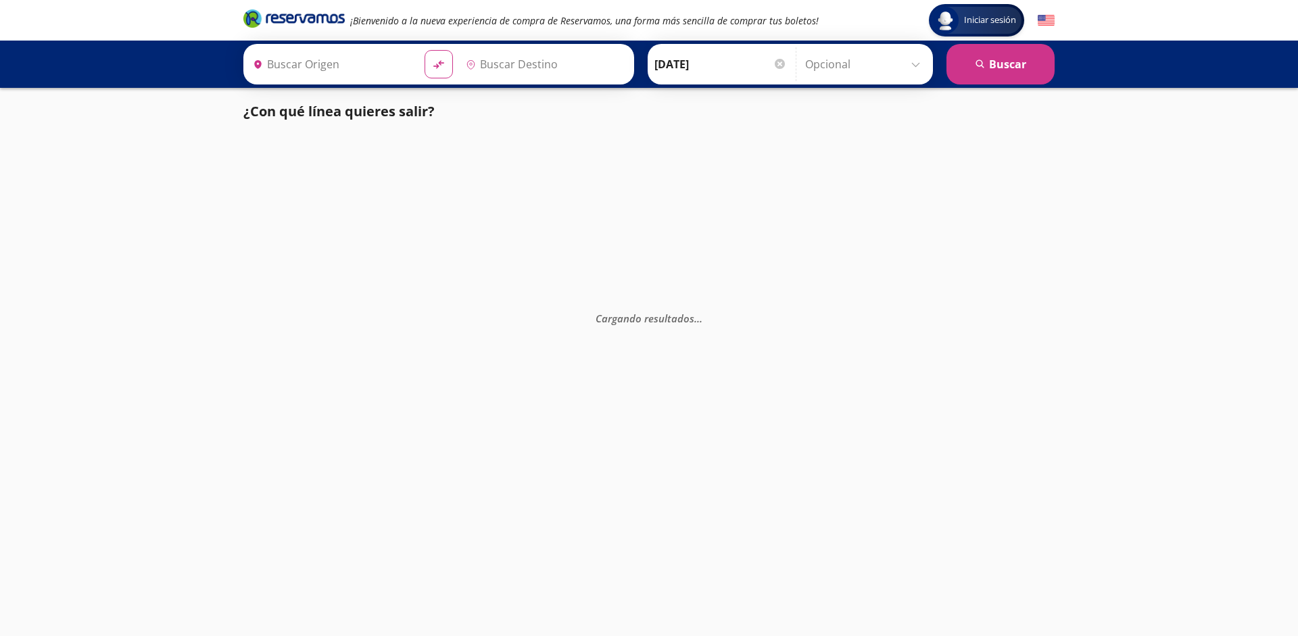
type input "Santiago de Querétaro, [GEOGRAPHIC_DATA]"
type input "[GEOGRAPHIC_DATA], [GEOGRAPHIC_DATA]"
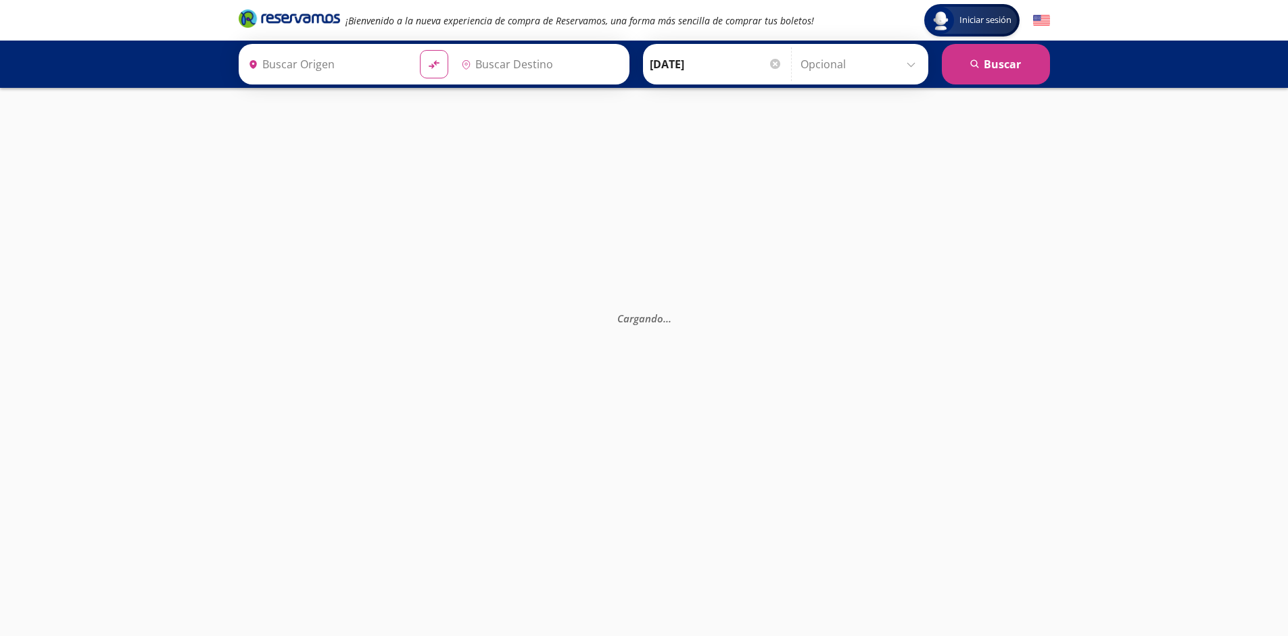
type input "Santiago de Querétaro, [GEOGRAPHIC_DATA]"
type input "[GEOGRAPHIC_DATA], [GEOGRAPHIC_DATA]"
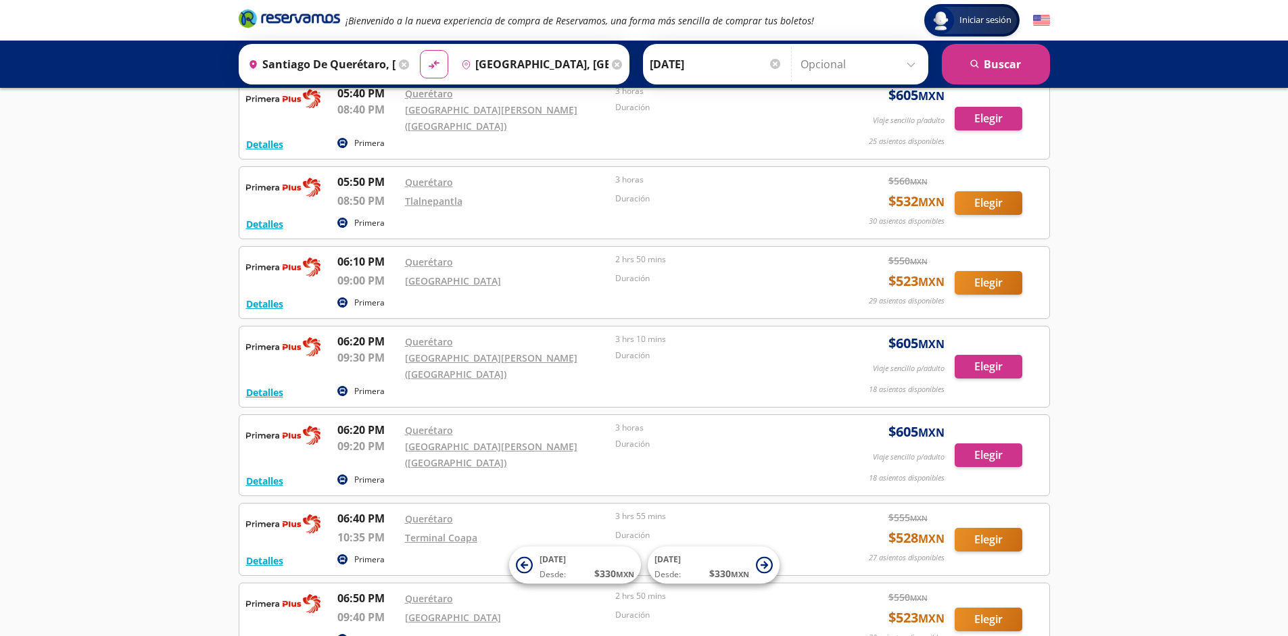
scroll to position [10959, 0]
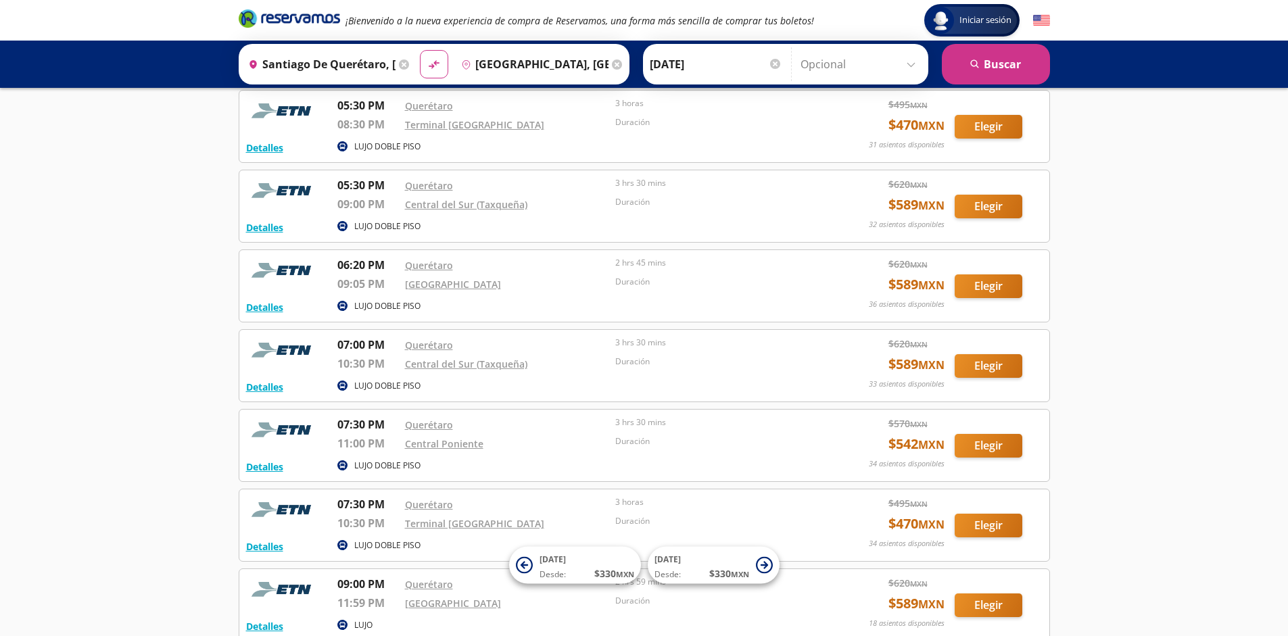
scroll to position [3899, 0]
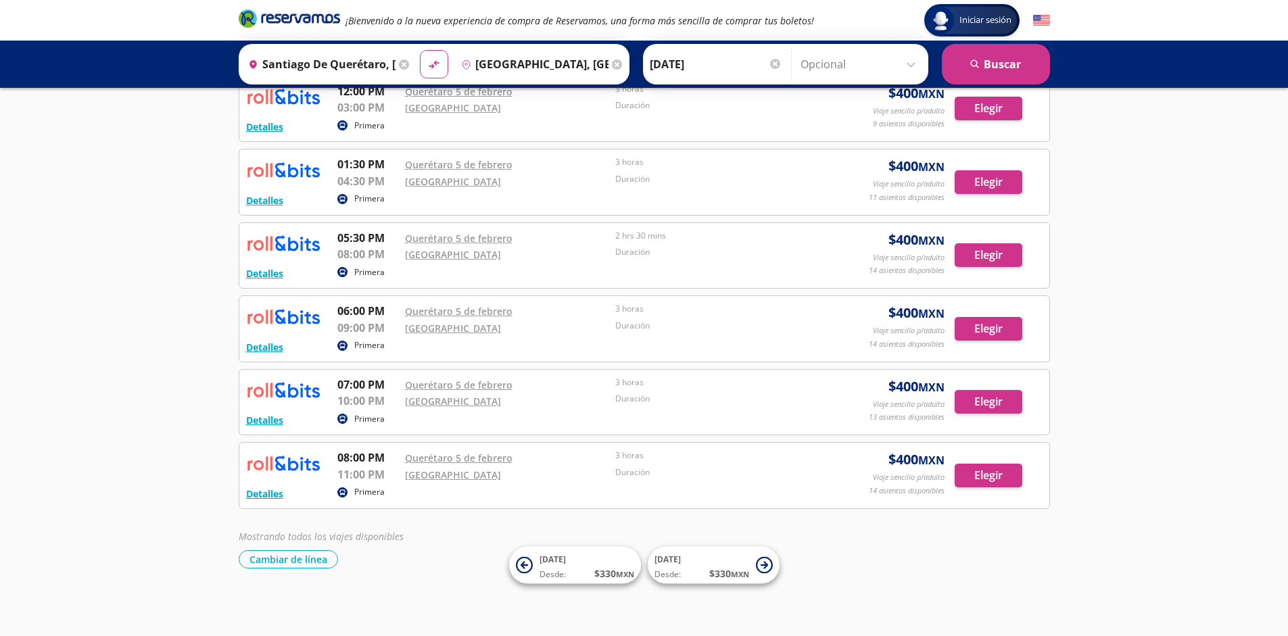
scroll to position [453, 0]
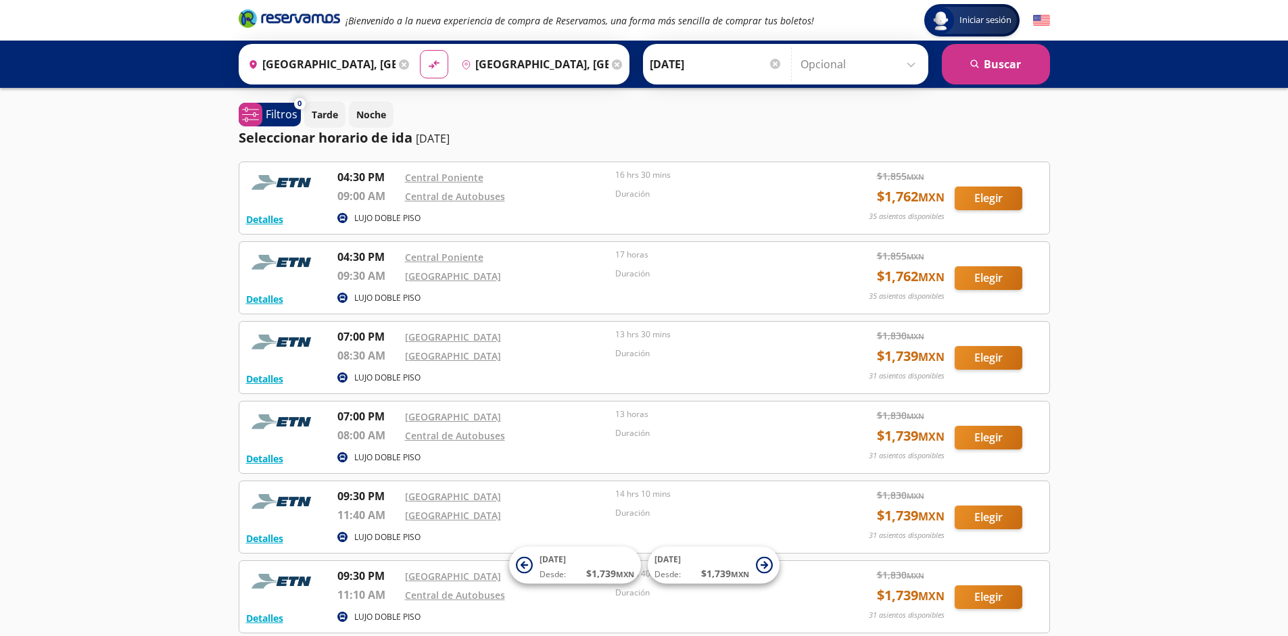
scroll to position [124, 0]
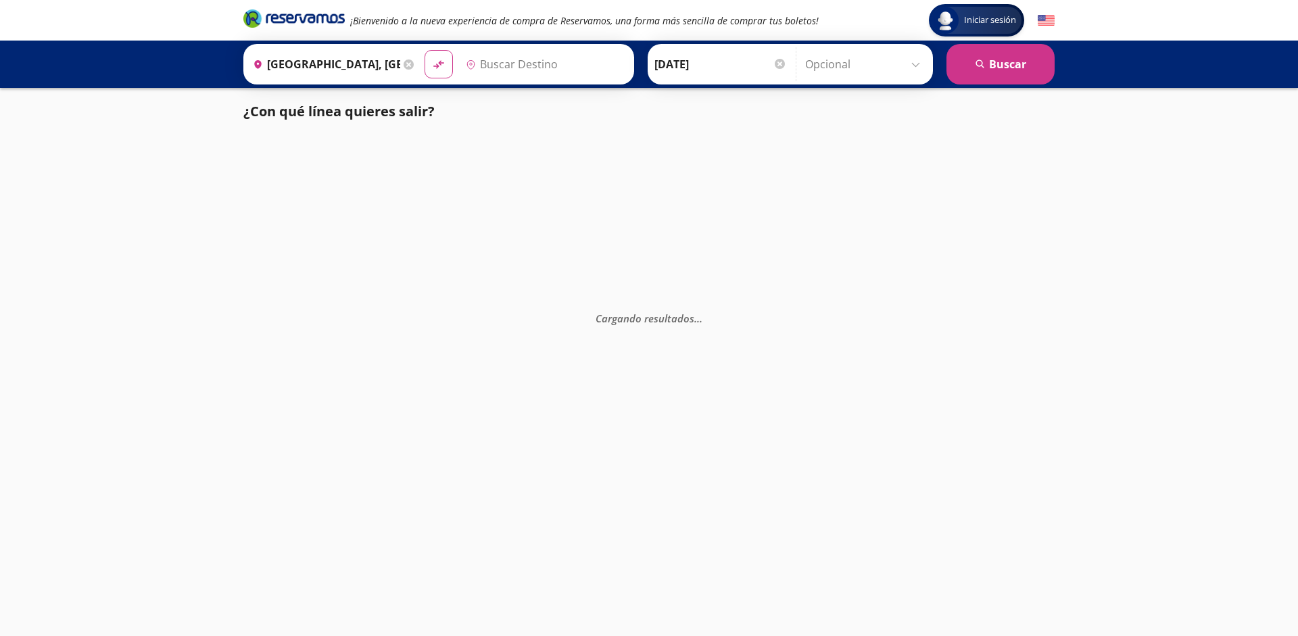
type input "[GEOGRAPHIC_DATA], [GEOGRAPHIC_DATA]"
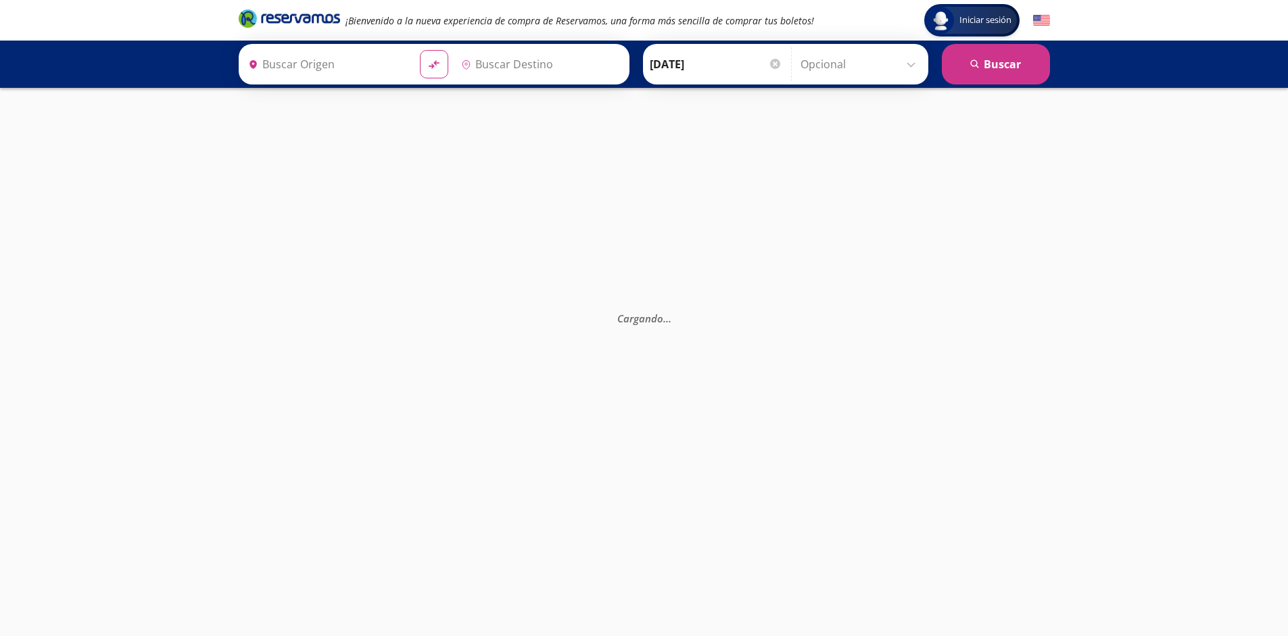
type input "[GEOGRAPHIC_DATA], [GEOGRAPHIC_DATA]"
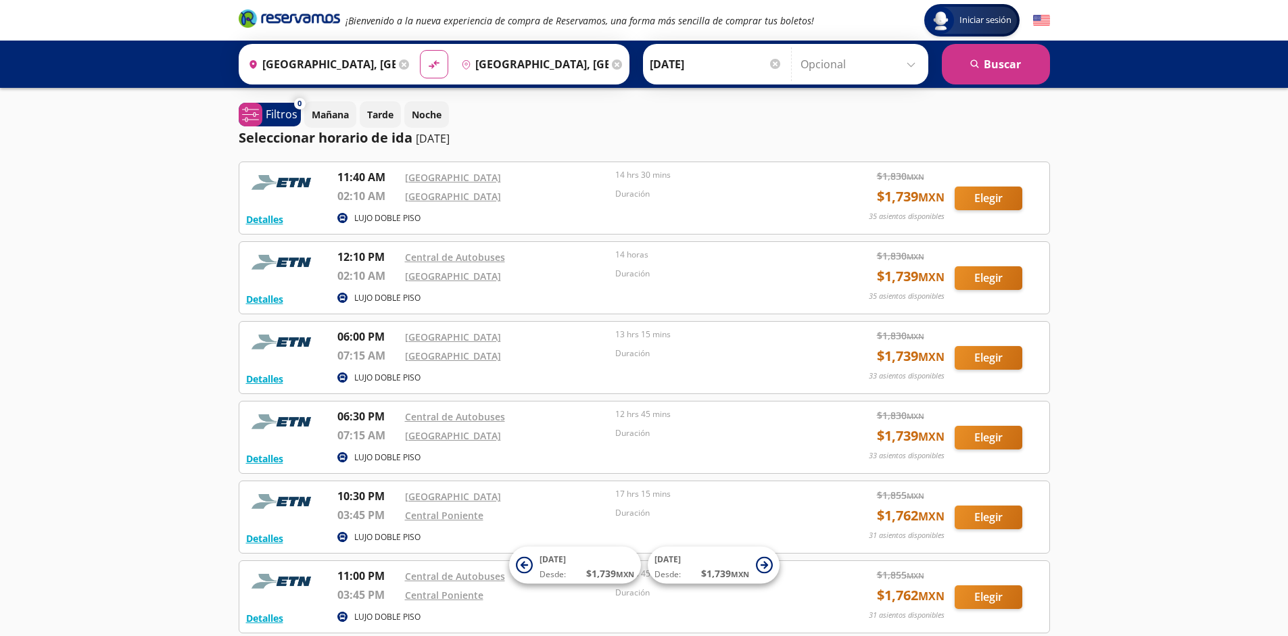
scroll to position [124, 0]
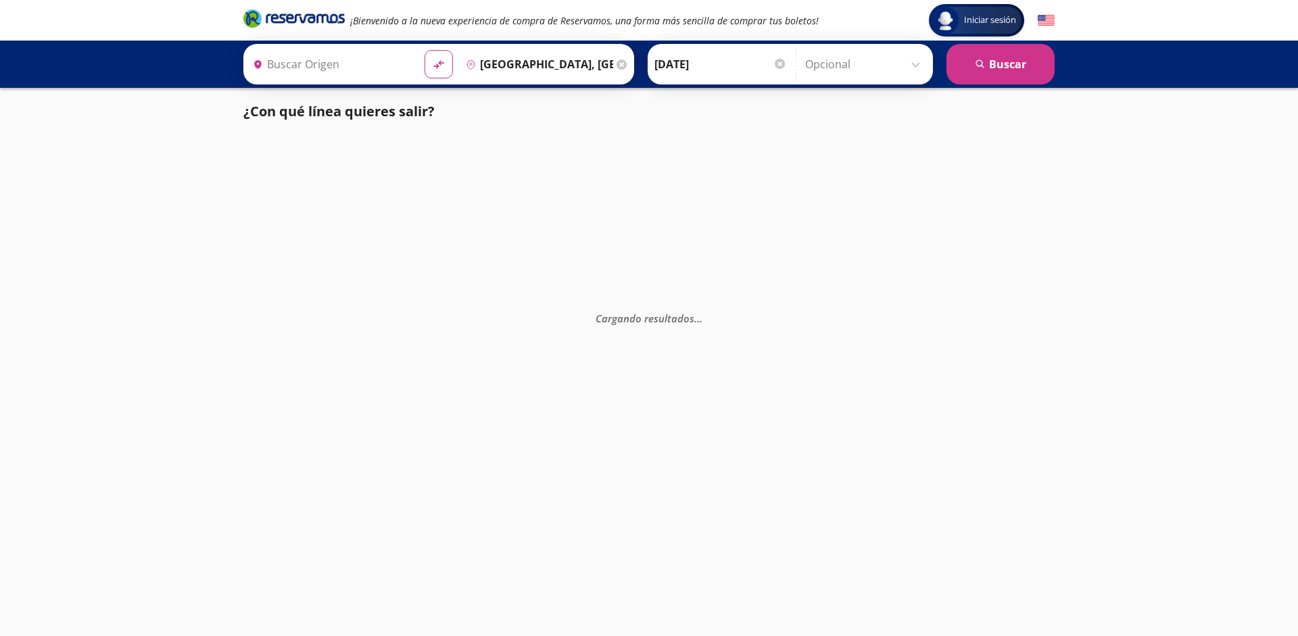
type input "[GEOGRAPHIC_DATA], [GEOGRAPHIC_DATA]"
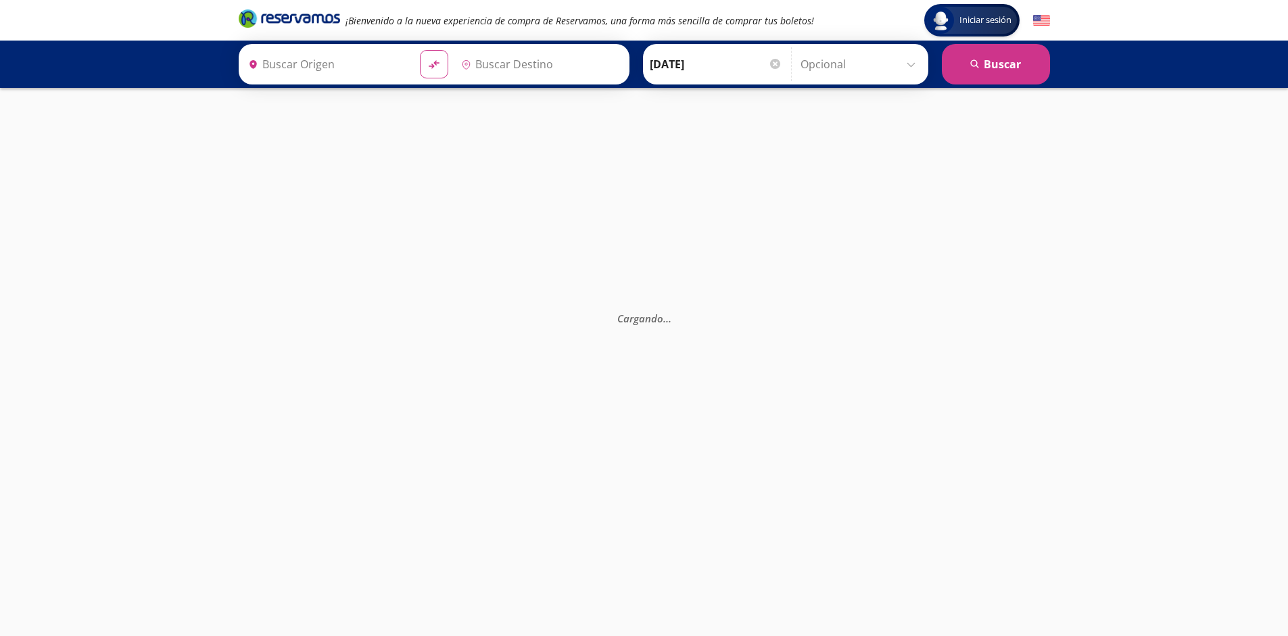
type input "[GEOGRAPHIC_DATA], [GEOGRAPHIC_DATA]"
type input "Poza Rica, Veracruz"
type input "[GEOGRAPHIC_DATA], [GEOGRAPHIC_DATA]"
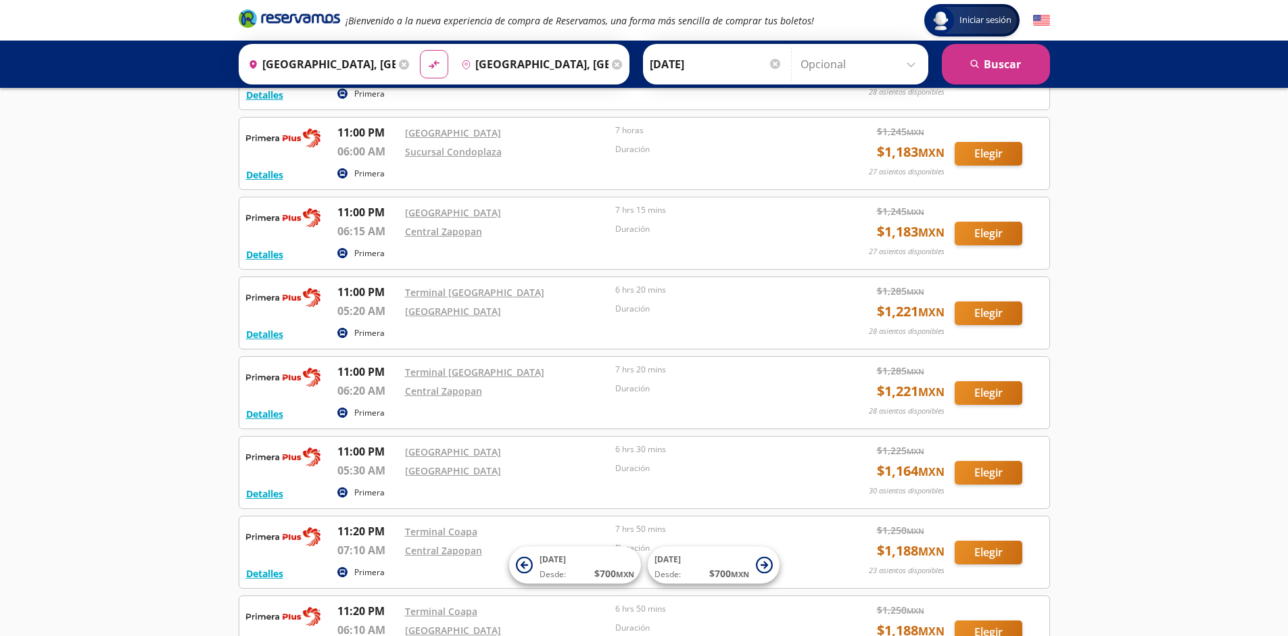
scroll to position [2517, 0]
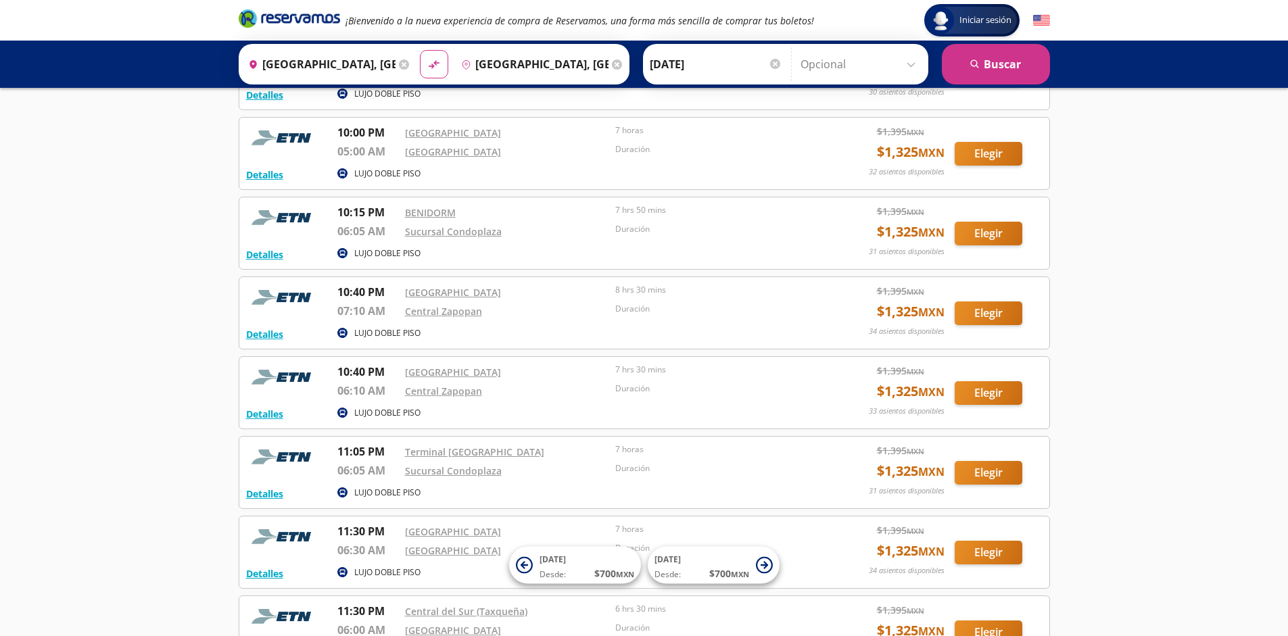
scroll to position [1719, 0]
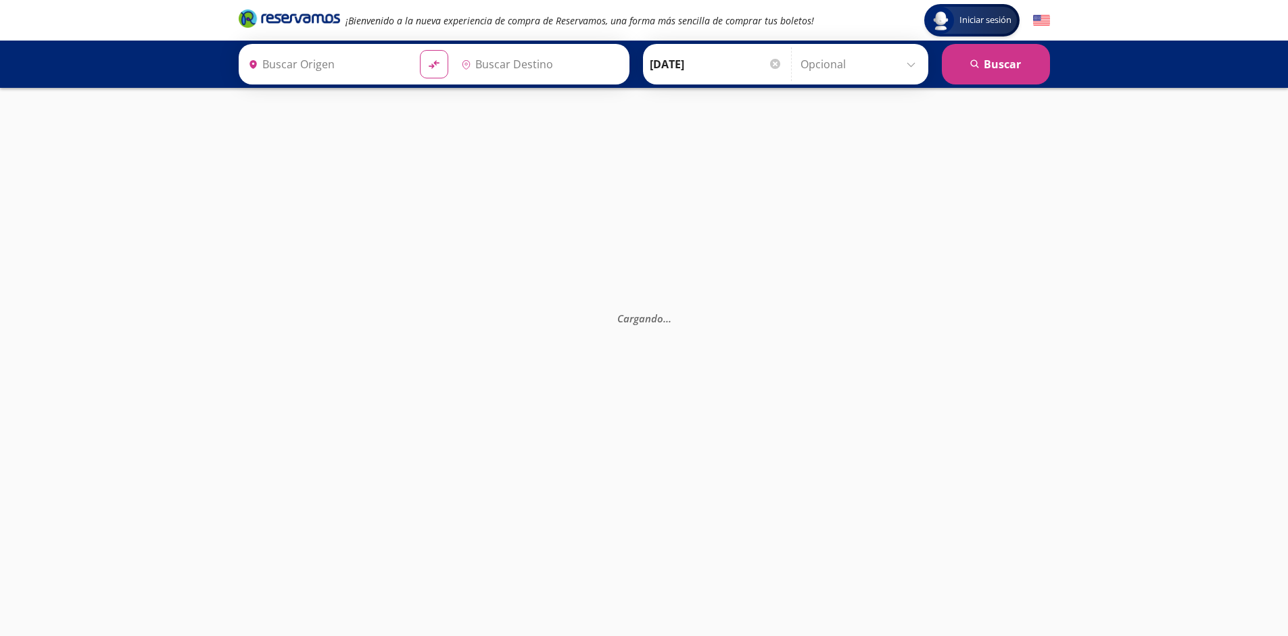
type input "[GEOGRAPHIC_DATA], [GEOGRAPHIC_DATA]"
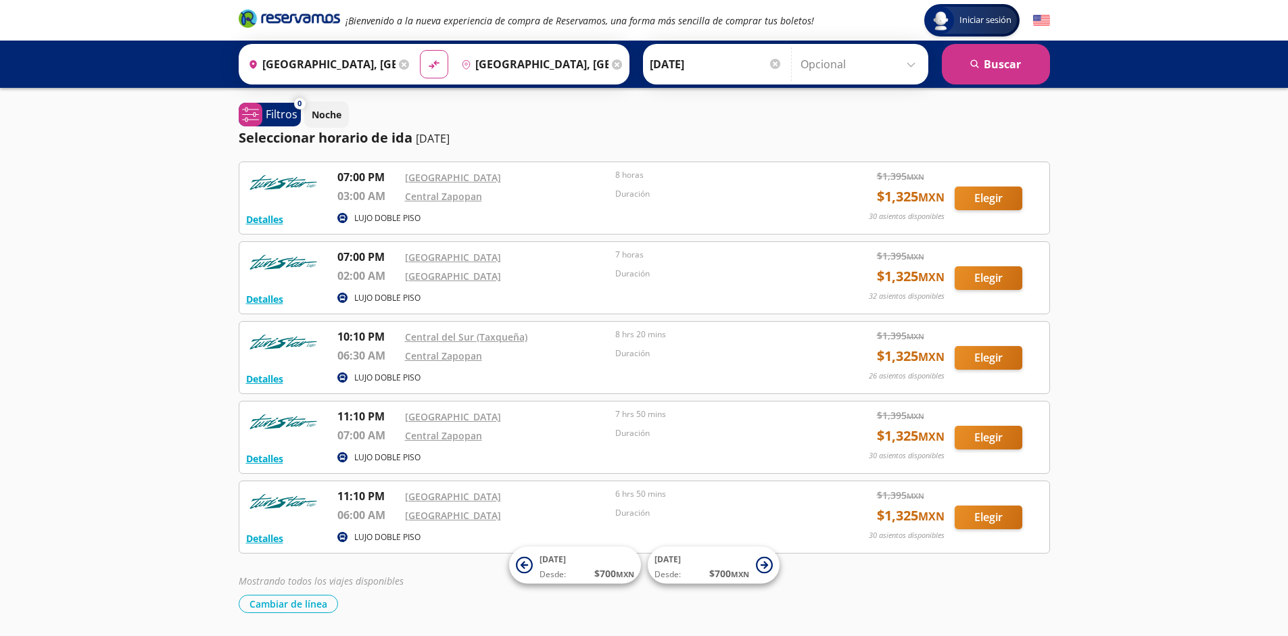
scroll to position [45, 0]
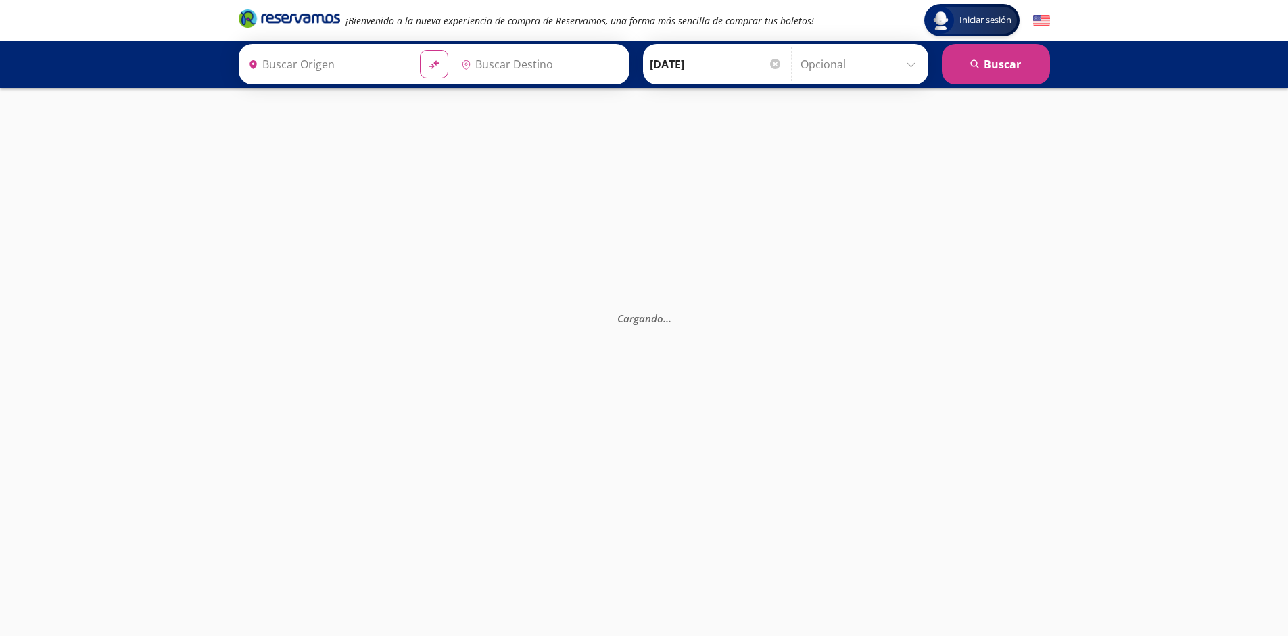
type input "[GEOGRAPHIC_DATA], [GEOGRAPHIC_DATA]"
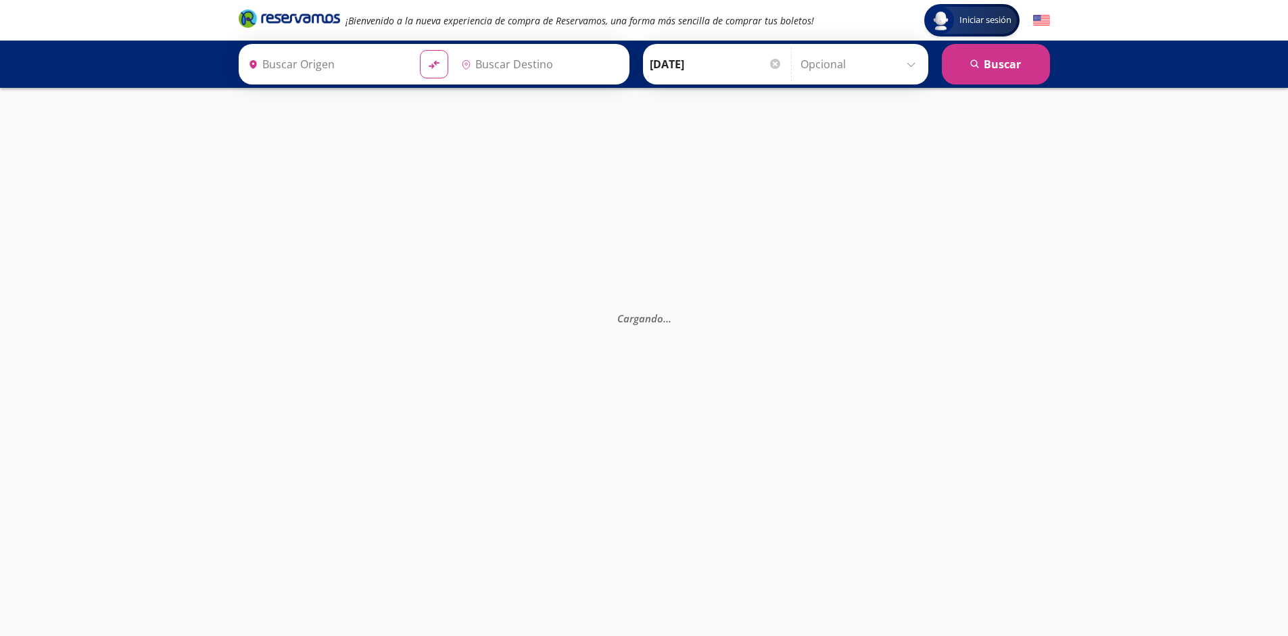
type input "[GEOGRAPHIC_DATA], [GEOGRAPHIC_DATA]"
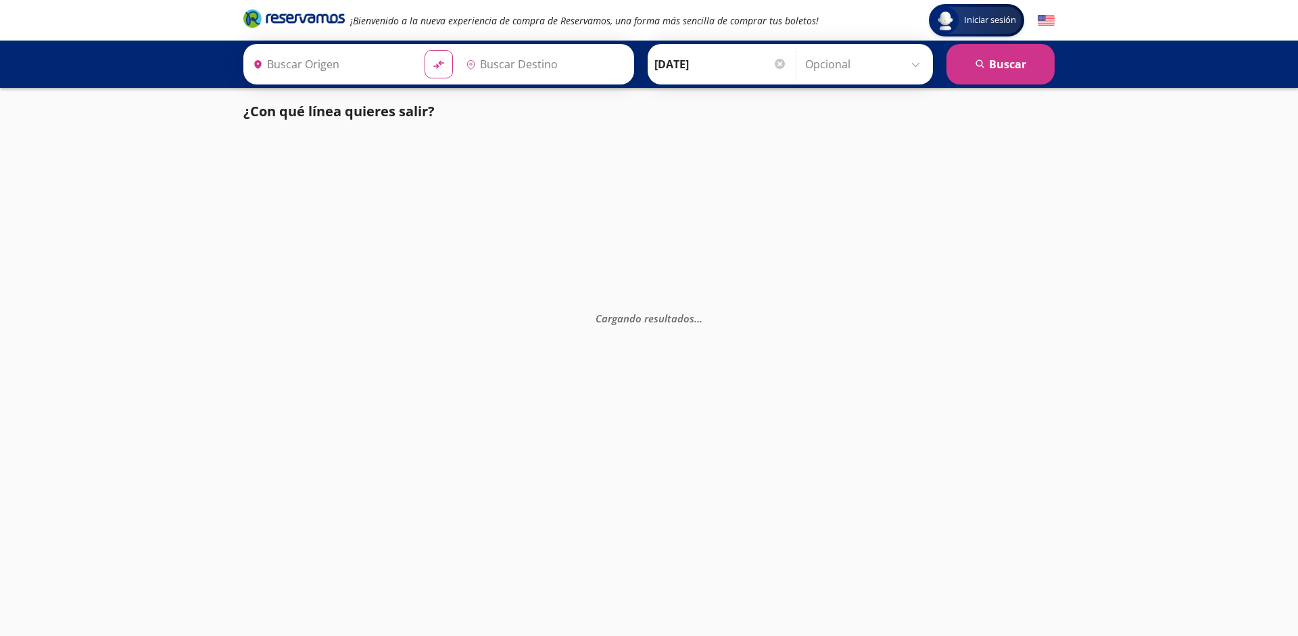
type input "[GEOGRAPHIC_DATA], [GEOGRAPHIC_DATA]"
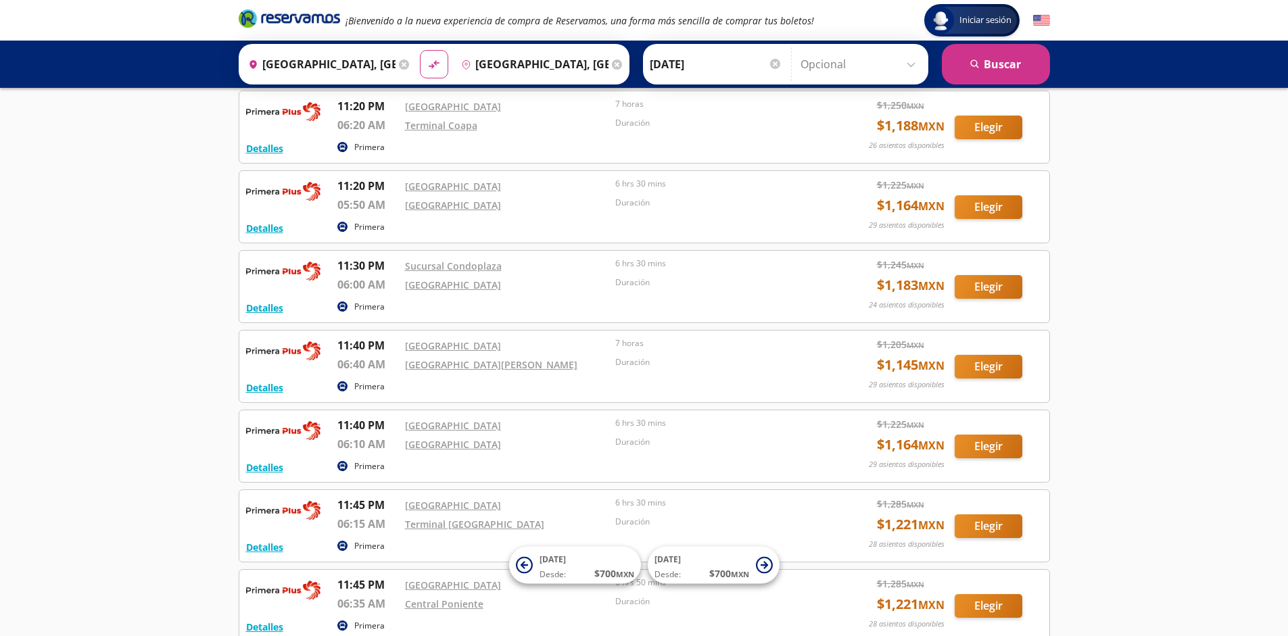
scroll to position [2437, 0]
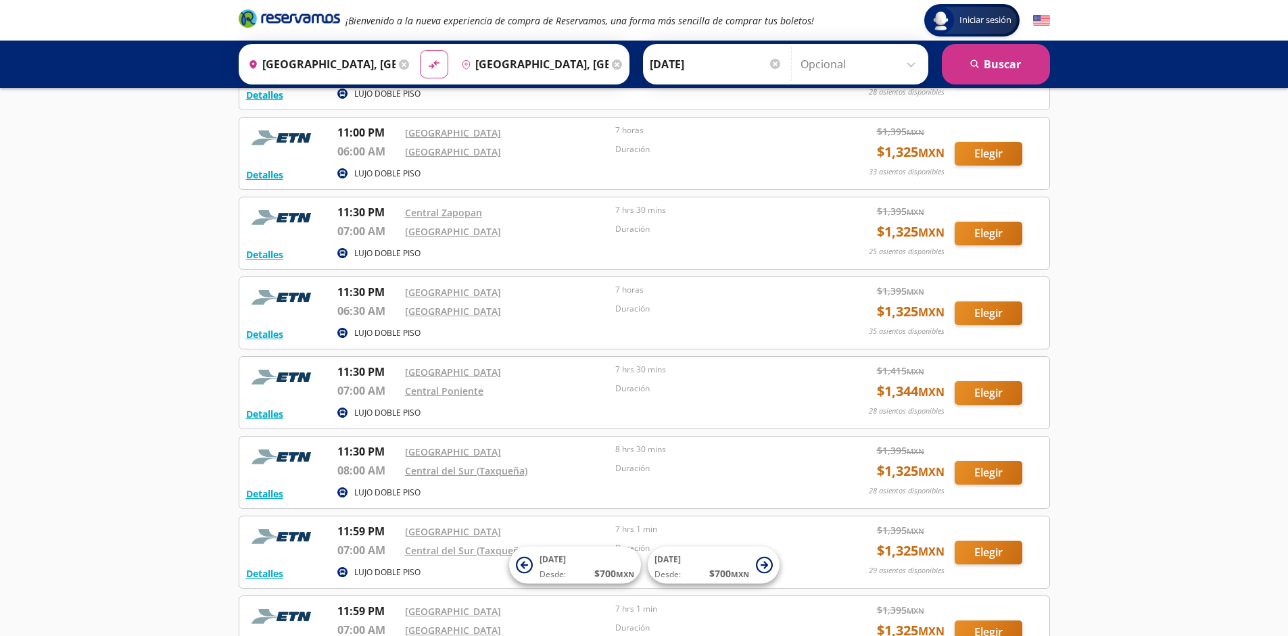
scroll to position [1400, 0]
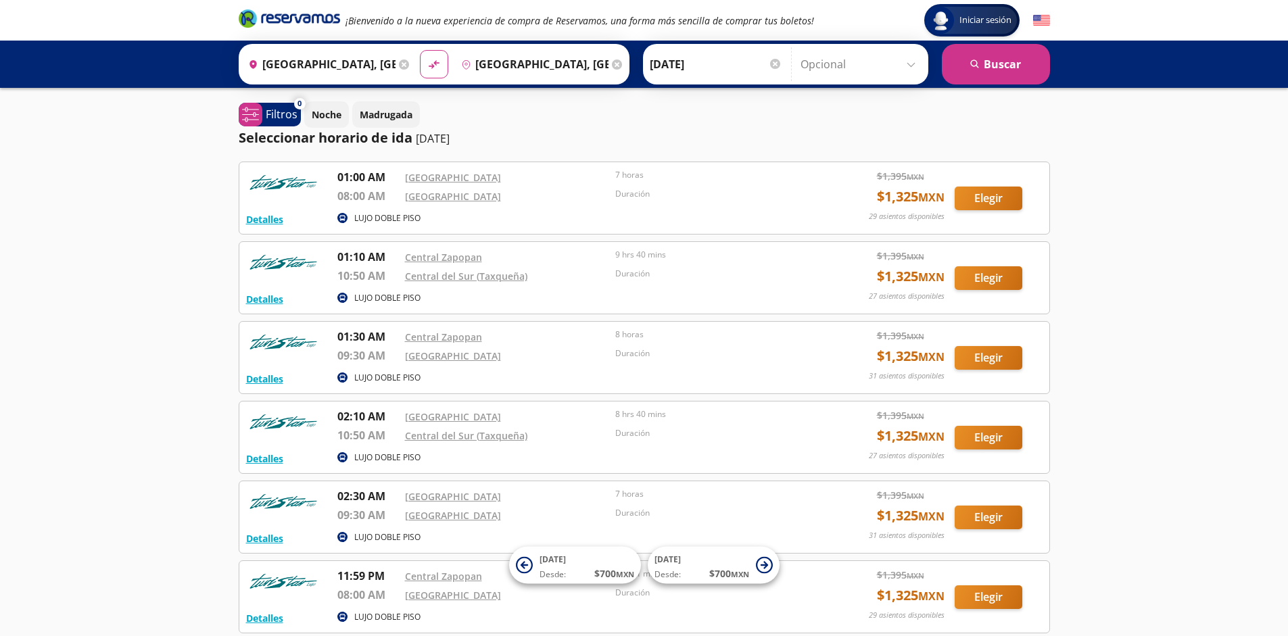
scroll to position [124, 0]
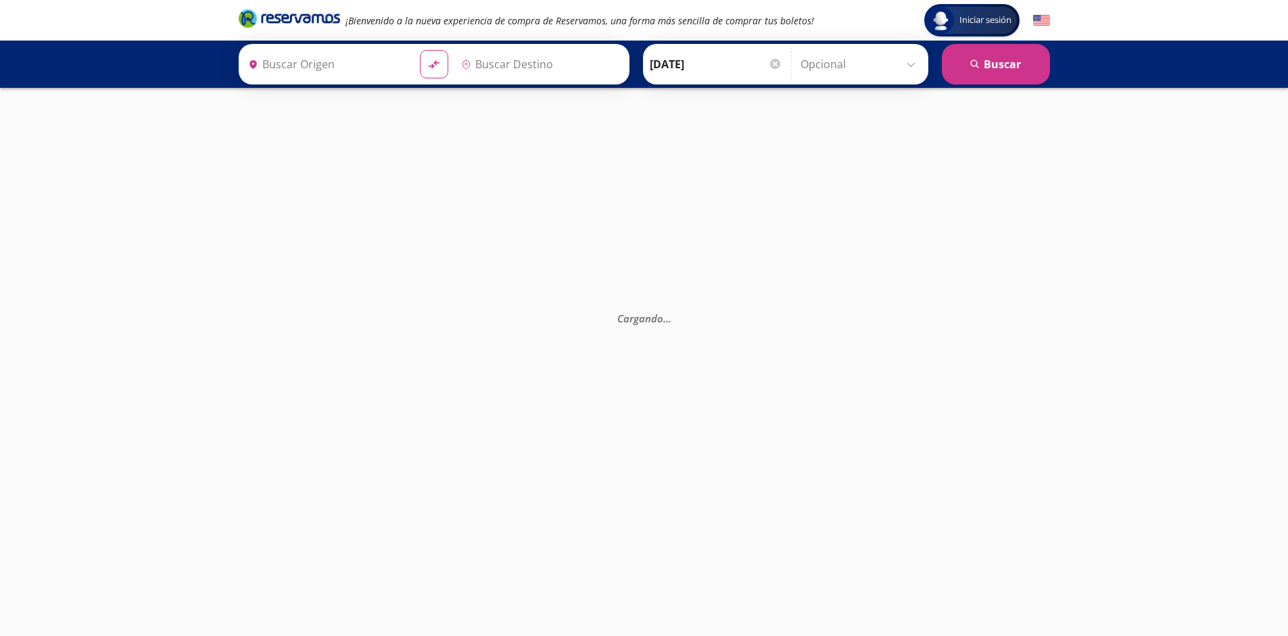
type input "[GEOGRAPHIC_DATA], [GEOGRAPHIC_DATA]"
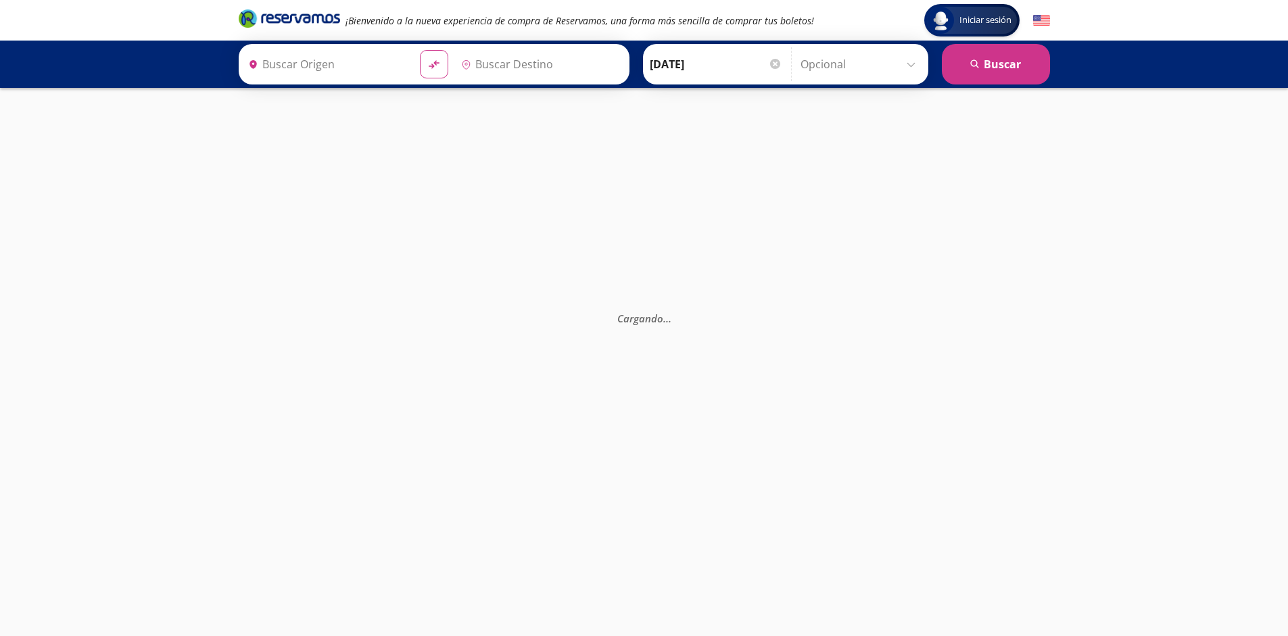
type input "[GEOGRAPHIC_DATA], [GEOGRAPHIC_DATA]"
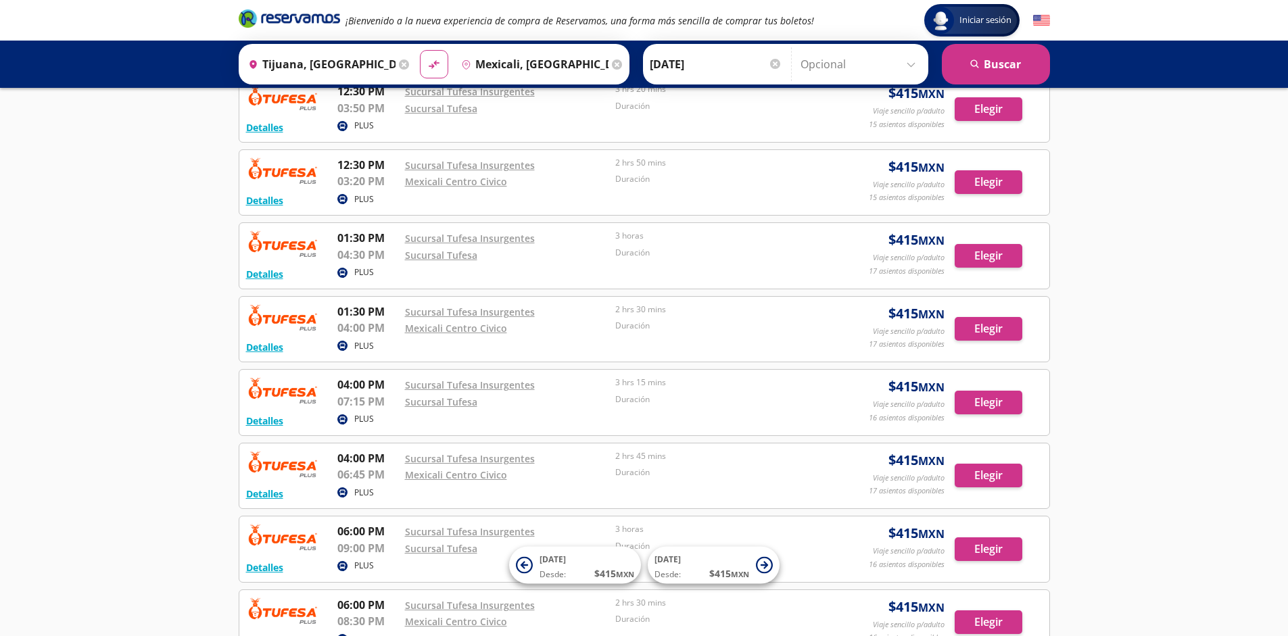
scroll to position [966, 0]
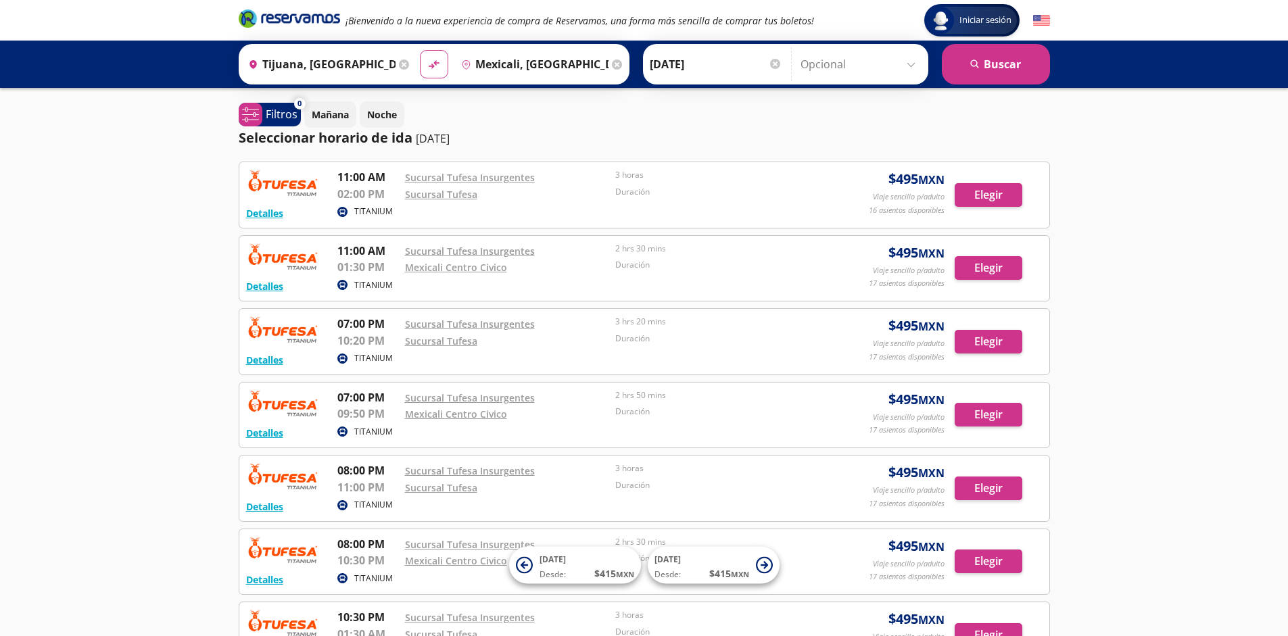
scroll to position [232, 0]
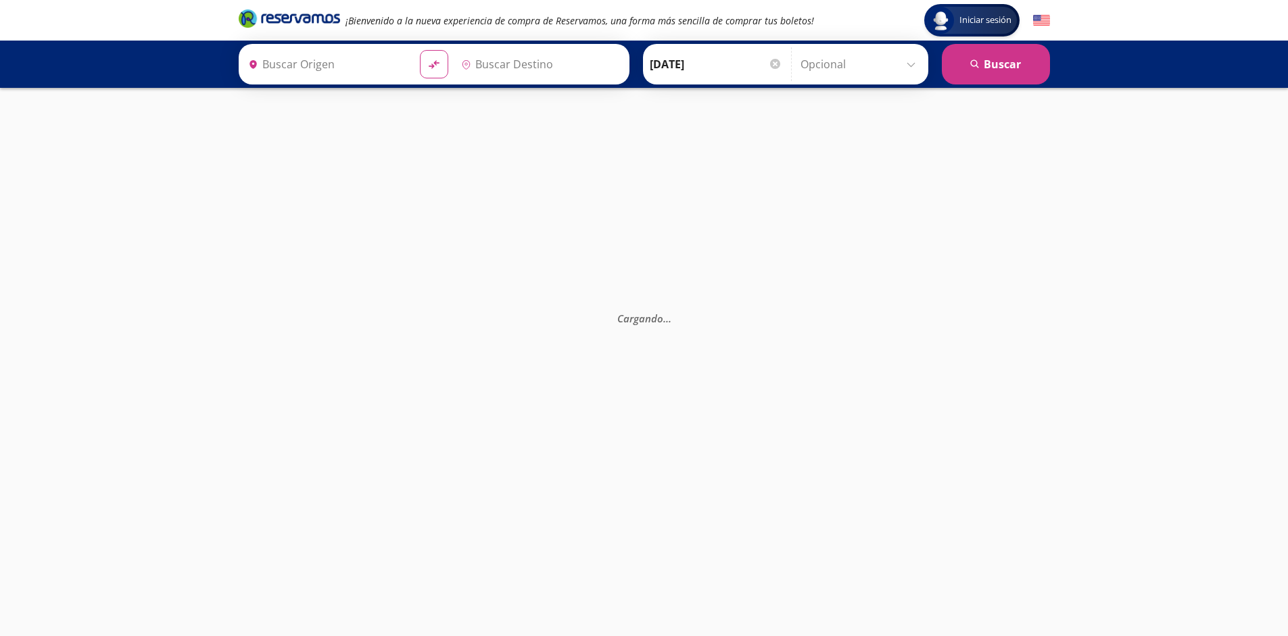
type input "Mexicali, [GEOGRAPHIC_DATA][US_STATE]"
type input "Tijuana, [GEOGRAPHIC_DATA][US_STATE]"
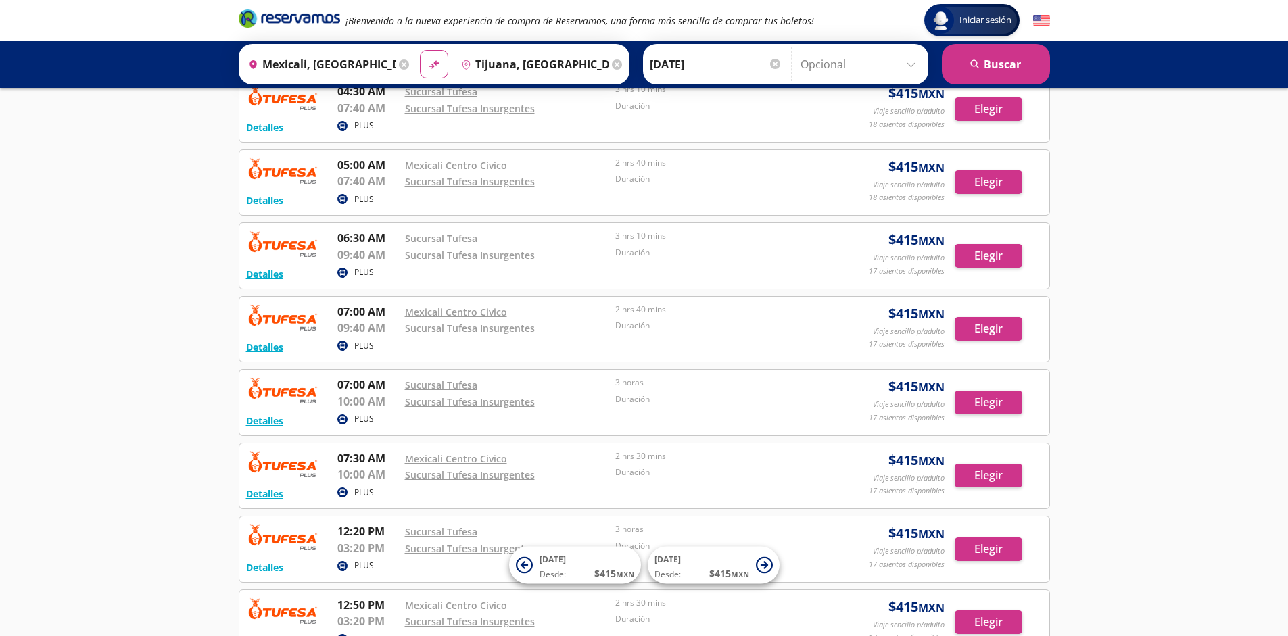
scroll to position [966, 0]
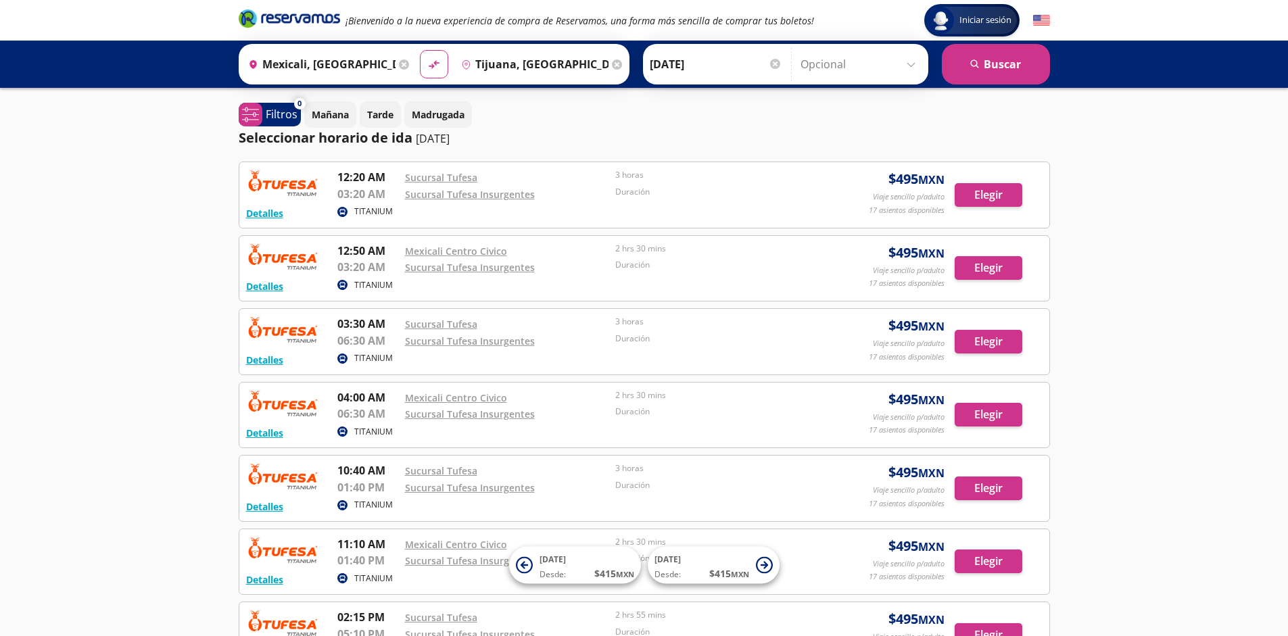
scroll to position [232, 0]
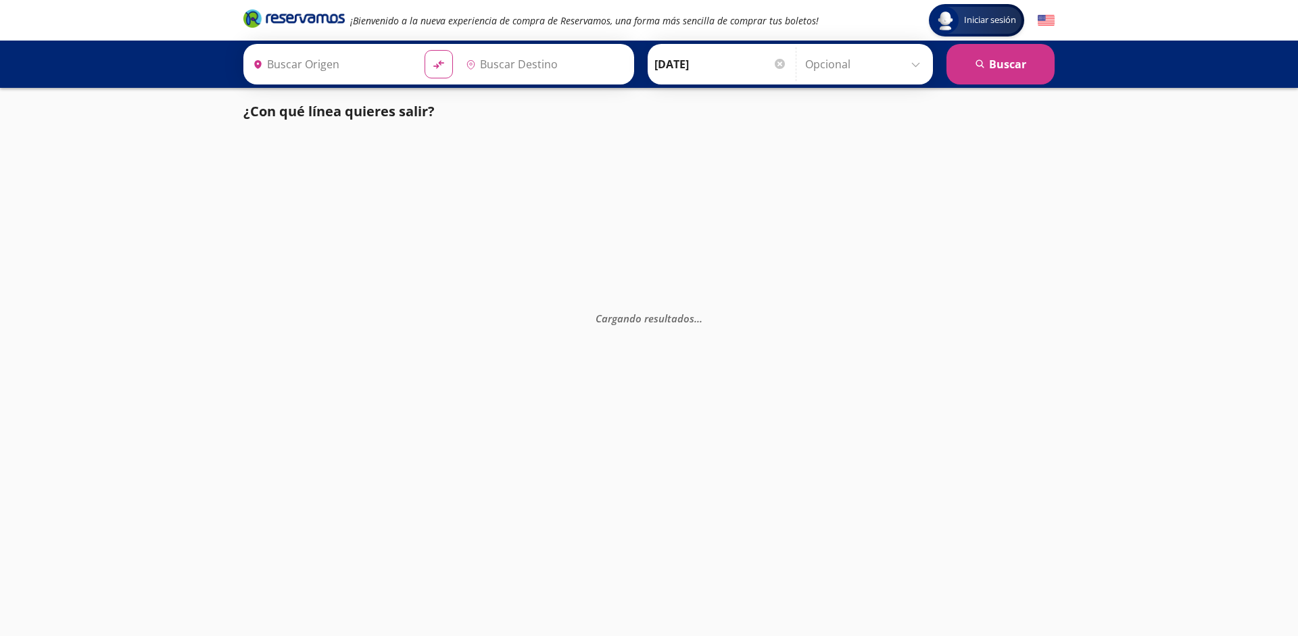
type input "[GEOGRAPHIC_DATA], [GEOGRAPHIC_DATA]"
type input "Santiago de Querétaro, [GEOGRAPHIC_DATA]"
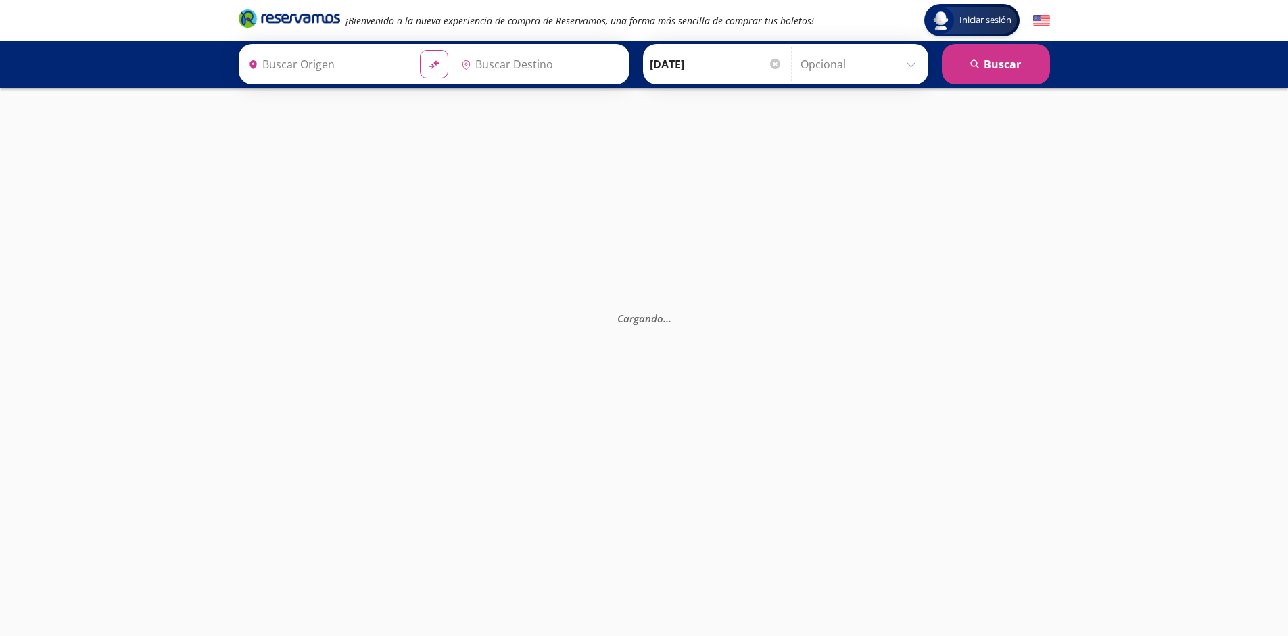
type input "[GEOGRAPHIC_DATA], [GEOGRAPHIC_DATA]"
type input "Santiago de Querétaro, [GEOGRAPHIC_DATA]"
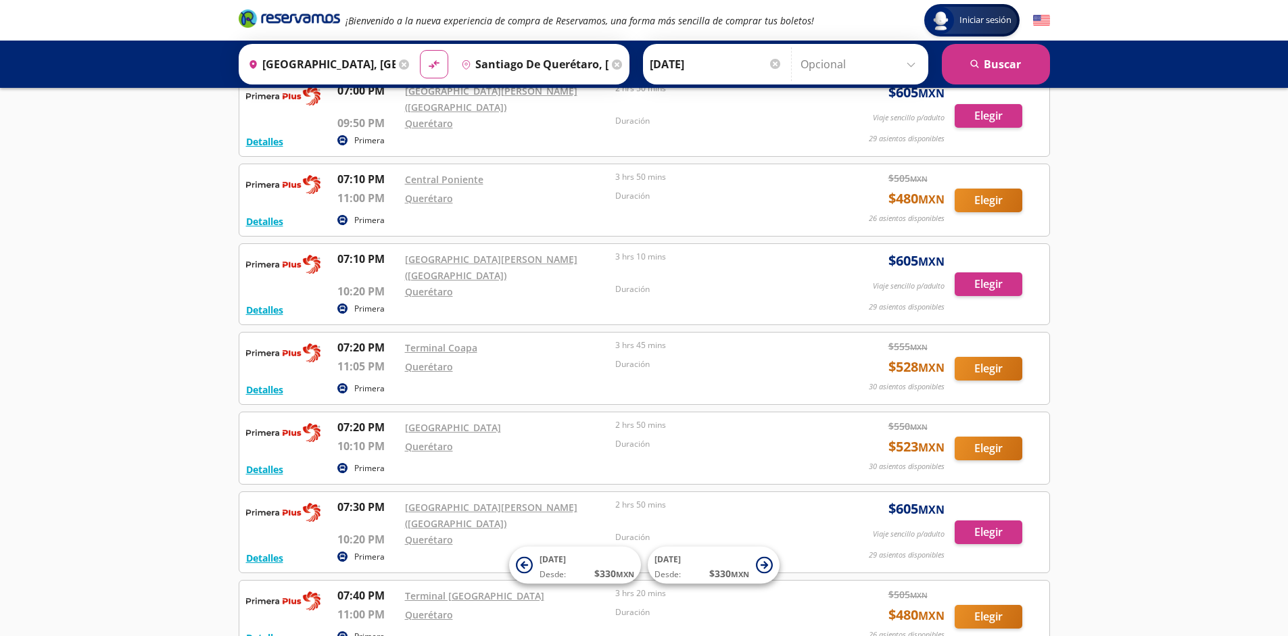
scroll to position [11105, 0]
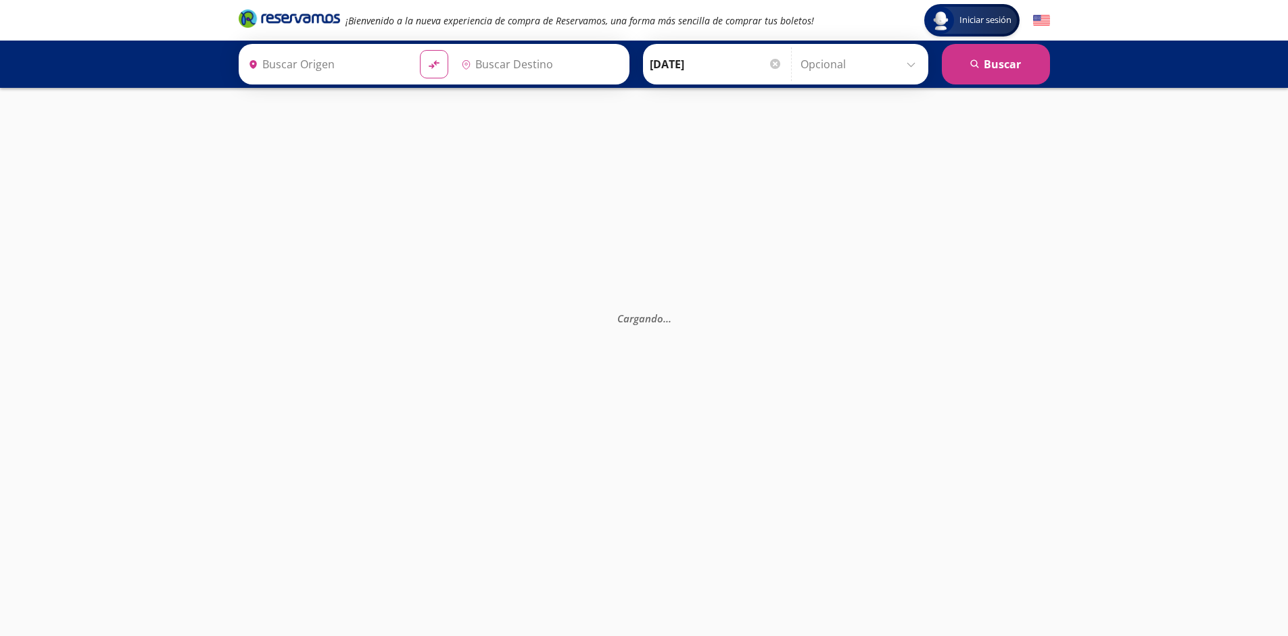
type input "[GEOGRAPHIC_DATA], [GEOGRAPHIC_DATA]"
type input "Santiago de Querétaro, [GEOGRAPHIC_DATA]"
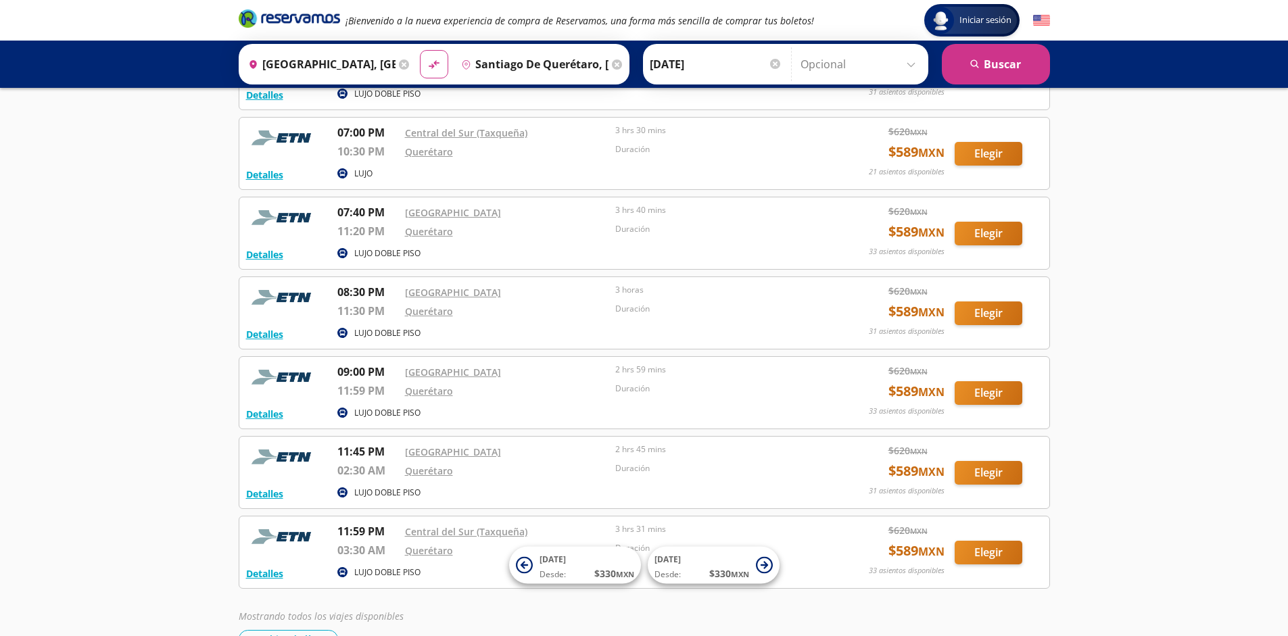
scroll to position [3740, 0]
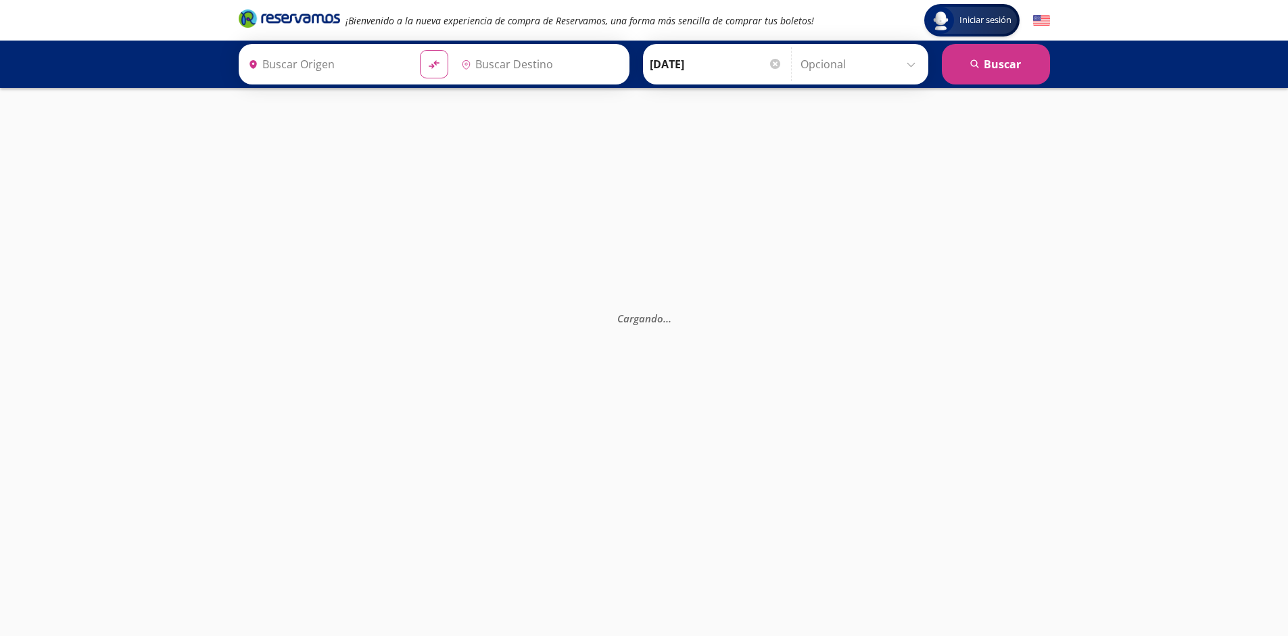
type input "[GEOGRAPHIC_DATA], [GEOGRAPHIC_DATA]"
type input "Santiago de Querétaro, [GEOGRAPHIC_DATA]"
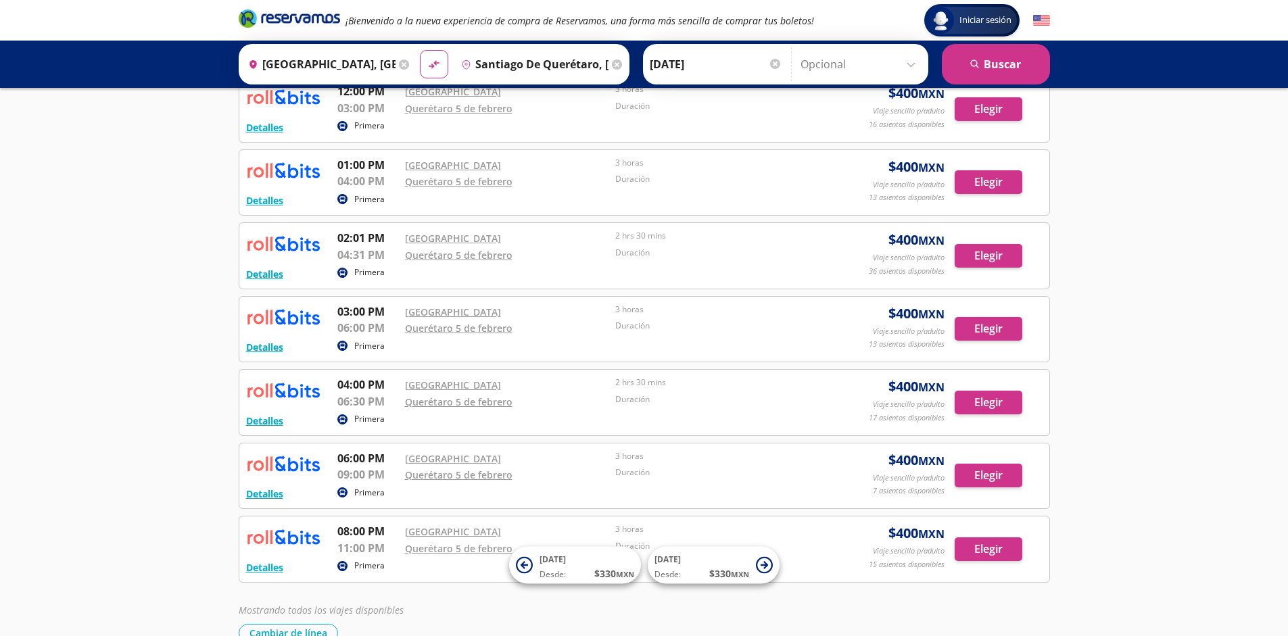
scroll to position [453, 0]
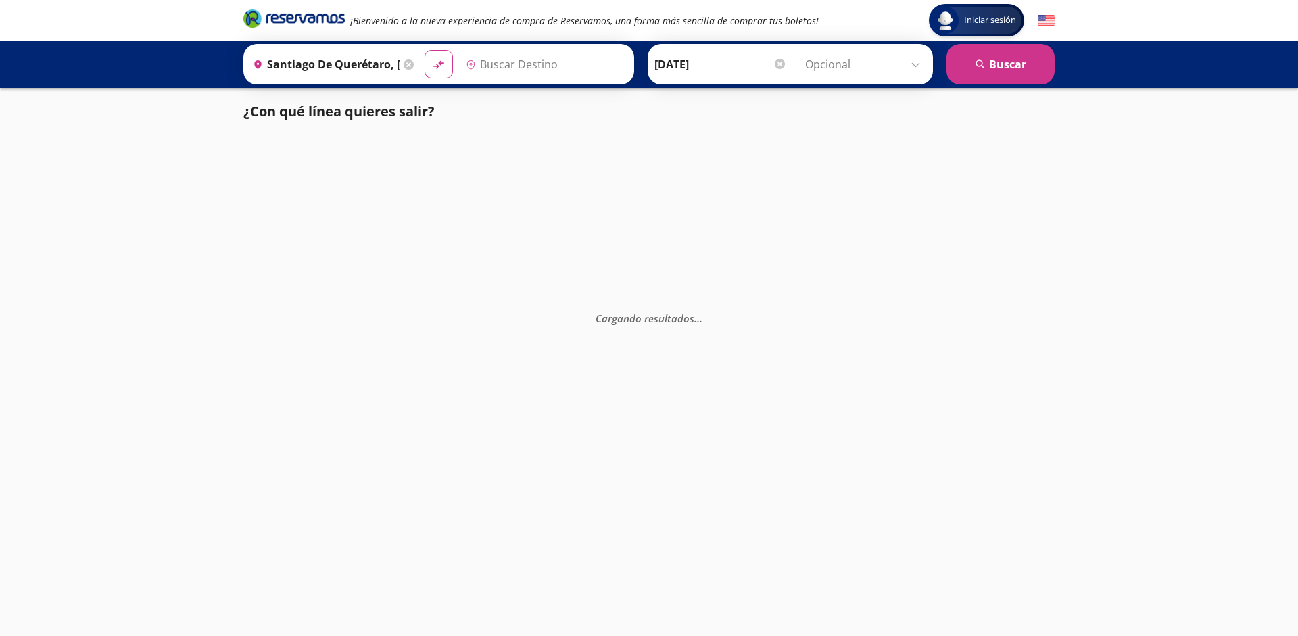
type input "[GEOGRAPHIC_DATA], [GEOGRAPHIC_DATA]"
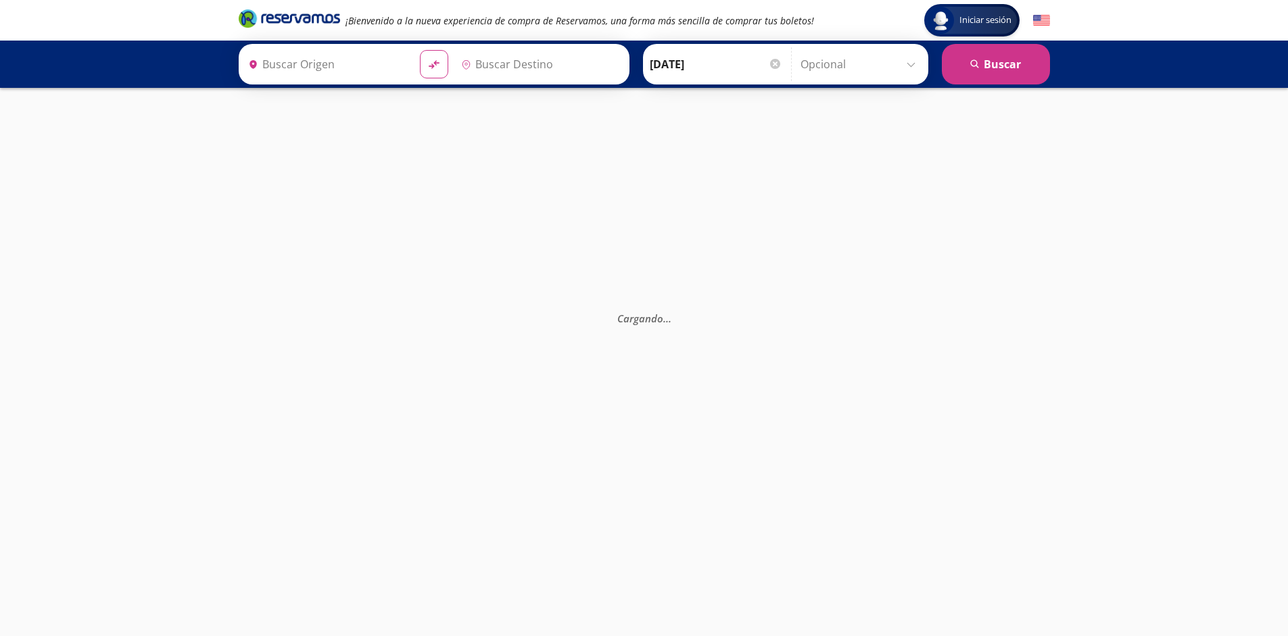
type input "Santiago de Querétaro, [GEOGRAPHIC_DATA]"
type input "[GEOGRAPHIC_DATA], [GEOGRAPHIC_DATA]"
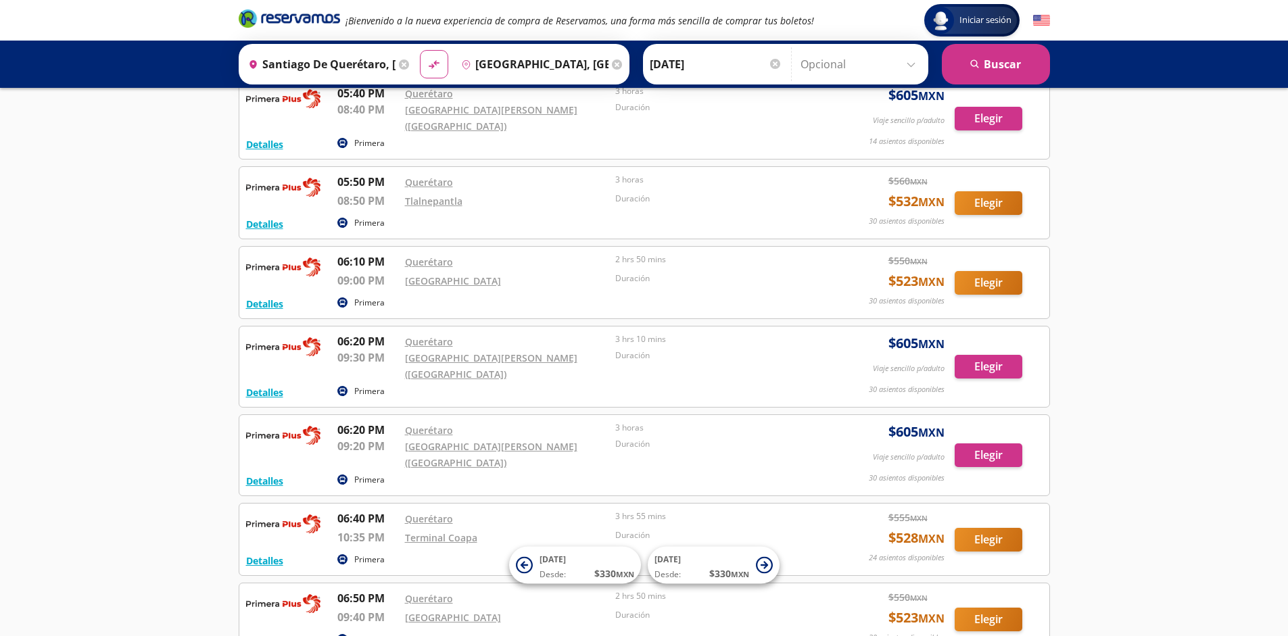
scroll to position [10959, 0]
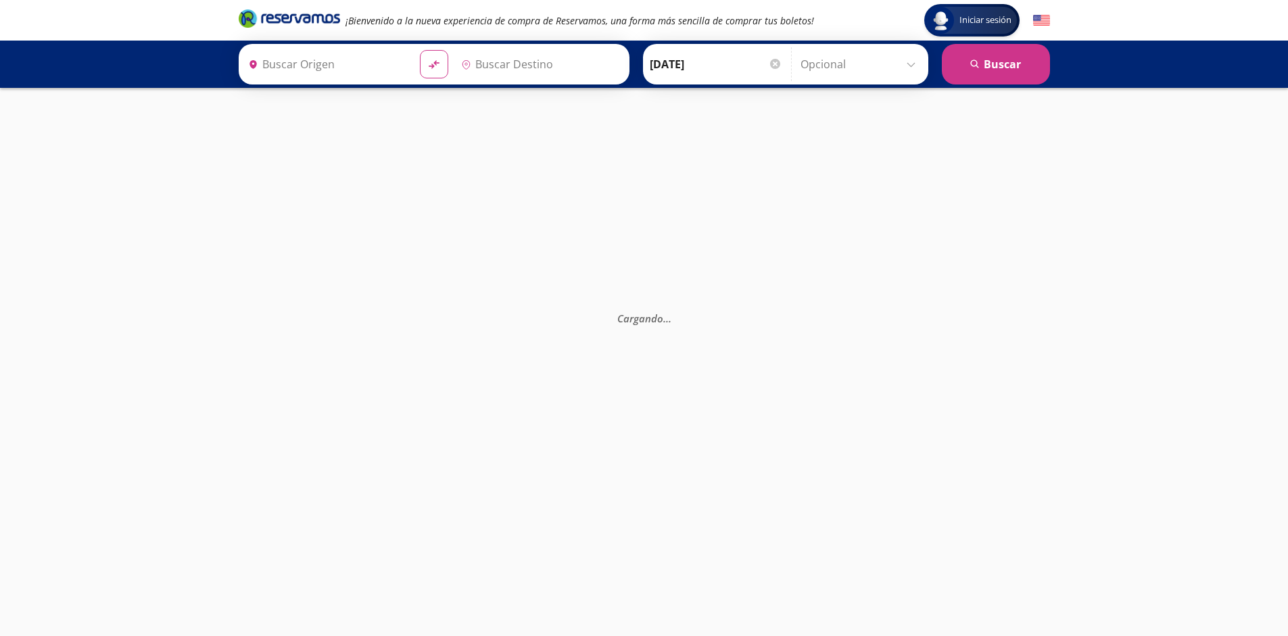
type input "Santiago de Querétaro, [GEOGRAPHIC_DATA]"
type input "[GEOGRAPHIC_DATA], [GEOGRAPHIC_DATA]"
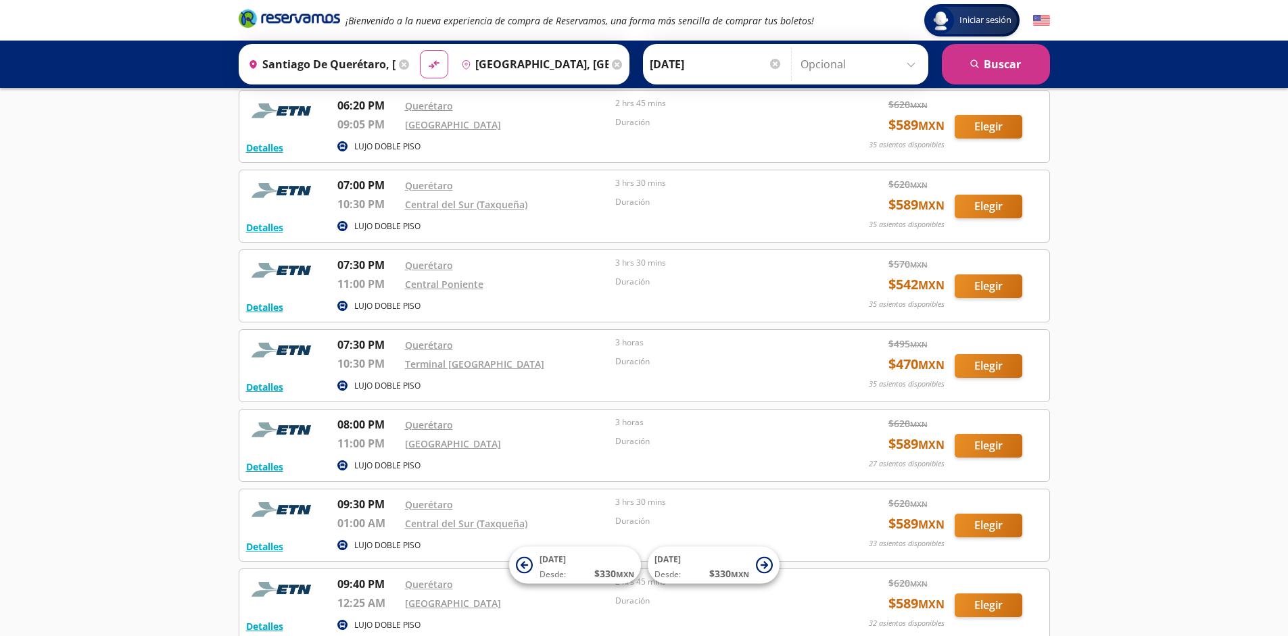
scroll to position [3740, 0]
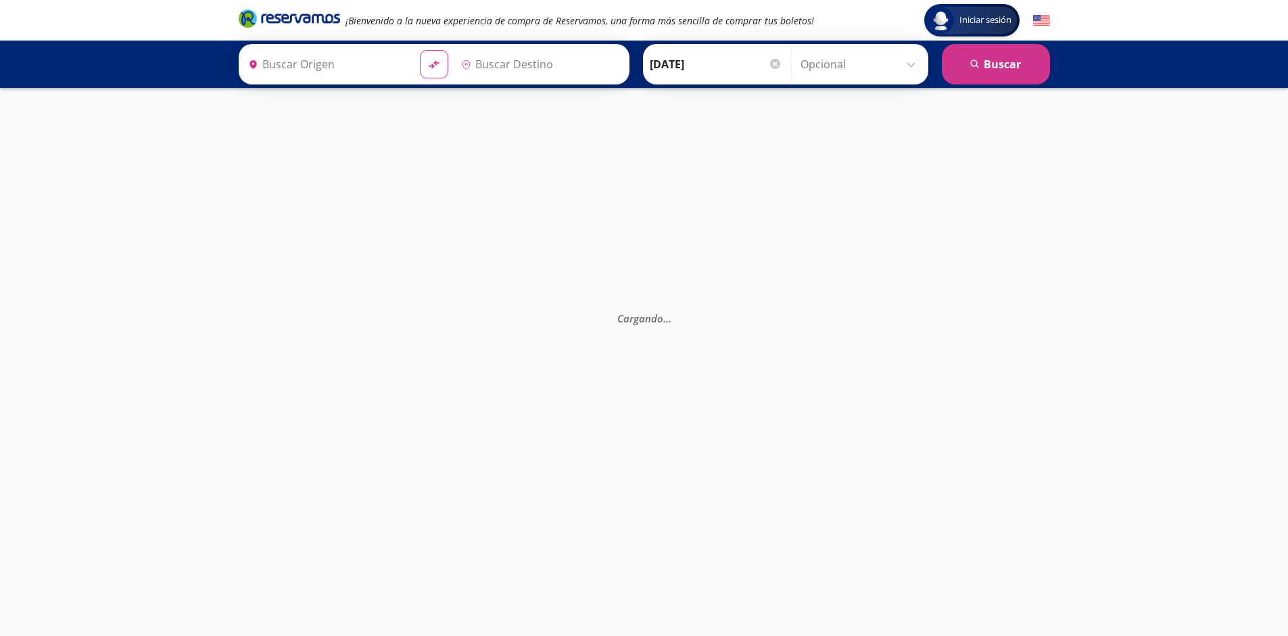
type input "Santiago de Querétaro, Querétaro"
type input "[GEOGRAPHIC_DATA], [GEOGRAPHIC_DATA]"
type input "Santiago de Querétaro, Querétaro"
type input "[GEOGRAPHIC_DATA], [GEOGRAPHIC_DATA]"
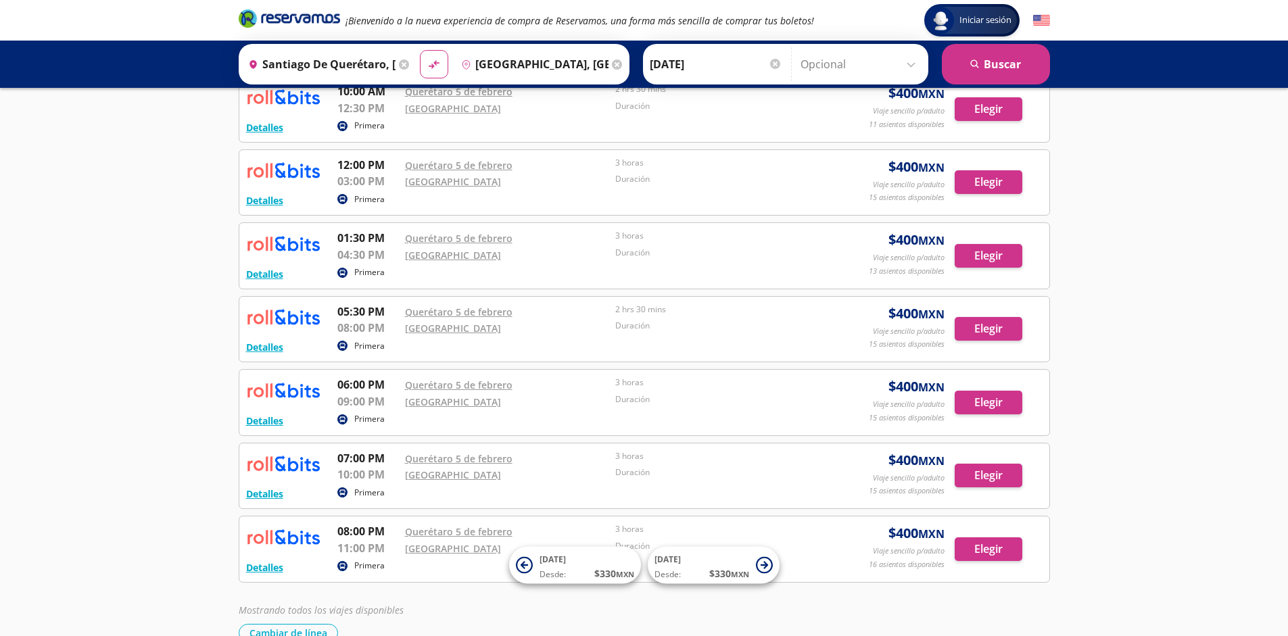
scroll to position [453, 0]
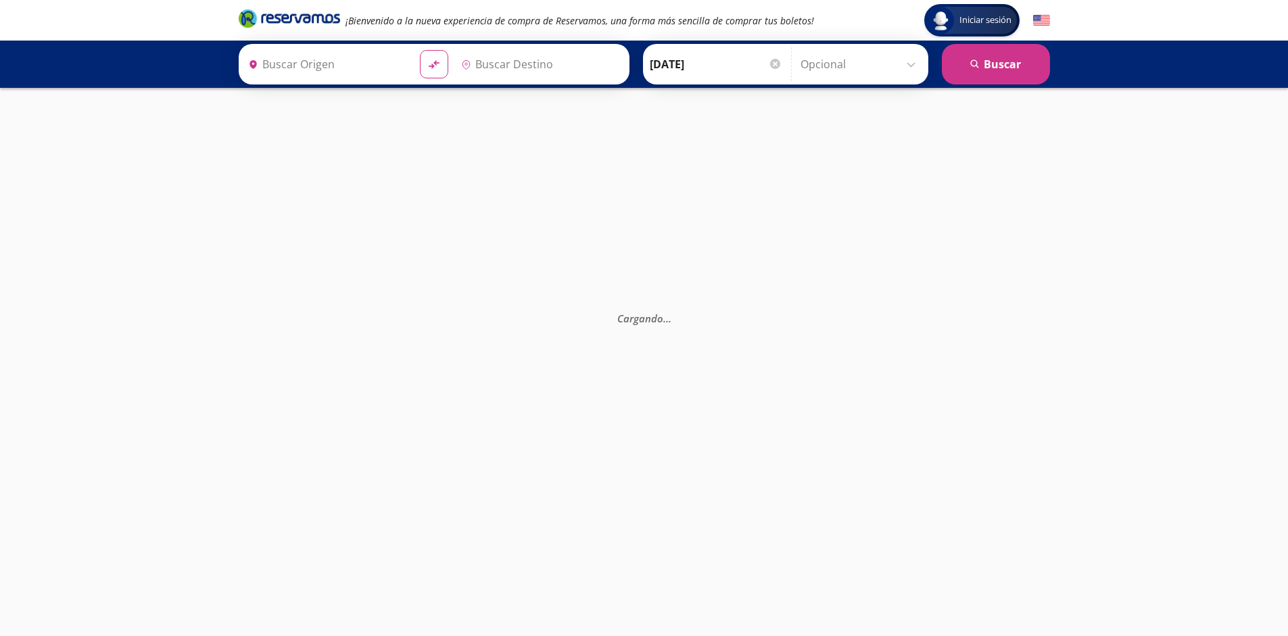
type input "[GEOGRAPHIC_DATA], [GEOGRAPHIC_DATA]"
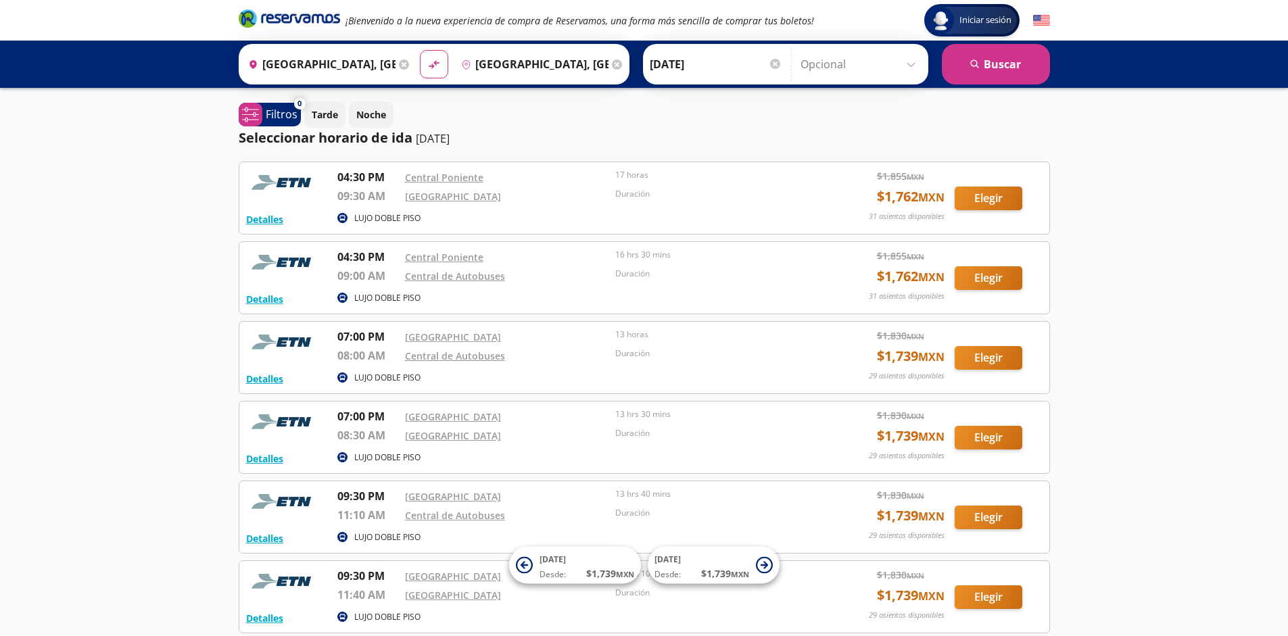
scroll to position [124, 0]
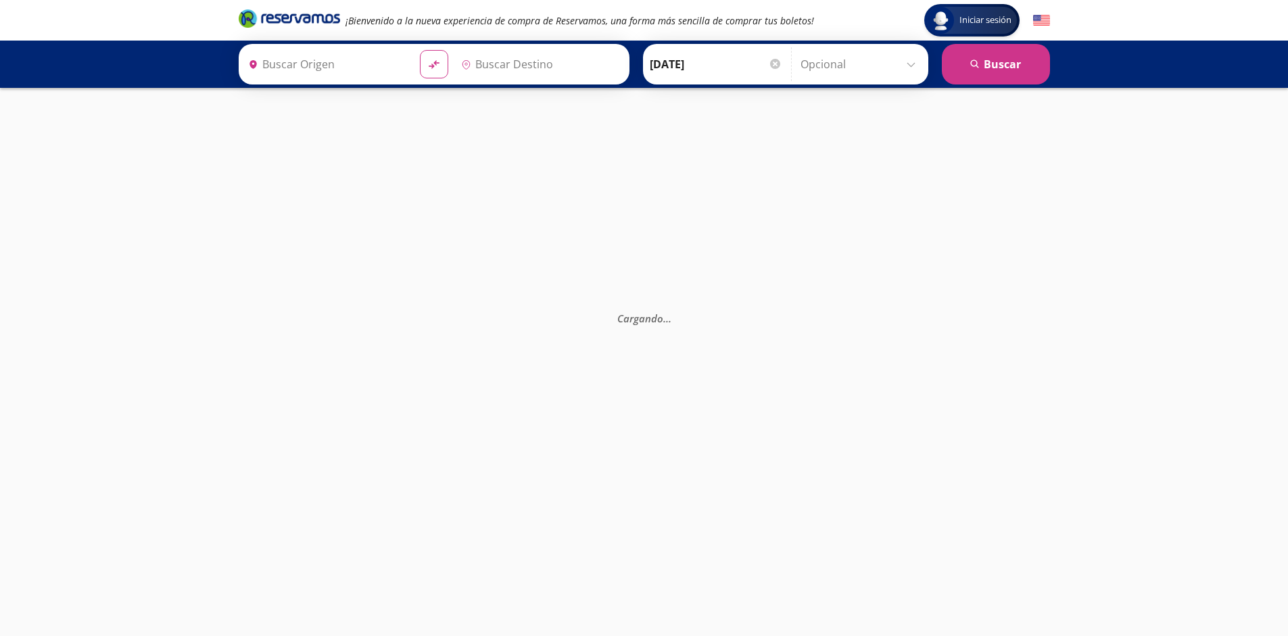
type input "[GEOGRAPHIC_DATA], [GEOGRAPHIC_DATA]"
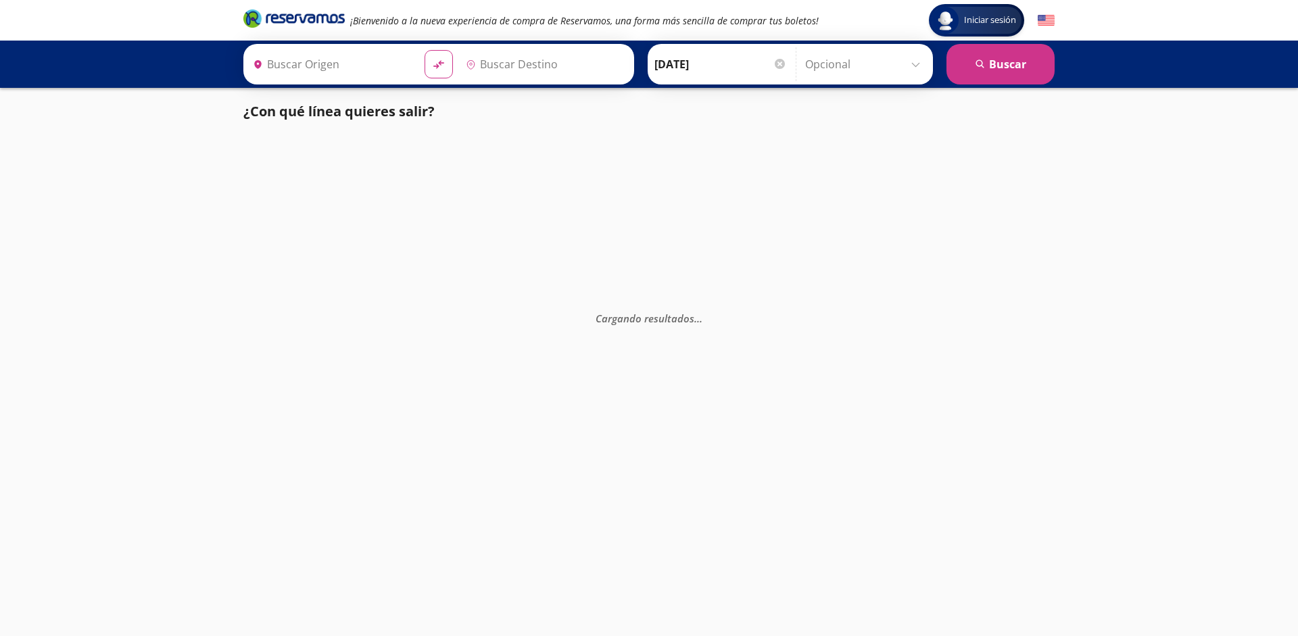
type input "[GEOGRAPHIC_DATA], [GEOGRAPHIC_DATA]"
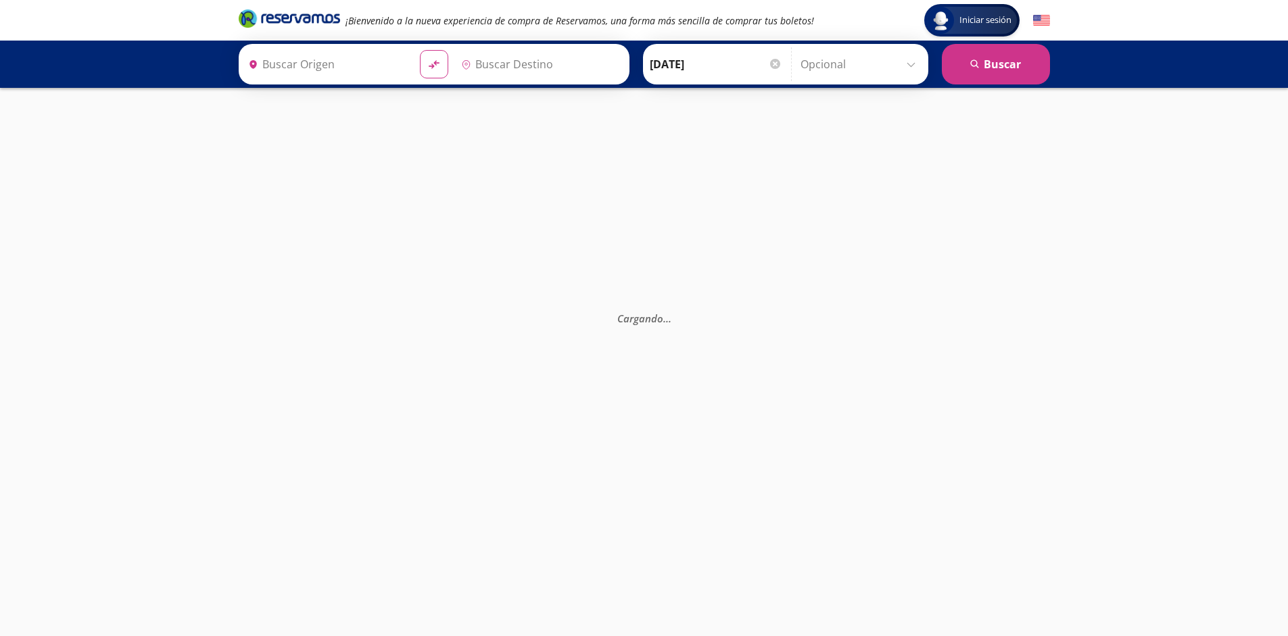
type input "[GEOGRAPHIC_DATA], [GEOGRAPHIC_DATA]"
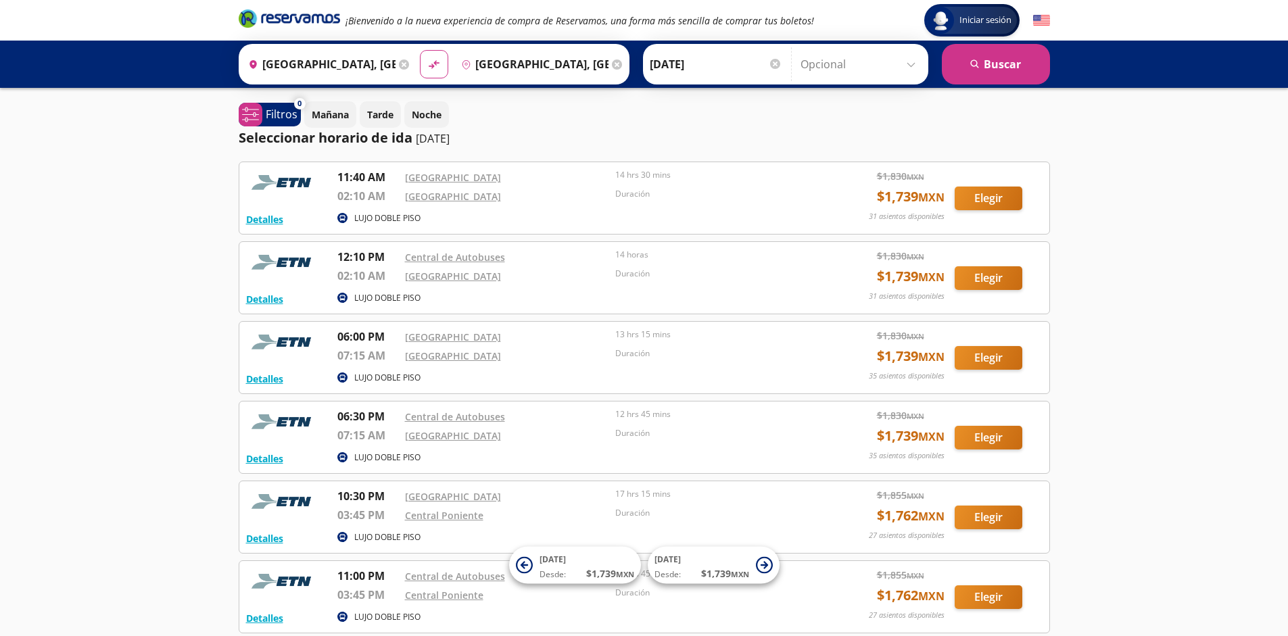
scroll to position [124, 0]
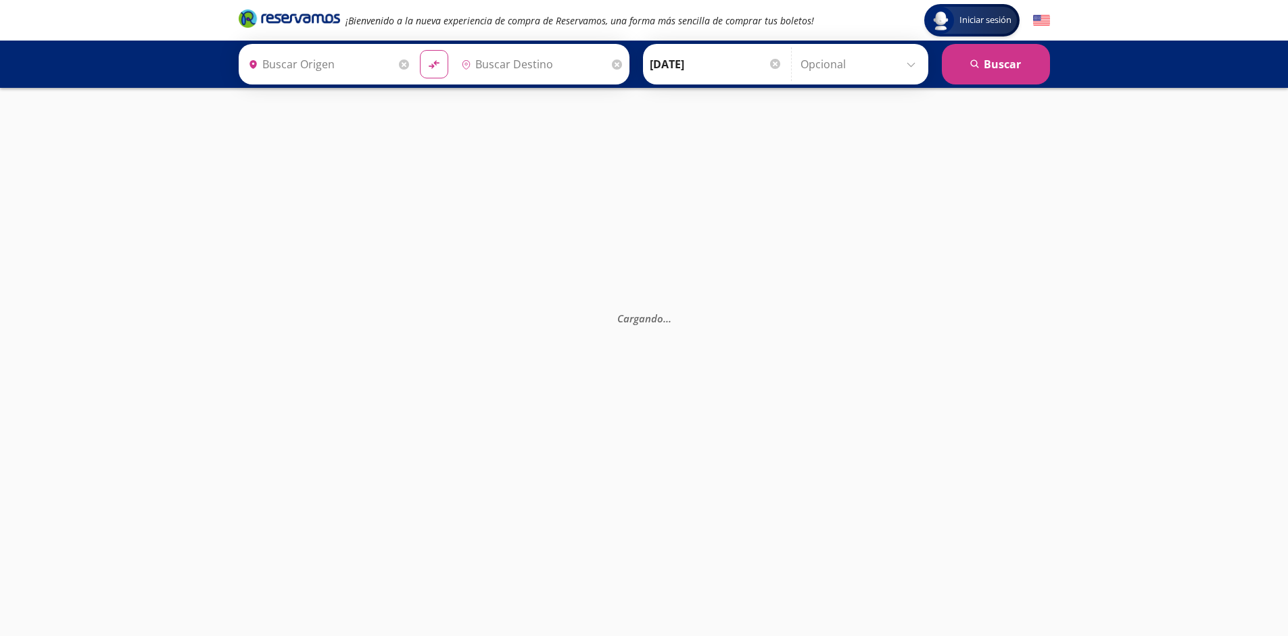
type input "Monterrey, Nuevo León"
type input "[GEOGRAPHIC_DATA], [GEOGRAPHIC_DATA]"
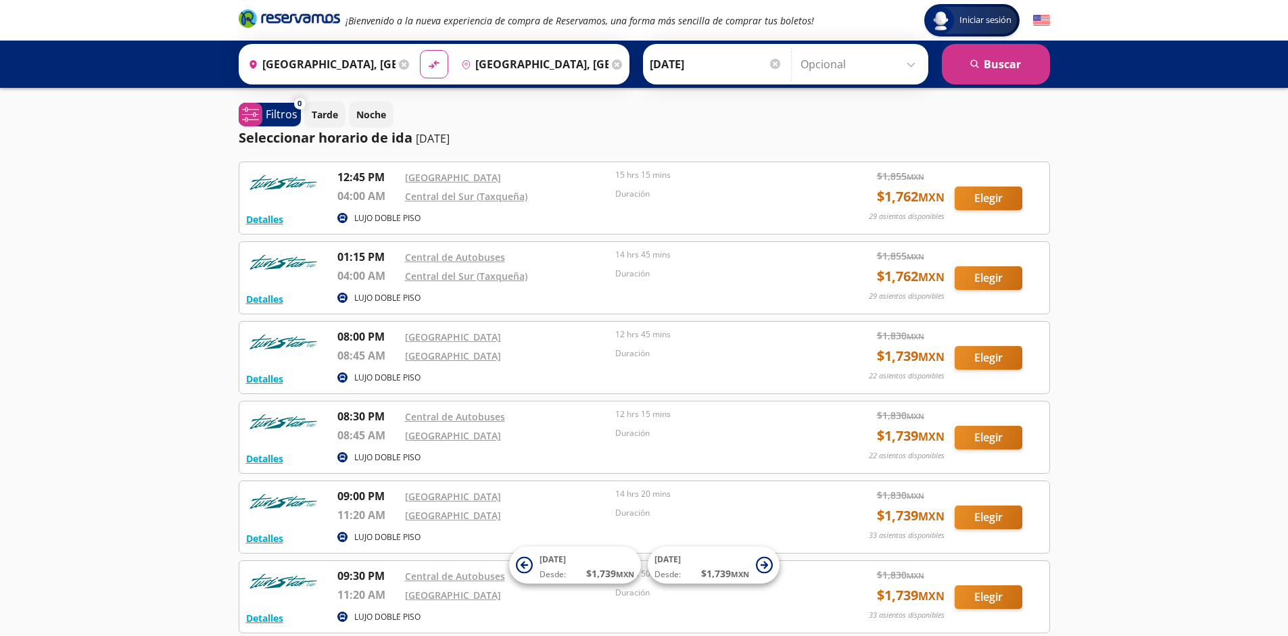
scroll to position [124, 0]
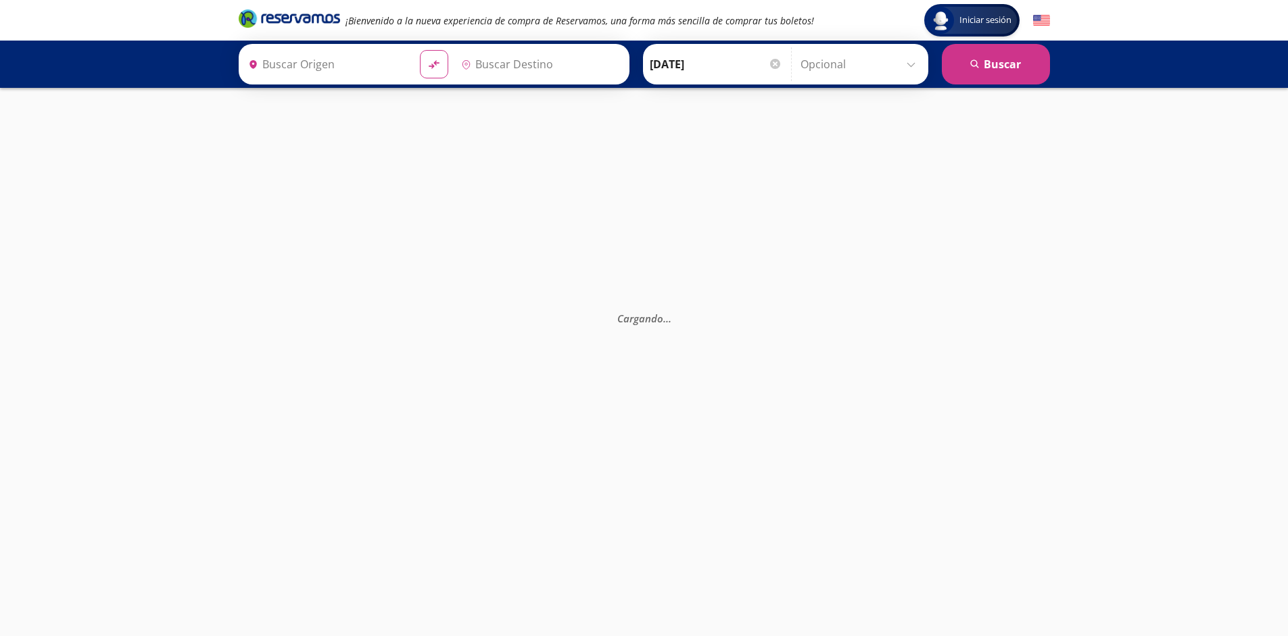
type input "[GEOGRAPHIC_DATA], [GEOGRAPHIC_DATA]"
type input "Poza Rica, Veracruz"
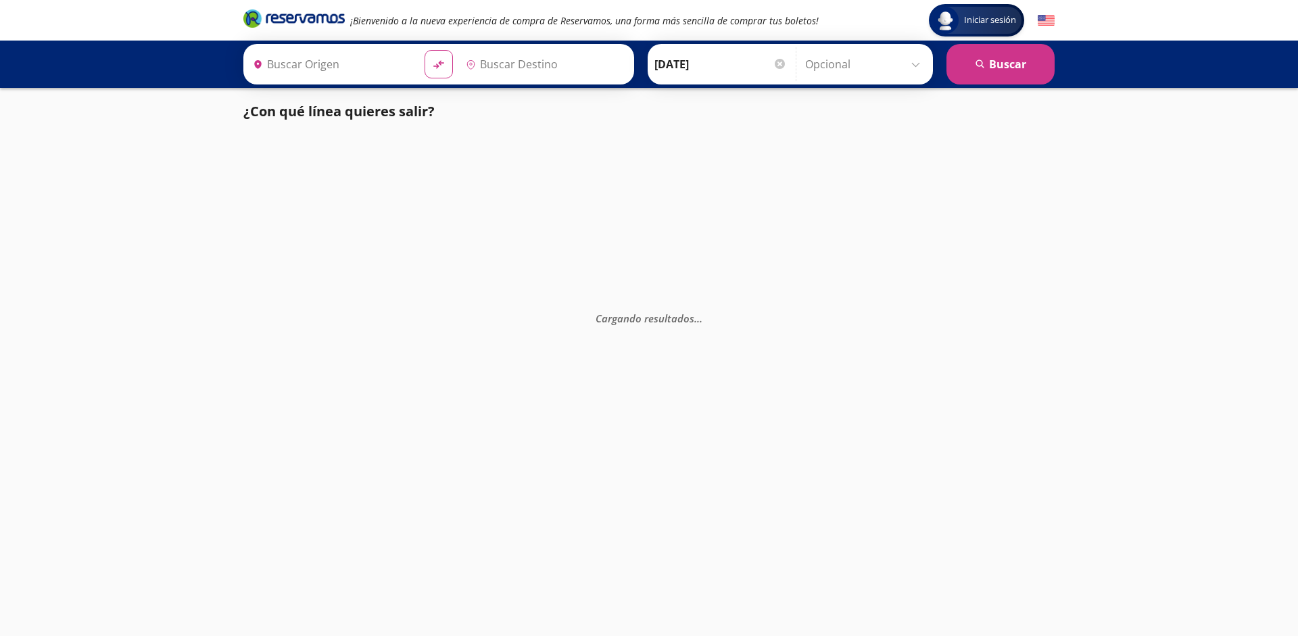
type input "[GEOGRAPHIC_DATA], [GEOGRAPHIC_DATA]"
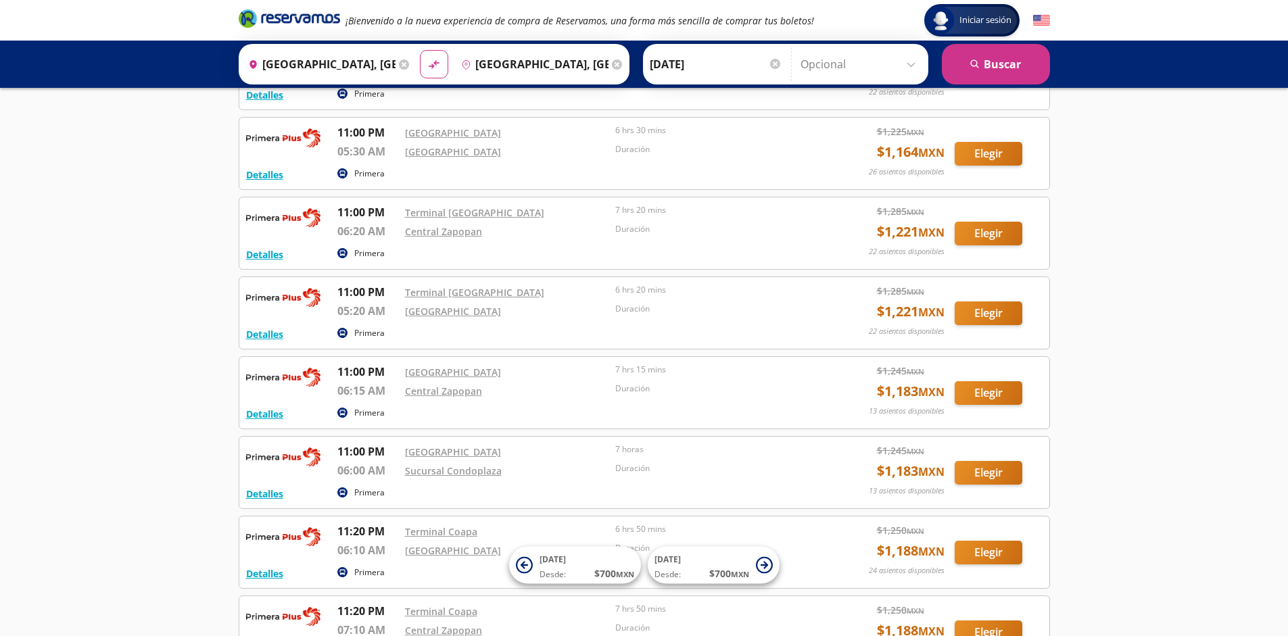
scroll to position [2517, 0]
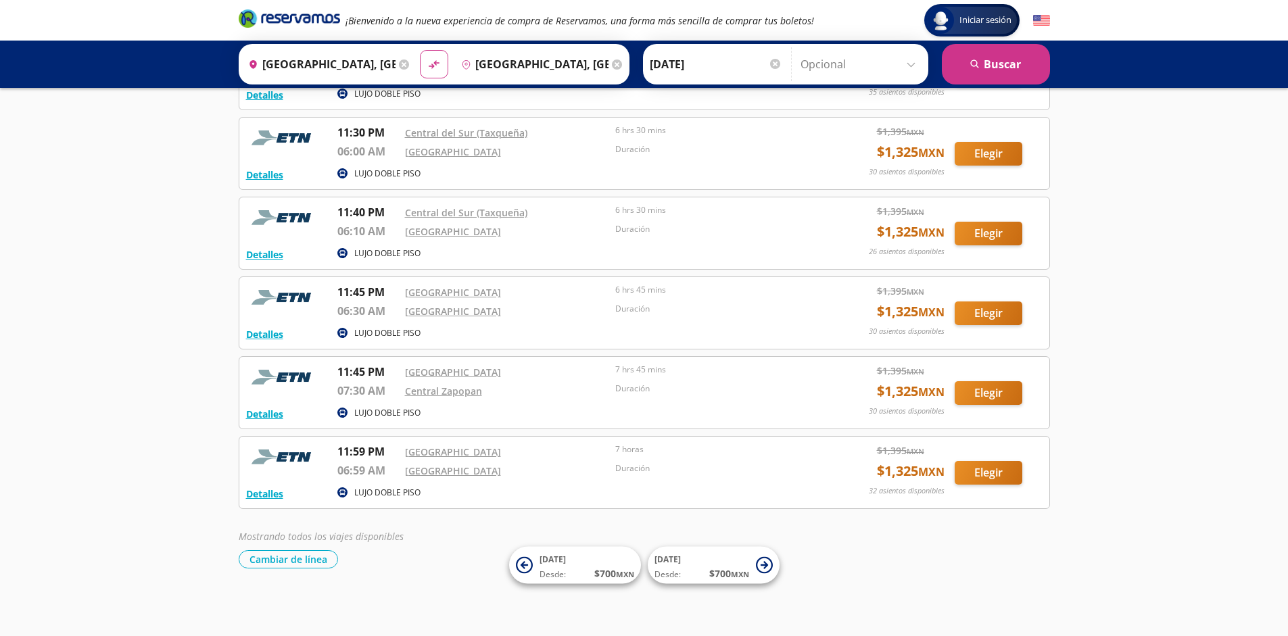
scroll to position [1719, 0]
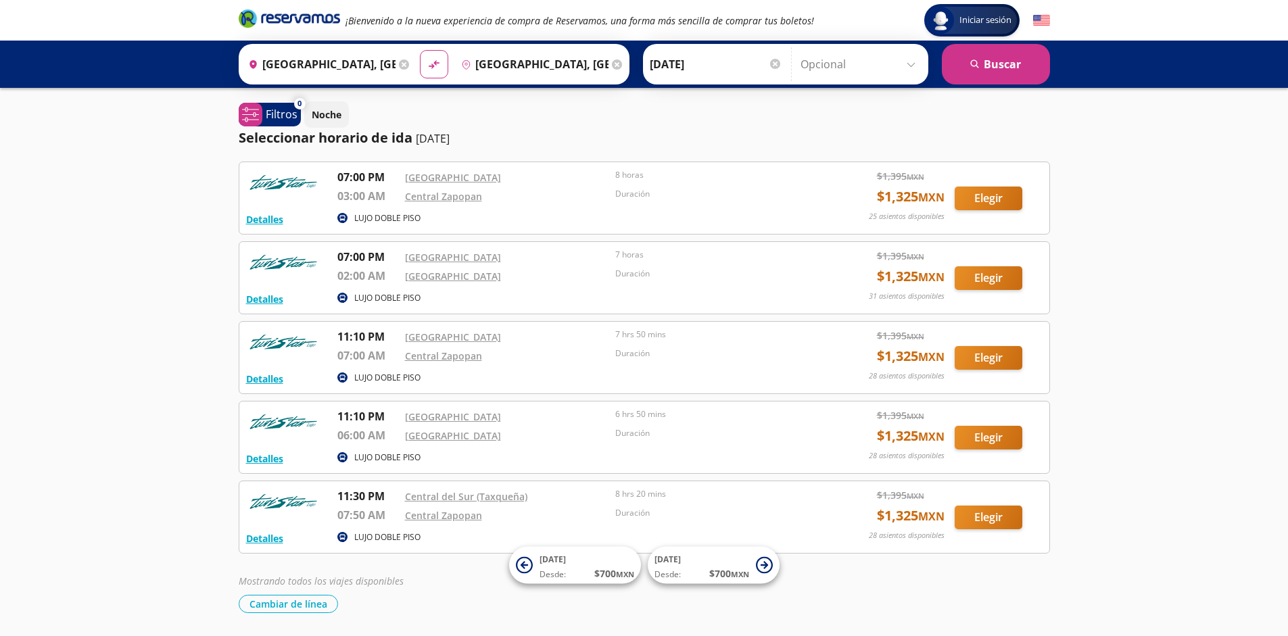
scroll to position [45, 0]
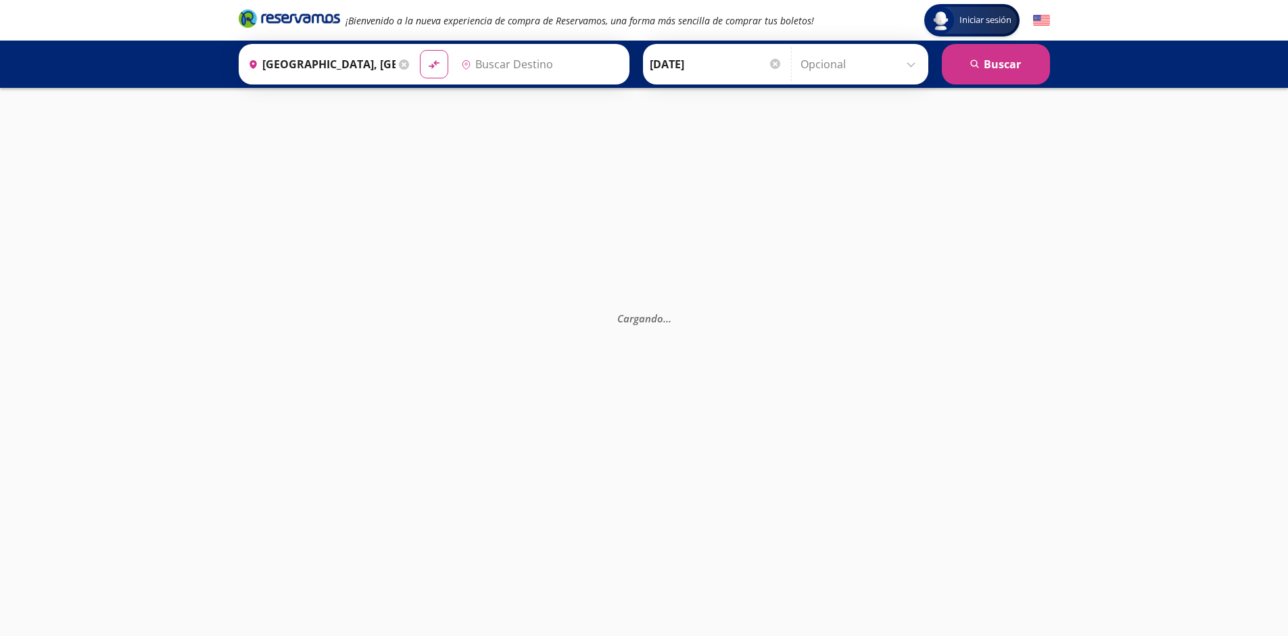
type input "[GEOGRAPHIC_DATA], [GEOGRAPHIC_DATA]"
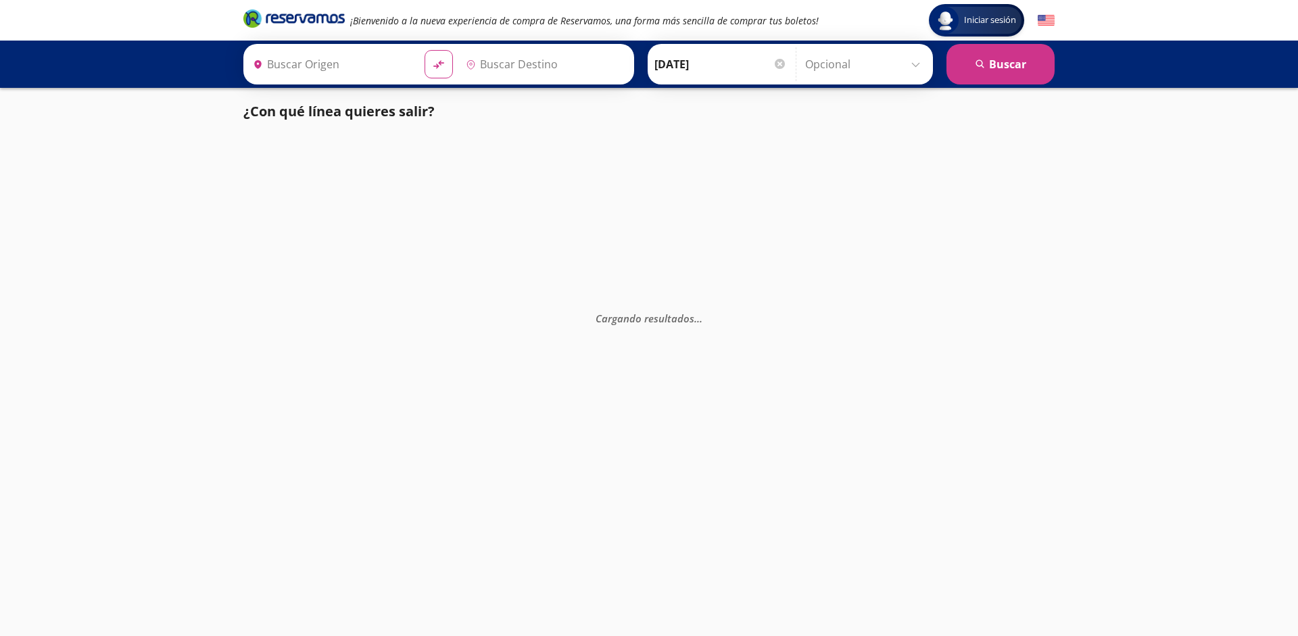
type input "[GEOGRAPHIC_DATA], [GEOGRAPHIC_DATA]"
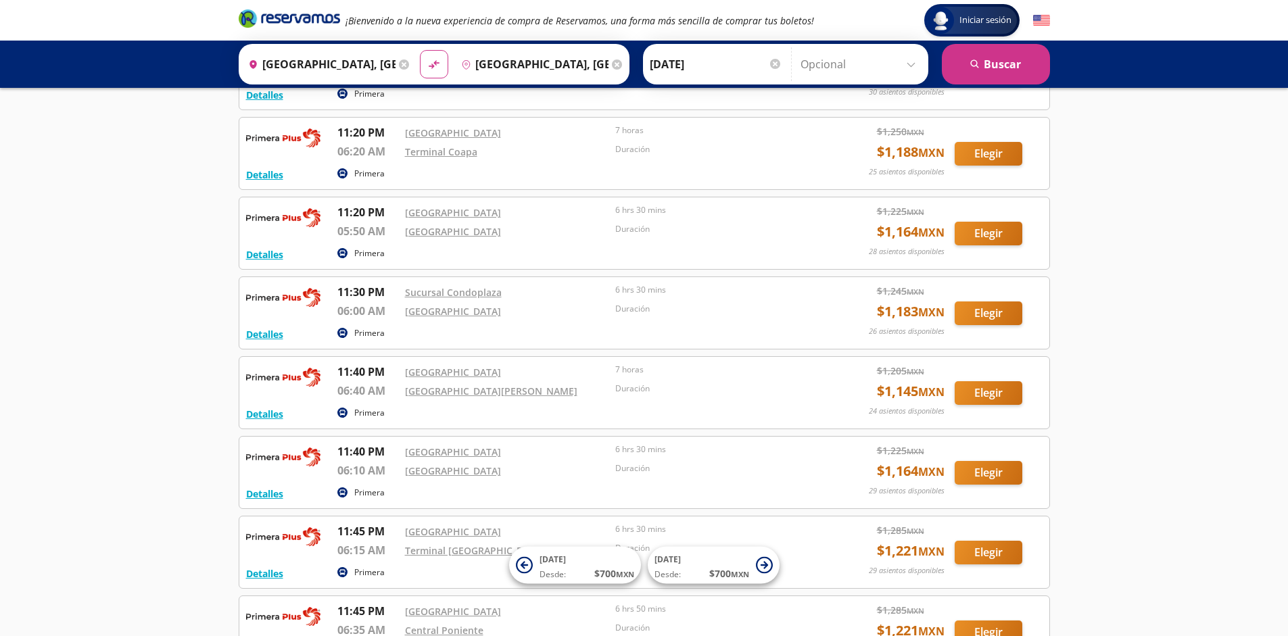
scroll to position [2437, 0]
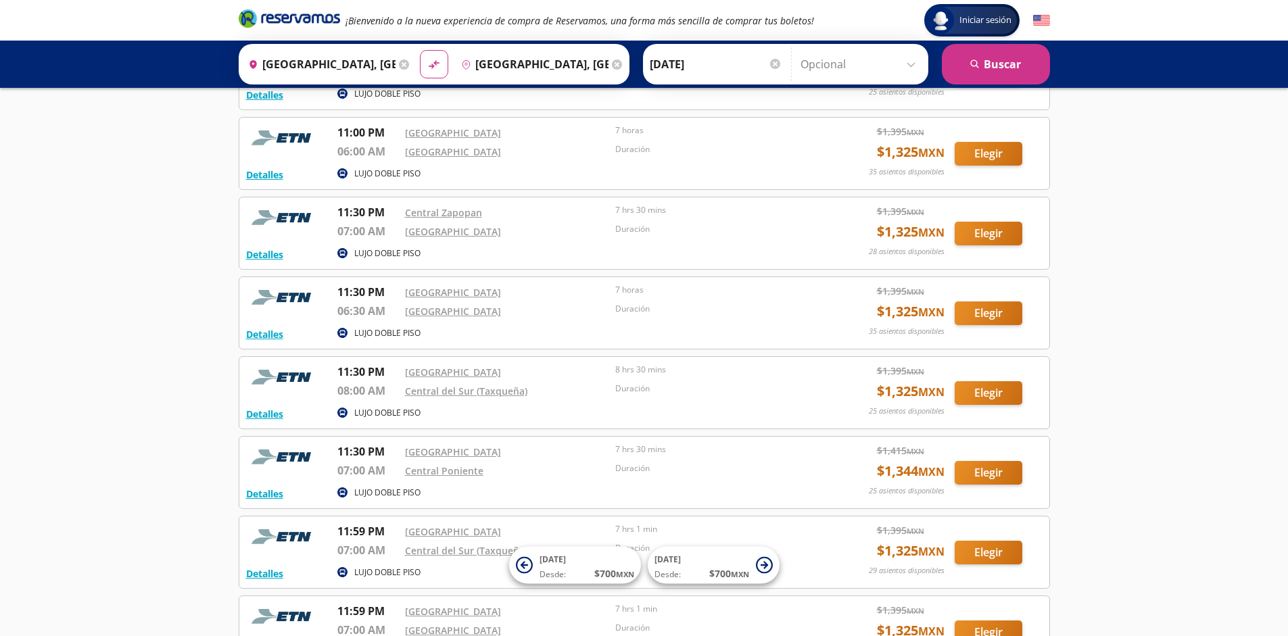
scroll to position [1400, 0]
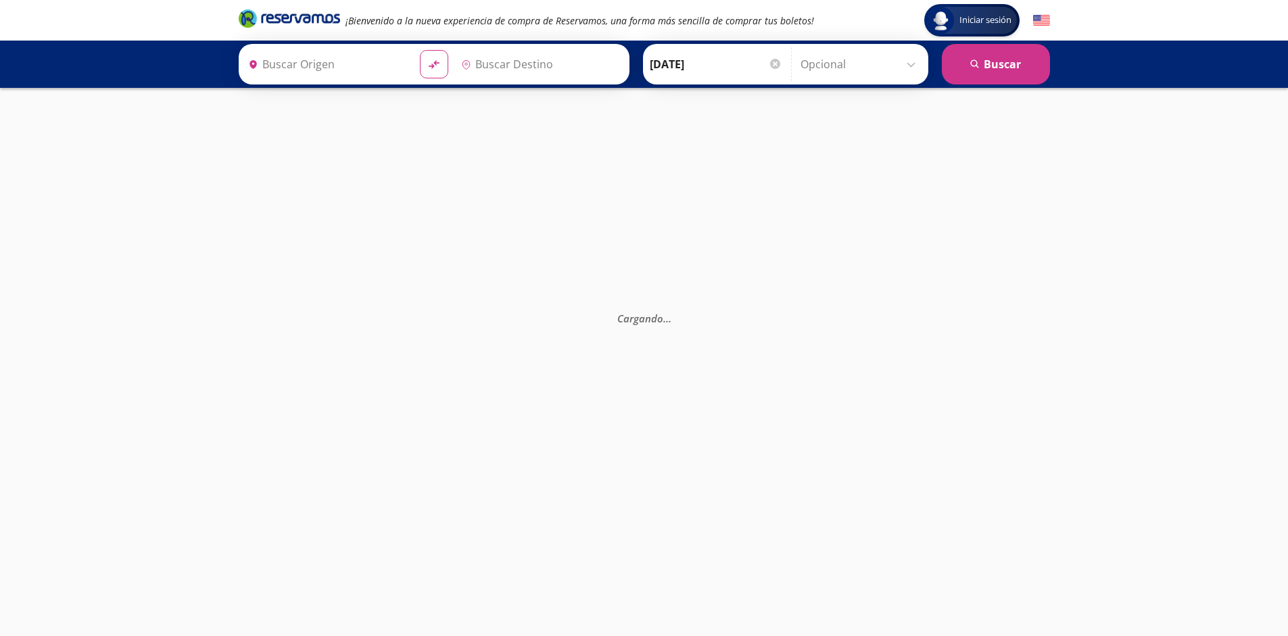
type input "[GEOGRAPHIC_DATA], [GEOGRAPHIC_DATA]"
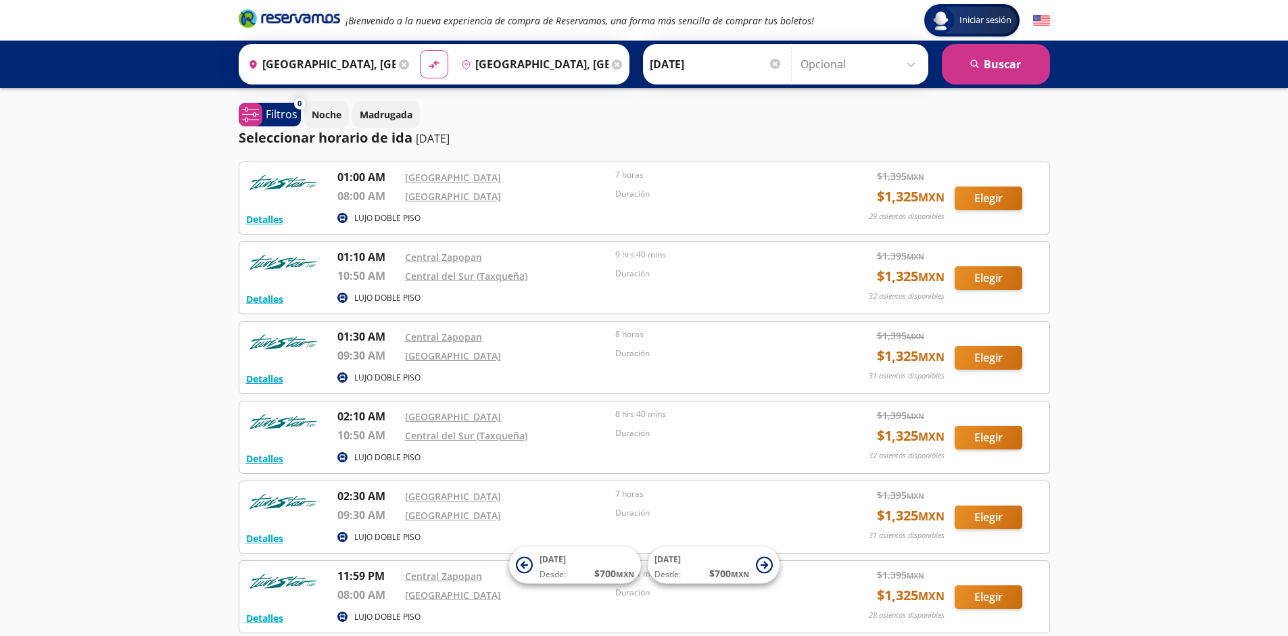
scroll to position [124, 0]
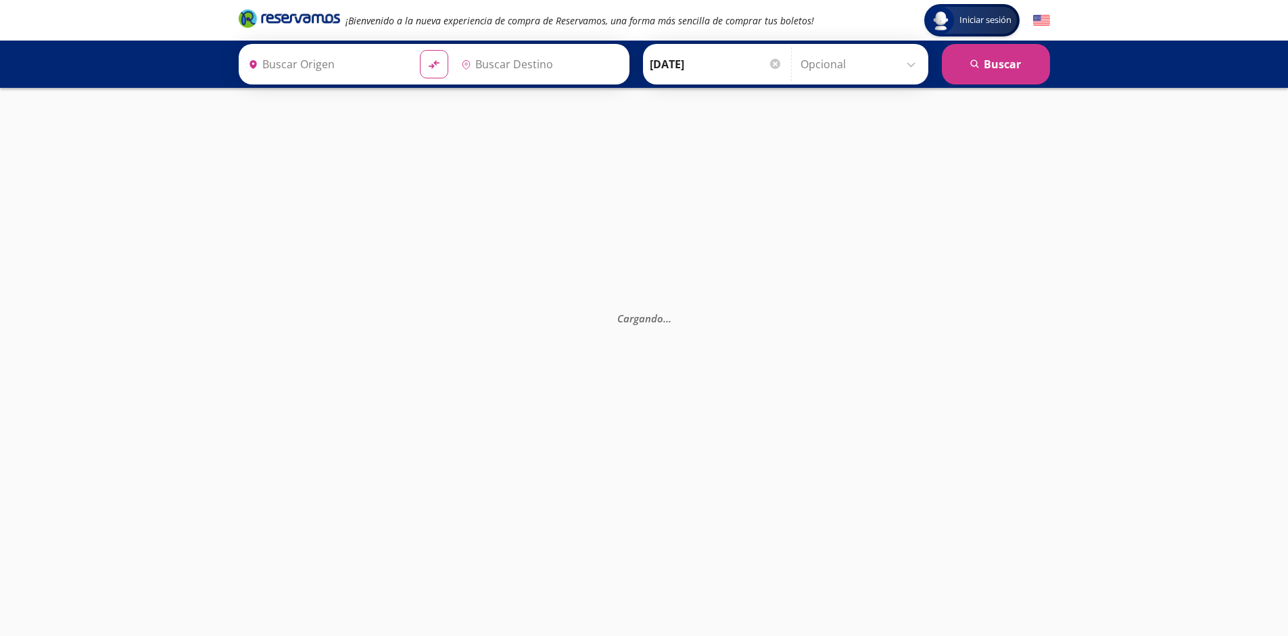
type input "[GEOGRAPHIC_DATA], [GEOGRAPHIC_DATA]"
type input "Guadalajara, Jalisco"
type input "Ciudad de México, Distrito Federal"
type input "[GEOGRAPHIC_DATA], [GEOGRAPHIC_DATA]"
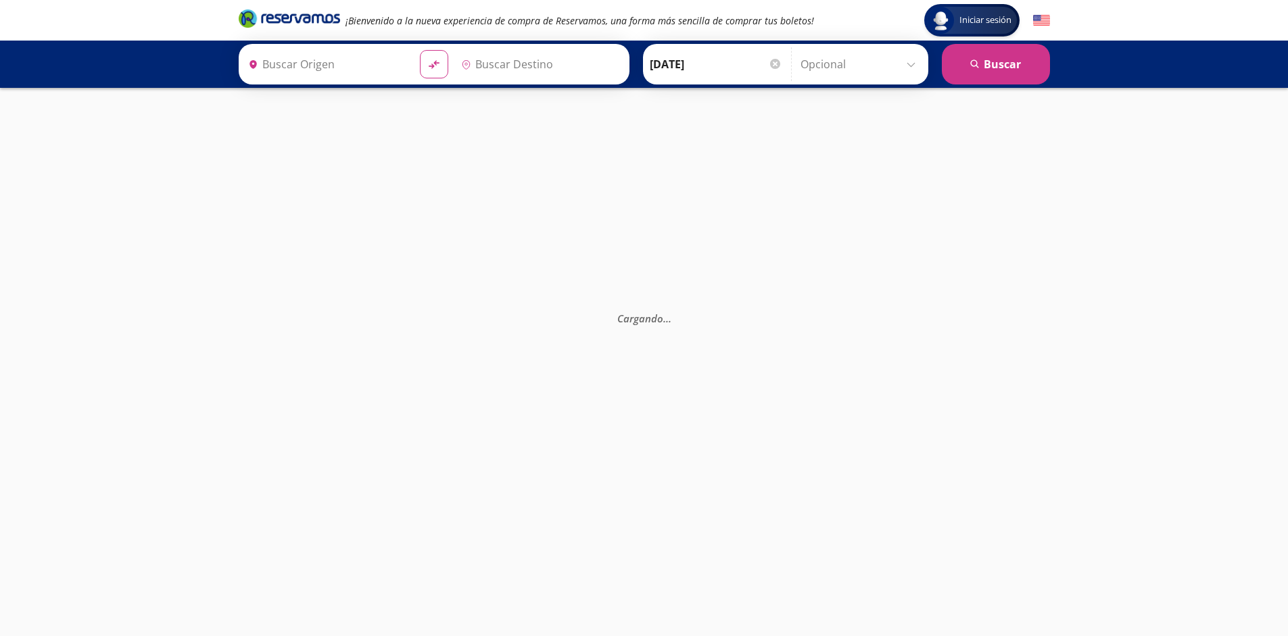
type input "Guadalajara, Jalisco"
type input "Ciudad de México, Distrito Federal"
type input "Mexicali, [GEOGRAPHIC_DATA][US_STATE]"
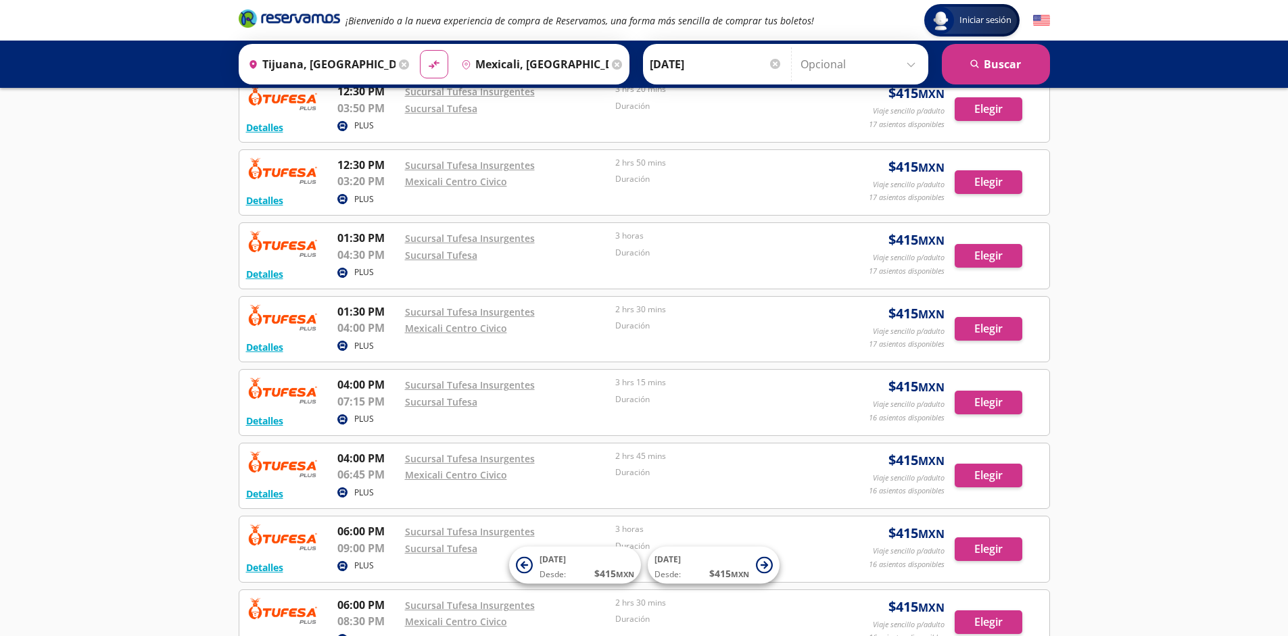
scroll to position [966, 0]
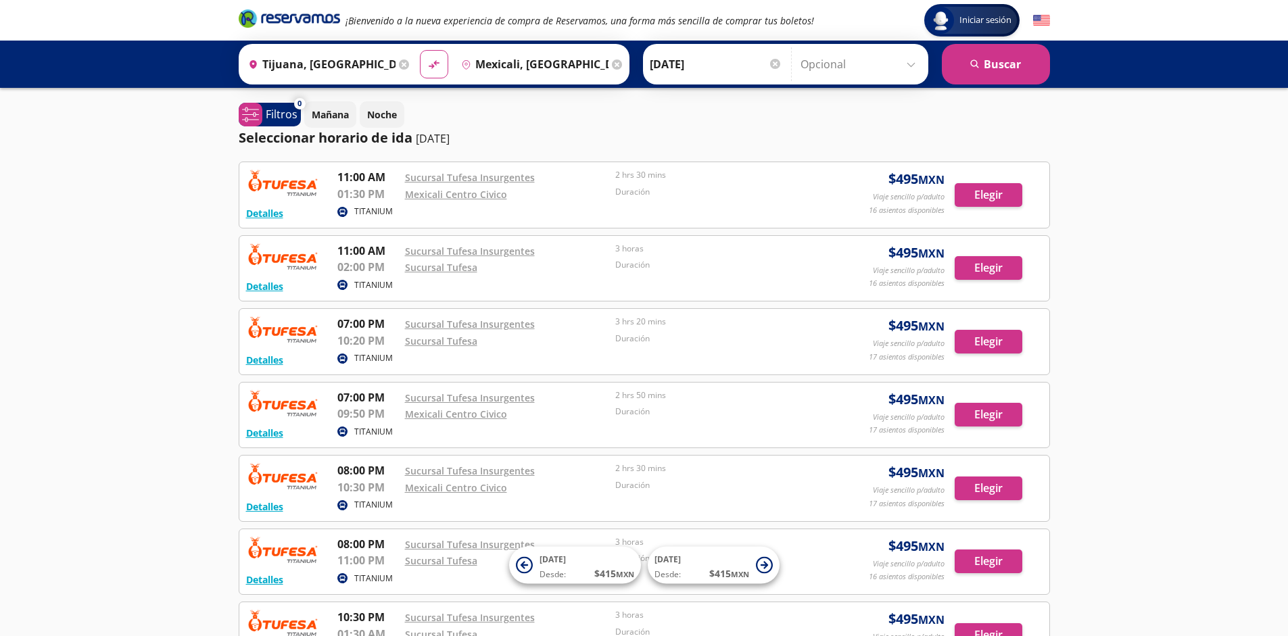
scroll to position [232, 0]
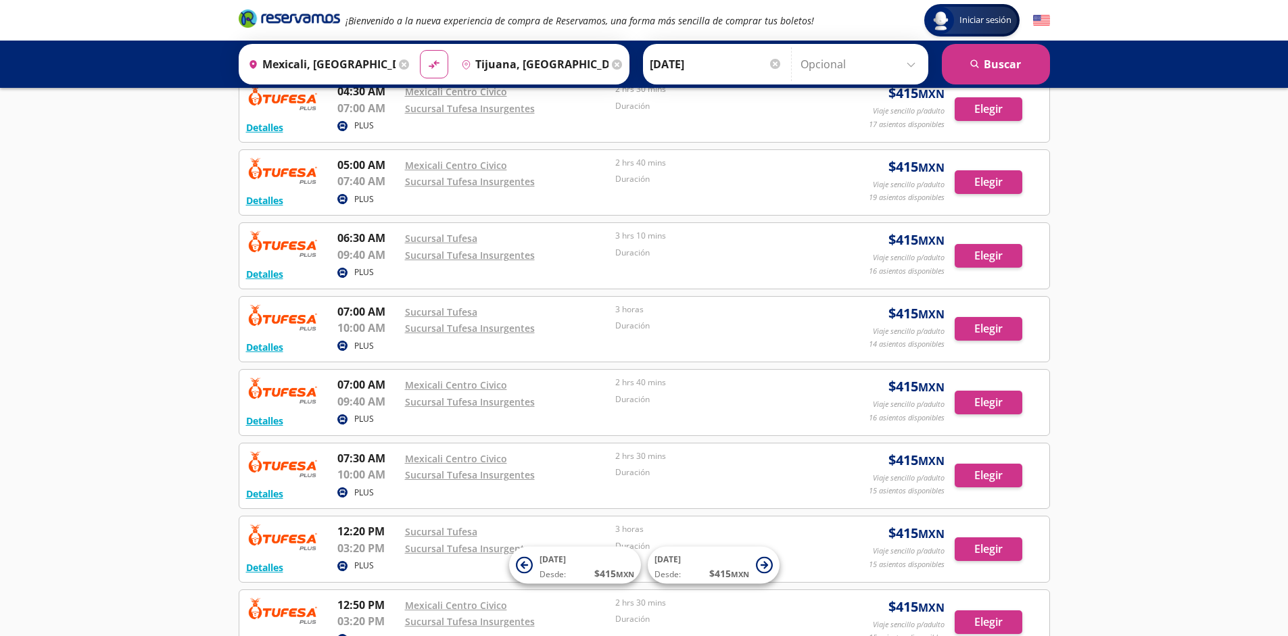
scroll to position [966, 0]
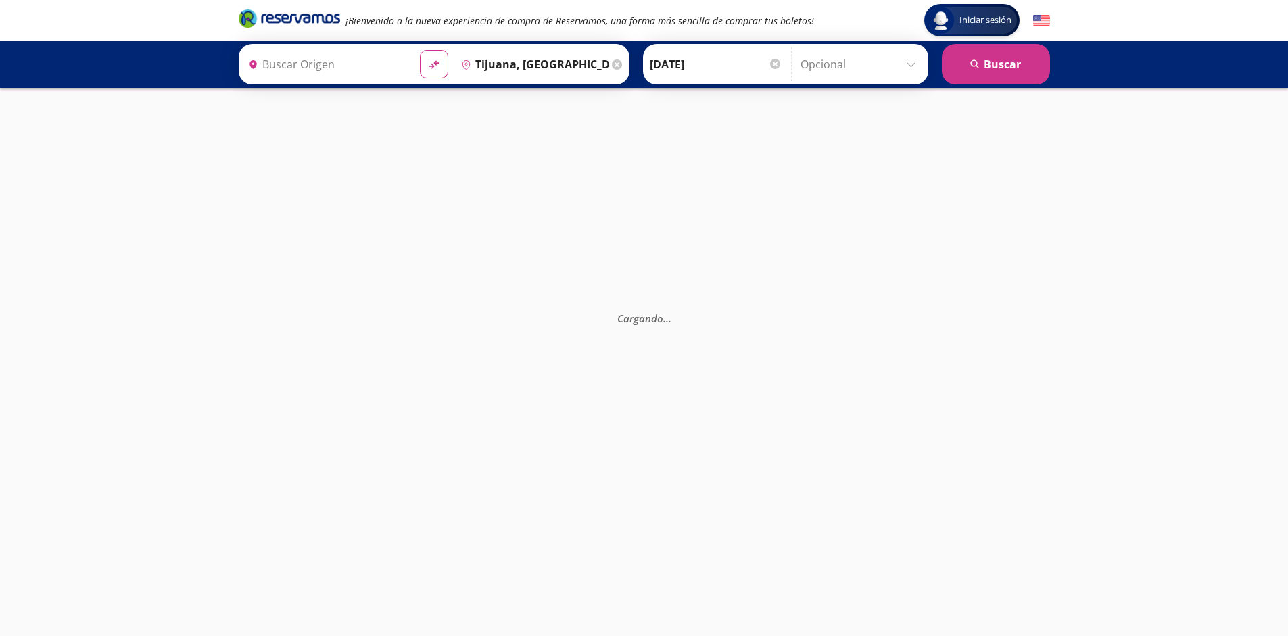
type input "Mexicali, Baja California"
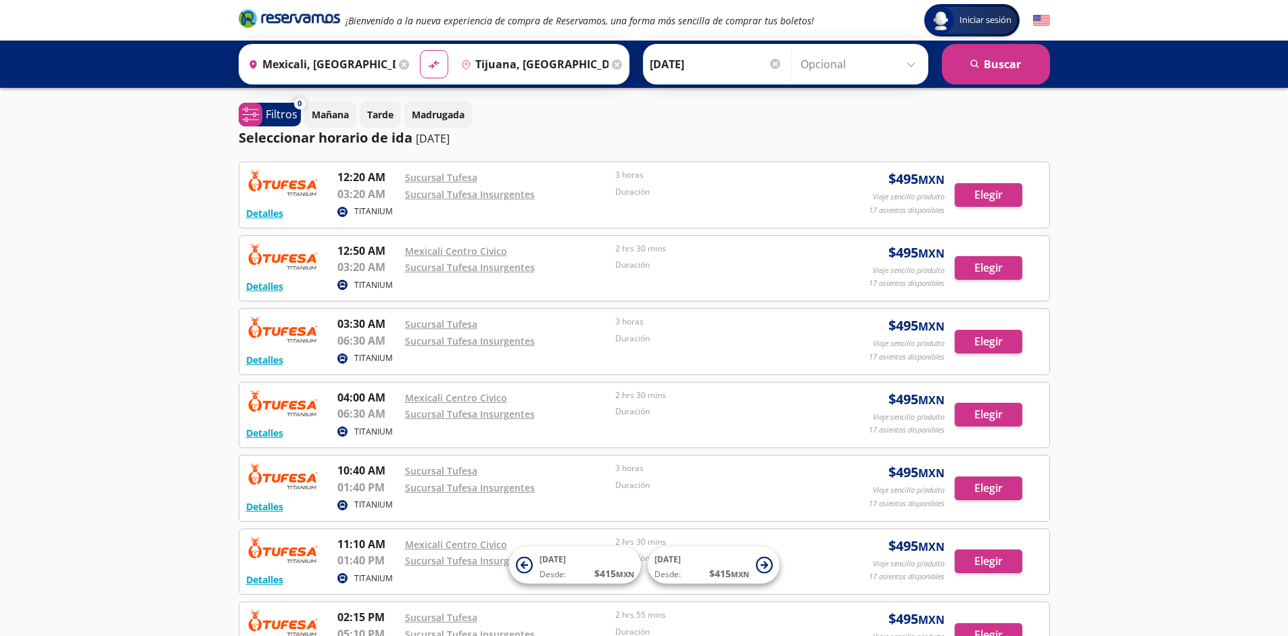
scroll to position [232, 0]
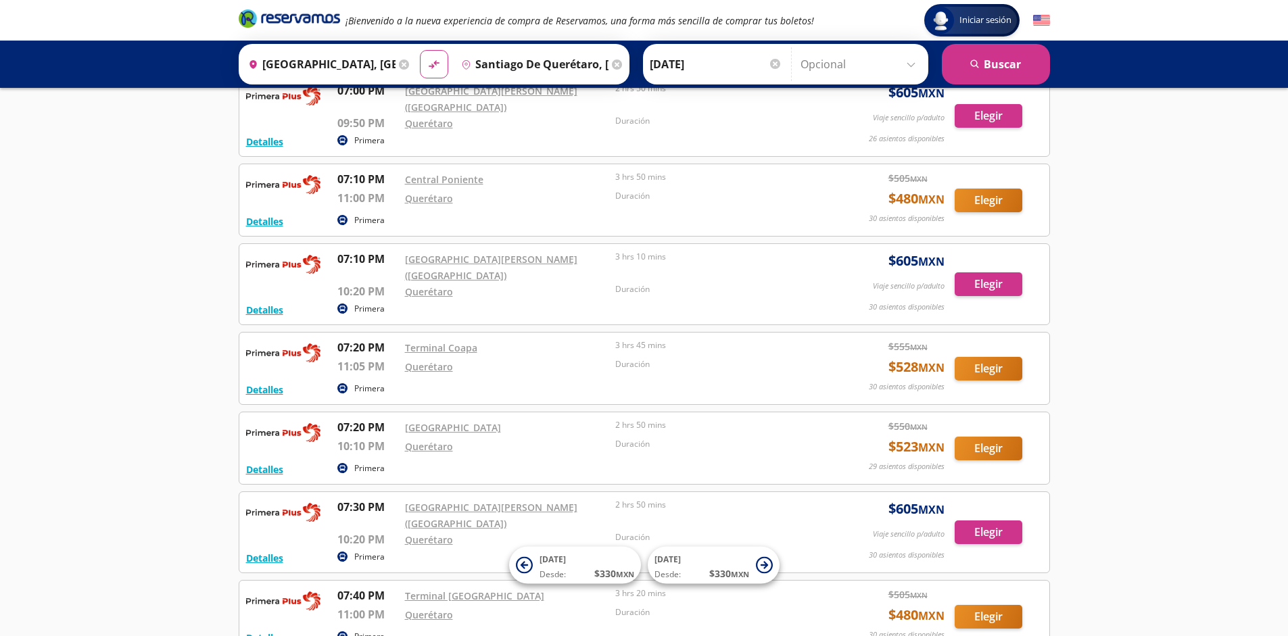
scroll to position [11105, 0]
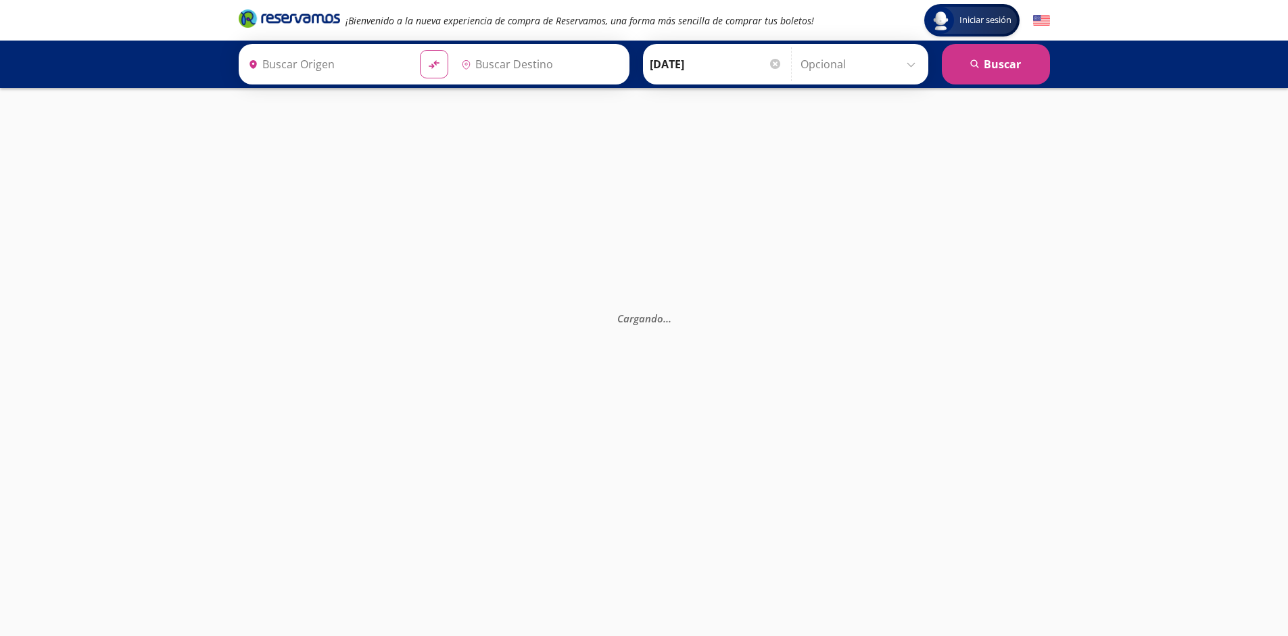
type input "[GEOGRAPHIC_DATA], [GEOGRAPHIC_DATA]"
type input "Santiago de Querétaro, [GEOGRAPHIC_DATA]"
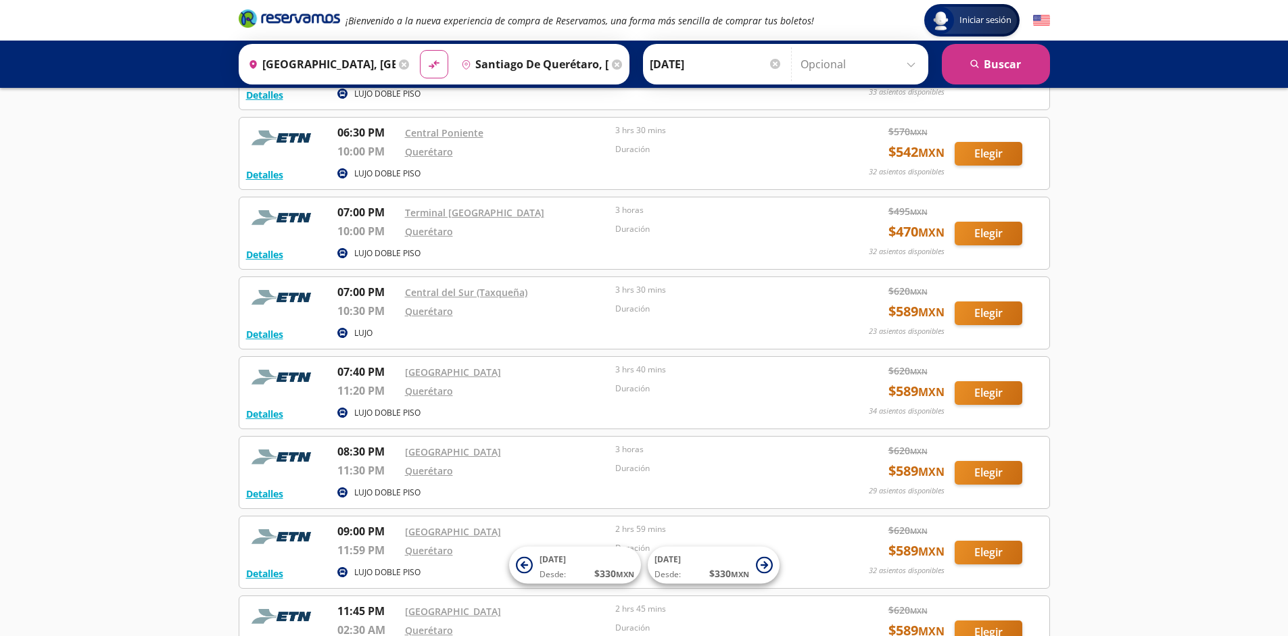
scroll to position [3899, 0]
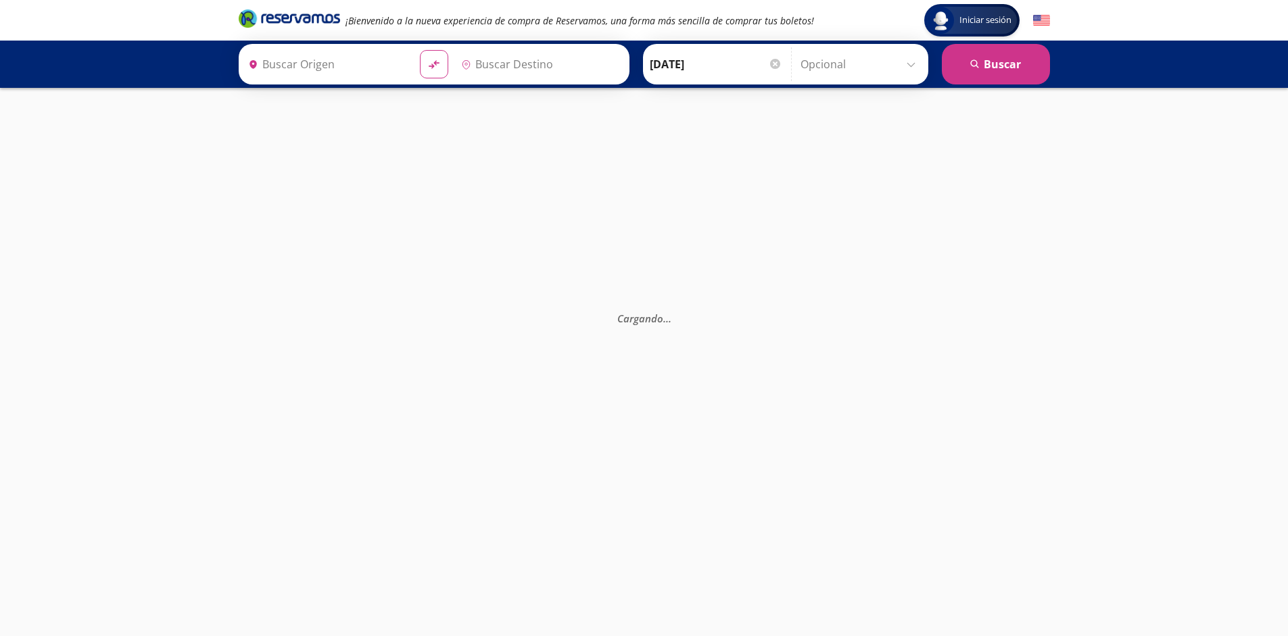
type input "[GEOGRAPHIC_DATA], [GEOGRAPHIC_DATA]"
type input "Santiago de Querétaro, [GEOGRAPHIC_DATA]"
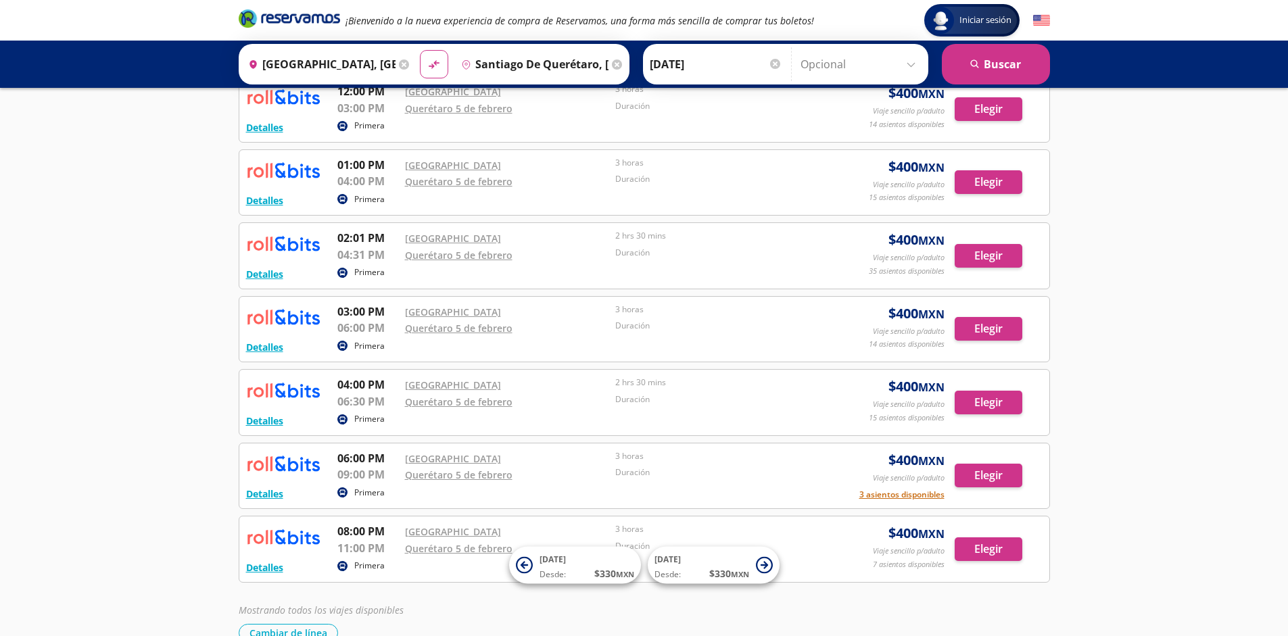
scroll to position [453, 0]
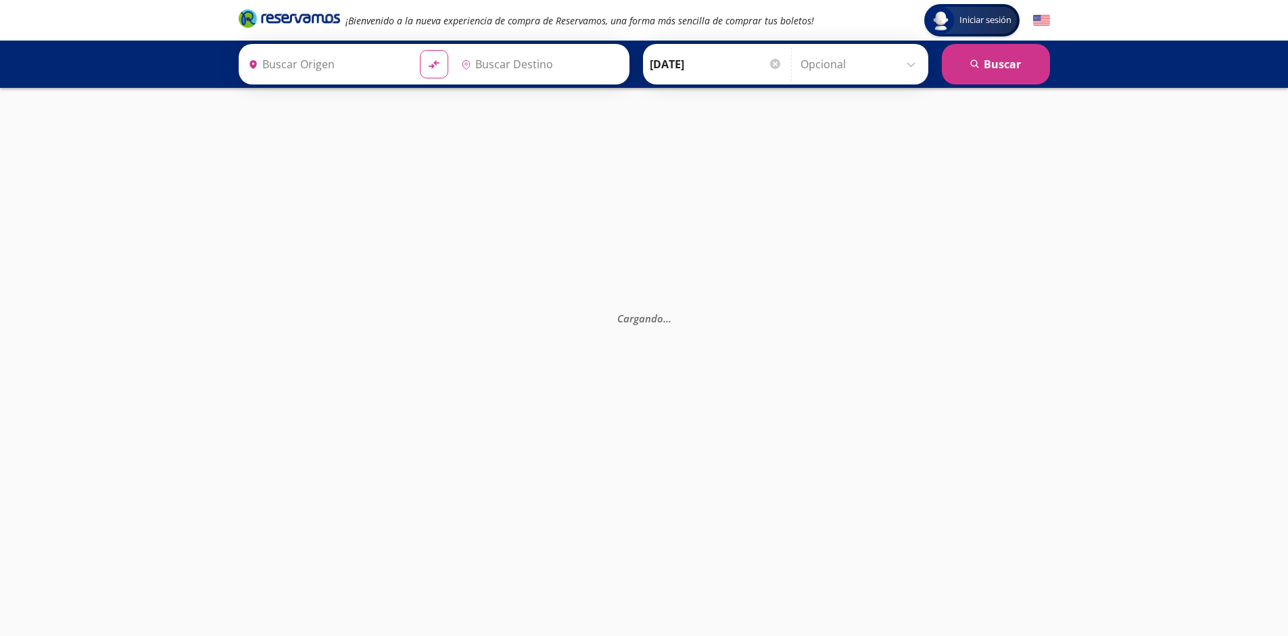
type input "Santiago de Querétaro, [GEOGRAPHIC_DATA]"
type input "[GEOGRAPHIC_DATA], [GEOGRAPHIC_DATA]"
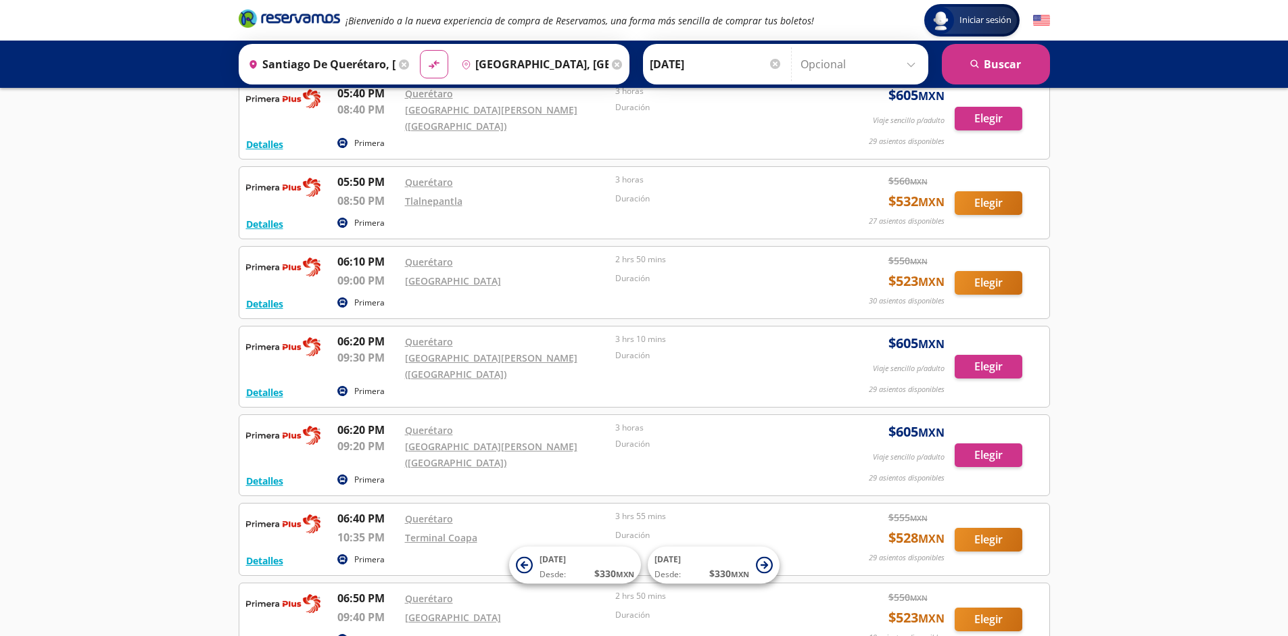
scroll to position [10959, 0]
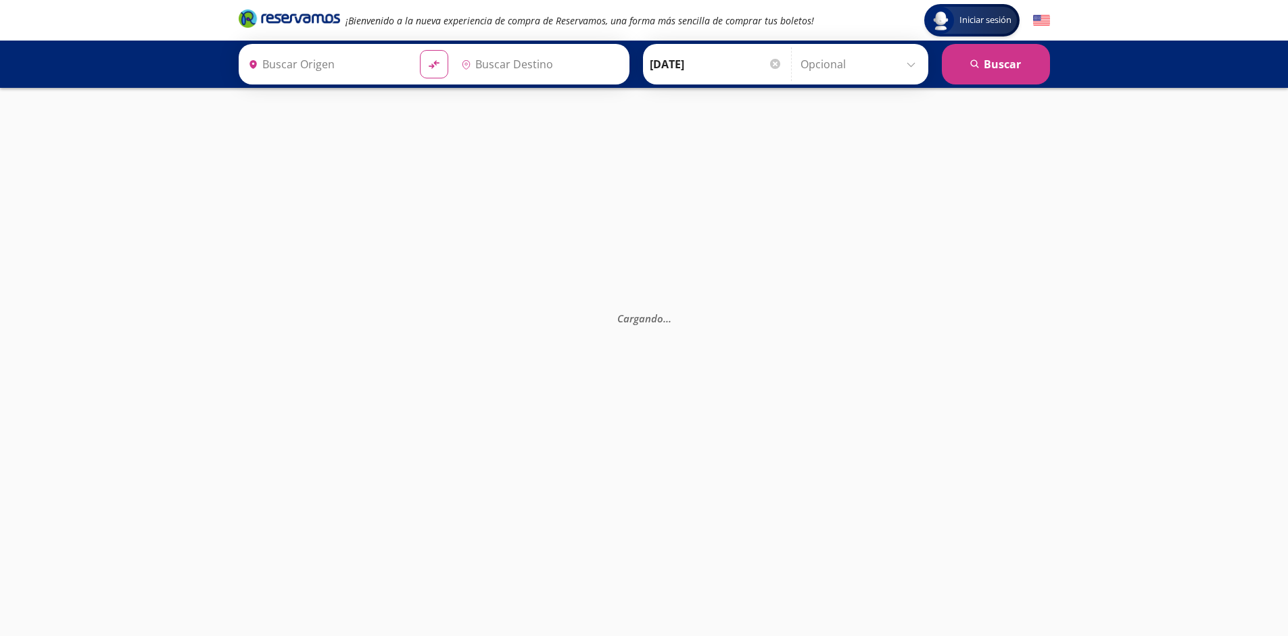
type input "Santiago de Querétaro, [GEOGRAPHIC_DATA]"
type input "[GEOGRAPHIC_DATA], [GEOGRAPHIC_DATA]"
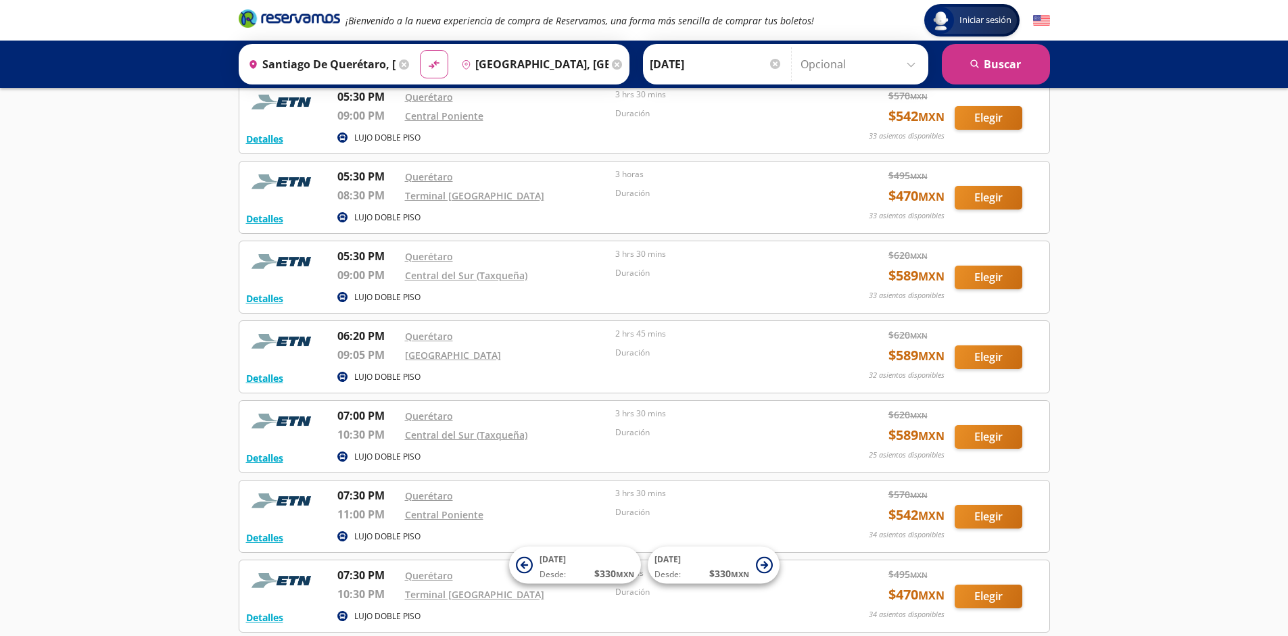
scroll to position [3979, 0]
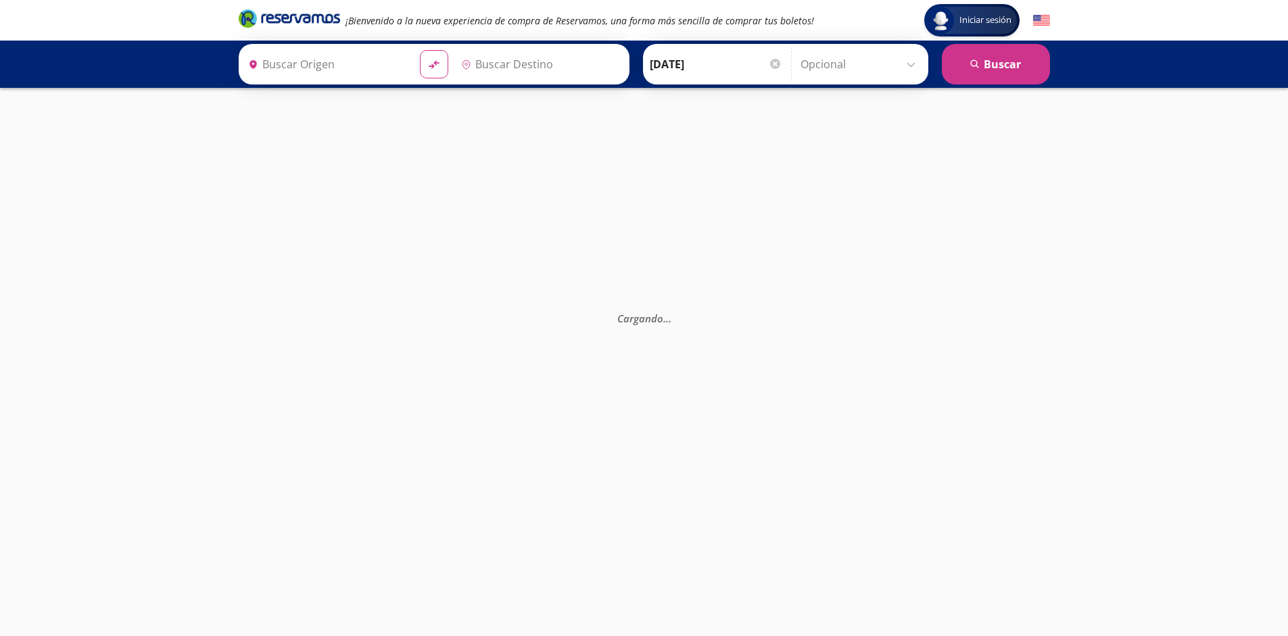
type input "Santiago de Querétaro, [GEOGRAPHIC_DATA]"
type input "[GEOGRAPHIC_DATA], [GEOGRAPHIC_DATA]"
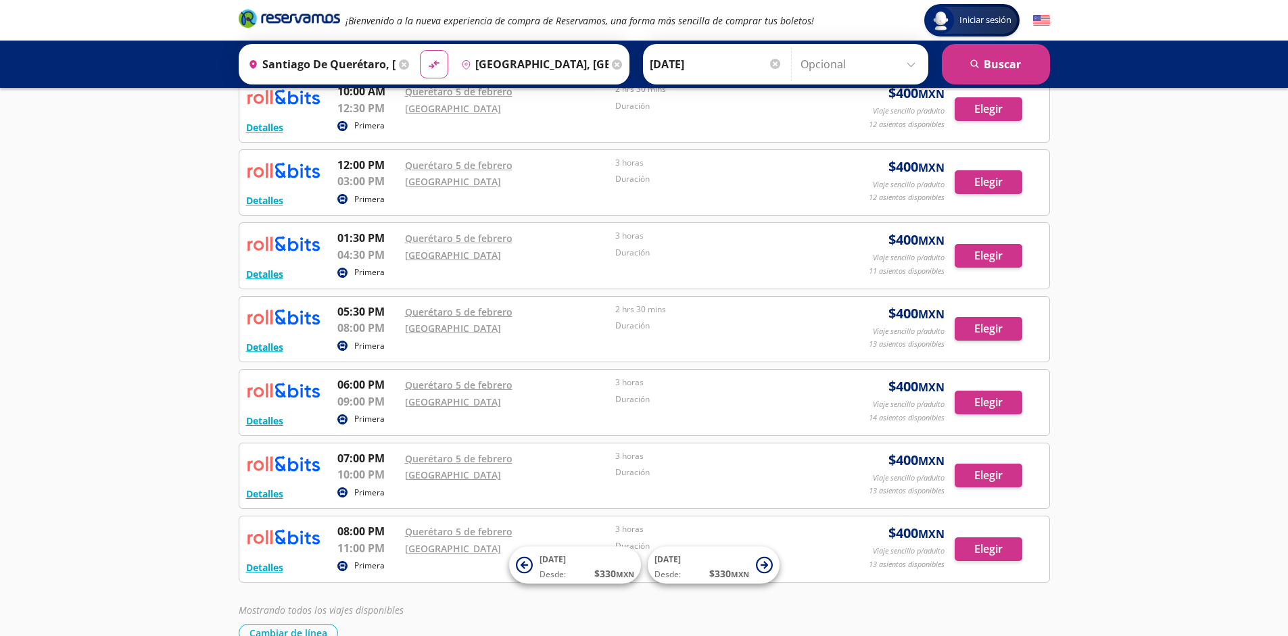
scroll to position [453, 0]
